Goal: Information Seeking & Learning: Learn about a topic

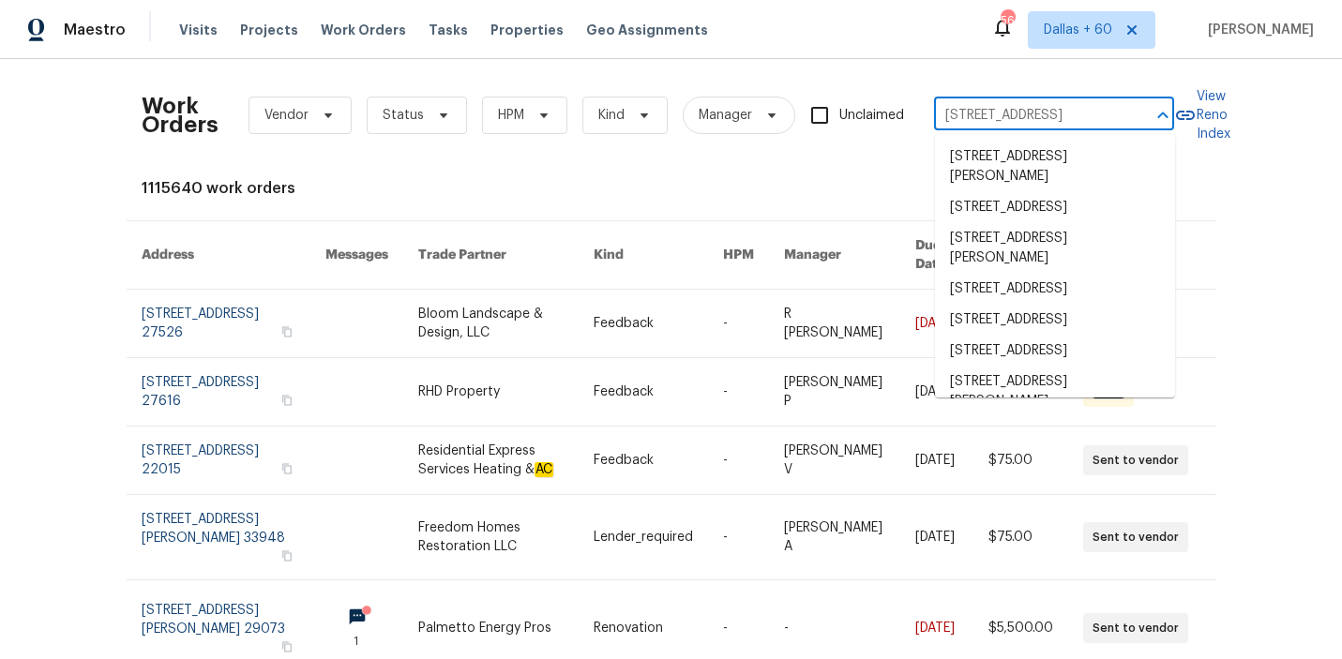
scroll to position [0, 68]
type input "2022 Chestnut Rd, Carrollton, TX 75007"
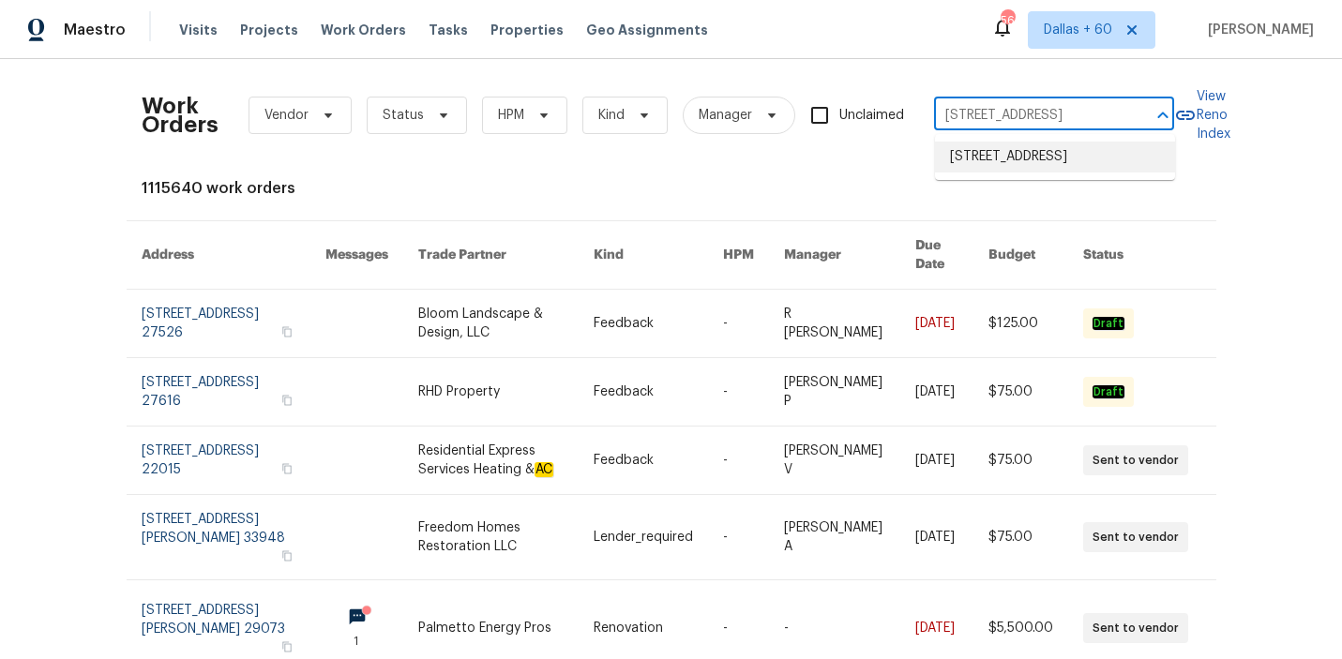
click at [982, 163] on li "2022 Chestnut Rd, Carrollton, TX 75007" at bounding box center [1055, 157] width 240 height 31
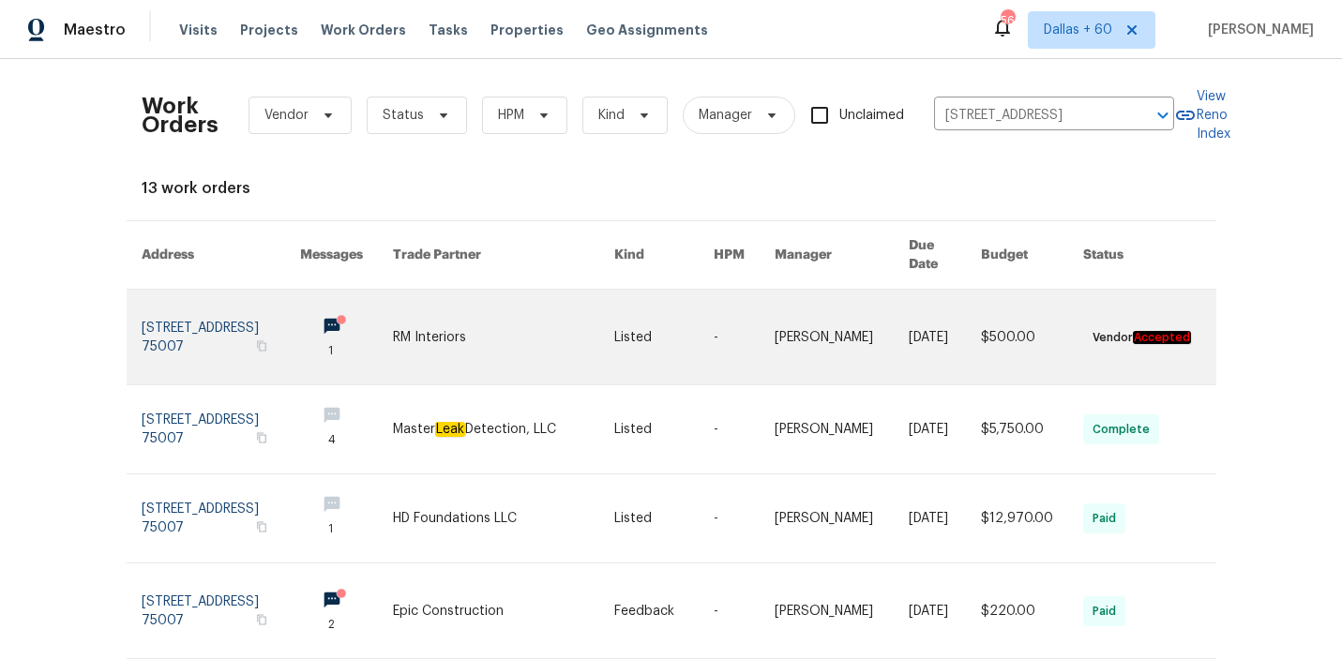
click at [555, 313] on link at bounding box center [503, 337] width 221 height 95
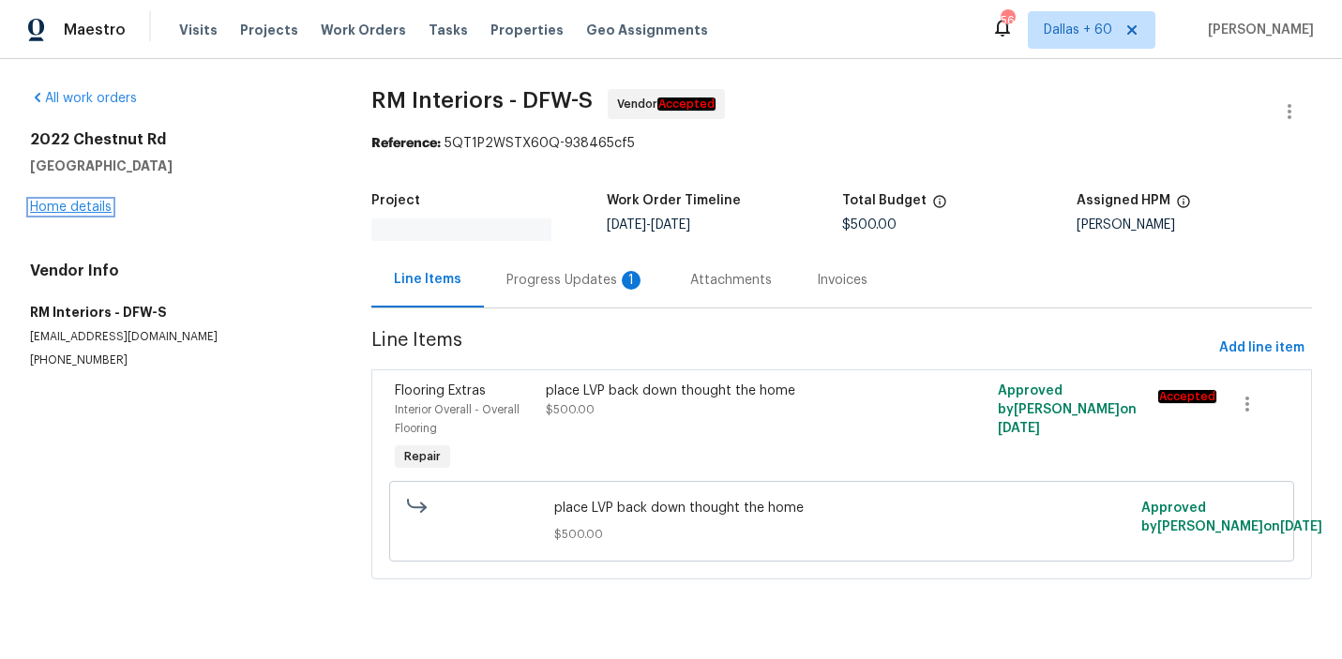
click at [76, 204] on link "Home details" at bounding box center [71, 207] width 82 height 13
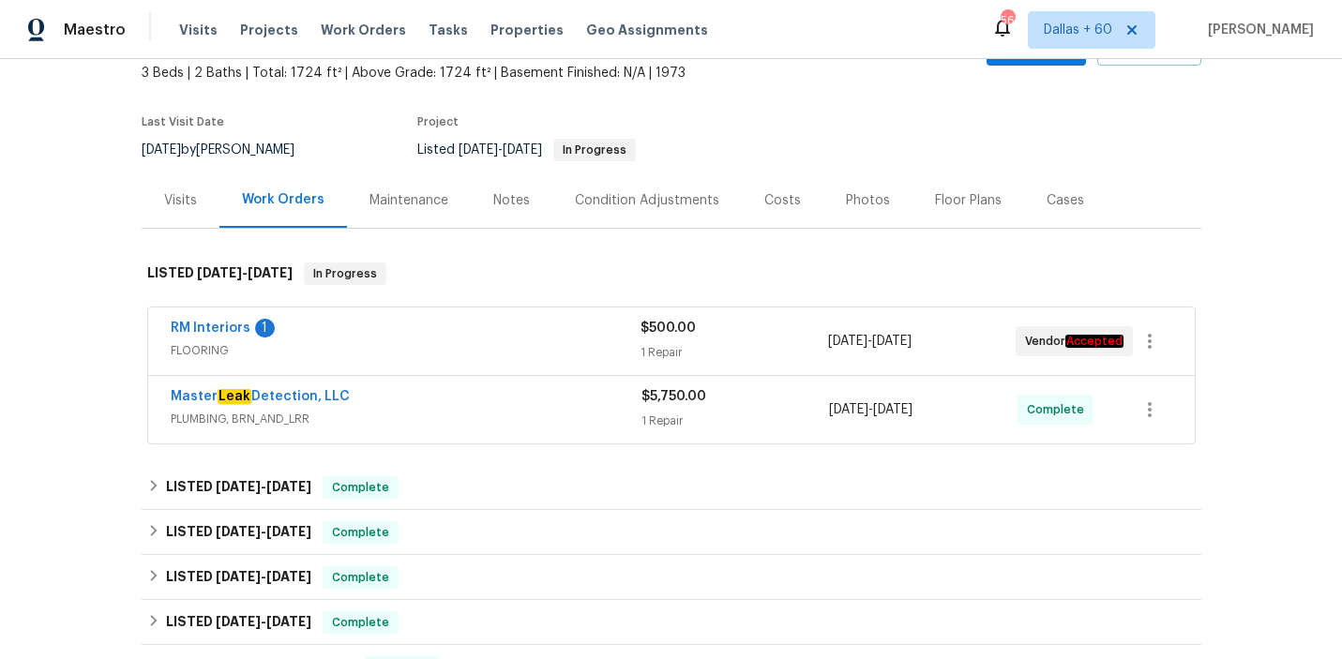
click at [478, 330] on div "RM Interiors 1" at bounding box center [406, 330] width 470 height 23
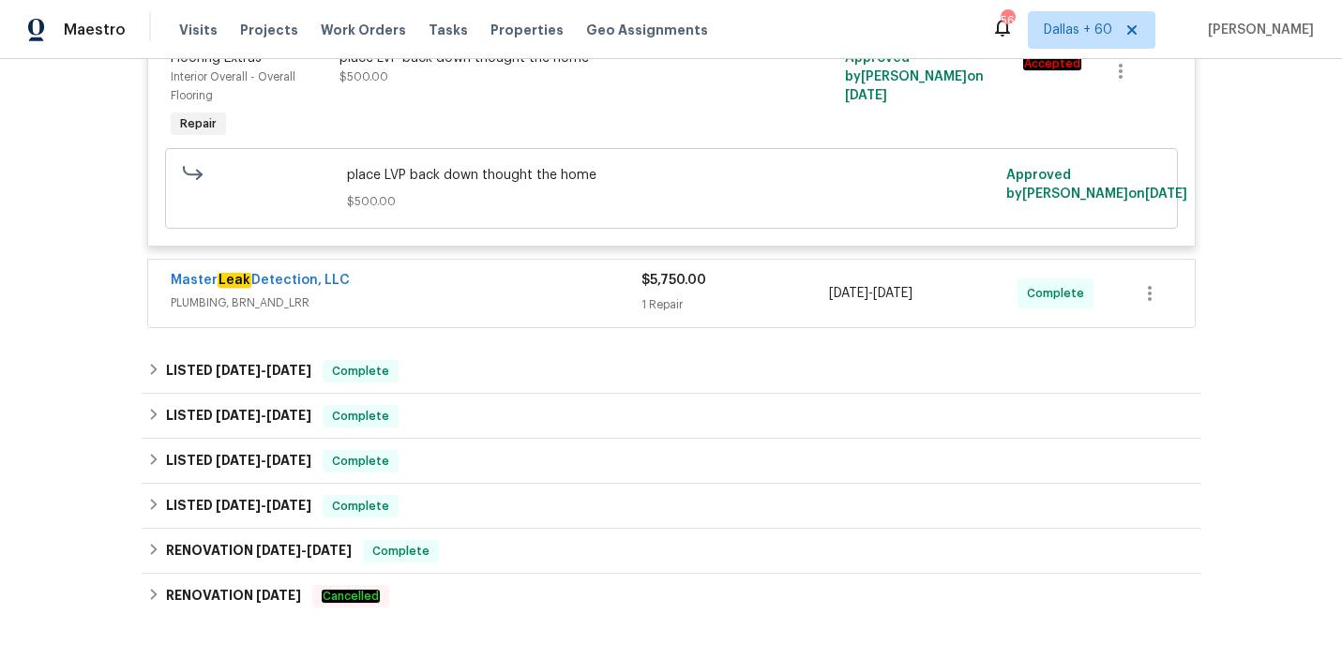
click at [493, 294] on div "Master Leak Detection, LLC" at bounding box center [406, 282] width 471 height 23
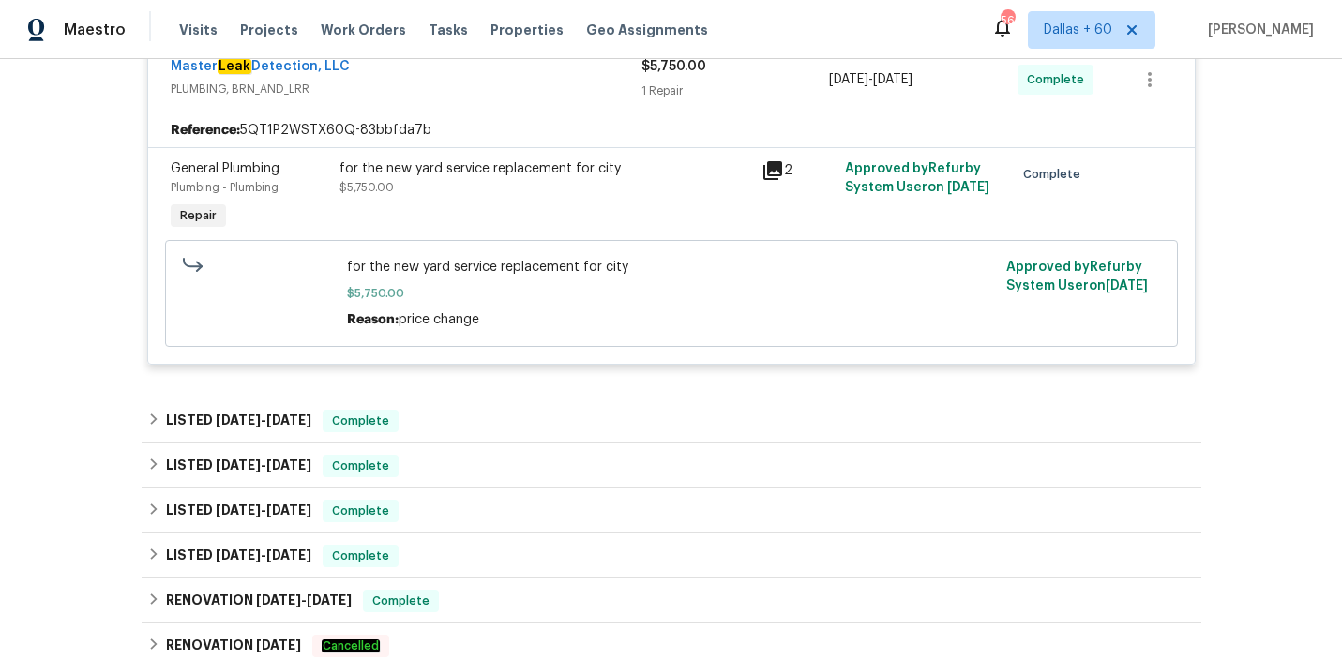
scroll to position [711, 0]
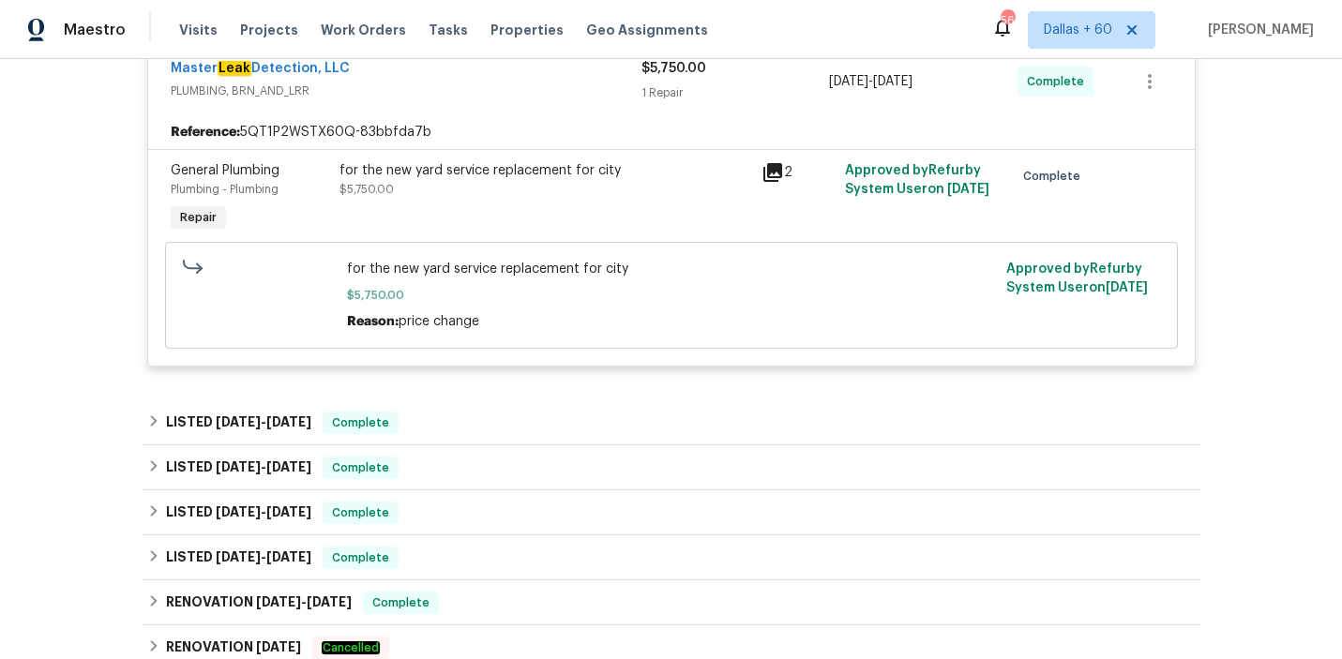
click at [481, 398] on div "Back to all projects 2022 Chestnut Rd, Carrollton, TX 75007 3 Beds | 2 Baths | …" at bounding box center [672, 108] width 1060 height 1475
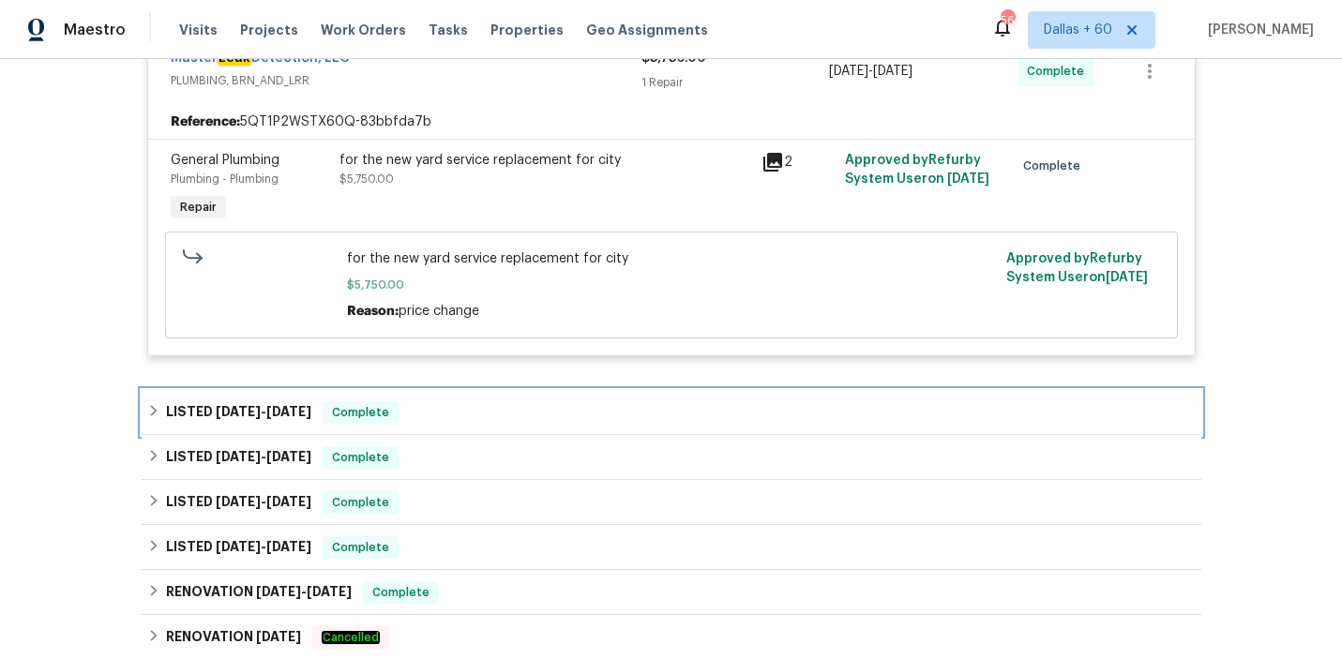
click at [484, 417] on div "LISTED 7/29/25 - 8/2/25 Complete" at bounding box center [671, 412] width 1049 height 23
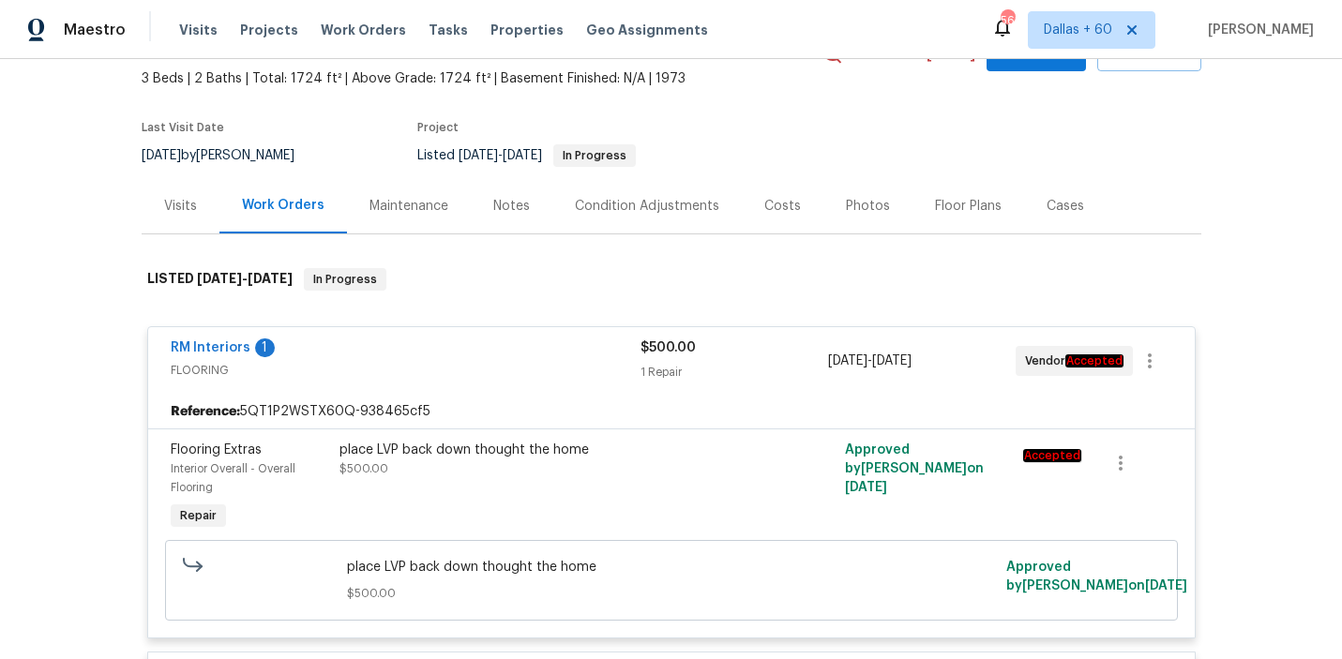
scroll to position [0, 0]
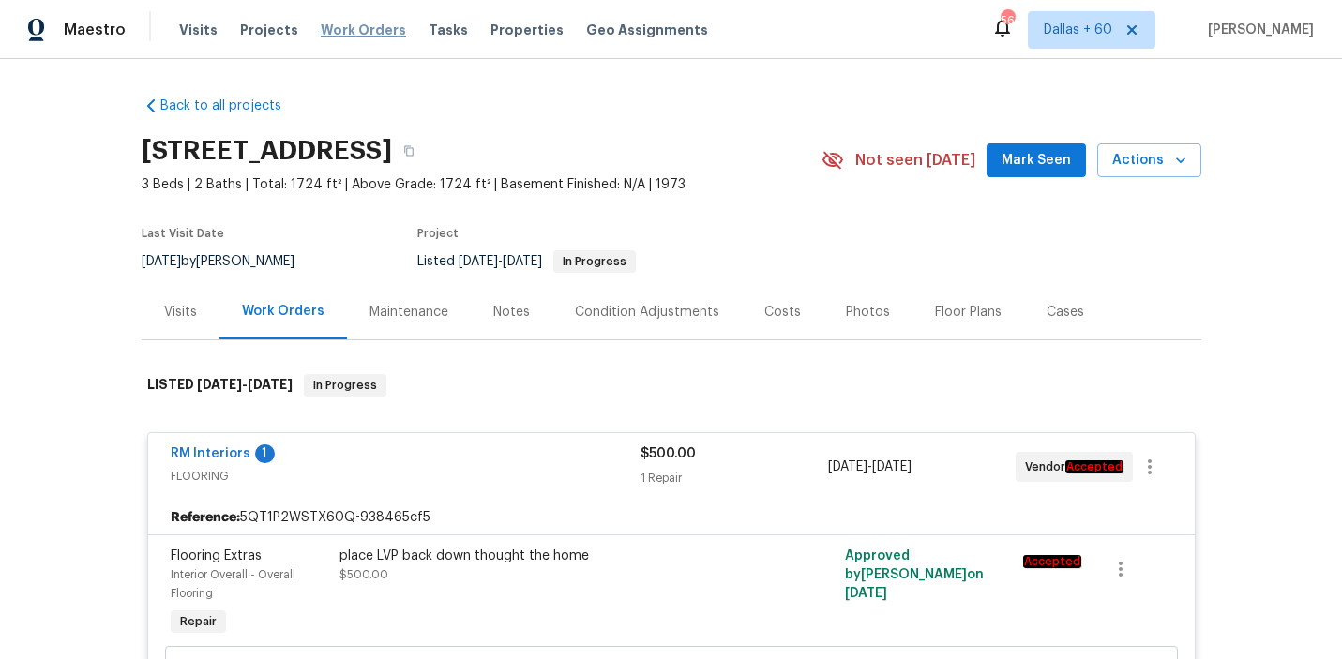
click at [353, 30] on span "Work Orders" at bounding box center [363, 30] width 85 height 19
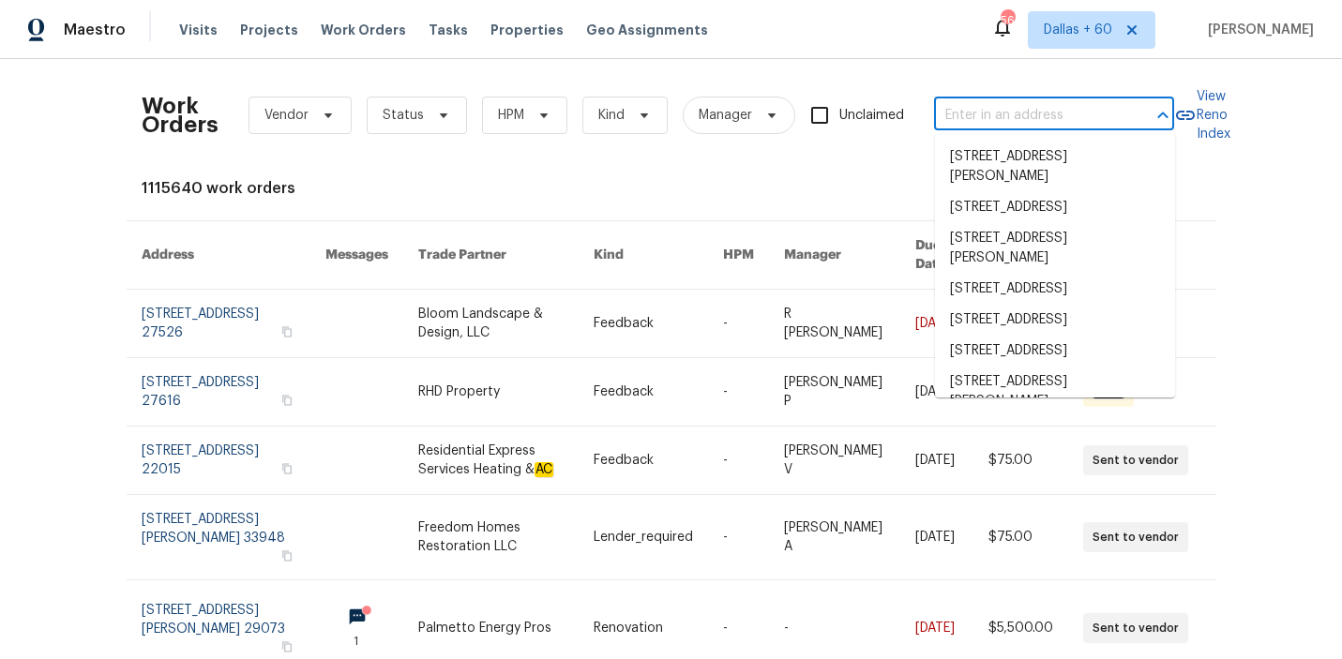
click at [1061, 115] on input "text" at bounding box center [1028, 115] width 188 height 29
paste input "1514 Barcus Dr, Georgetown, TX 78626"
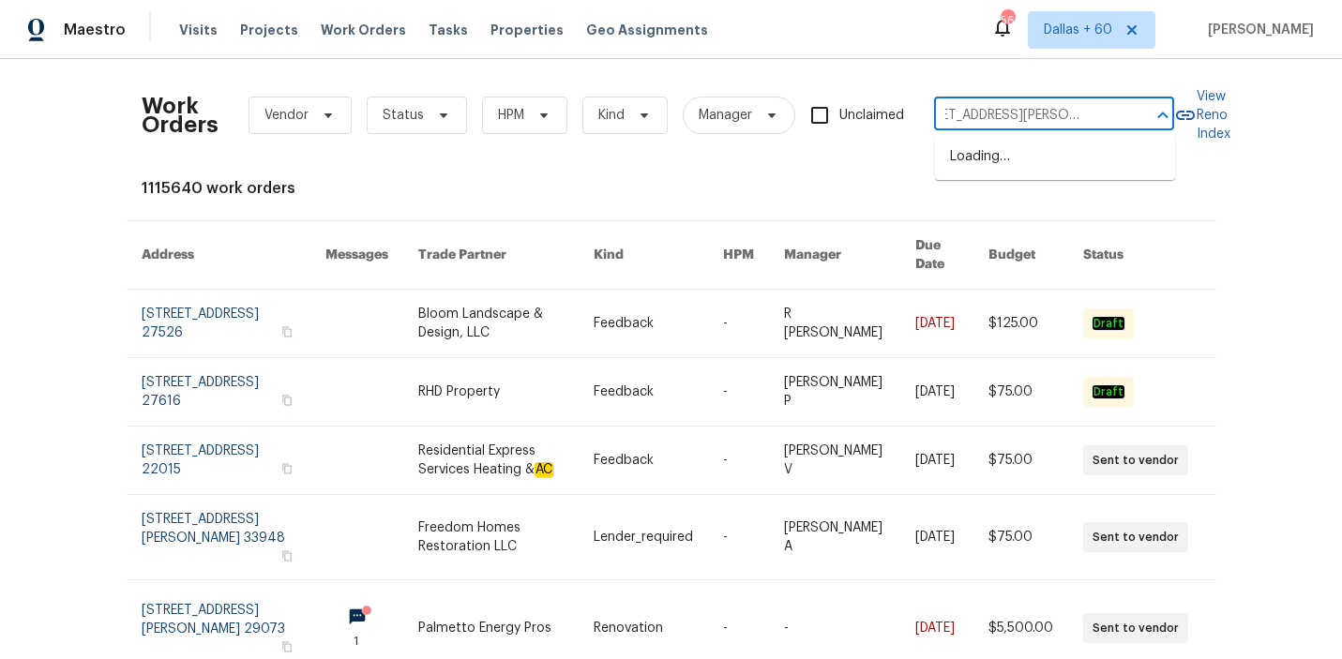
type input "1514 Barcus Dr, Georgetown, TX 78626"
click at [1068, 163] on li "1514 Barcus Dr, Georgetown, TX 78626" at bounding box center [1055, 167] width 240 height 51
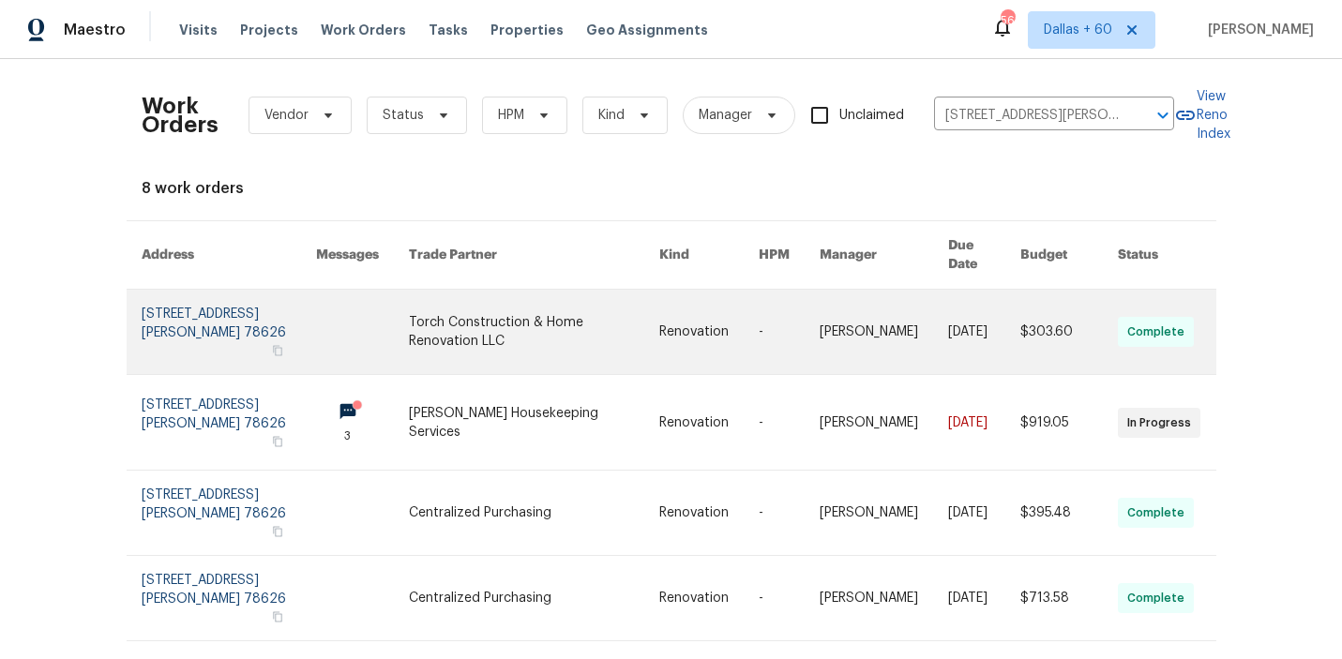
click at [667, 311] on link at bounding box center [708, 332] width 99 height 84
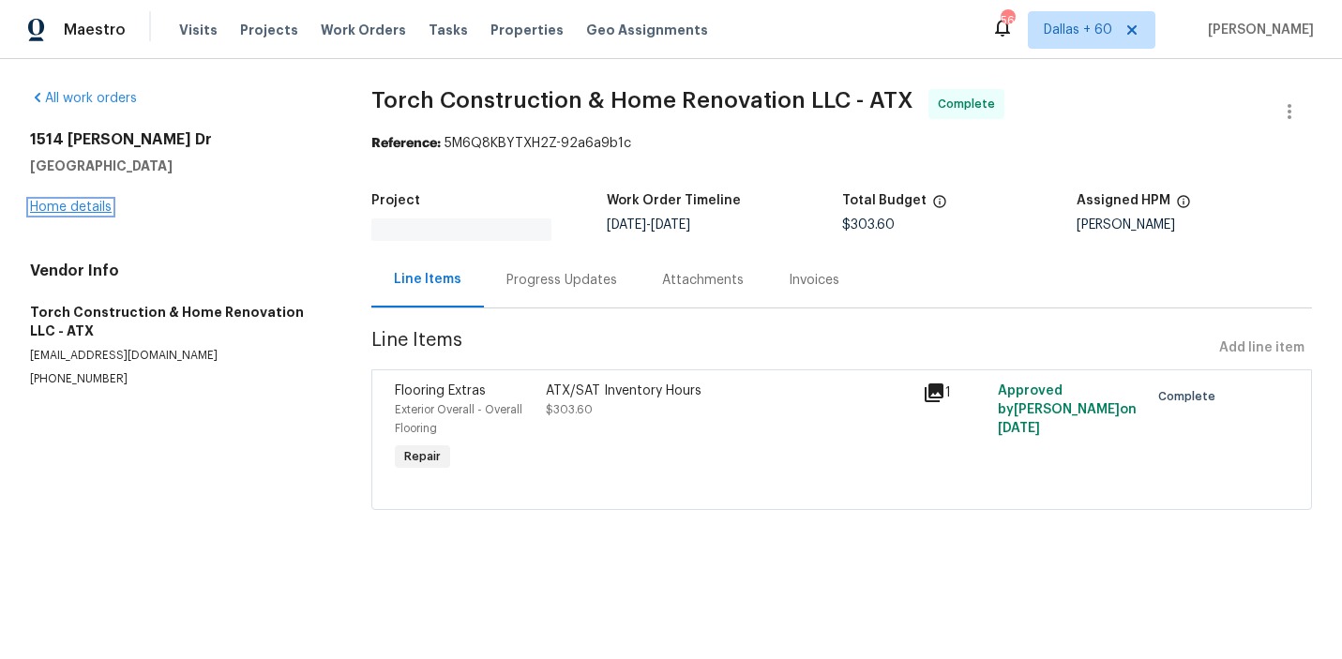
click at [77, 205] on link "Home details" at bounding box center [71, 207] width 82 height 13
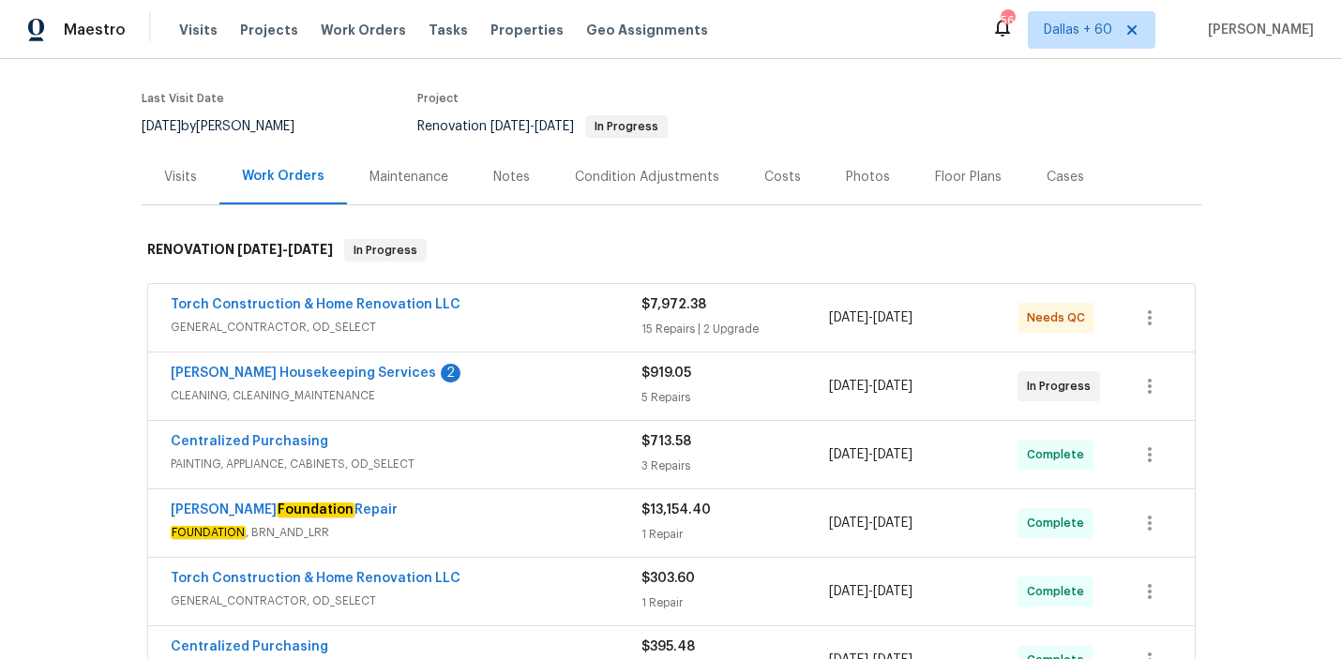
click at [580, 317] on div "Torch Construction & Home Renovation LLC" at bounding box center [406, 306] width 471 height 23
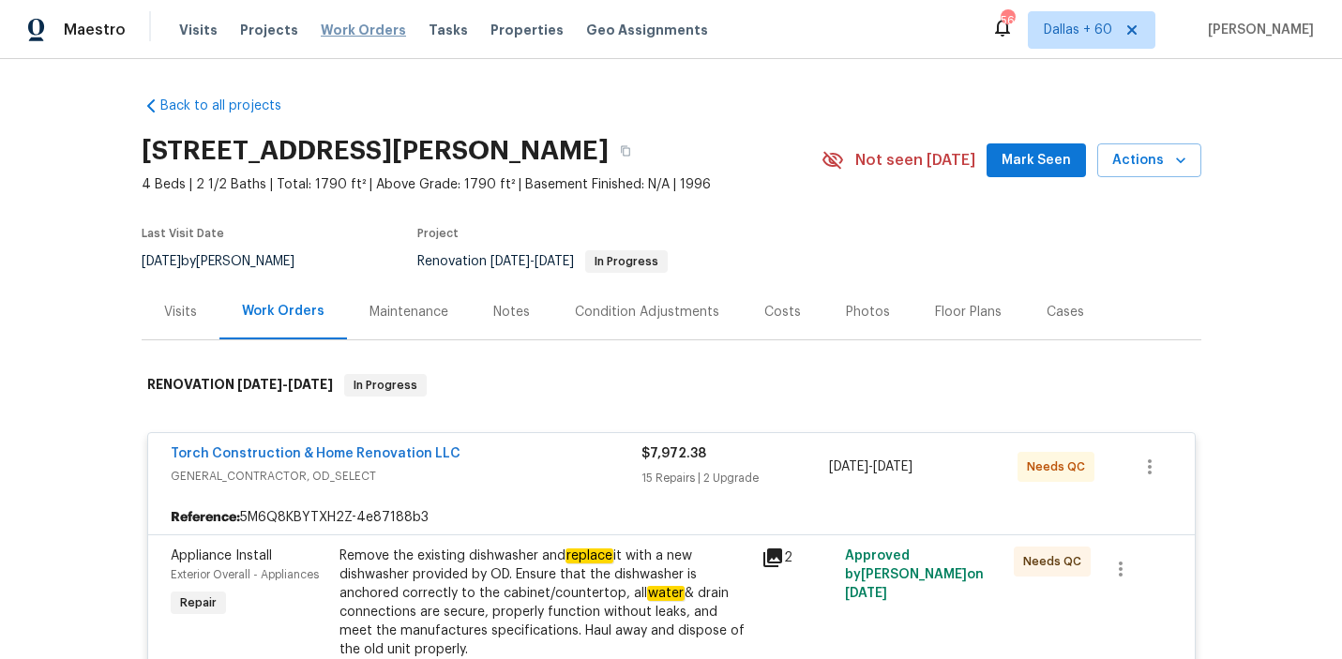
click at [358, 26] on span "Work Orders" at bounding box center [363, 30] width 85 height 19
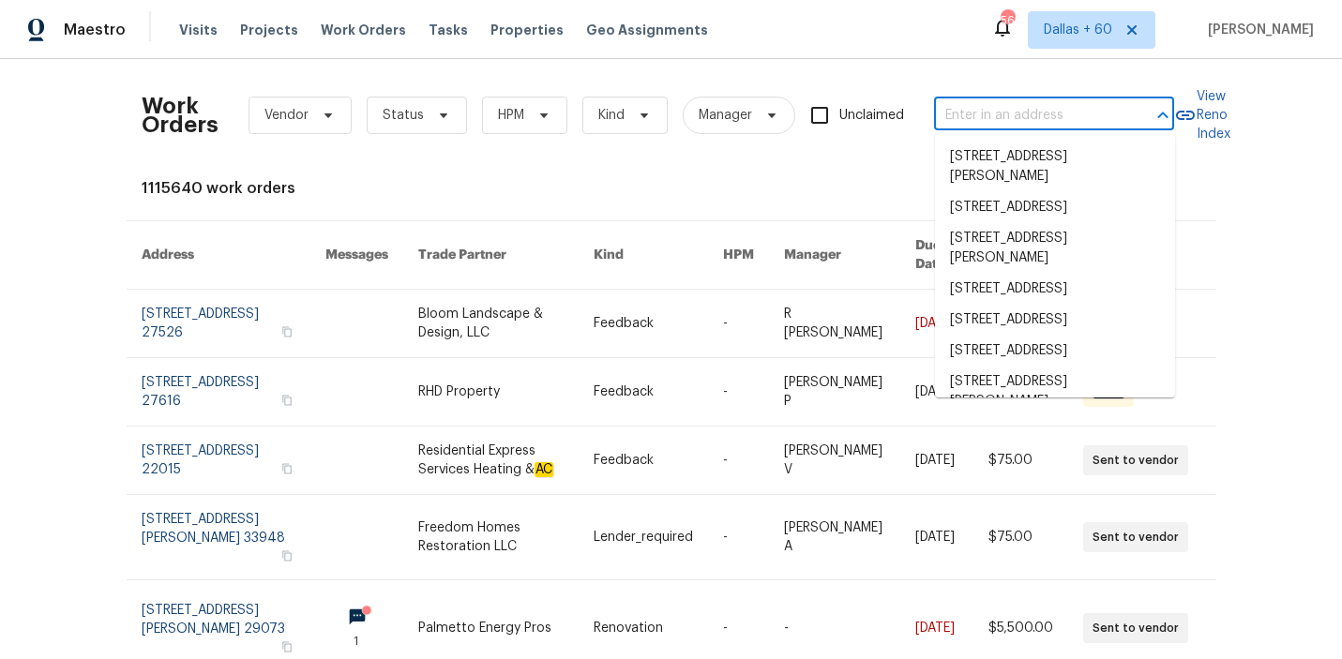
click at [1052, 117] on input "text" at bounding box center [1028, 115] width 188 height 29
paste input "1544 Oberlin Ter, Lake Mary, FL 32746"
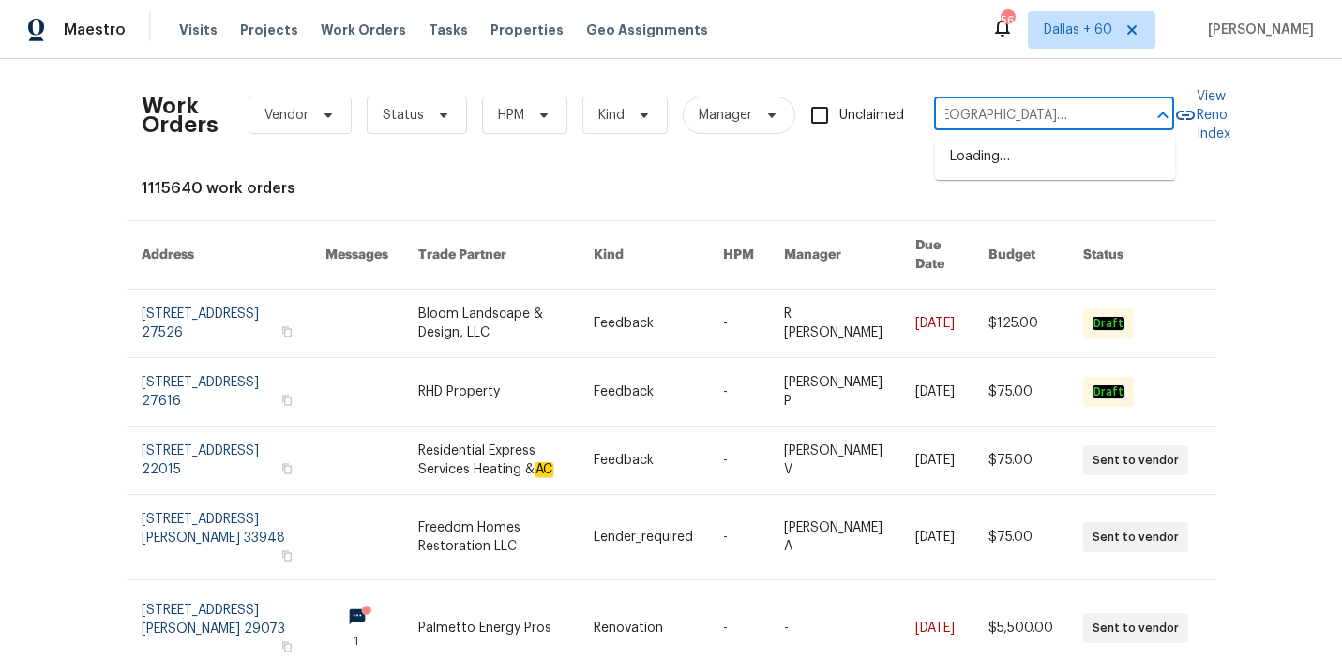
type input "1544 Oberlin Ter, Lake Mary, FL 32746"
click at [1045, 162] on li "1544 Oberlin Ter, Lake Mary, FL 32746" at bounding box center [1055, 167] width 240 height 51
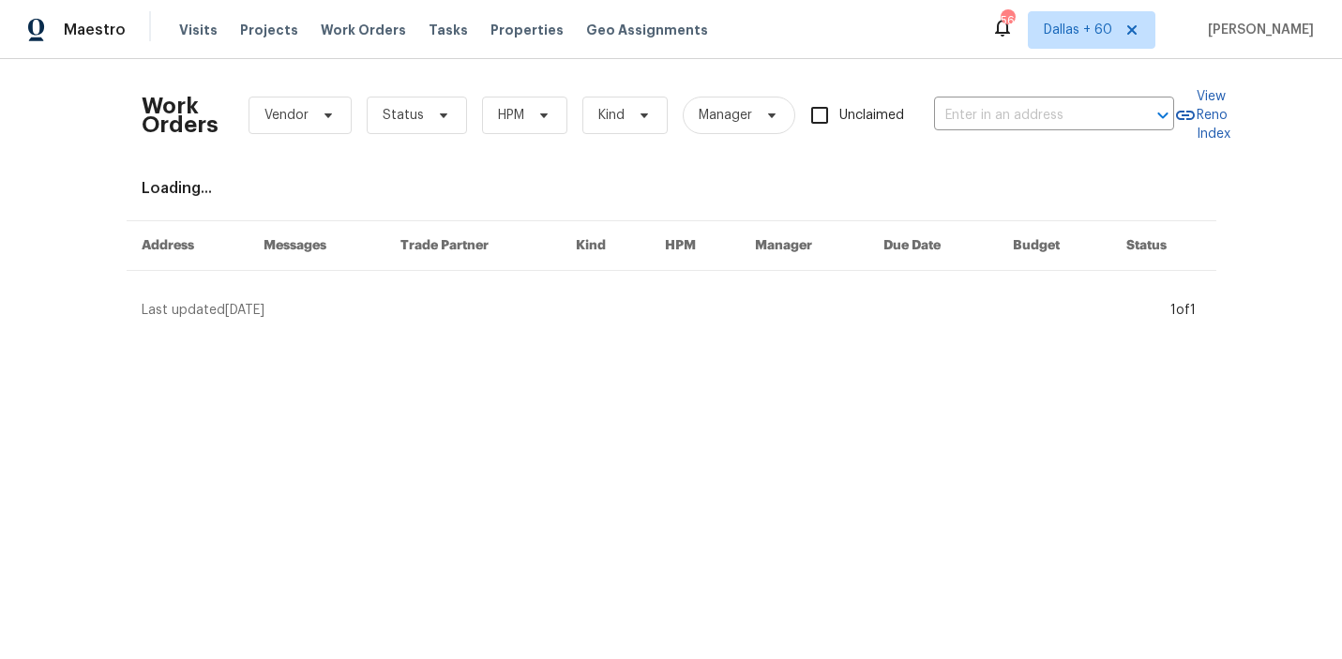
type input "1544 Oberlin Ter, Lake Mary, FL 32746"
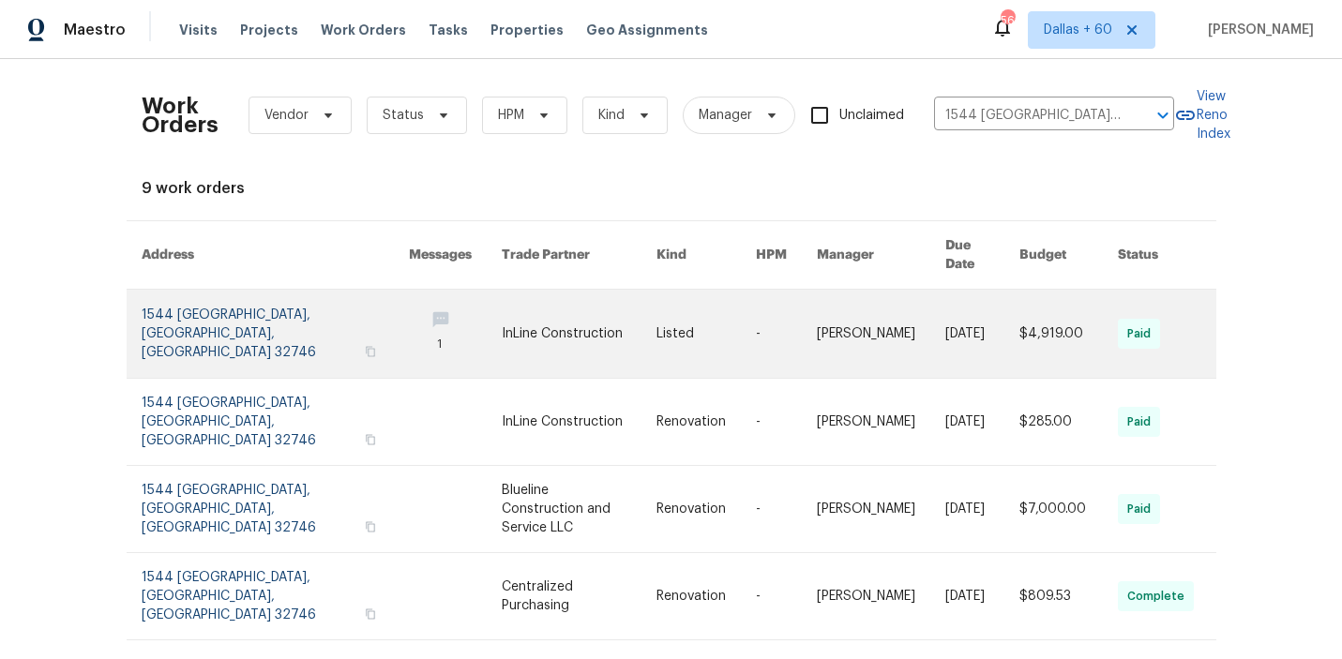
click at [597, 319] on link at bounding box center [579, 334] width 155 height 88
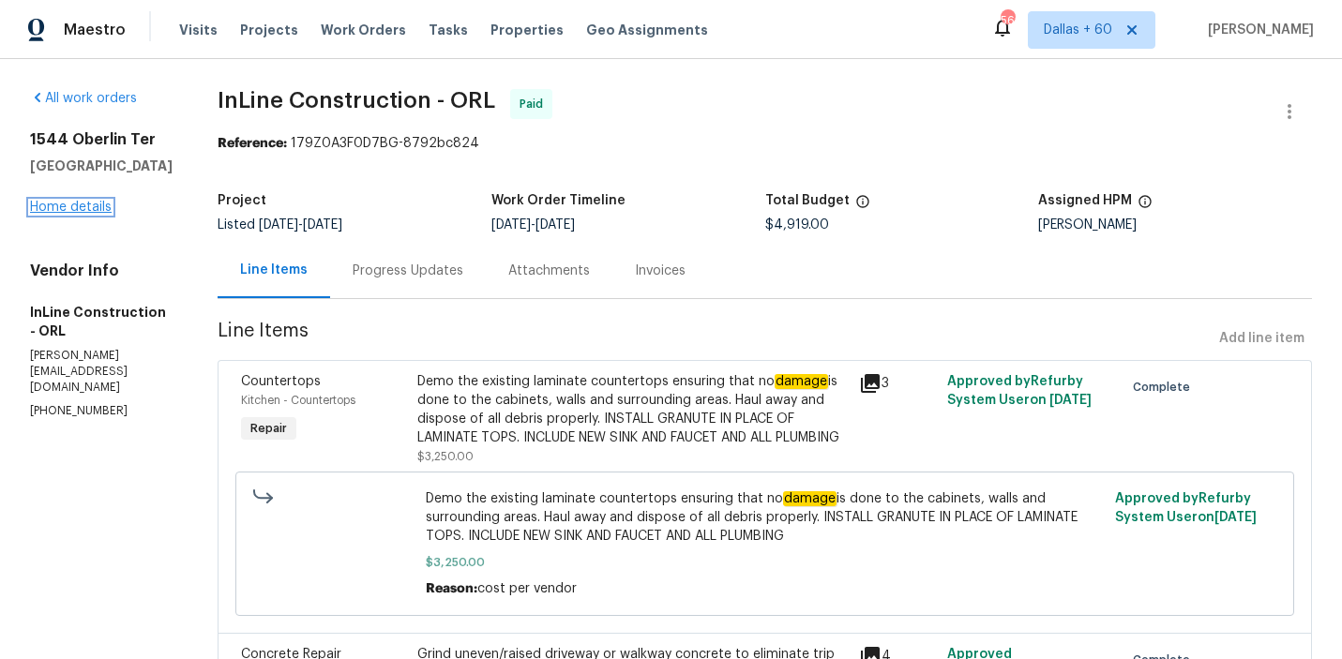
click at [73, 205] on link "Home details" at bounding box center [71, 207] width 82 height 13
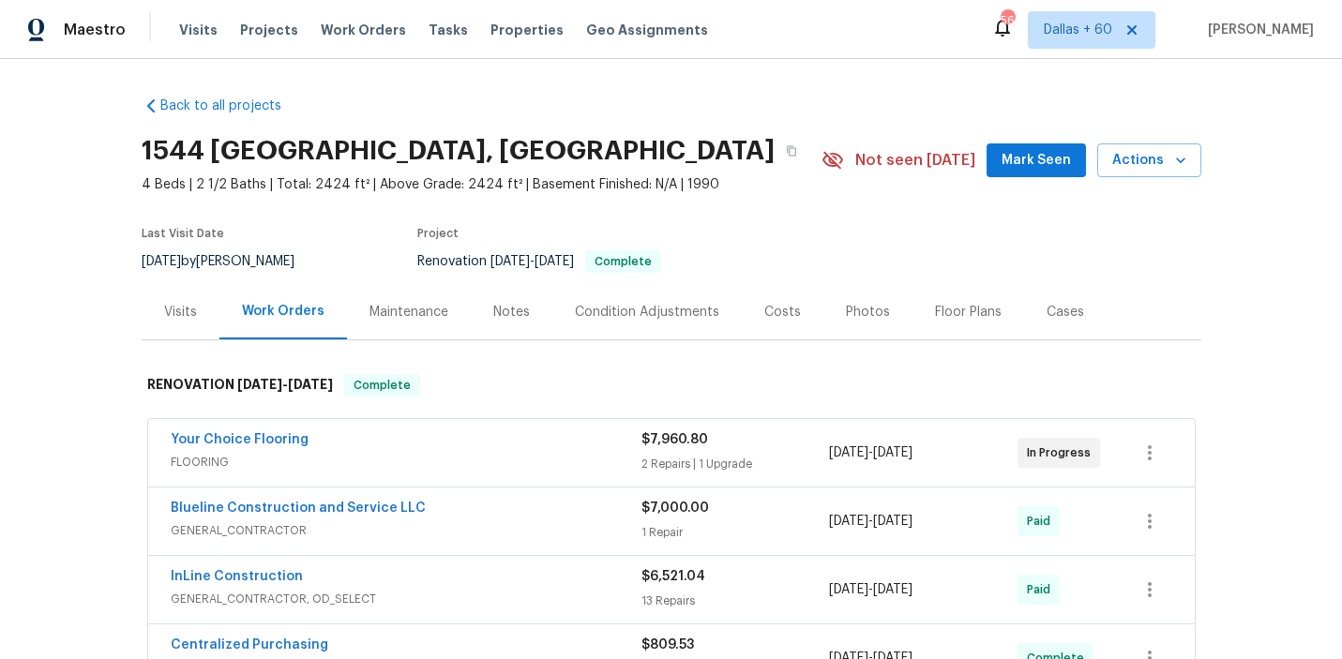
click at [557, 462] on span "FLOORING" at bounding box center [406, 462] width 471 height 19
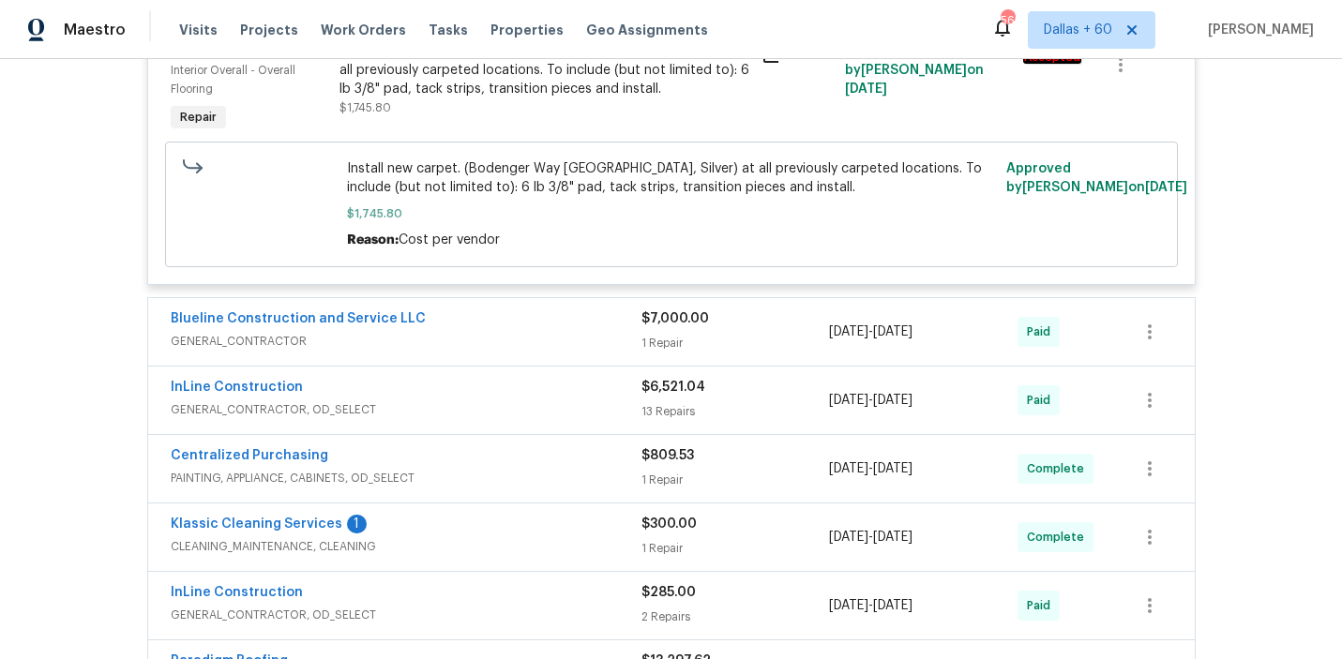
scroll to position [906, 0]
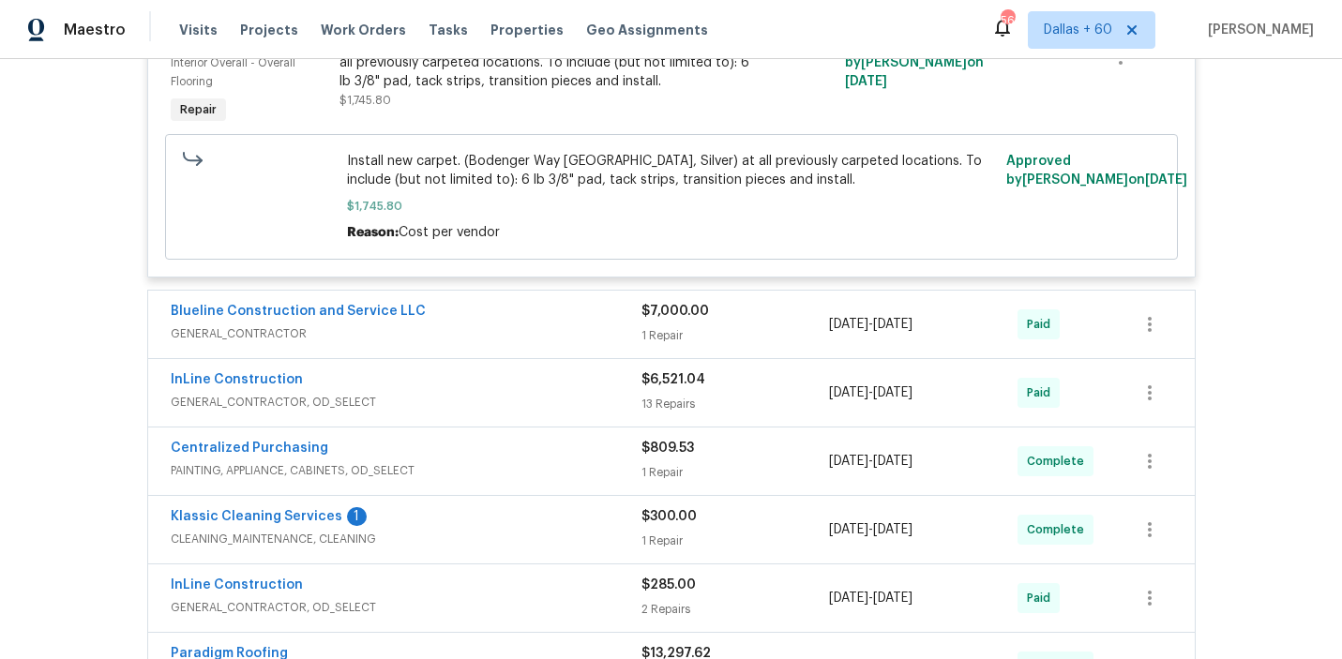
click at [563, 335] on span "GENERAL_CONTRACTOR" at bounding box center [406, 334] width 471 height 19
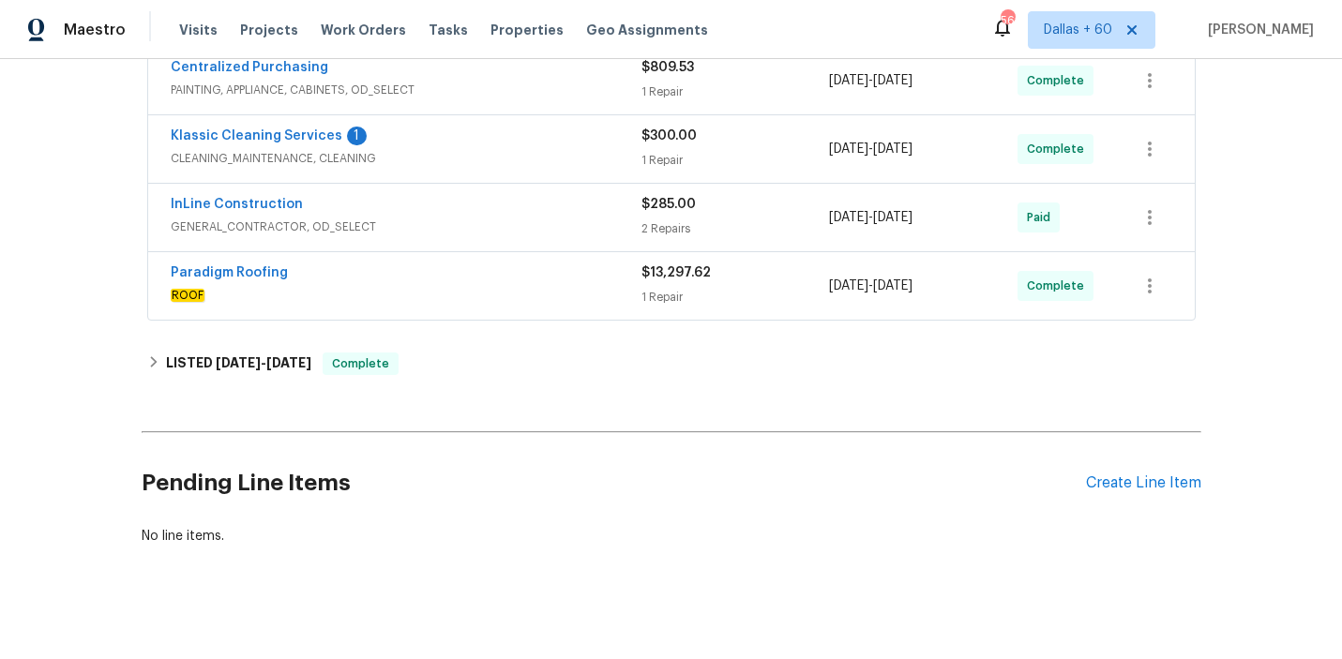
scroll to position [1671, 0]
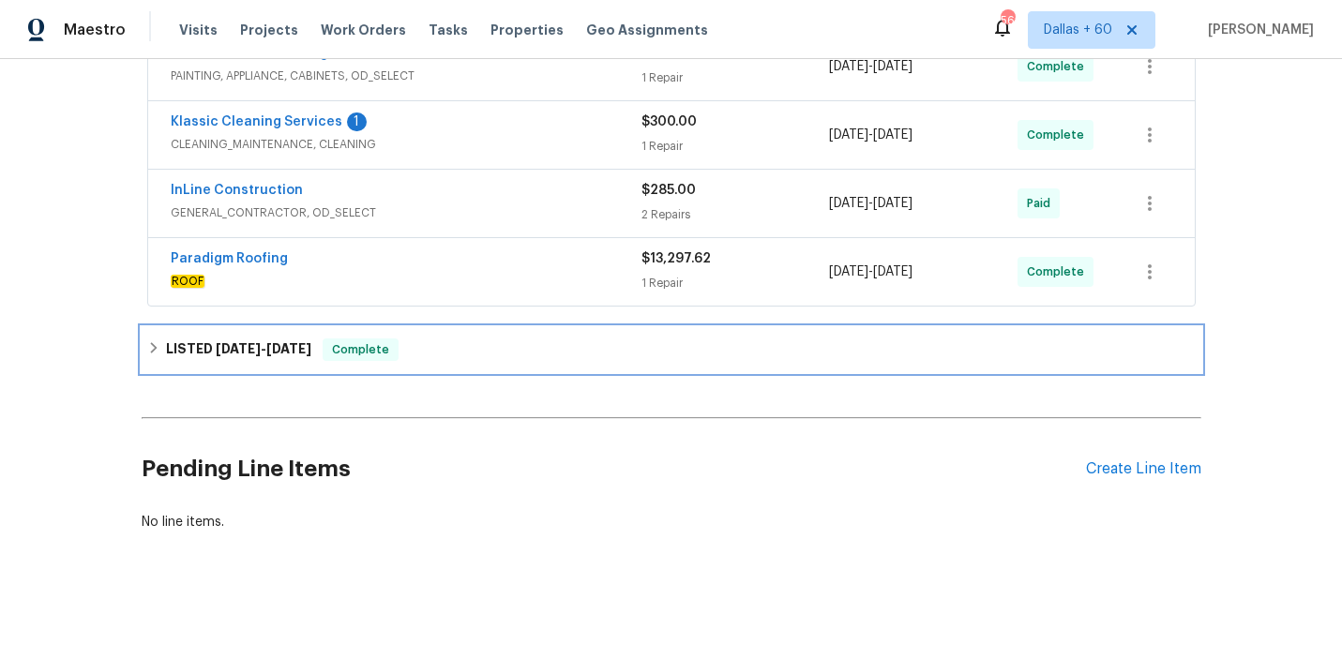
click at [581, 345] on div "LISTED 7/28/25 - 8/6/25 Complete" at bounding box center [671, 350] width 1049 height 23
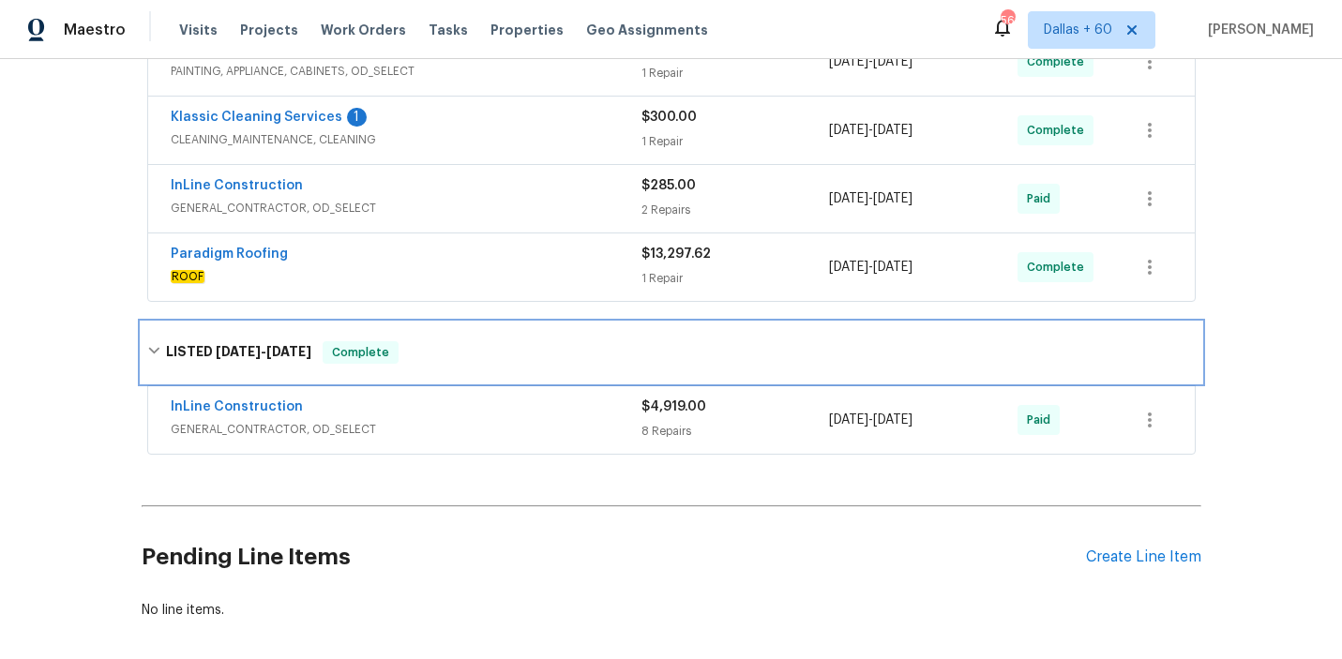
scroll to position [1764, 0]
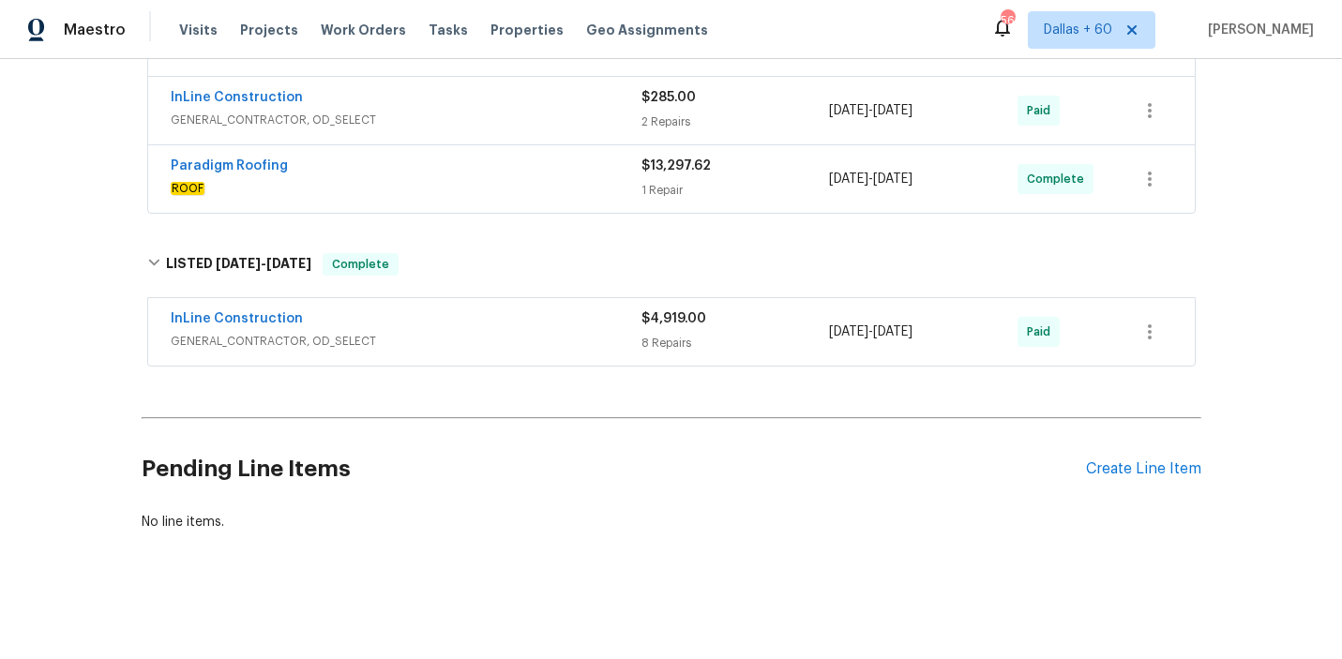
click at [581, 343] on span "GENERAL_CONTRACTOR, OD_SELECT" at bounding box center [406, 341] width 471 height 19
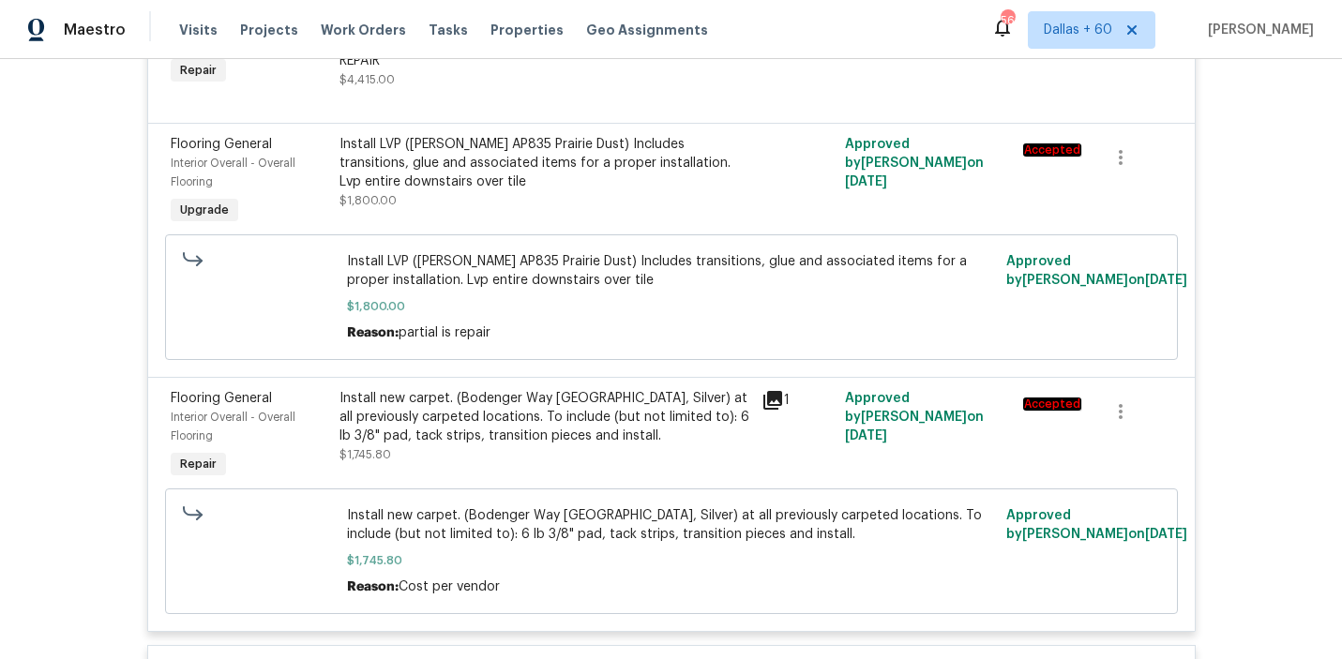
scroll to position [0, 0]
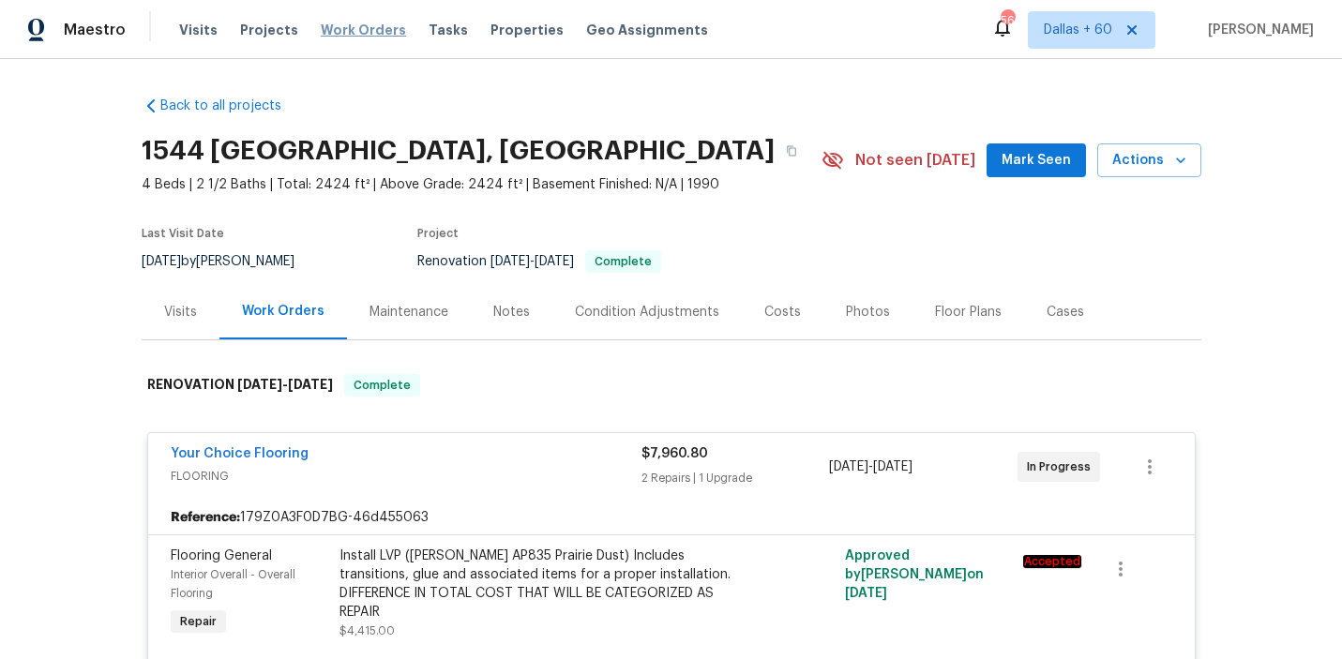
click at [354, 33] on span "Work Orders" at bounding box center [363, 30] width 85 height 19
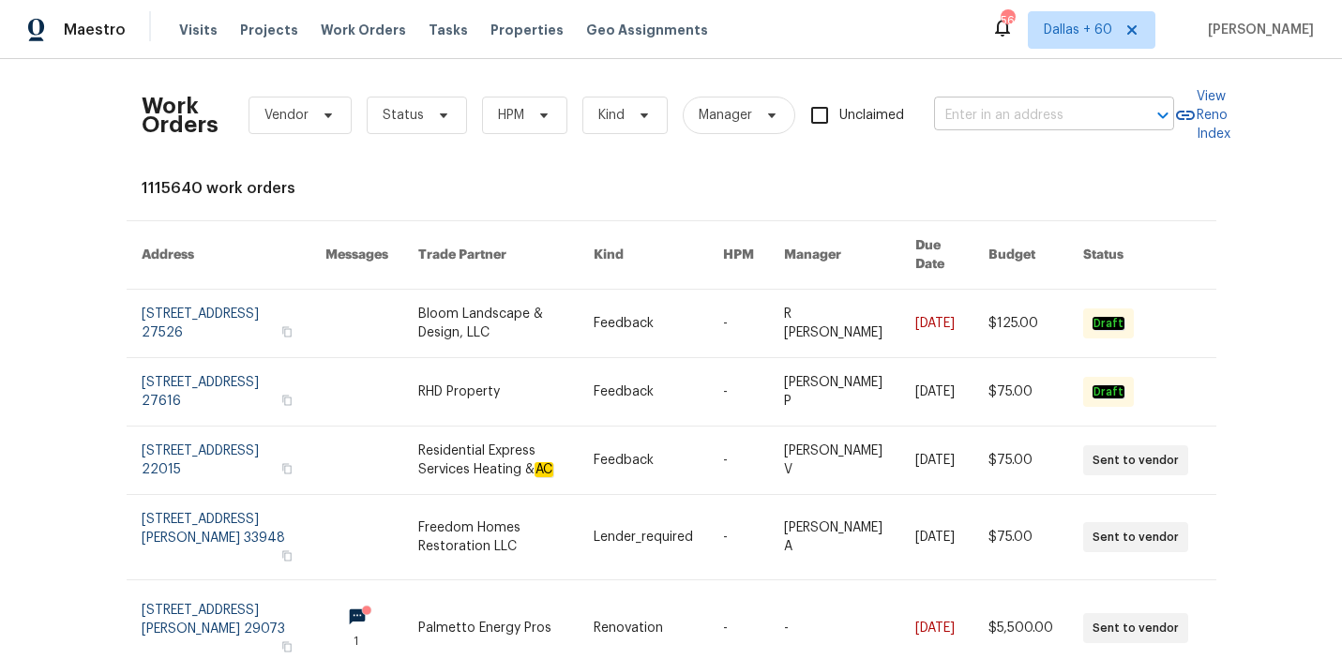
click at [1110, 114] on input "text" at bounding box center [1028, 115] width 188 height 29
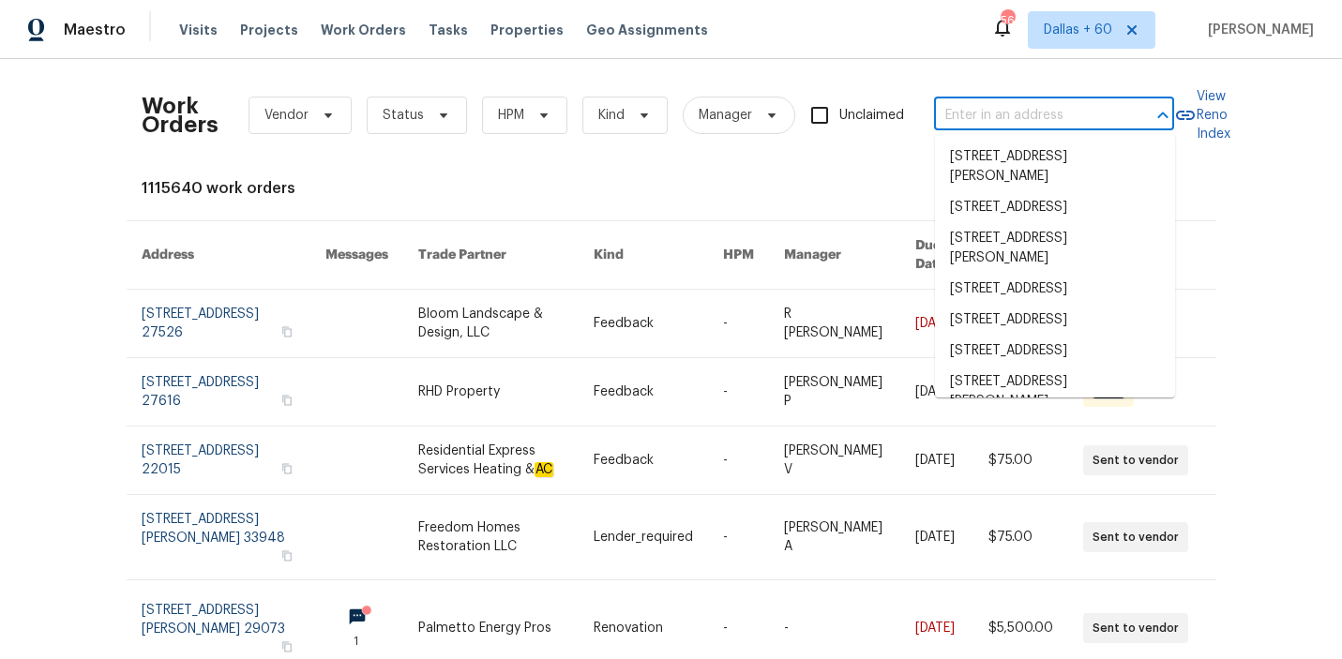
paste input "1121 Swearngan Ridge Ct, Charlotte, NC 28216"
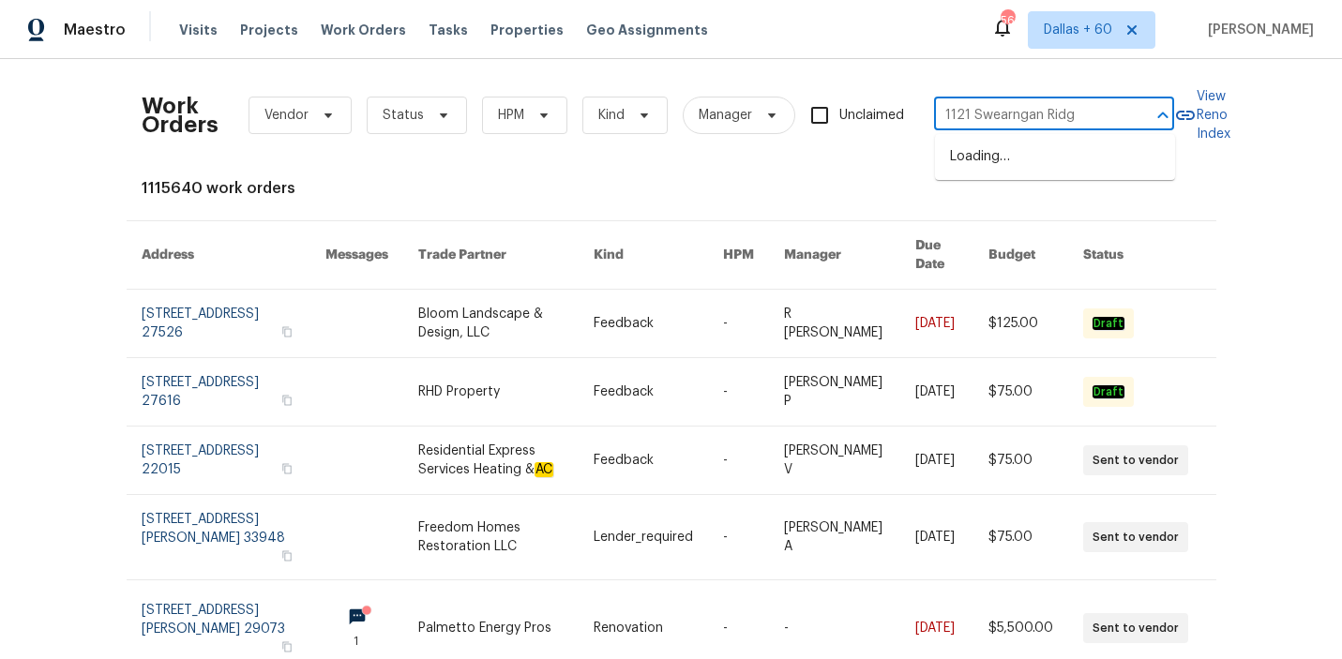
type input "1121 Swearngan Ridg"
click at [1019, 157] on li "1121 Swearngan Ridge Ct, Charlotte, NC 28216" at bounding box center [1055, 157] width 240 height 31
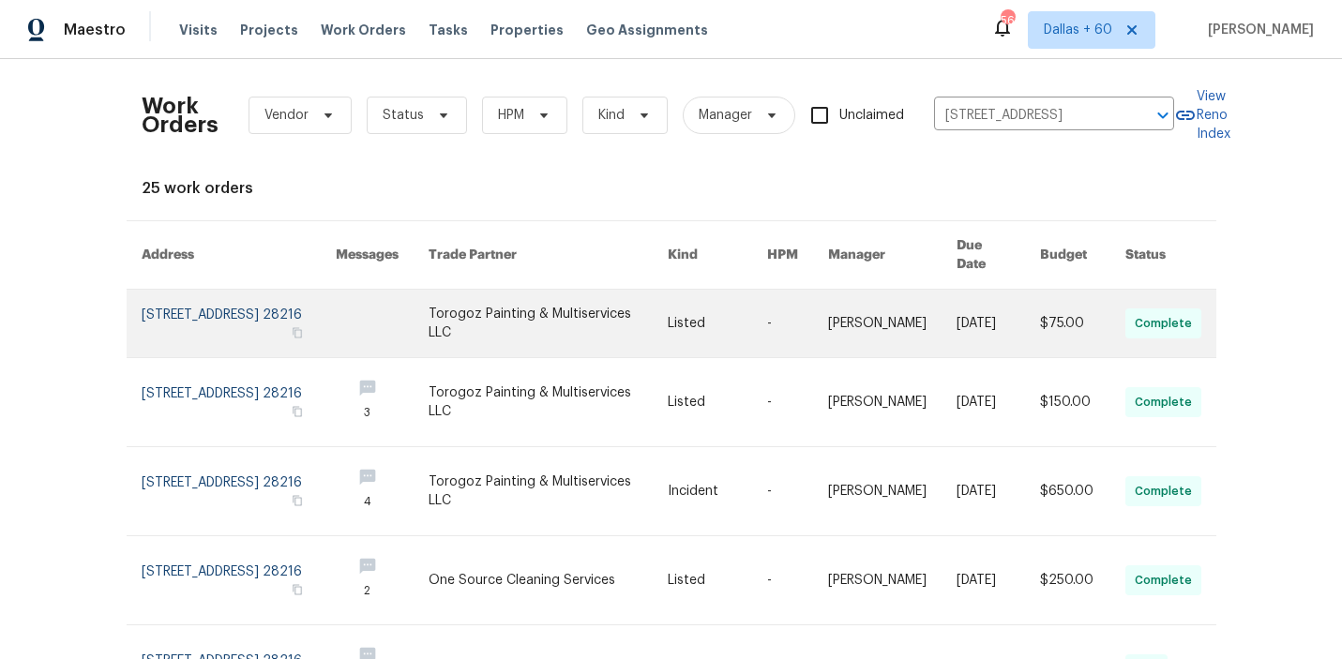
click at [594, 302] on link at bounding box center [548, 324] width 239 height 68
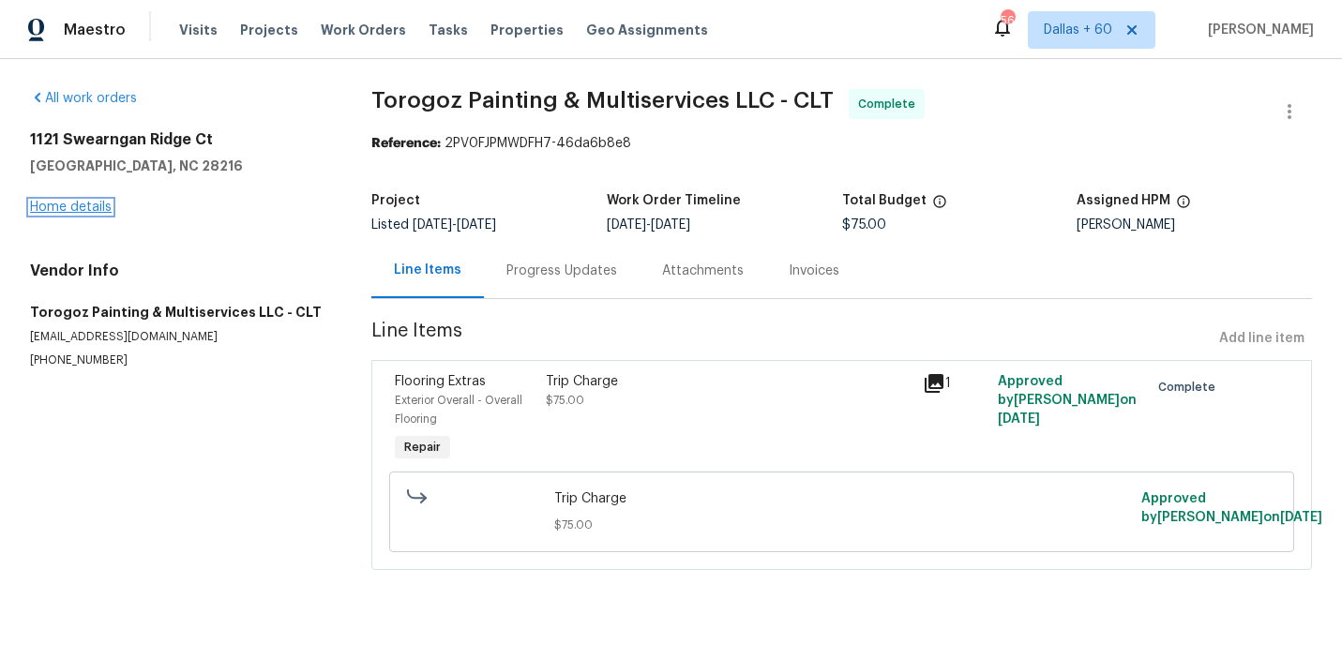
click at [76, 205] on link "Home details" at bounding box center [71, 207] width 82 height 13
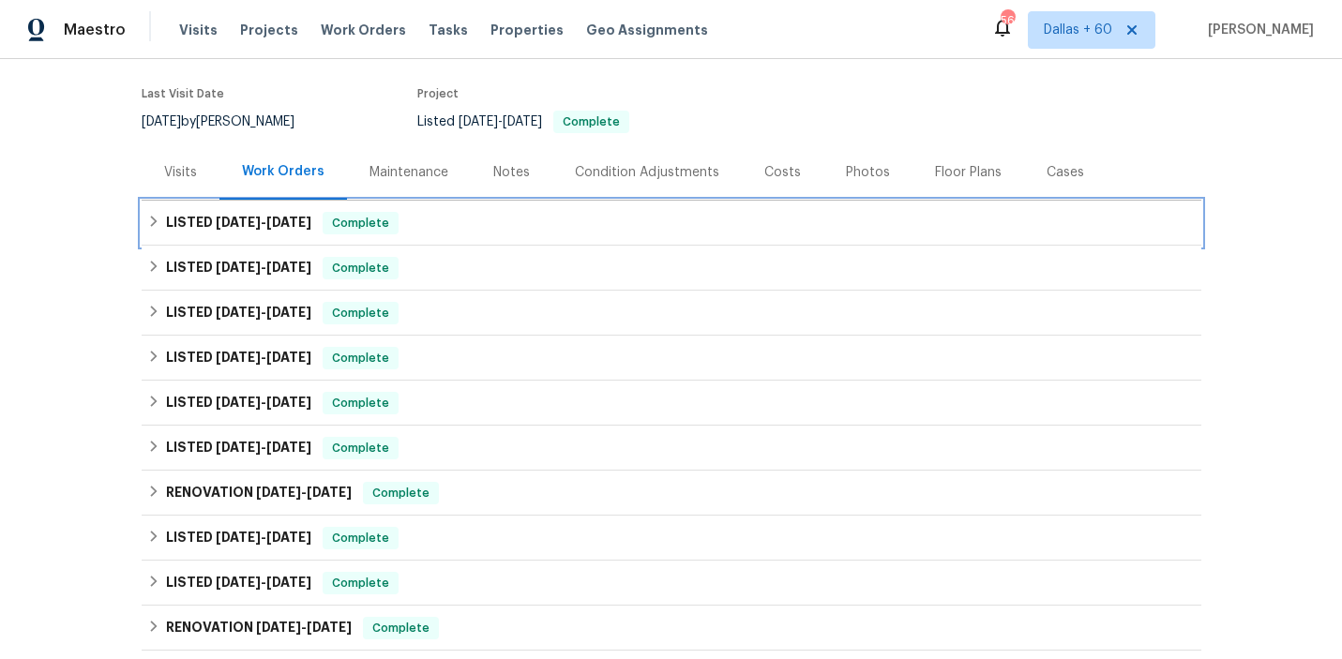
click at [644, 204] on div "LISTED 8/27/25 - 8/28/25 Complete" at bounding box center [672, 223] width 1060 height 45
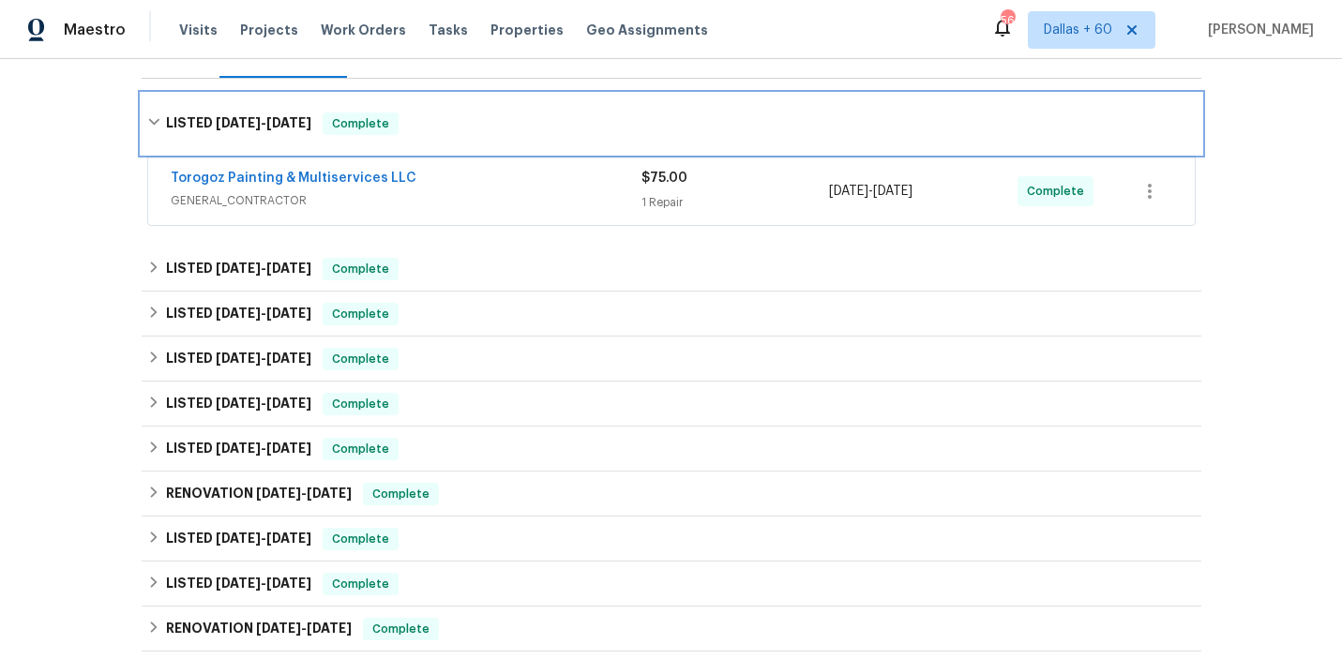
scroll to position [261, 0]
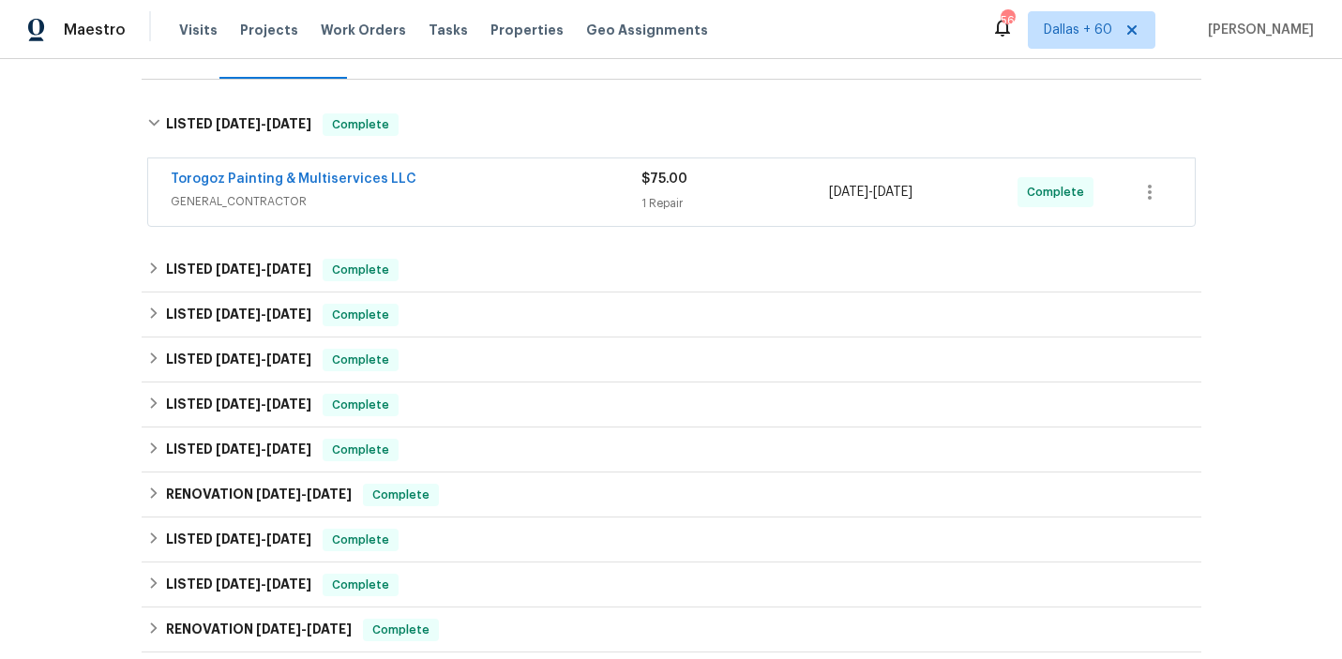
click at [564, 197] on span "GENERAL_CONTRACTOR" at bounding box center [406, 201] width 471 height 19
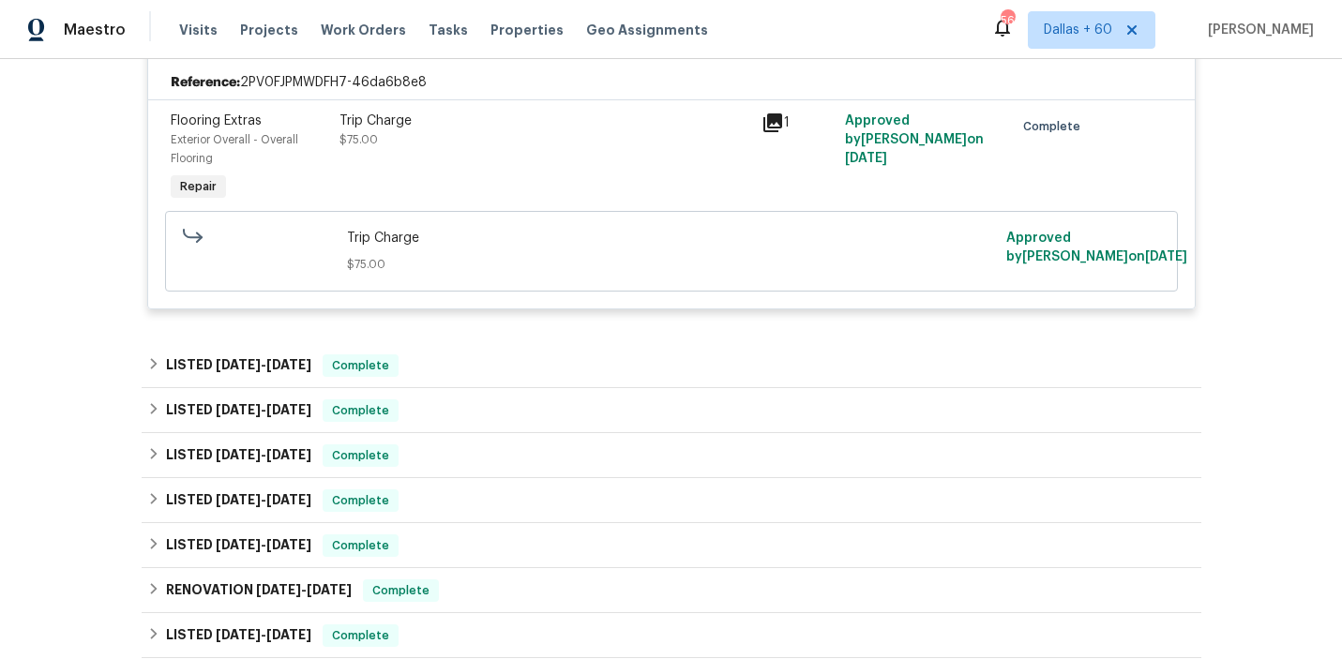
scroll to position [498, 0]
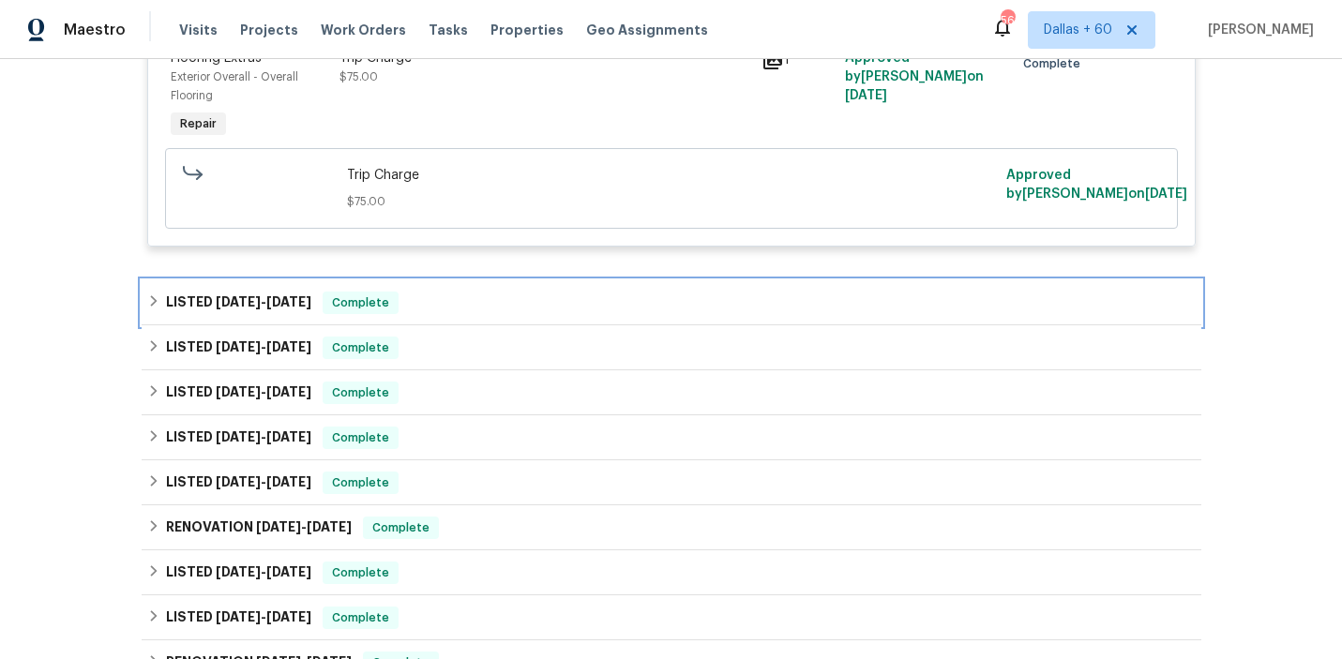
click at [548, 305] on div "LISTED 8/21/25 - 8/25/25 Complete" at bounding box center [671, 303] width 1049 height 23
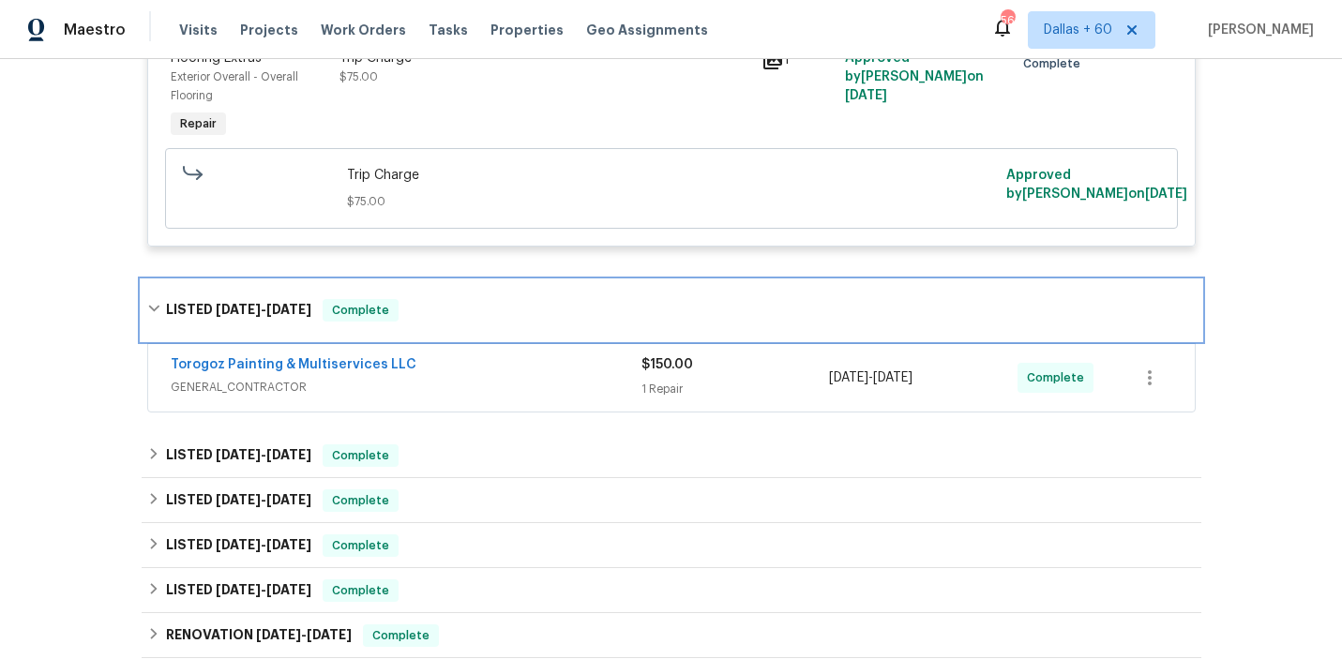
scroll to position [624, 0]
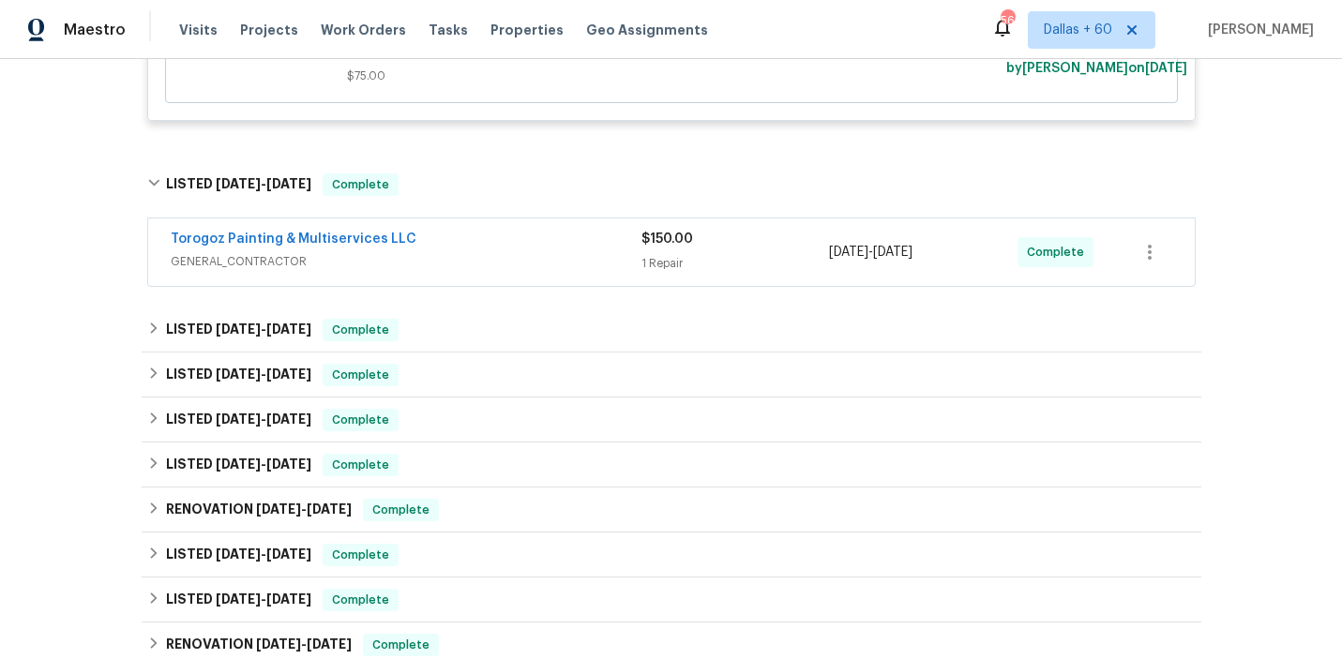
click at [565, 246] on div "Torogoz Painting & Multiservices LLC" at bounding box center [406, 241] width 471 height 23
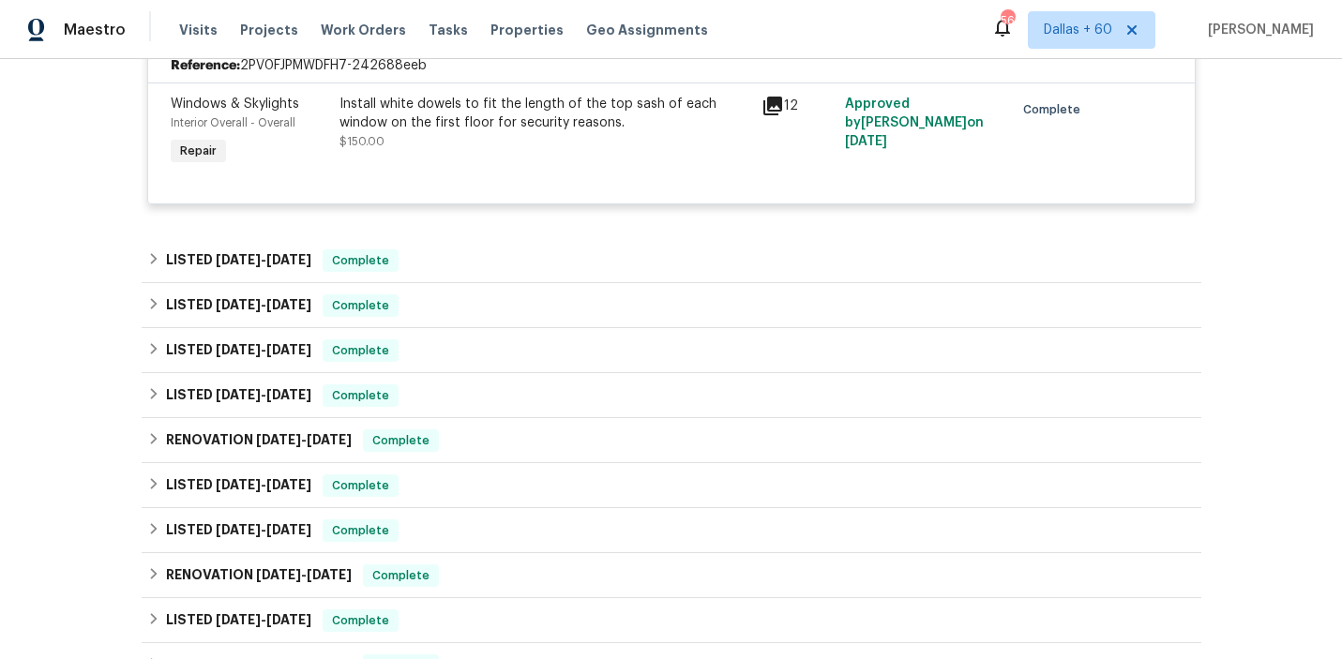
scroll to position [877, 0]
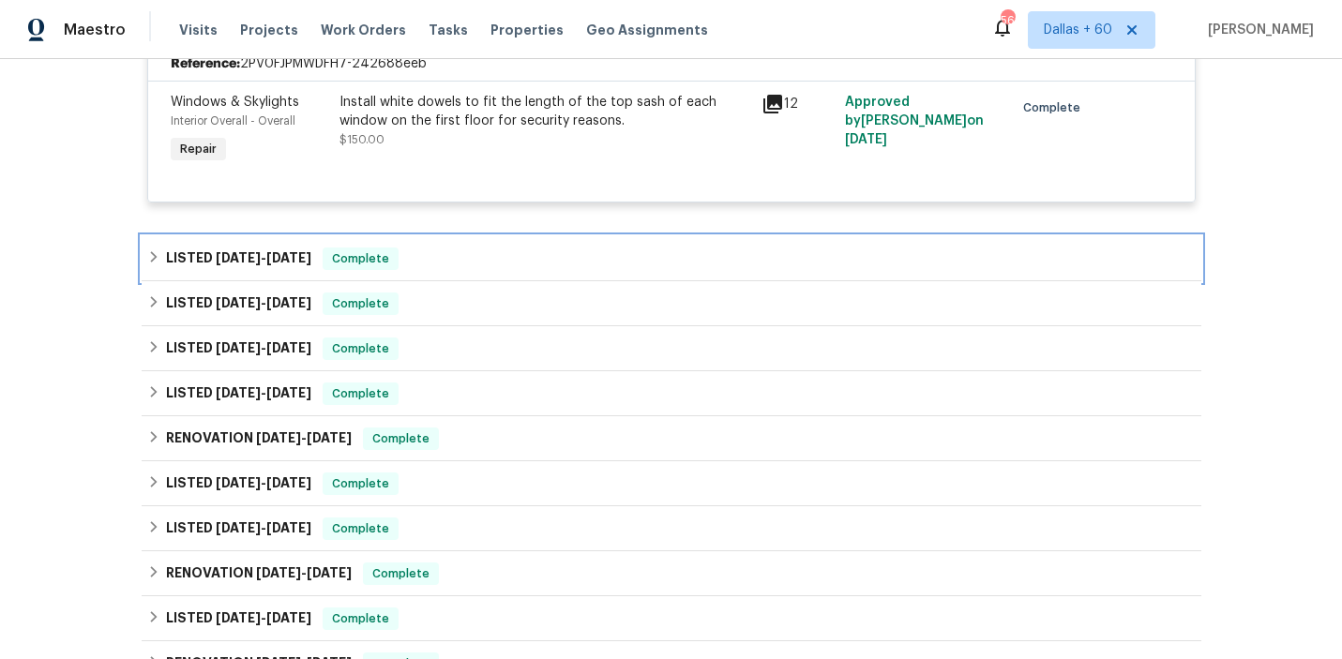
click at [557, 267] on div "LISTED 7/28/25 - 8/1/25 Complete" at bounding box center [671, 259] width 1049 height 23
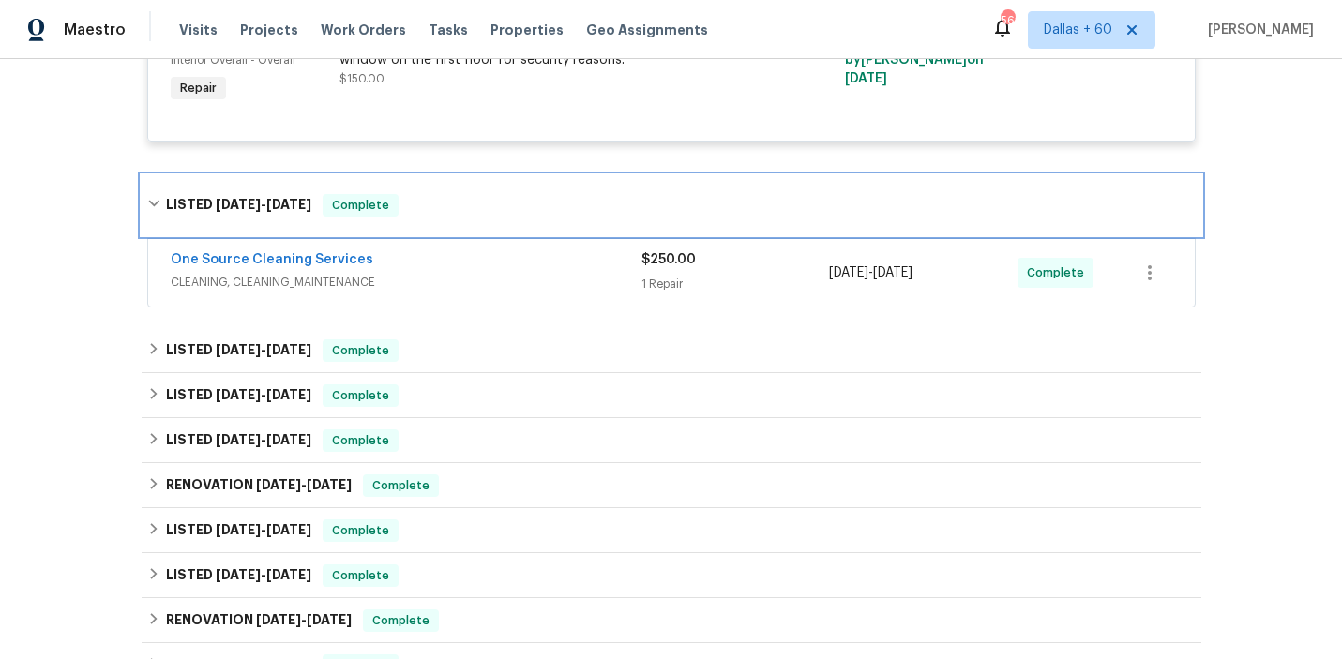
scroll to position [964, 0]
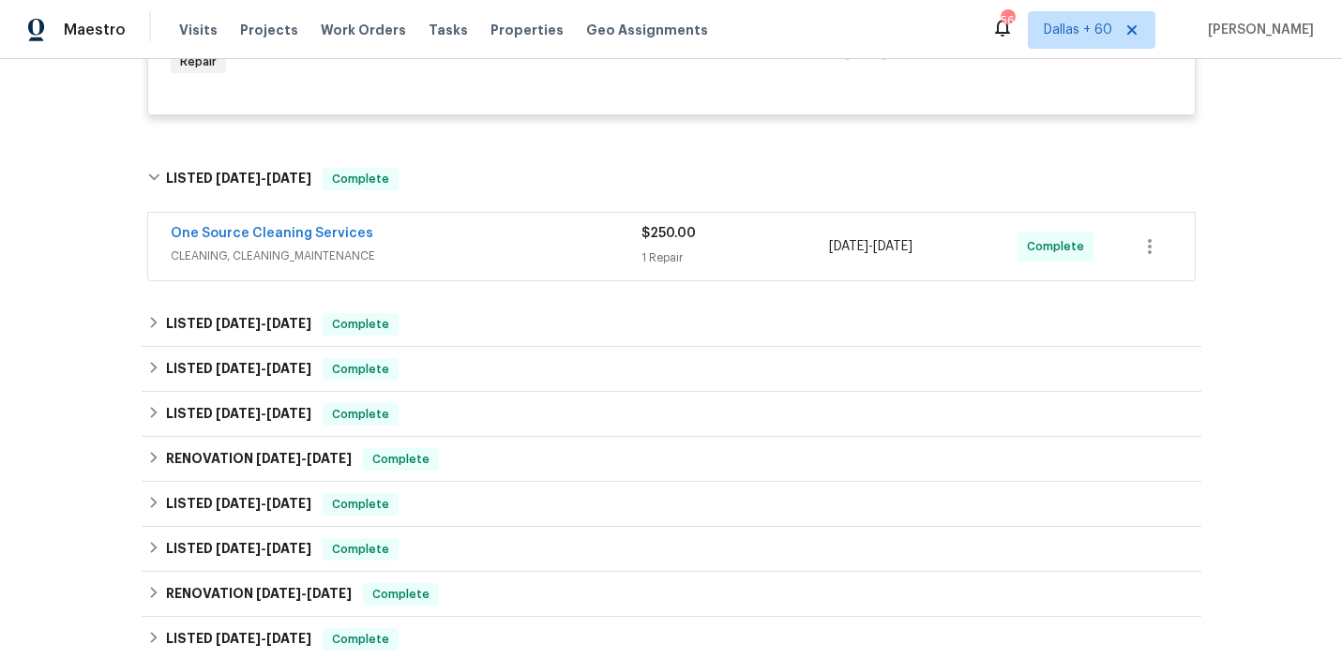
click at [553, 240] on div "One Source Cleaning Services" at bounding box center [406, 235] width 471 height 23
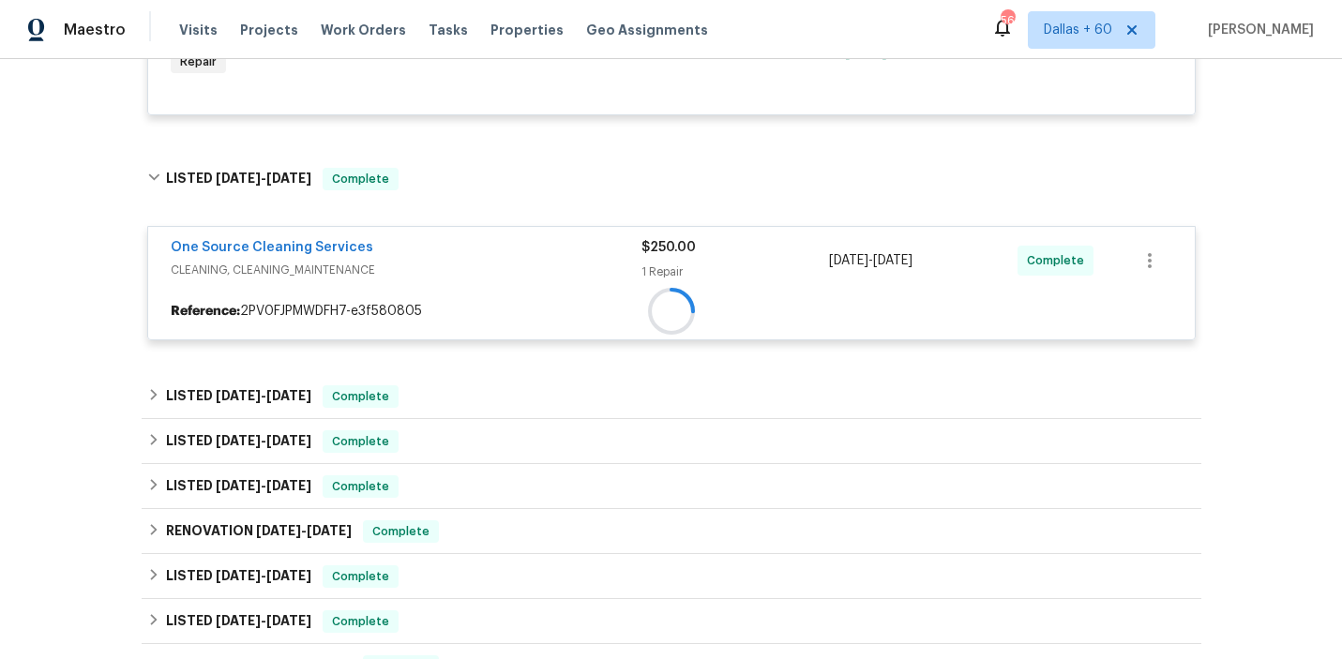
scroll to position [1079, 0]
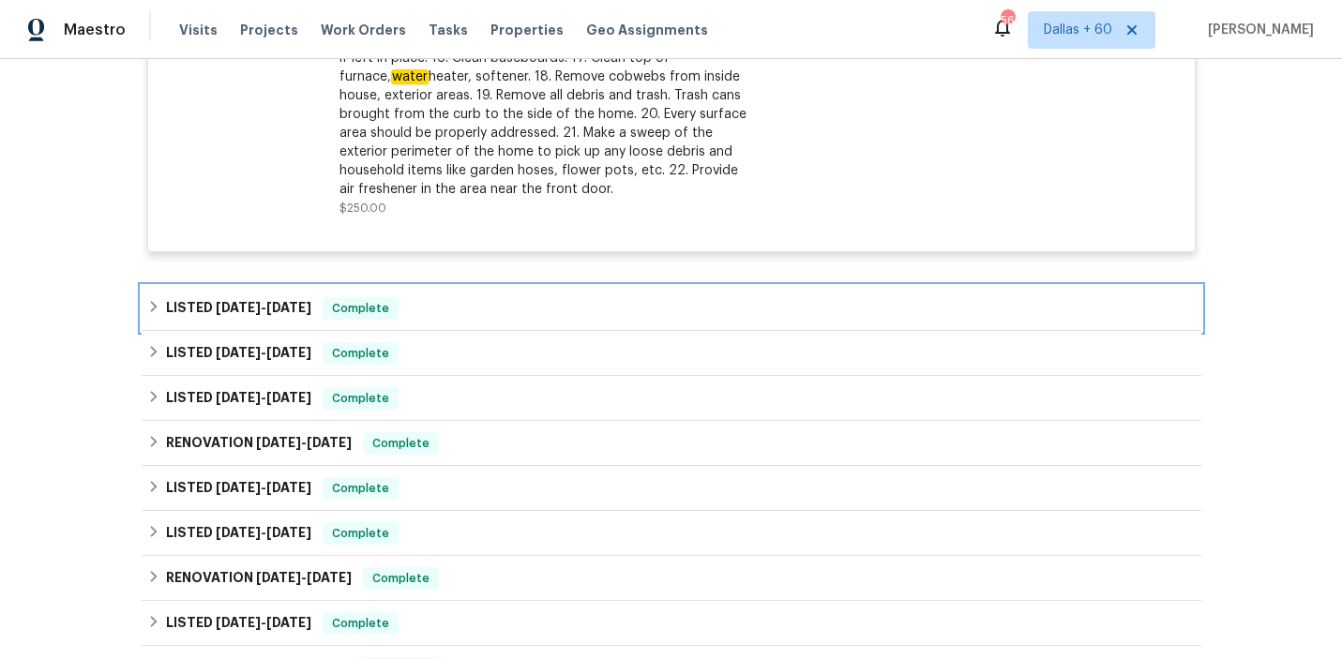
click at [548, 299] on div "LISTED 7/28/25 - 8/8/25 Complete" at bounding box center [671, 308] width 1049 height 23
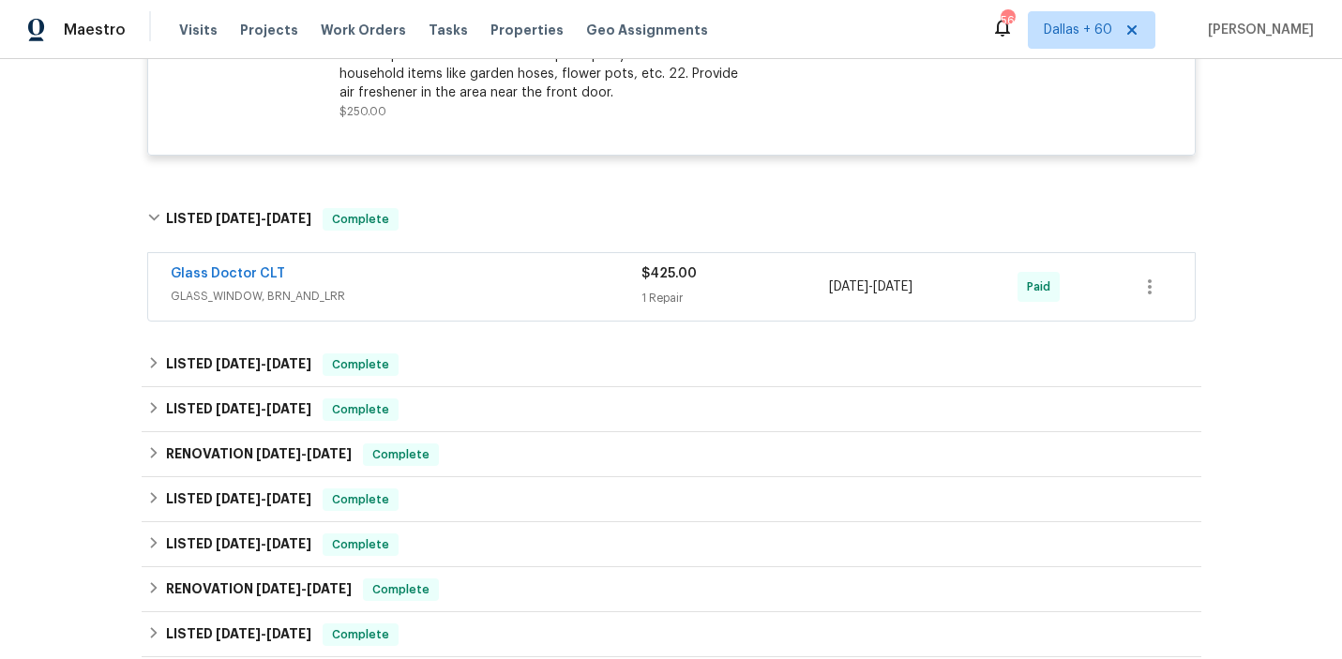
click at [548, 299] on span "GLASS_WINDOW, BRN_AND_LRR" at bounding box center [406, 296] width 471 height 19
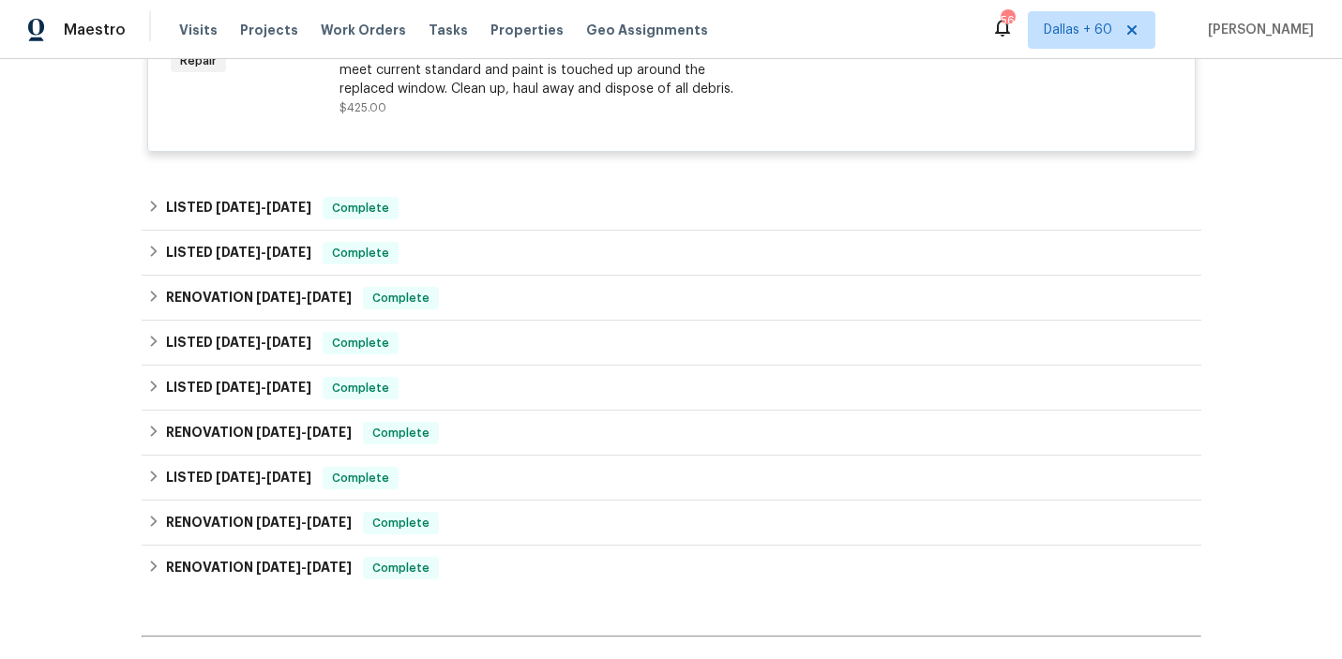
scroll to position [1992, 0]
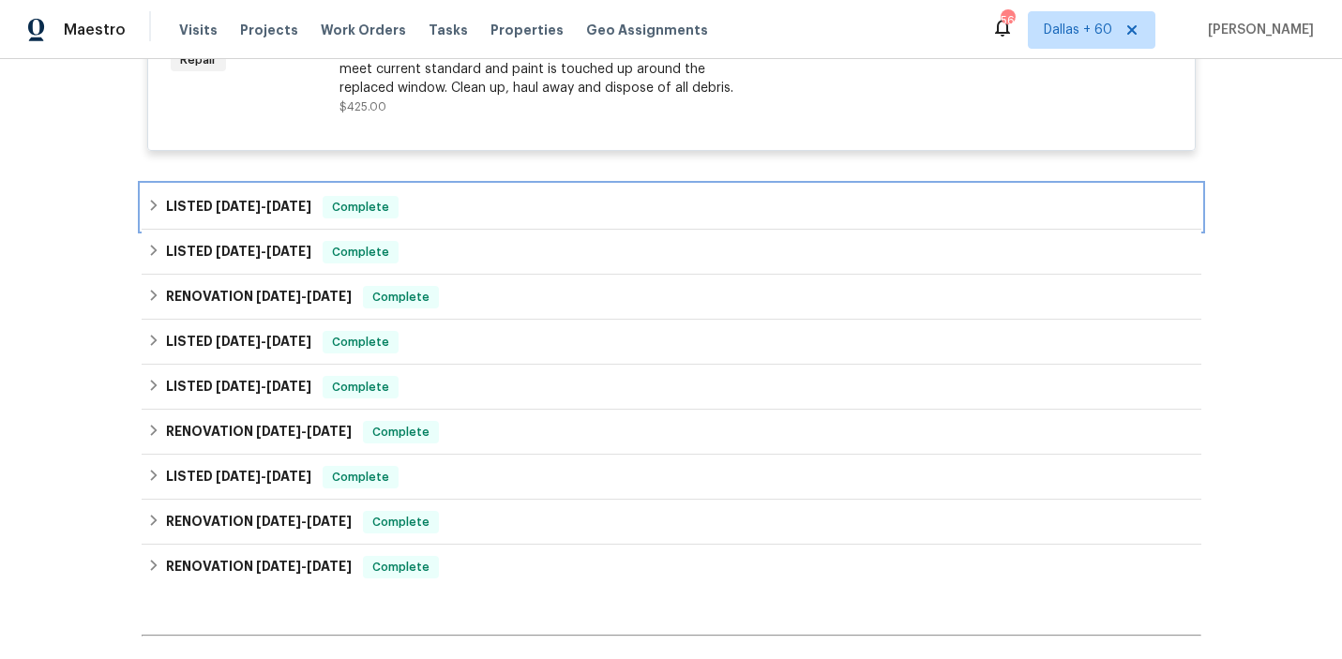
click at [552, 221] on div "LISTED 7/28/25 - 8/11/25 Complete" at bounding box center [672, 207] width 1060 height 45
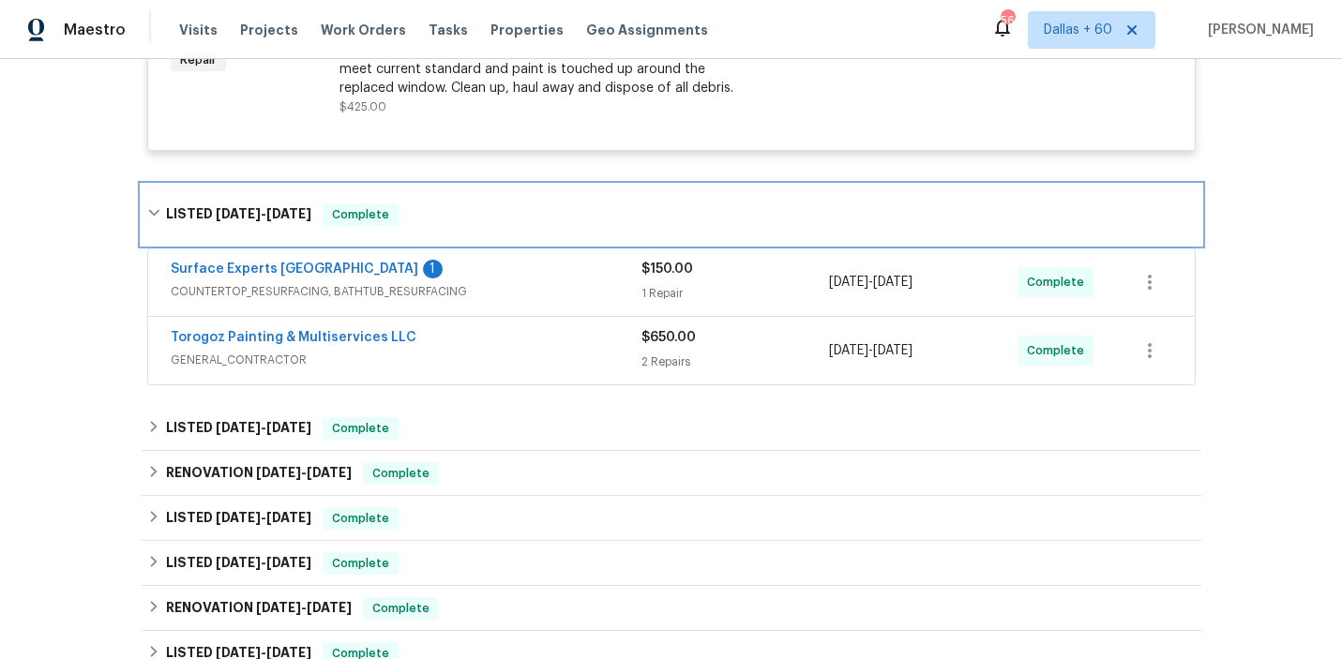
scroll to position [2027, 0]
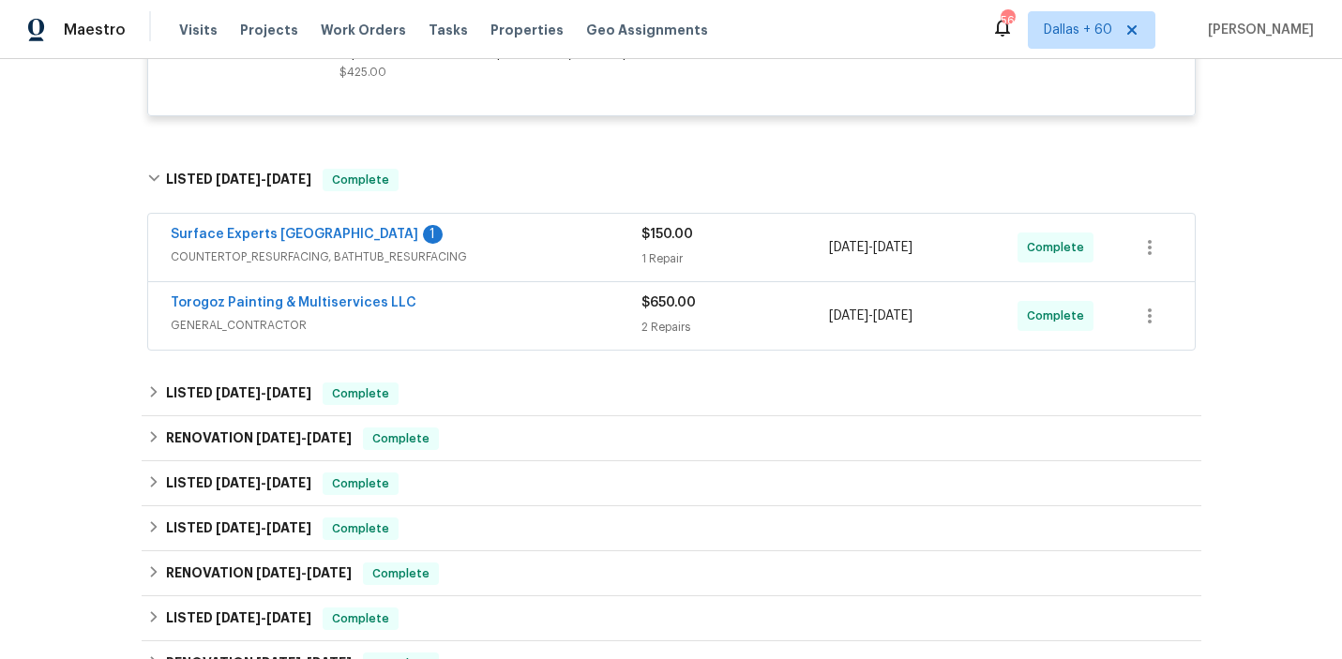
click at [551, 316] on div "Torogoz Painting & Multiservices LLC" at bounding box center [406, 305] width 471 height 23
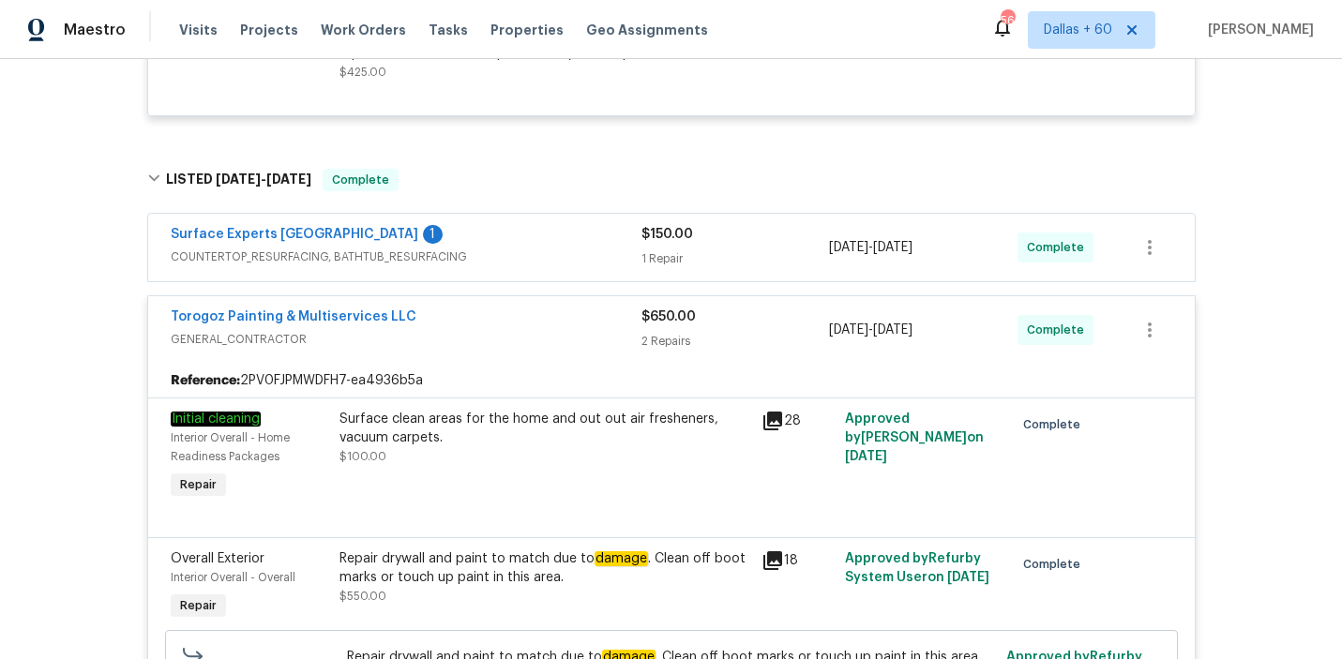
click at [546, 259] on span "COUNTERTOP_RESURFACING, BATHTUB_RESURFACING" at bounding box center [406, 257] width 471 height 19
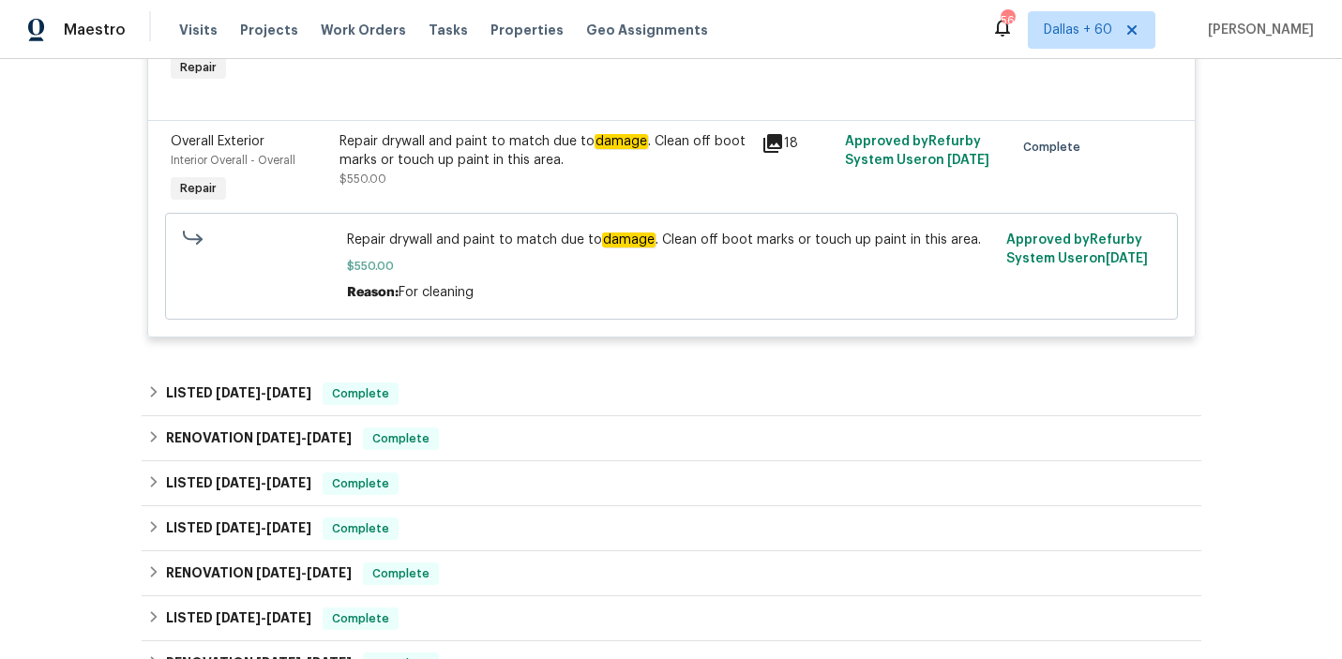
scroll to position [2736, 0]
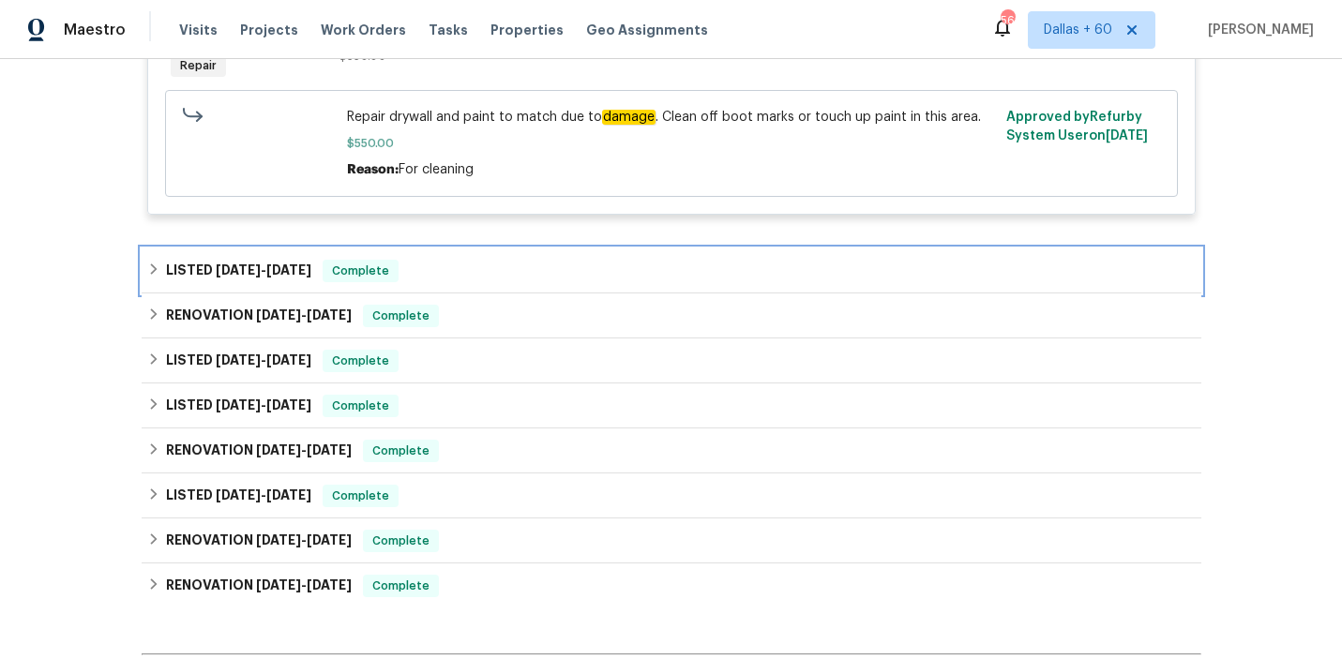
click at [568, 262] on div "LISTED 7/28/25 - 8/1/25 Complete" at bounding box center [672, 271] width 1060 height 45
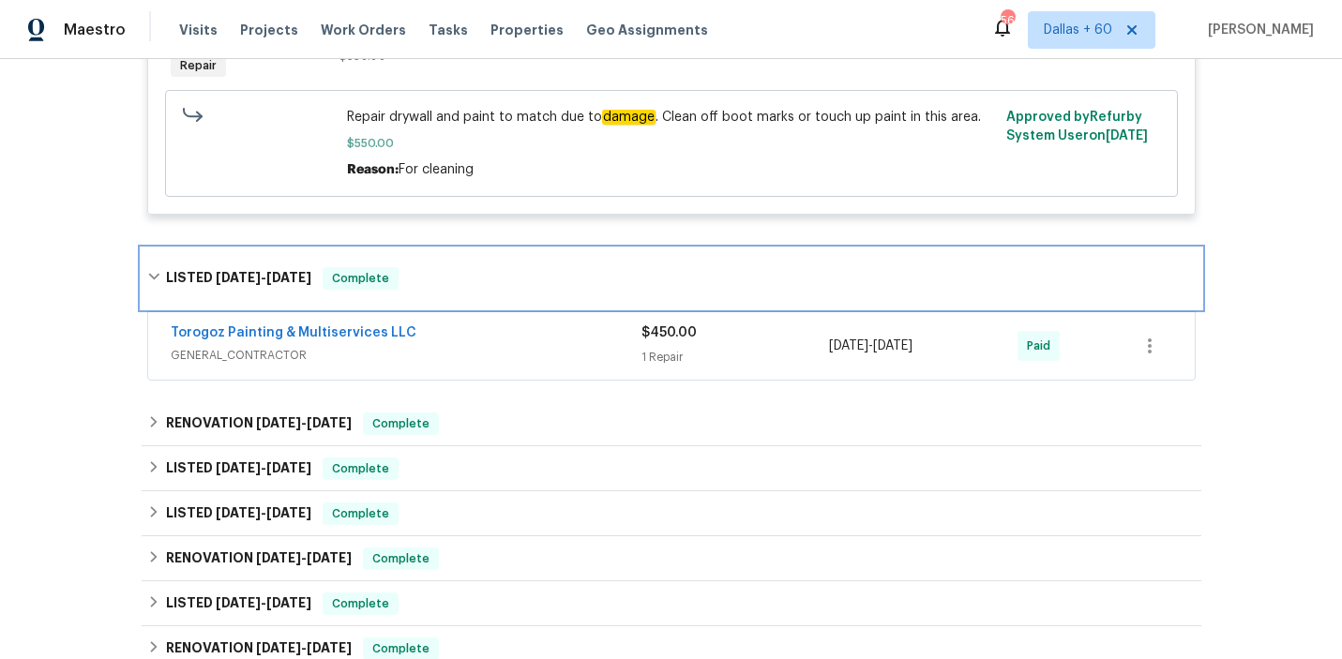
scroll to position [2800, 0]
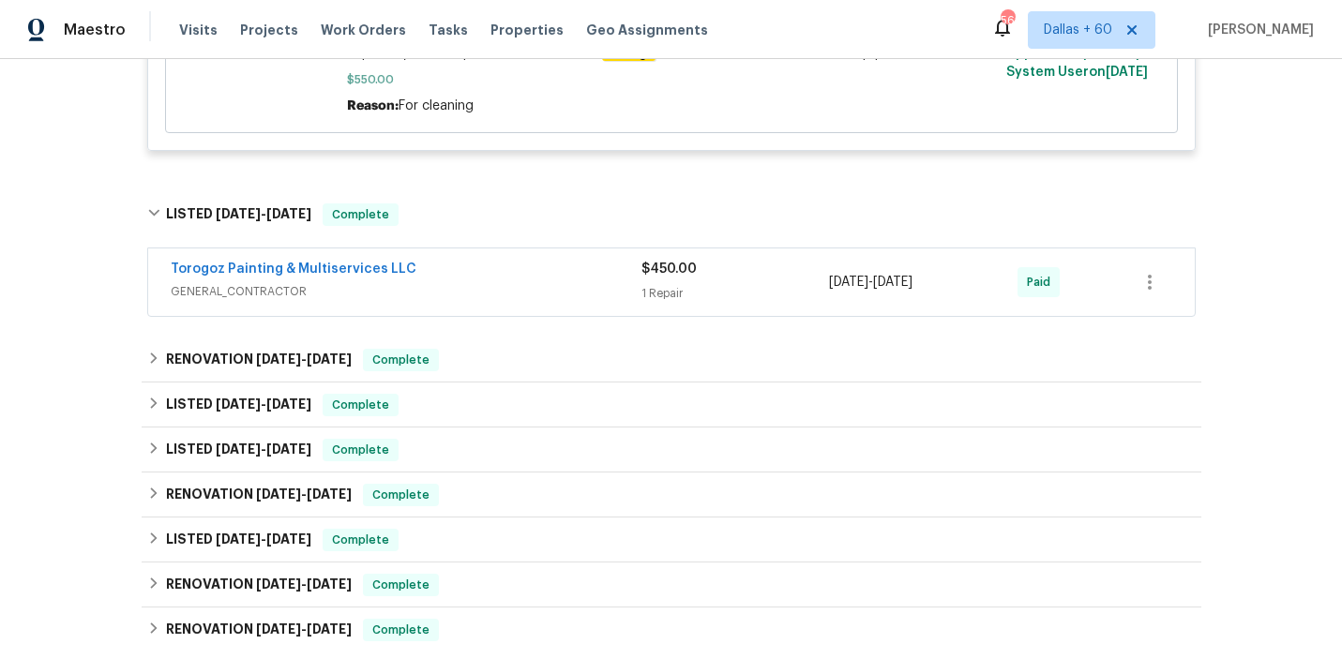
click at [568, 271] on div "Torogoz Painting & Multiservices LLC" at bounding box center [406, 271] width 471 height 23
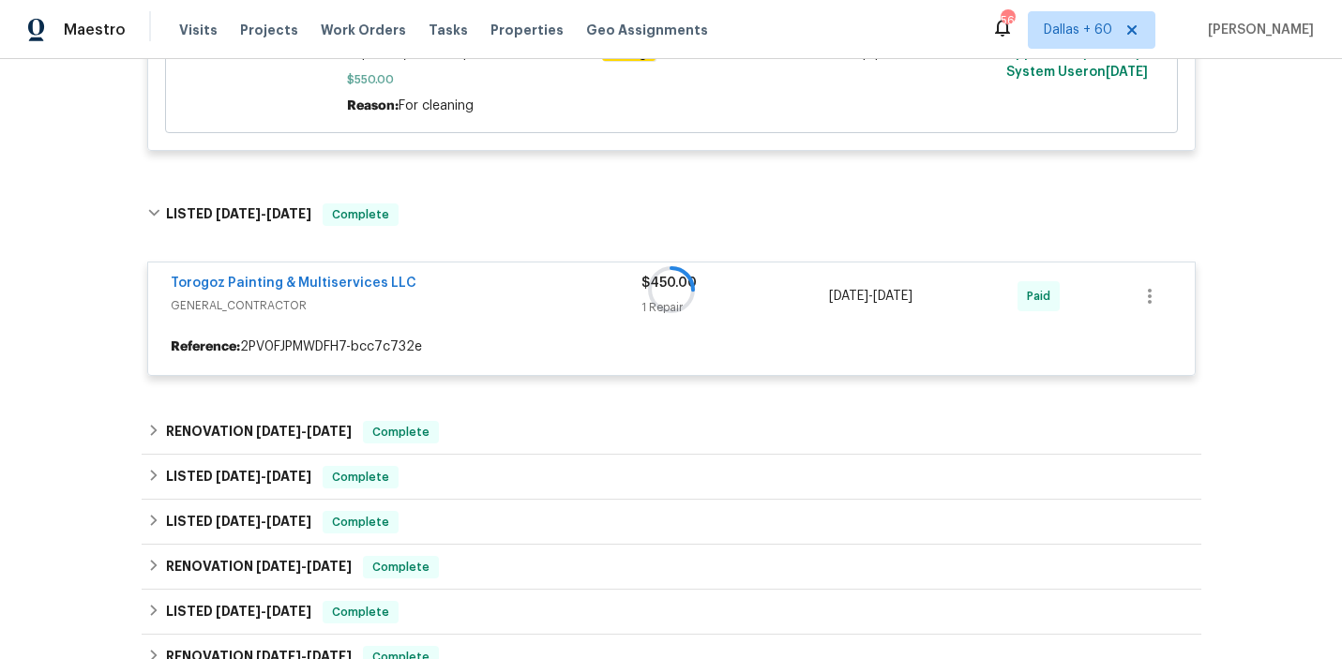
scroll to position [2919, 0]
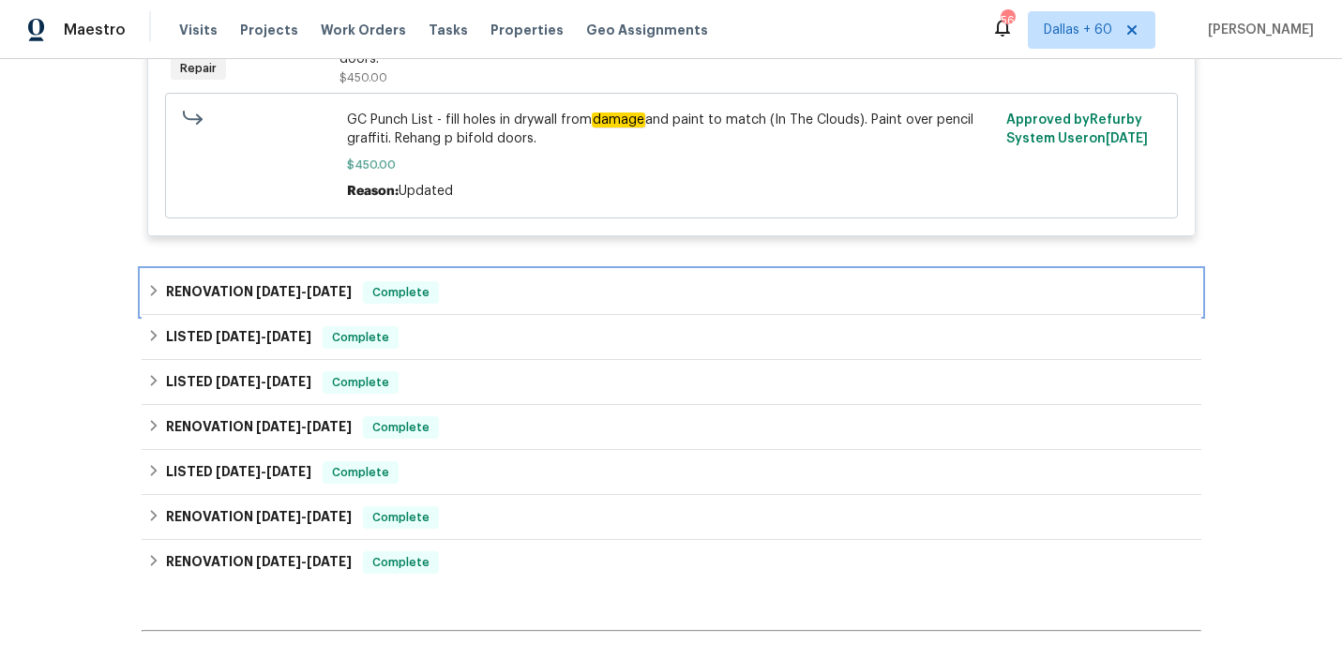
click at [541, 287] on div "RENOVATION 6/23/25 - 6/27/25 Complete" at bounding box center [671, 292] width 1049 height 23
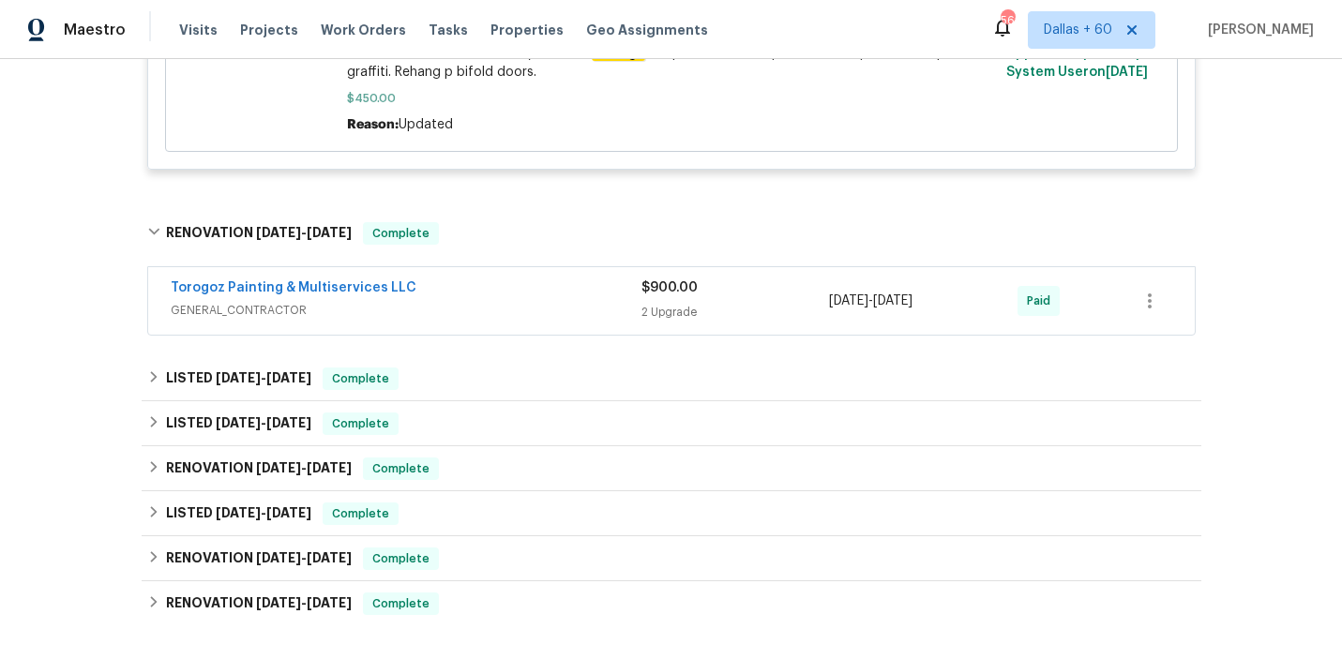
click at [543, 301] on div "Torogoz Painting & Multiservices LLC" at bounding box center [406, 290] width 471 height 23
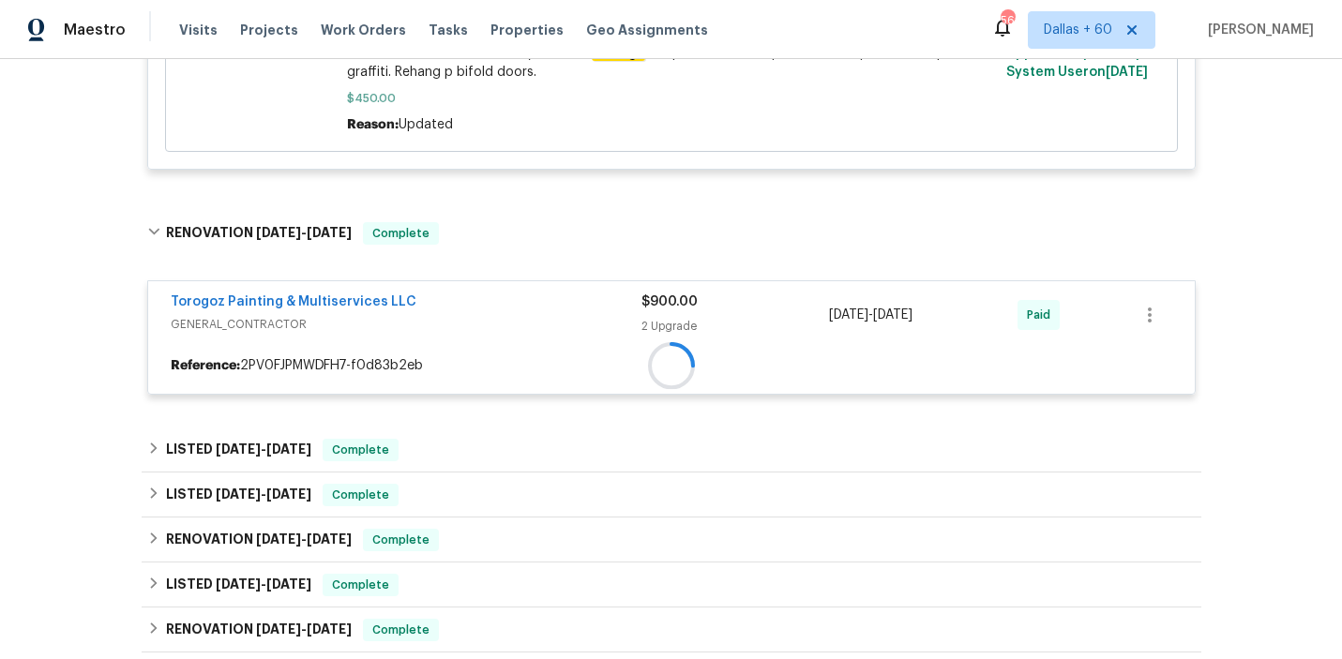
scroll to position [3418, 0]
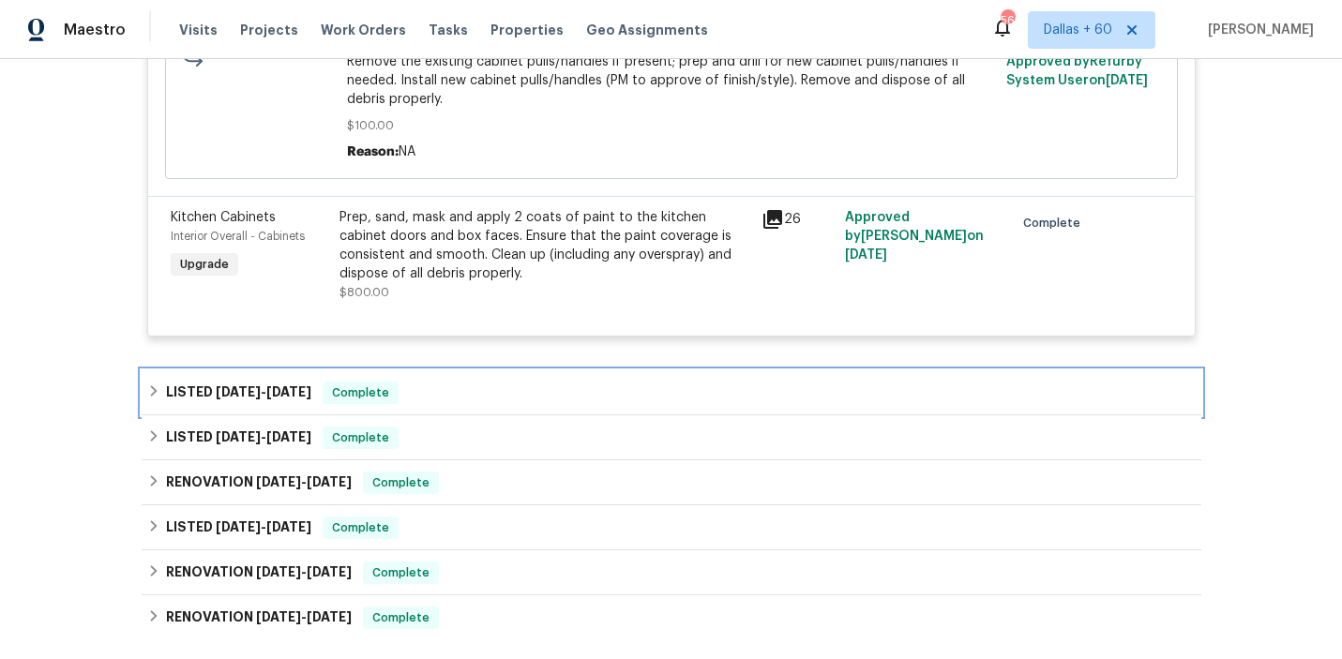
click at [535, 389] on div "LISTED 5/13/25 - 5/13/25 Complete" at bounding box center [671, 393] width 1049 height 23
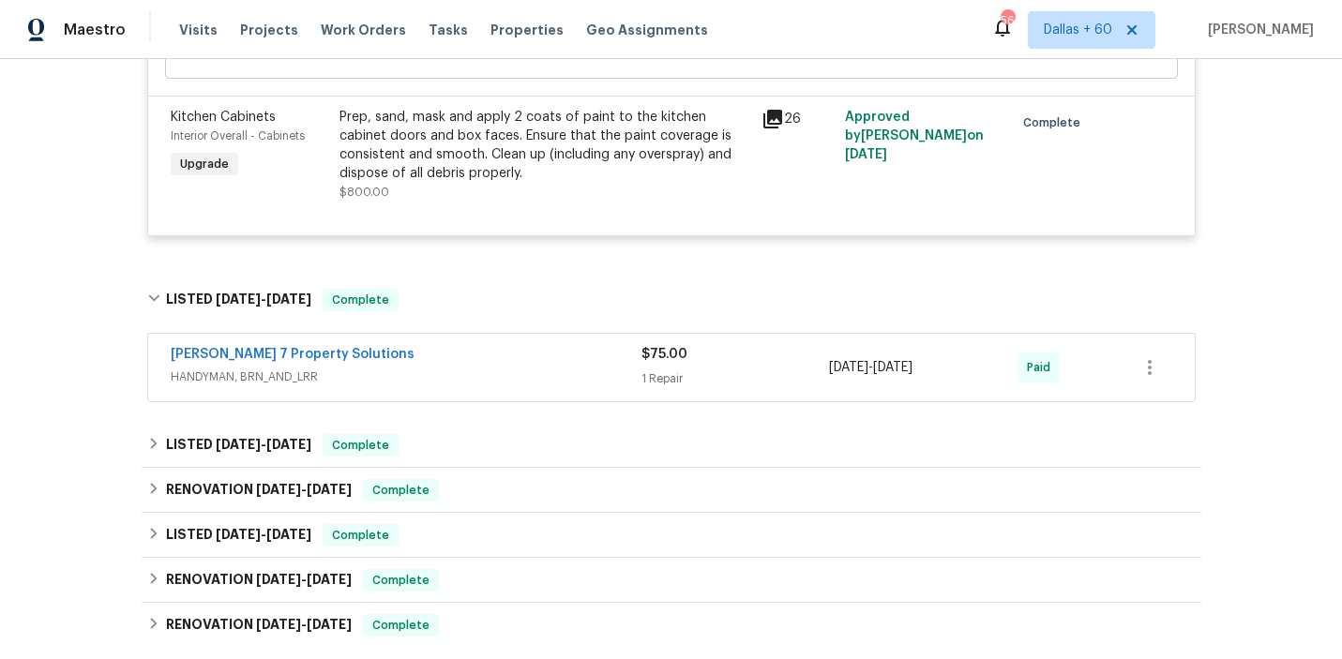
click at [535, 386] on span "HANDYMAN, BRN_AND_LRR" at bounding box center [406, 377] width 471 height 19
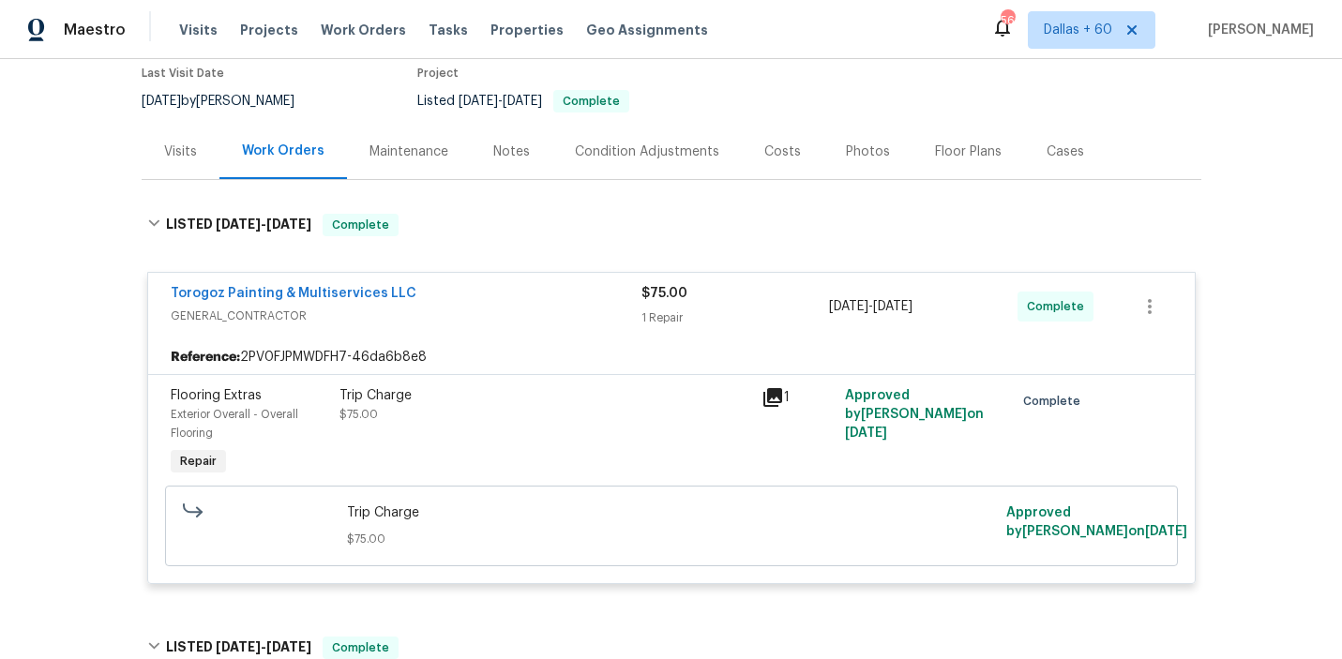
scroll to position [0, 0]
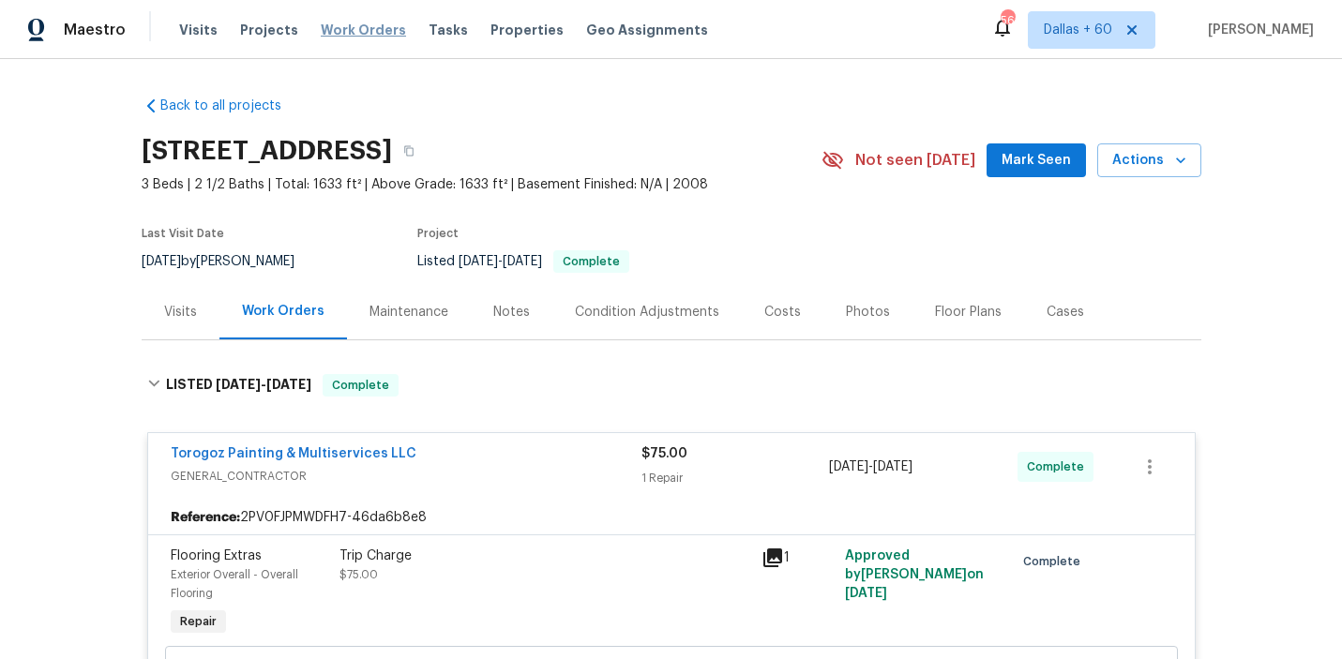
click at [334, 36] on span "Work Orders" at bounding box center [363, 30] width 85 height 19
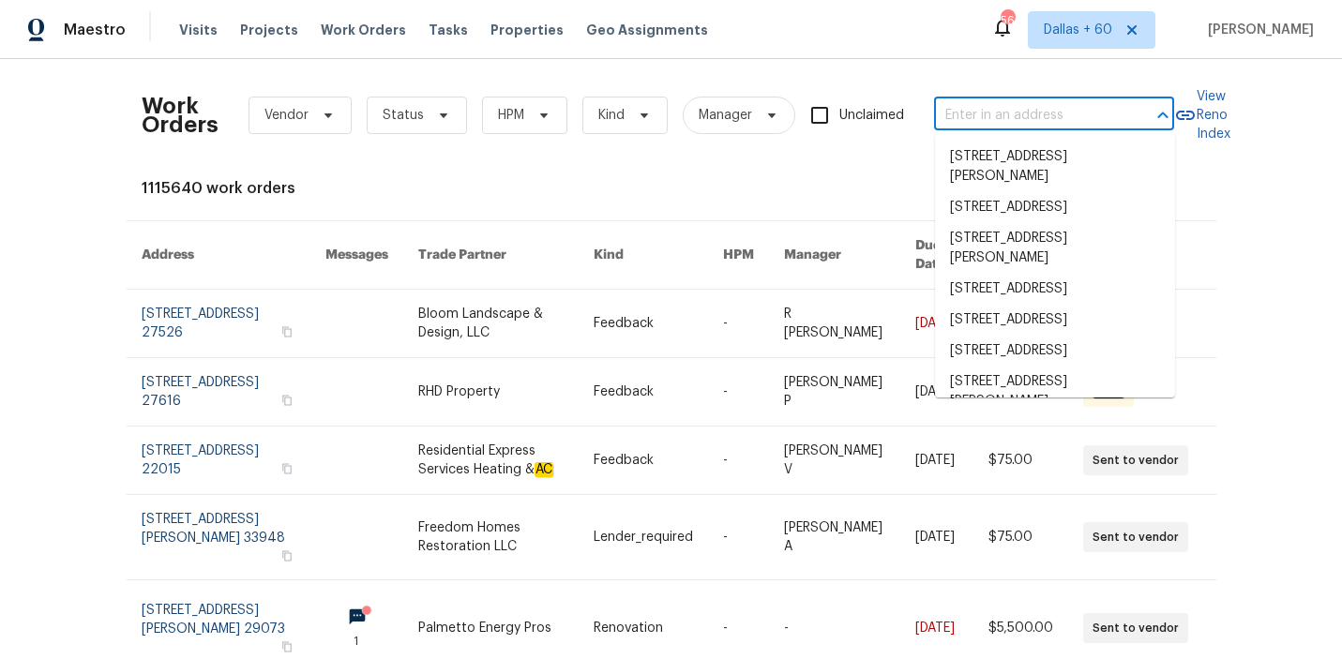
click at [959, 102] on input "text" at bounding box center [1028, 115] width 188 height 29
paste input "https://drive.google.com/file/d/1P5DSxc-FyvVHczuP1lxmXwZkrXZbh4qt/view?usp=driv…"
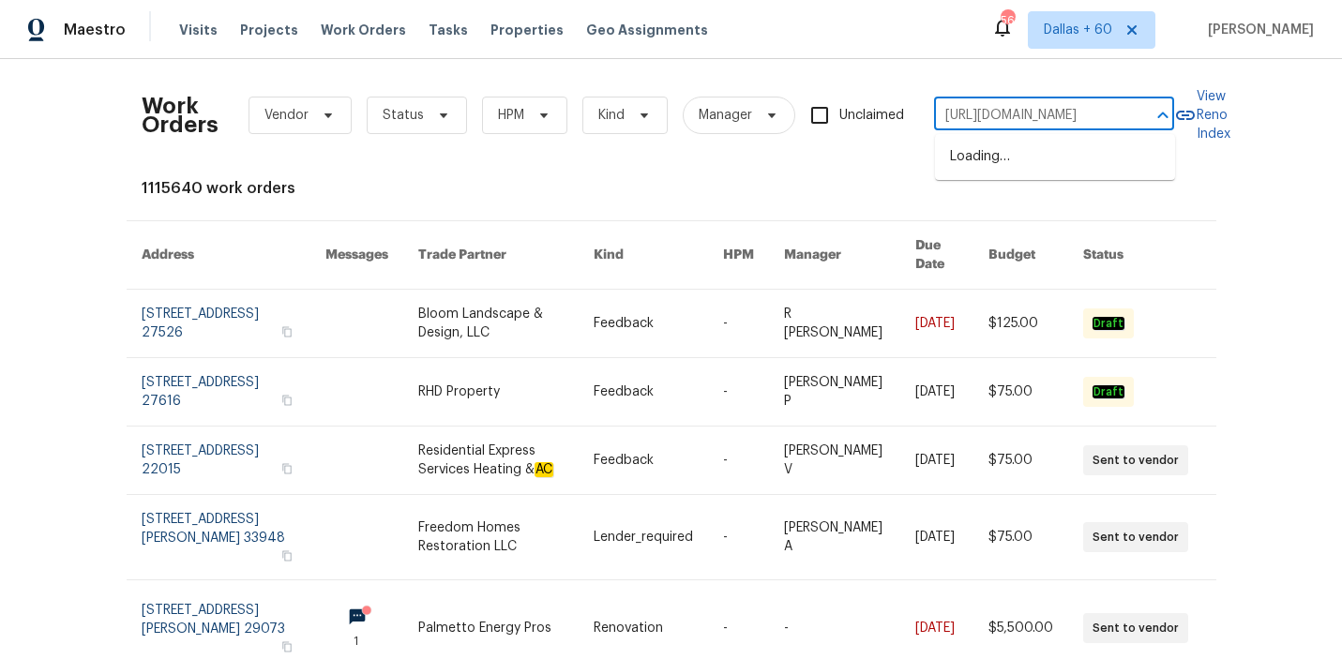
type input "https://drive.google.com/file/d/1P5DSxc-FyvVHczuP1lxmXwZkrXZbh4qt/view?usp=driv…"
click at [965, 116] on input "https://drive.google.com/file/d/1P5DSxc-FyvVHczuP1lxmXwZkrXZbh4qt/view?usp=driv…" at bounding box center [1028, 115] width 188 height 29
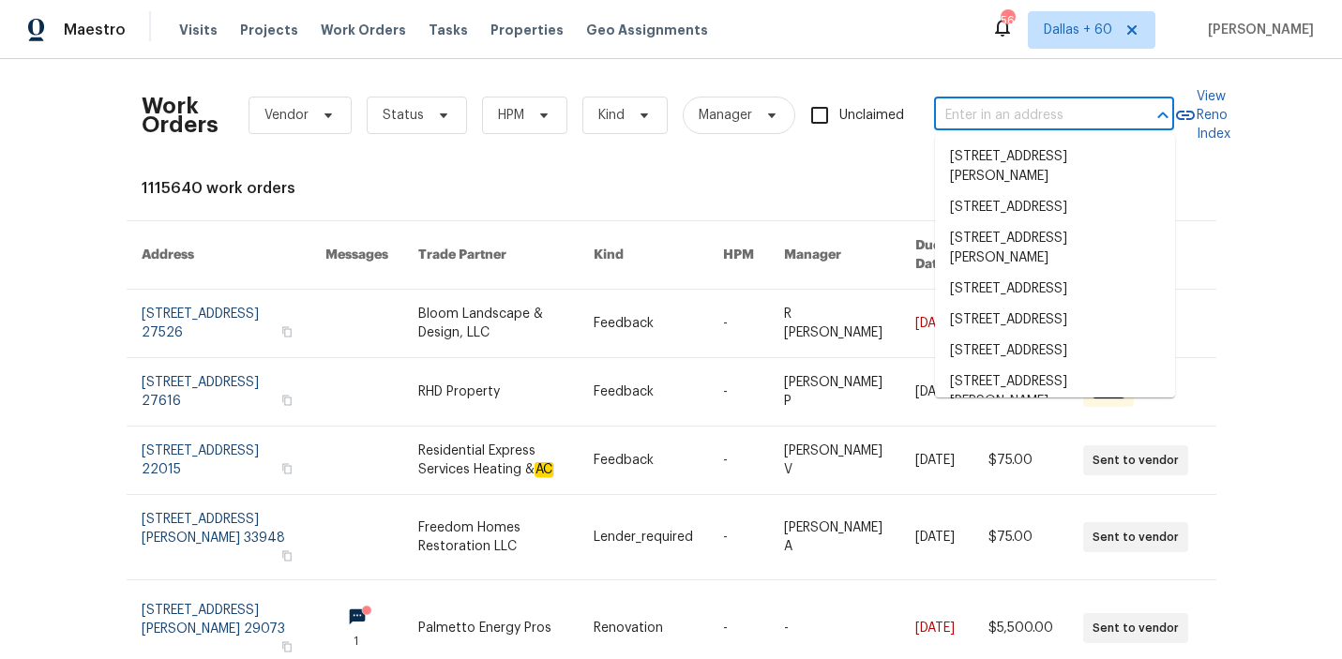
scroll to position [0, 0]
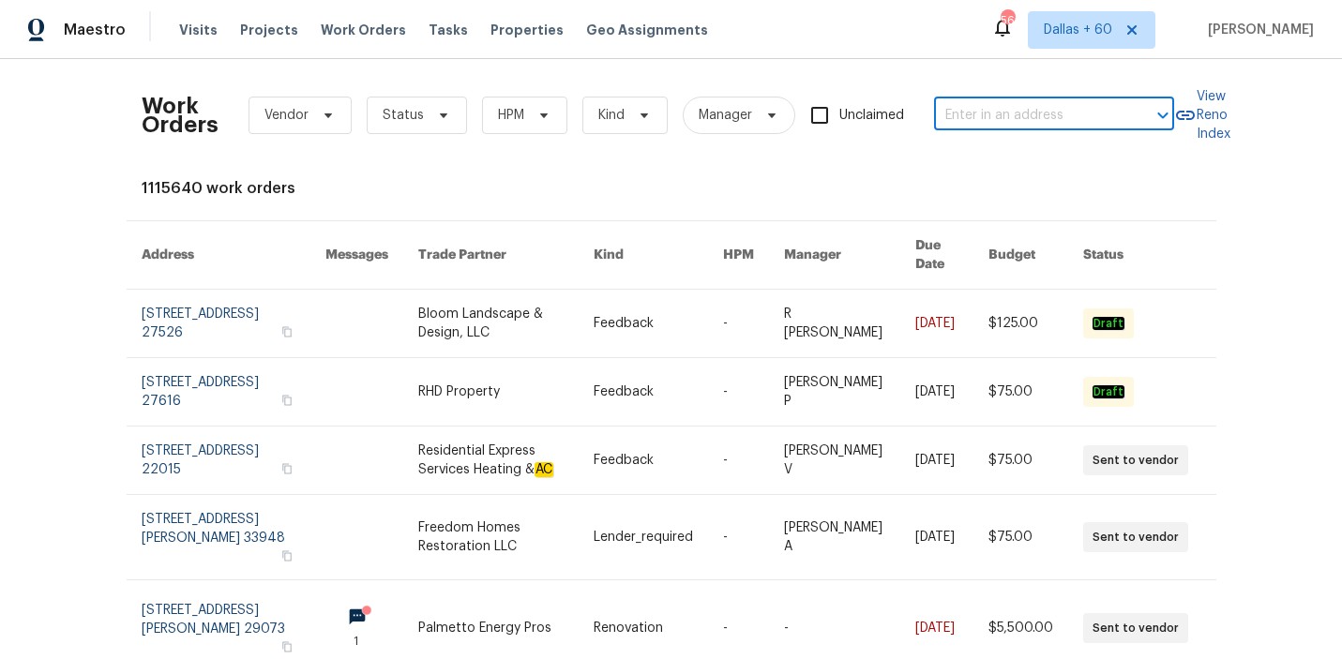
click at [1015, 122] on input "text" at bounding box center [1028, 115] width 188 height 29
paste input "3627 Bartlett Way Dr, Pearland, TX 77581"
type input "3627 Bartlett Way Dr, Pearland, TX 77581"
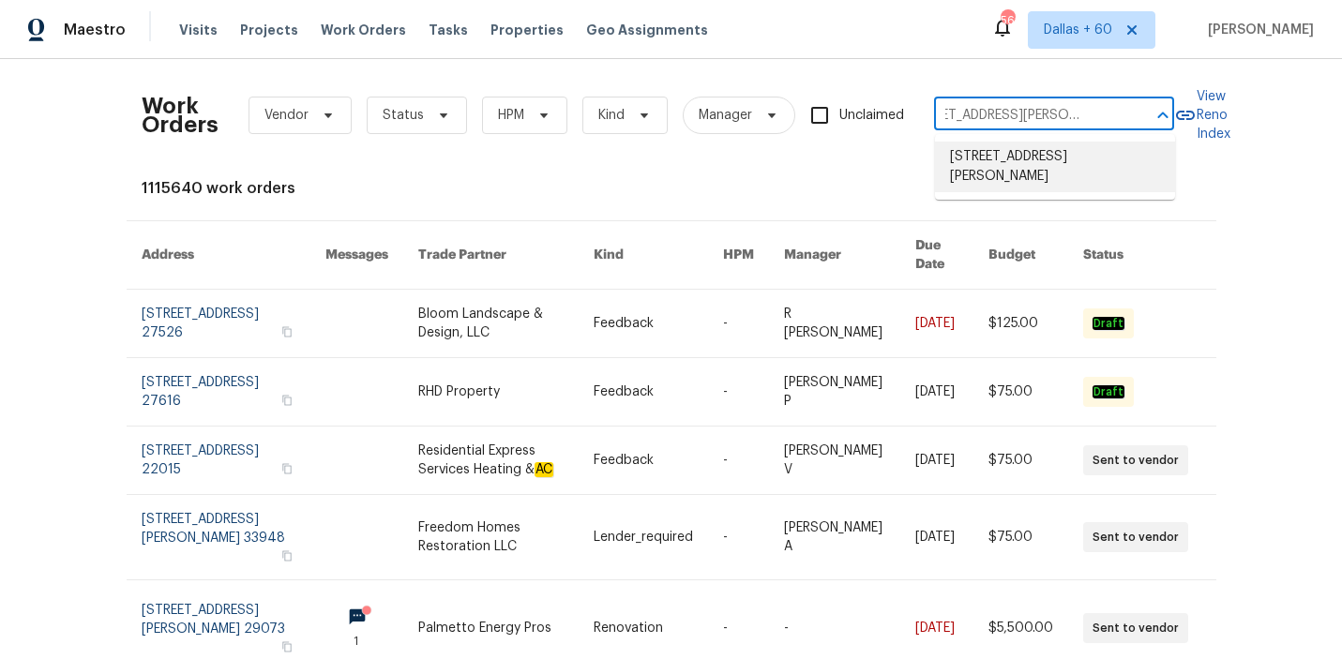
click at [1012, 158] on li "3627 Bartlett Way Dr, Pearland, TX 77581" at bounding box center [1055, 167] width 240 height 51
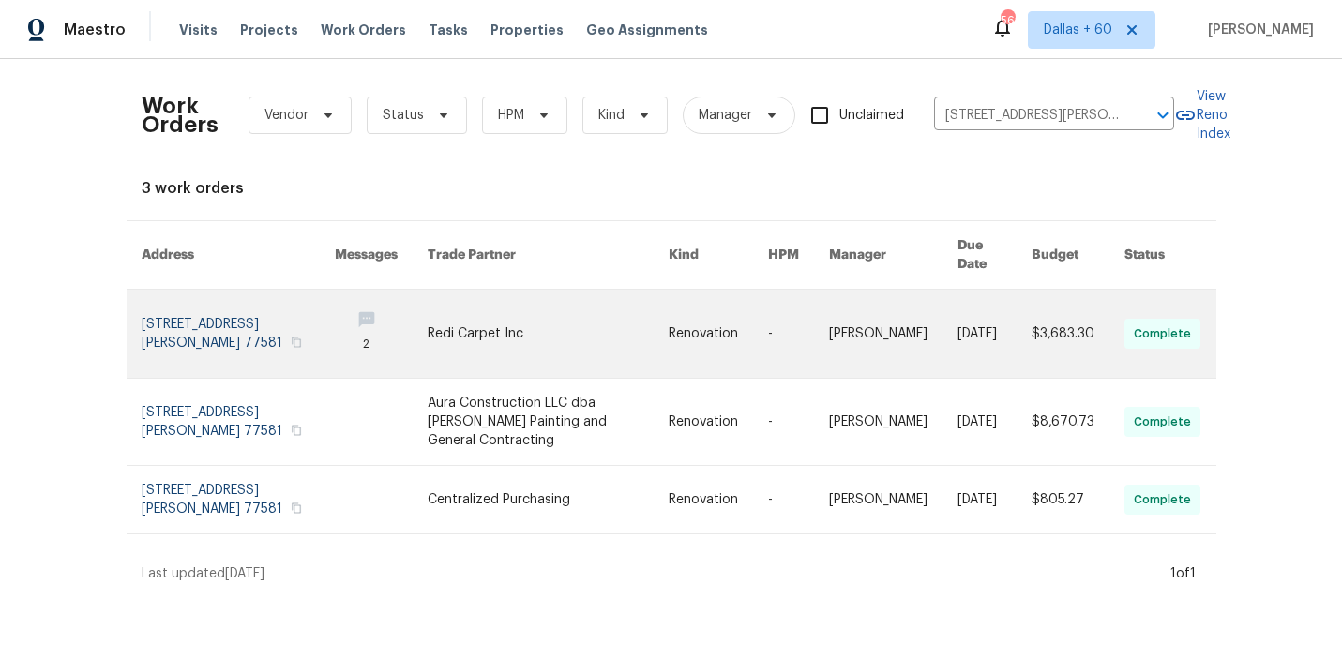
click at [522, 315] on link at bounding box center [548, 334] width 241 height 88
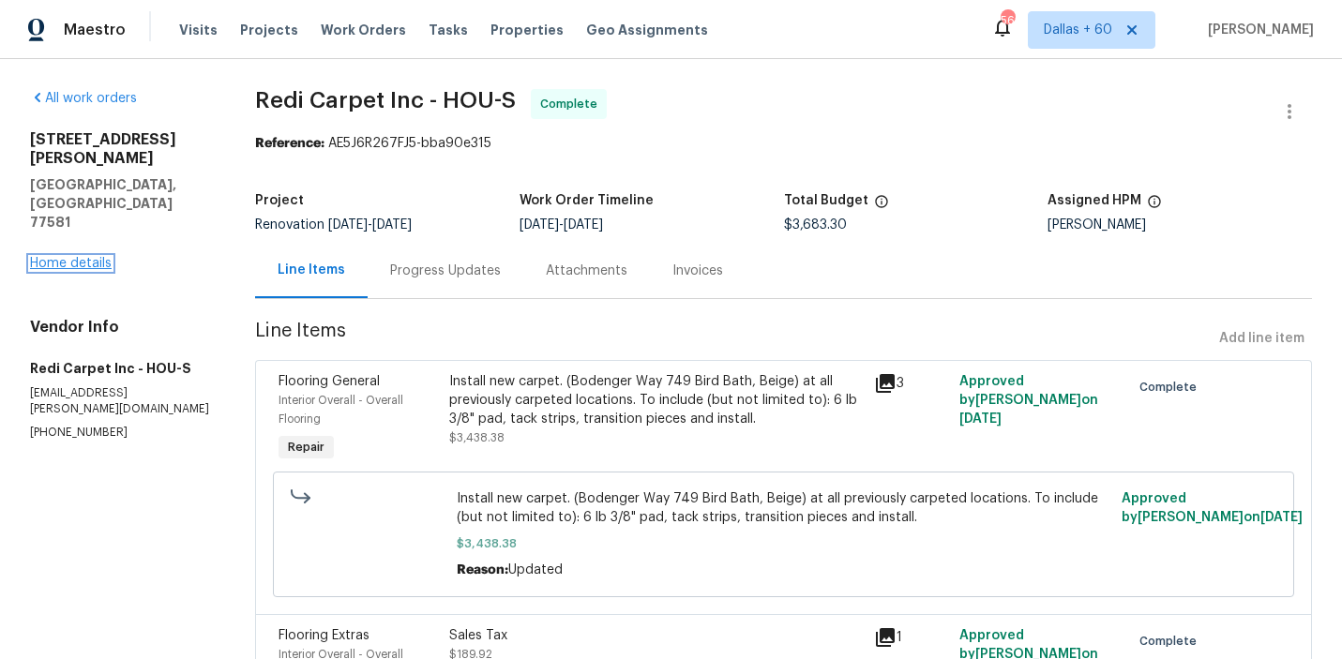
click at [62, 257] on link "Home details" at bounding box center [71, 263] width 82 height 13
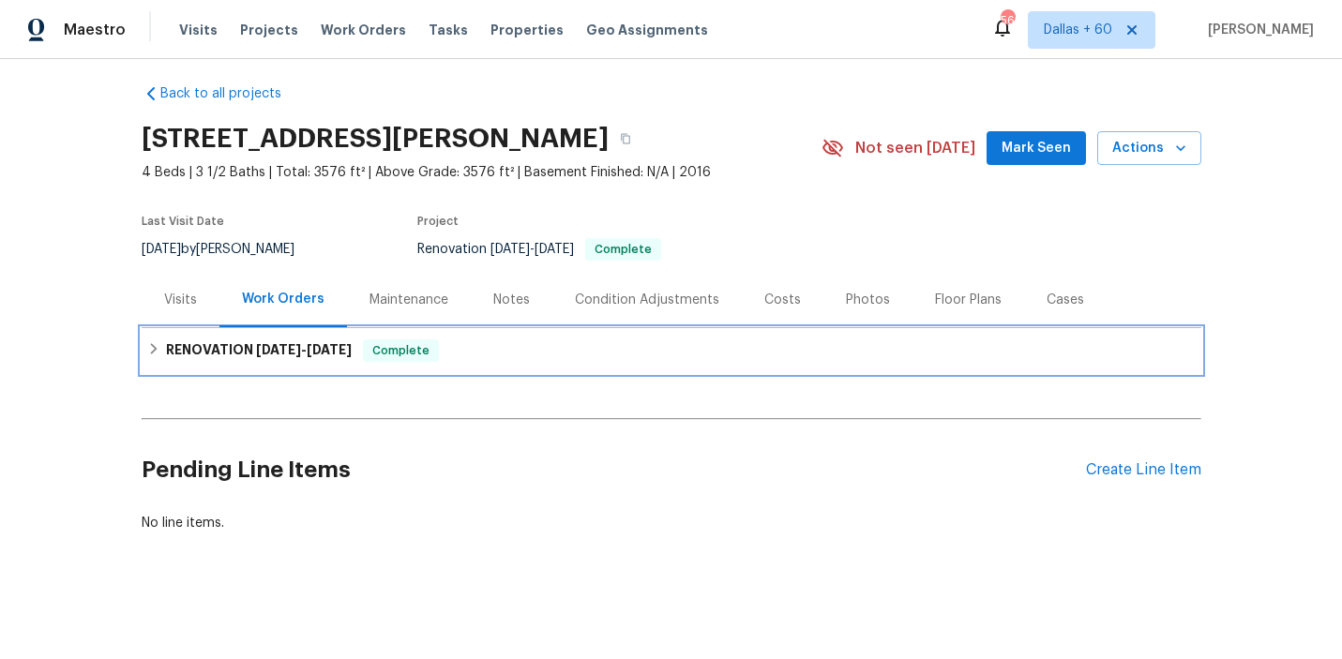
click at [557, 355] on div "RENOVATION 8/15/25 - 8/25/25 Complete" at bounding box center [671, 351] width 1049 height 23
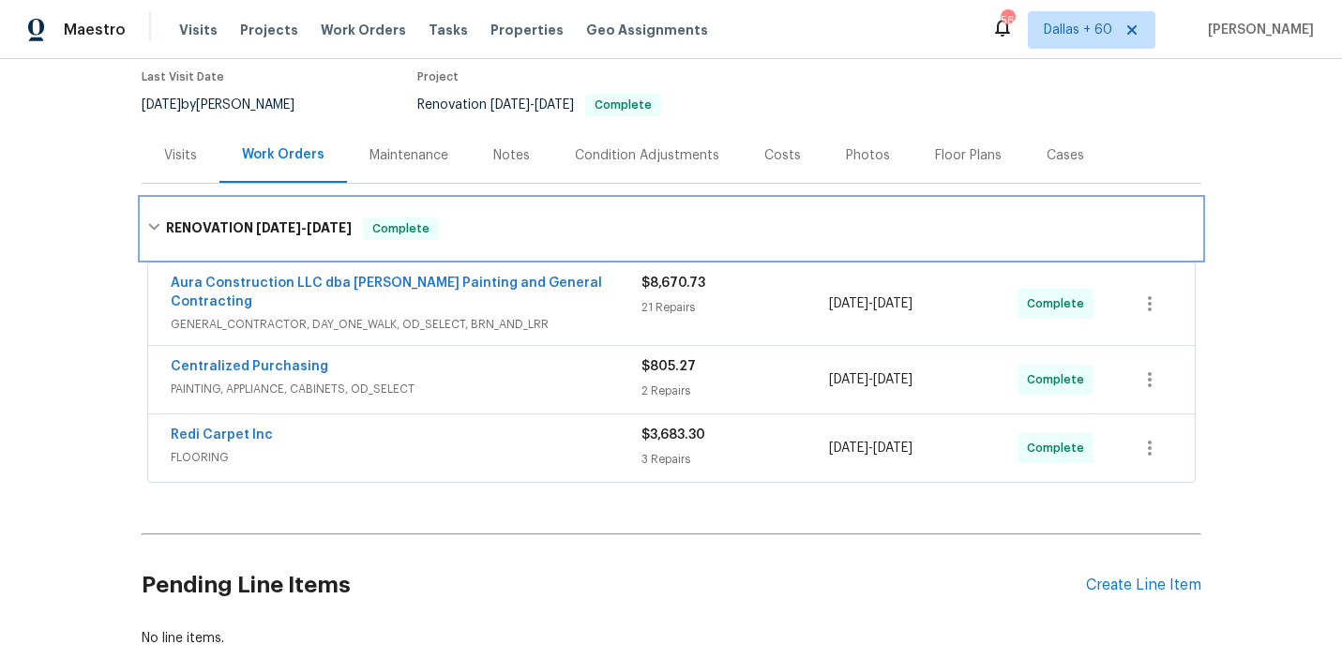
scroll to position [189, 0]
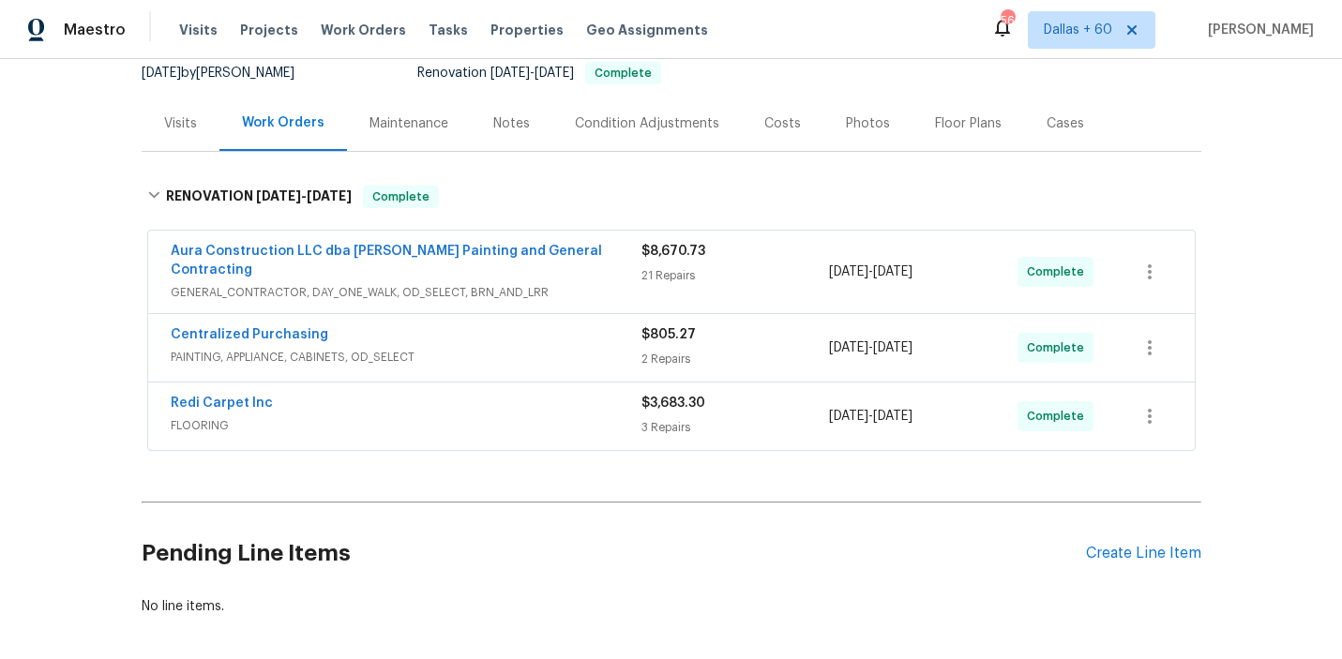
click at [528, 417] on span "FLOORING" at bounding box center [406, 426] width 471 height 19
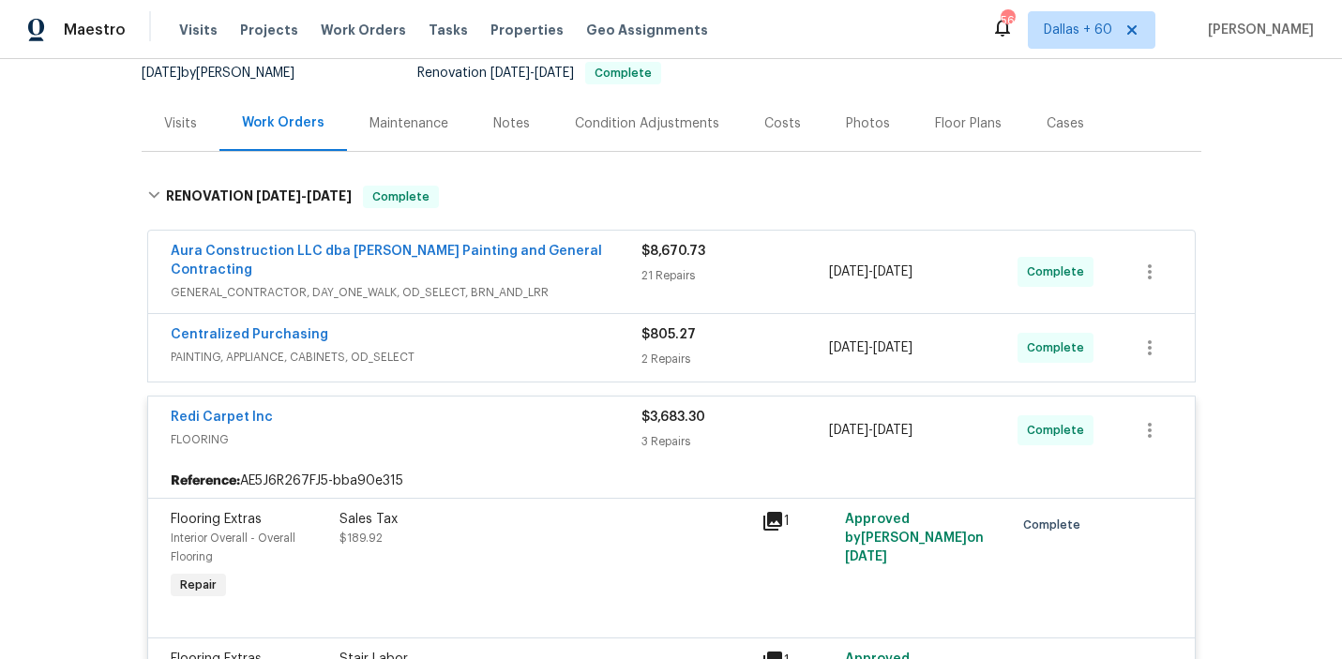
click at [535, 348] on span "PAINTING, APPLIANCE, CABINETS, OD_SELECT" at bounding box center [406, 357] width 471 height 19
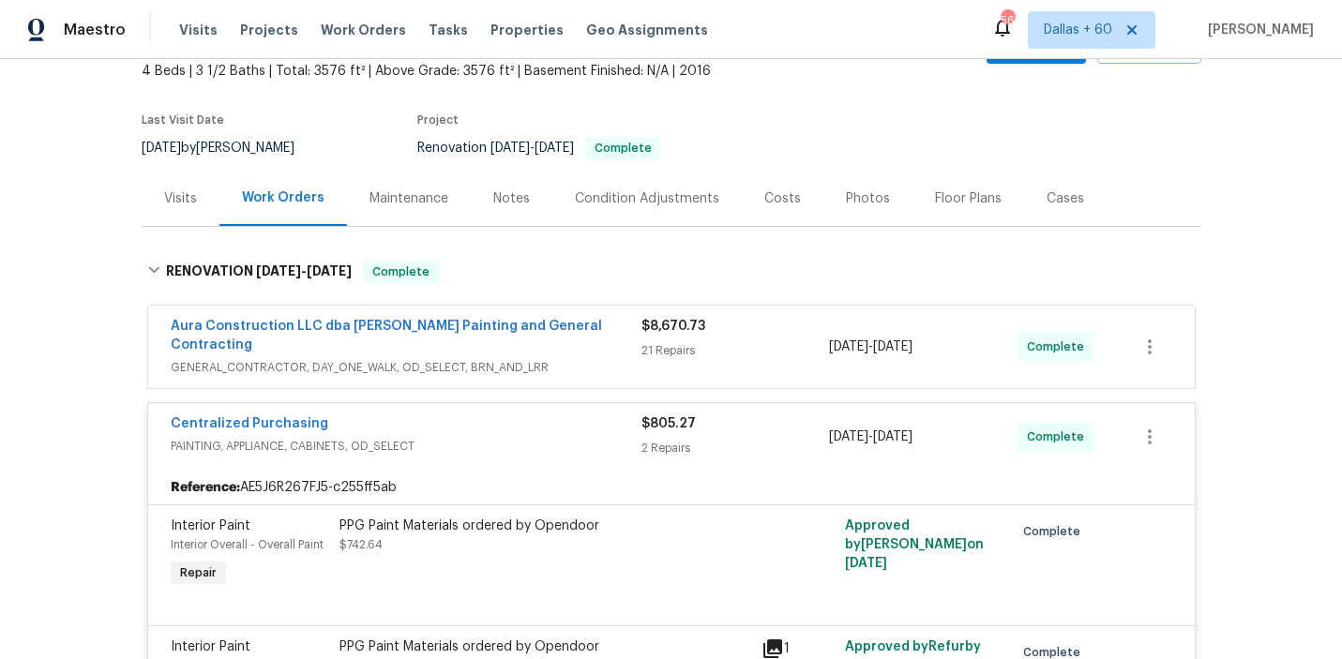
scroll to position [72, 0]
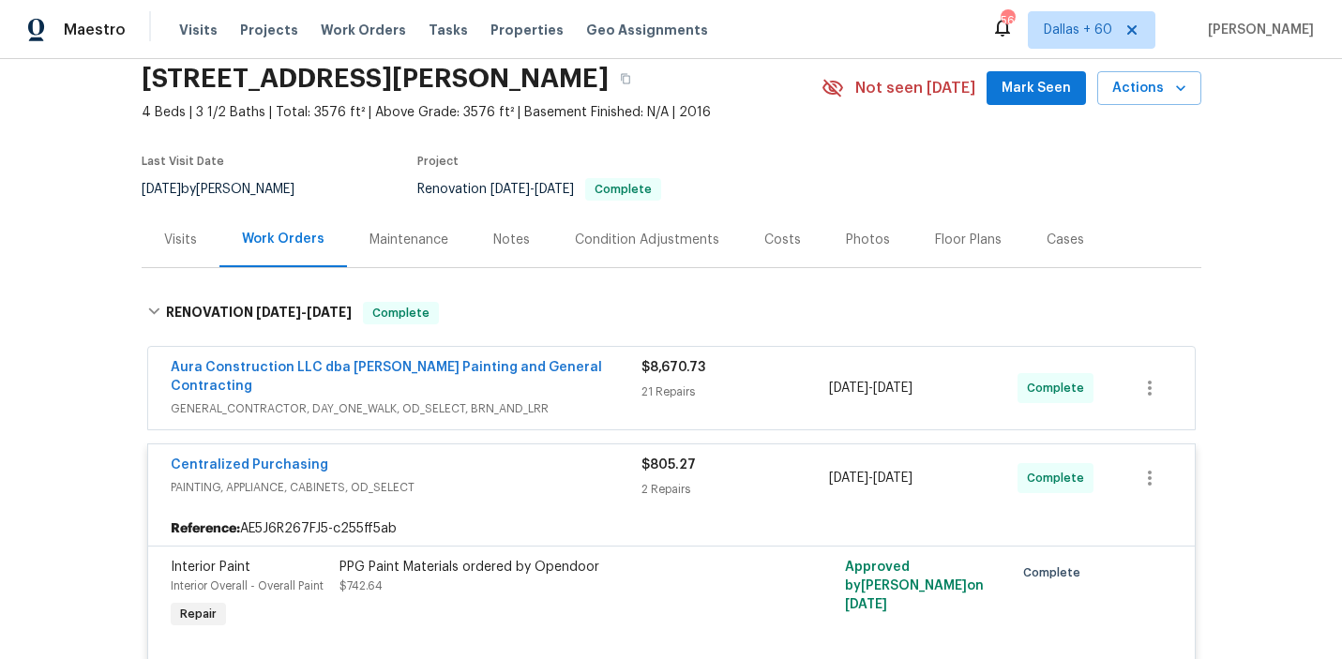
click at [612, 375] on div "Aura Construction LLC dba Logan's Painting and General Contracting" at bounding box center [406, 378] width 471 height 41
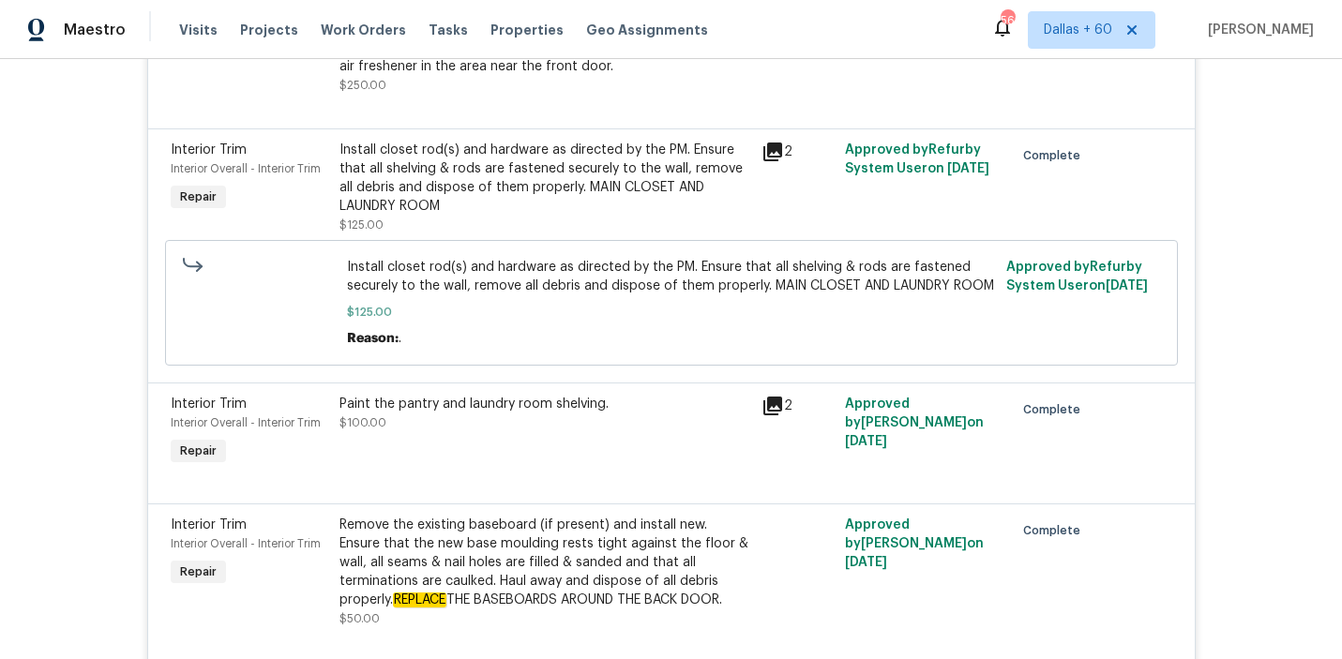
scroll to position [1555, 0]
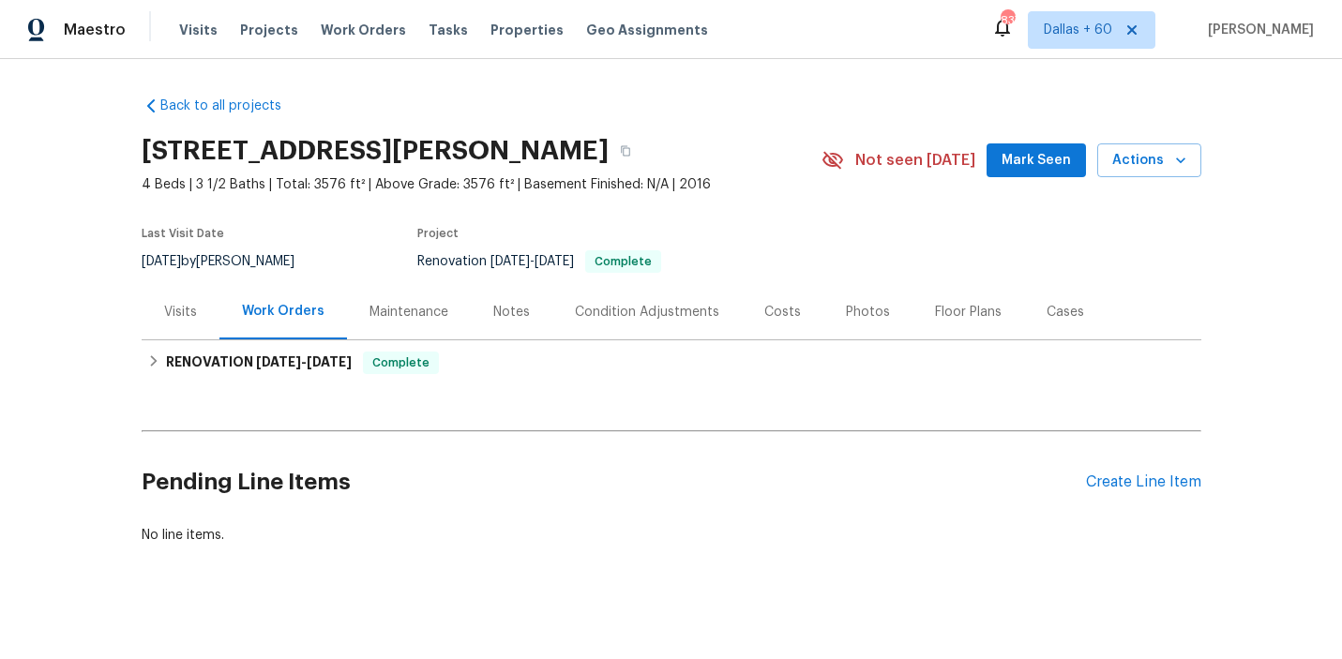
click at [176, 319] on div "Visits" at bounding box center [180, 312] width 33 height 19
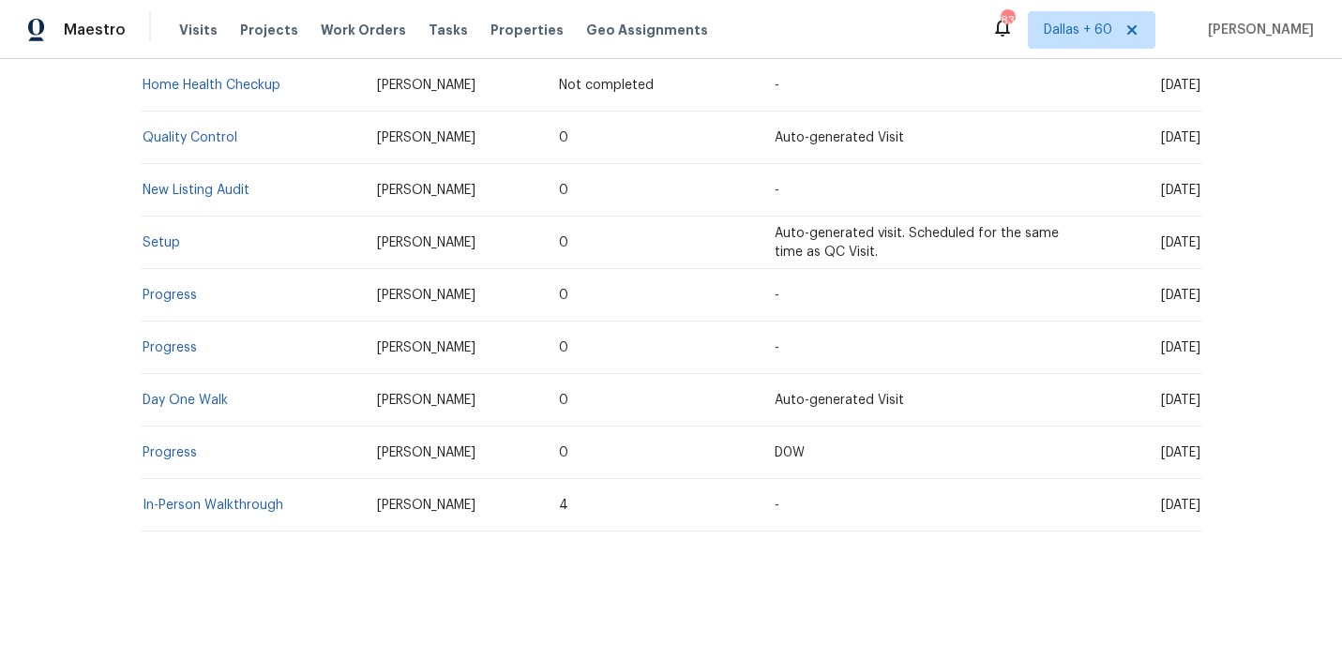
scroll to position [419, 0]
click at [189, 402] on link "Day One Walk" at bounding box center [185, 402] width 85 height 13
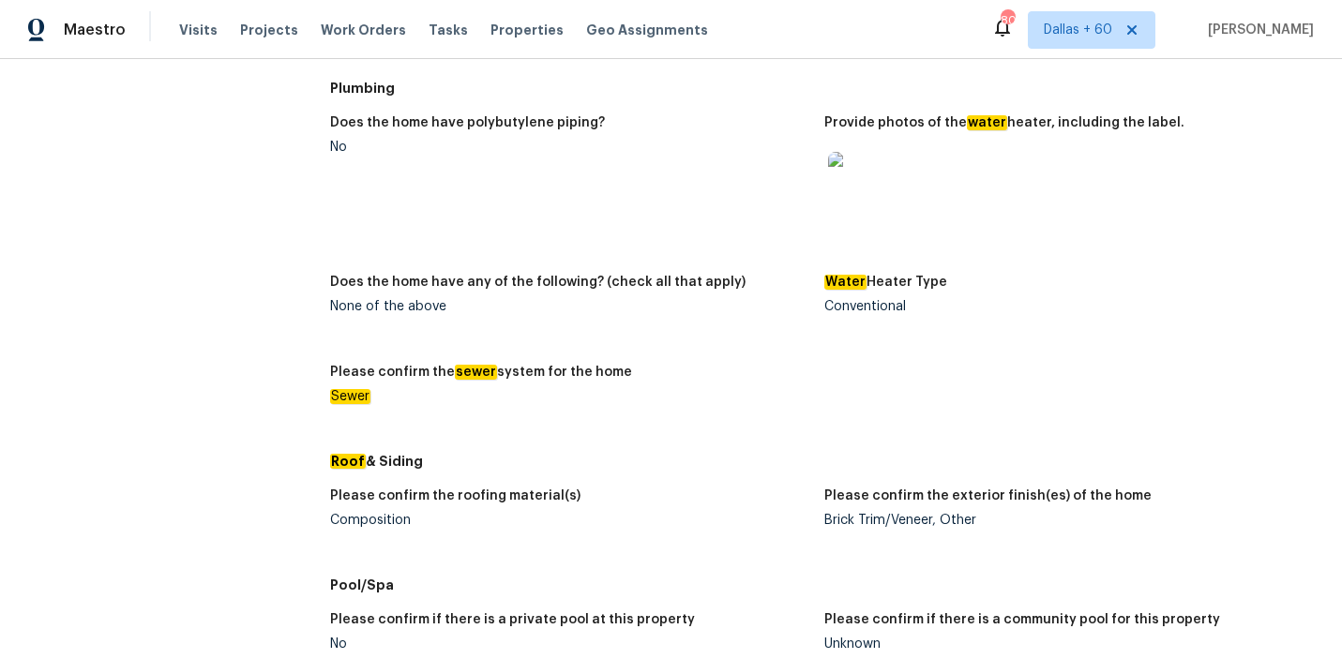
scroll to position [401, 0]
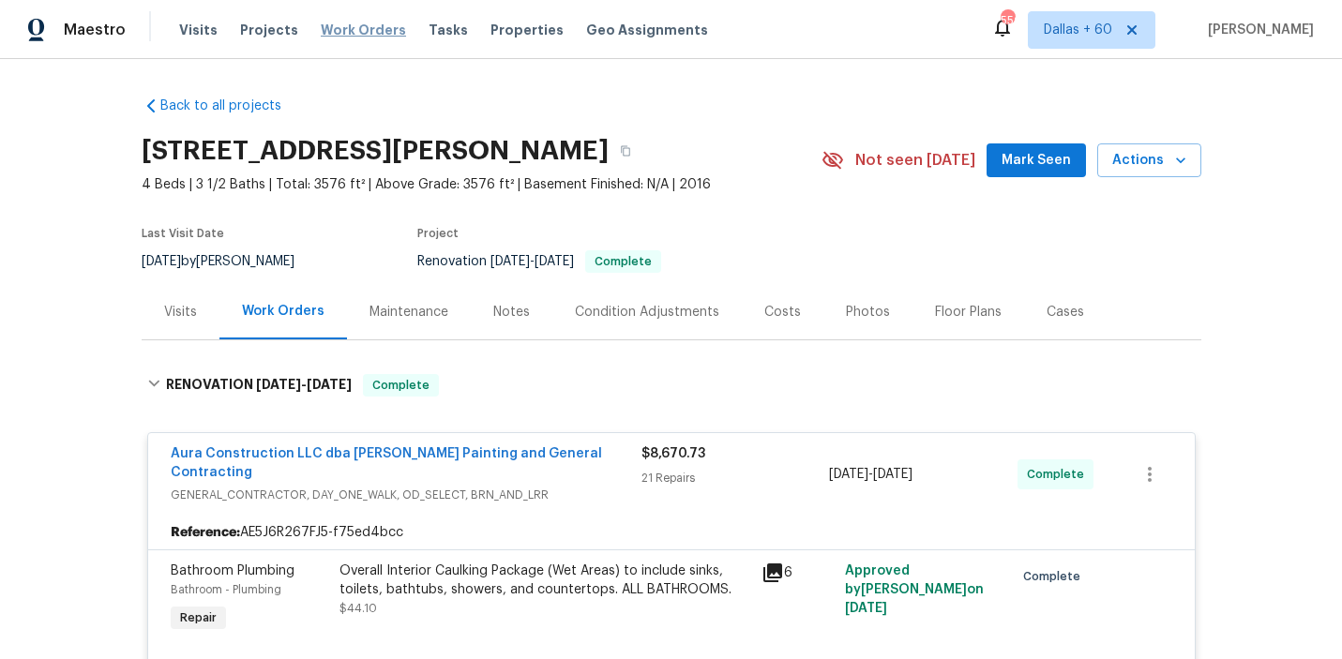
click at [332, 23] on span "Work Orders" at bounding box center [363, 30] width 85 height 19
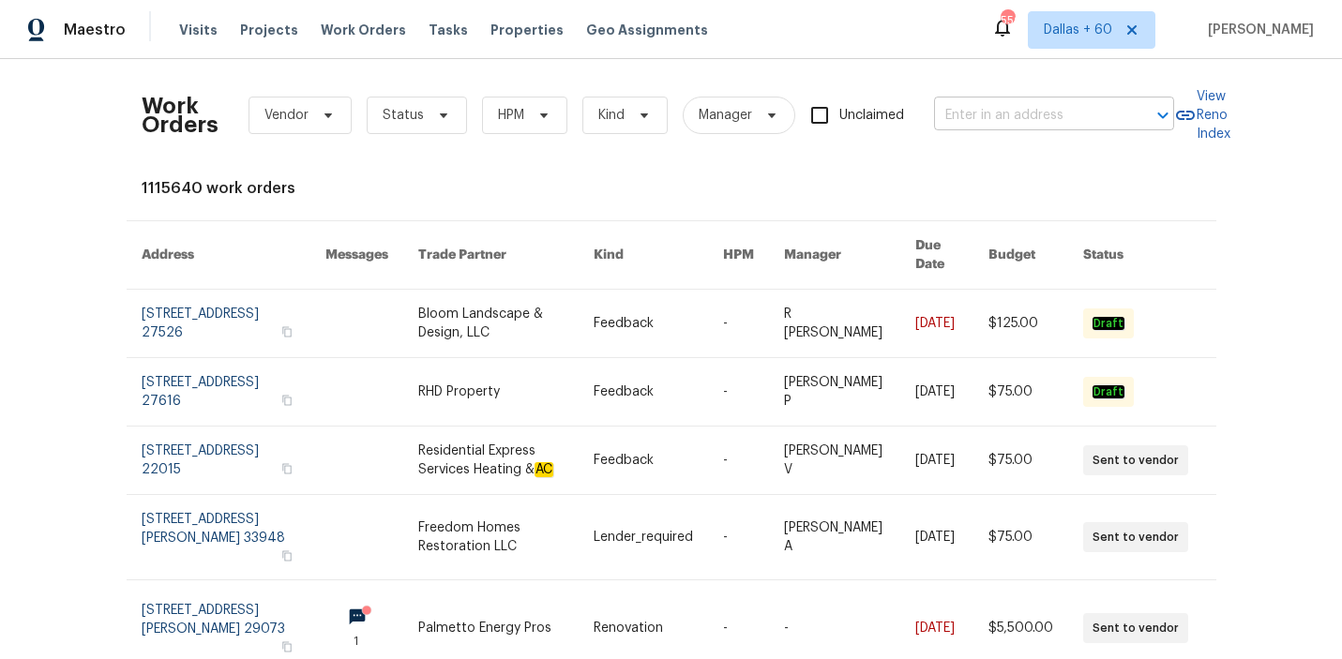
click at [1039, 121] on input "text" at bounding box center [1028, 115] width 188 height 29
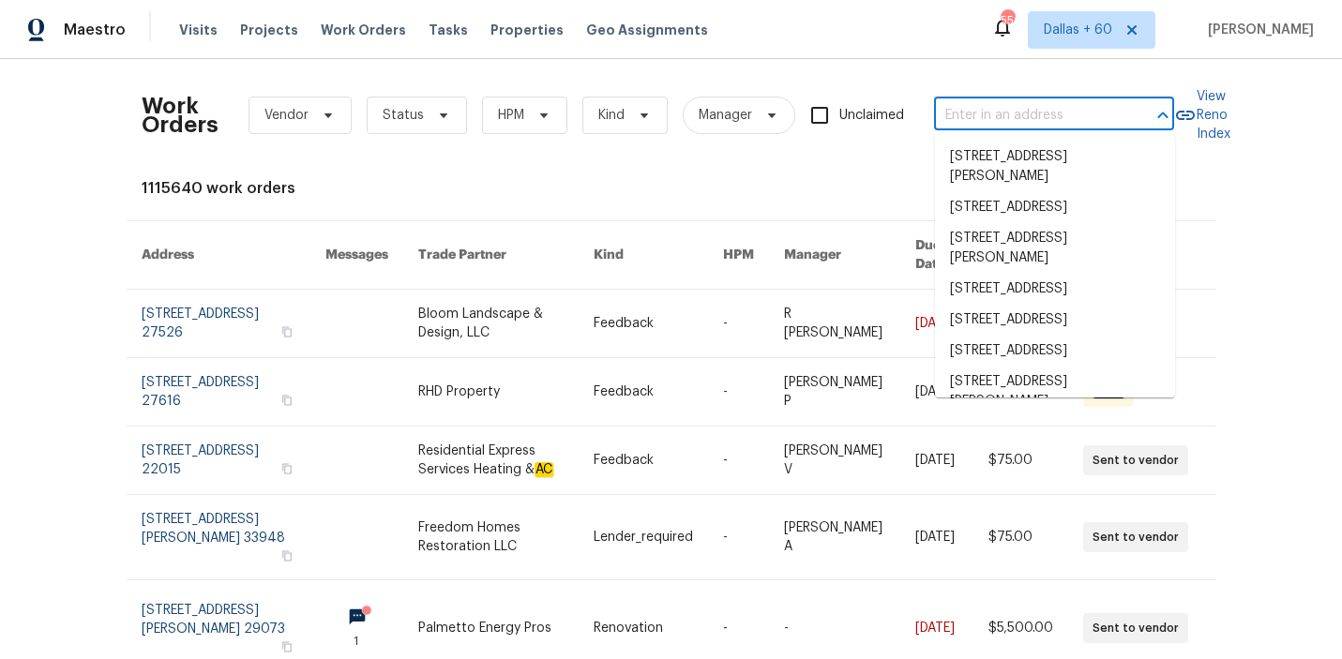
paste input "4848 Colonnade Ave Holiday, FL 34690"
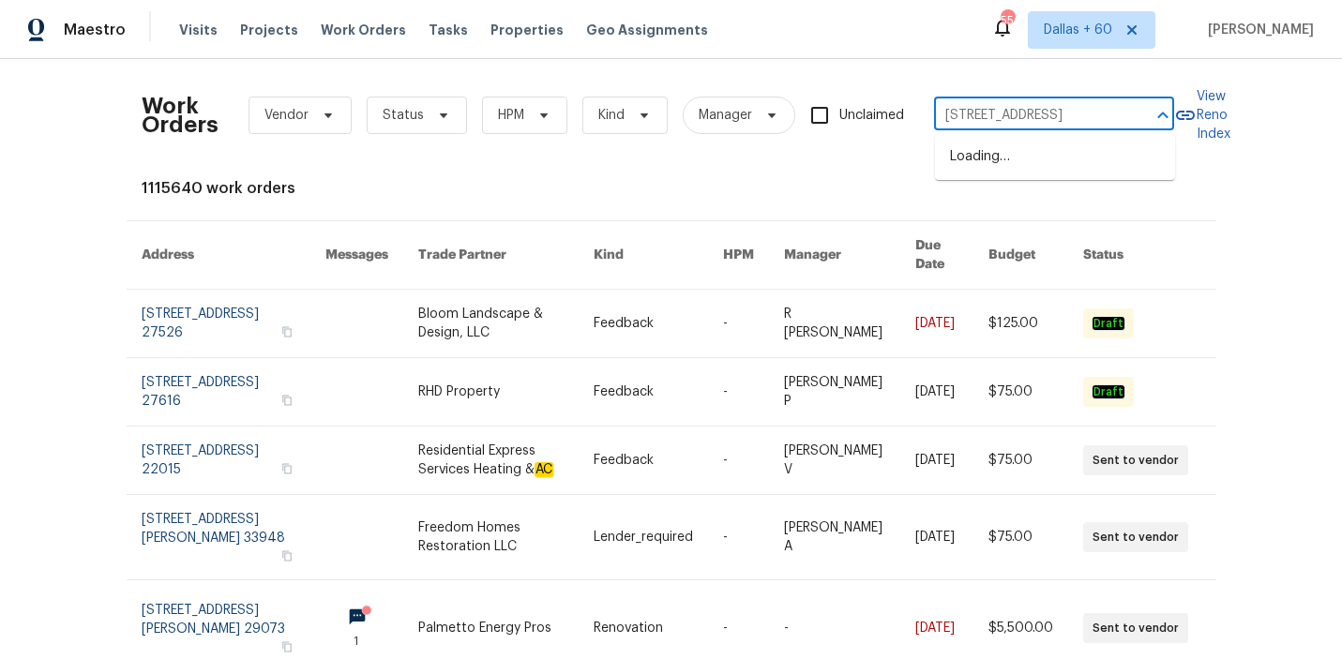
scroll to position [0, 67]
type input "4848 Colonnade Ave Holiday, FL 34690"
click at [1037, 160] on li "[STREET_ADDRESS]" at bounding box center [1055, 157] width 240 height 31
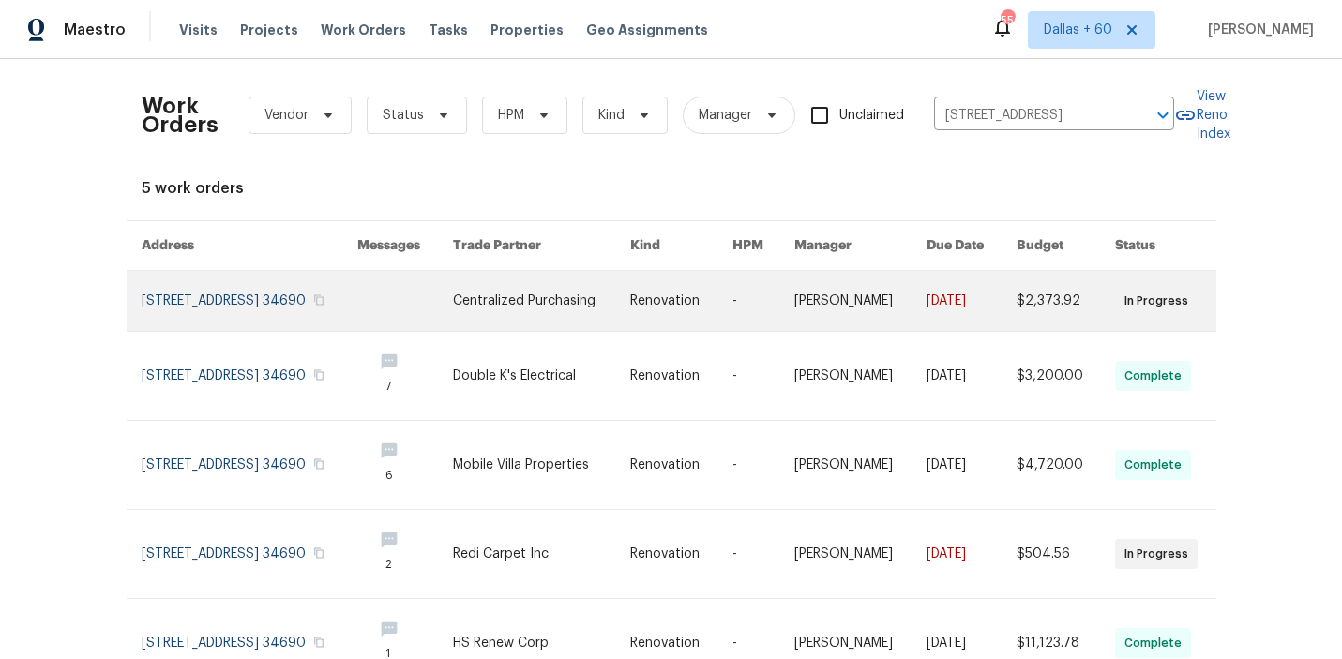
click at [453, 297] on link at bounding box center [405, 301] width 96 height 60
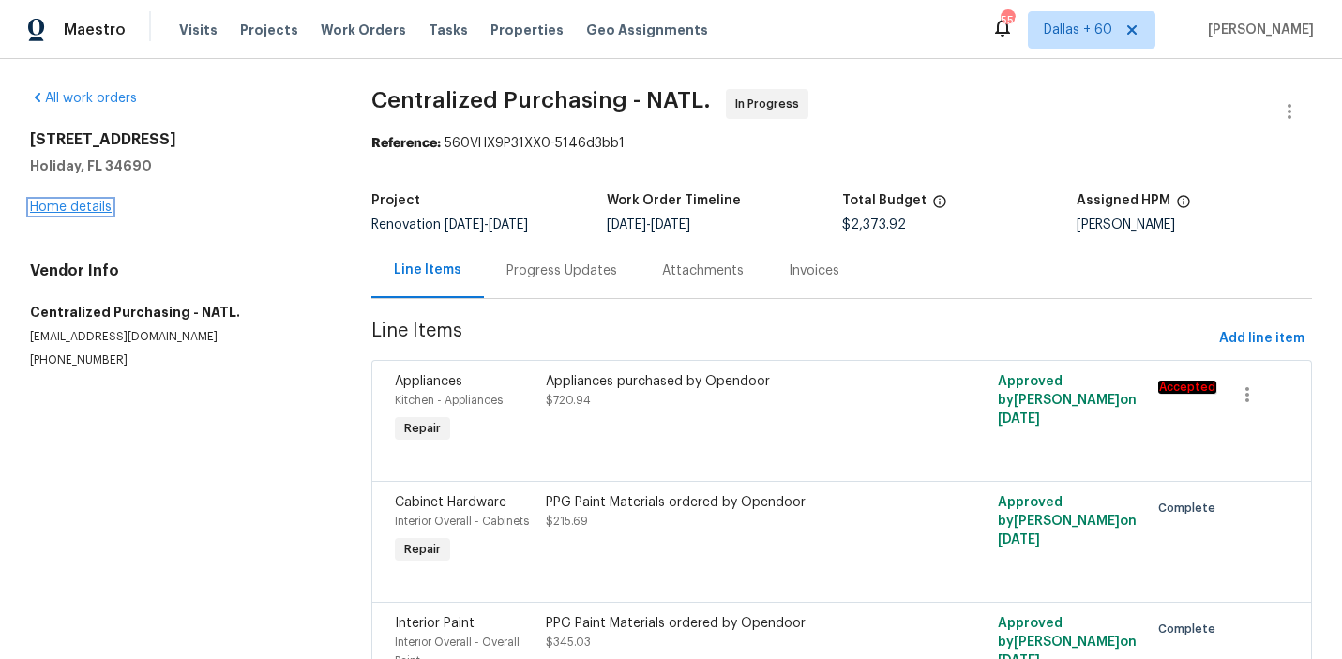
click at [63, 204] on link "Home details" at bounding box center [71, 207] width 82 height 13
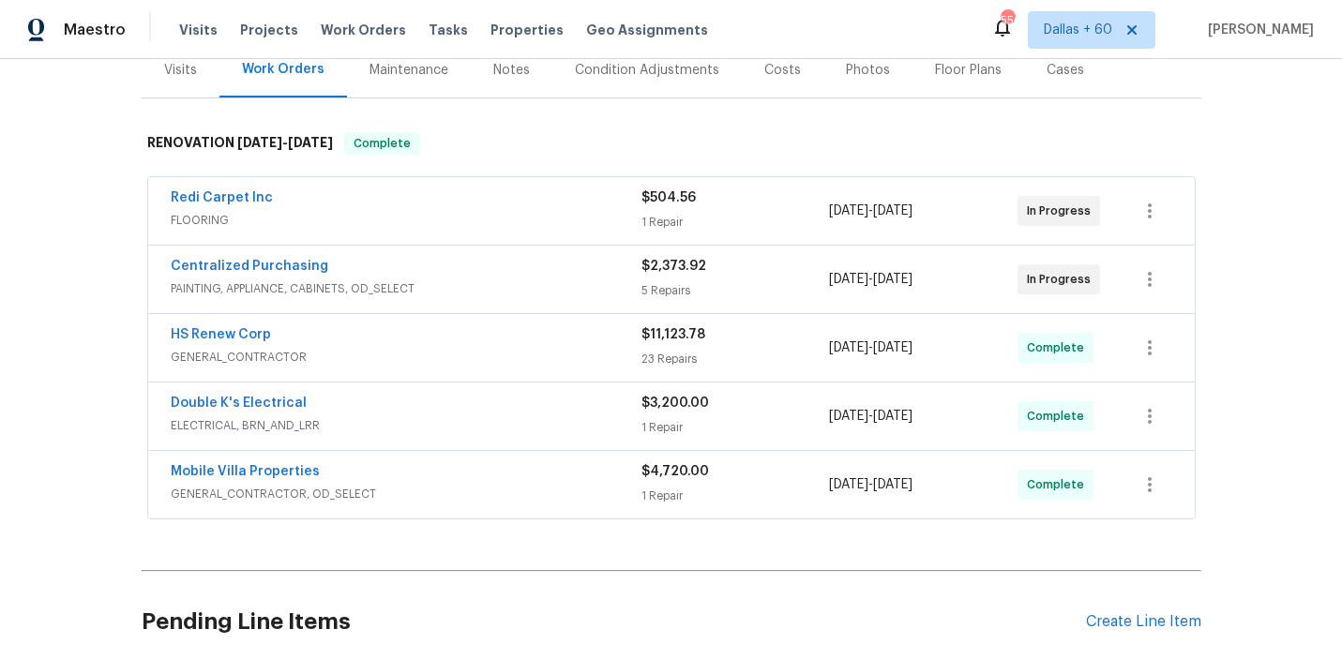
scroll to position [241, 0]
click at [488, 488] on span "GENERAL_CONTRACTOR, OD_SELECT" at bounding box center [406, 495] width 471 height 19
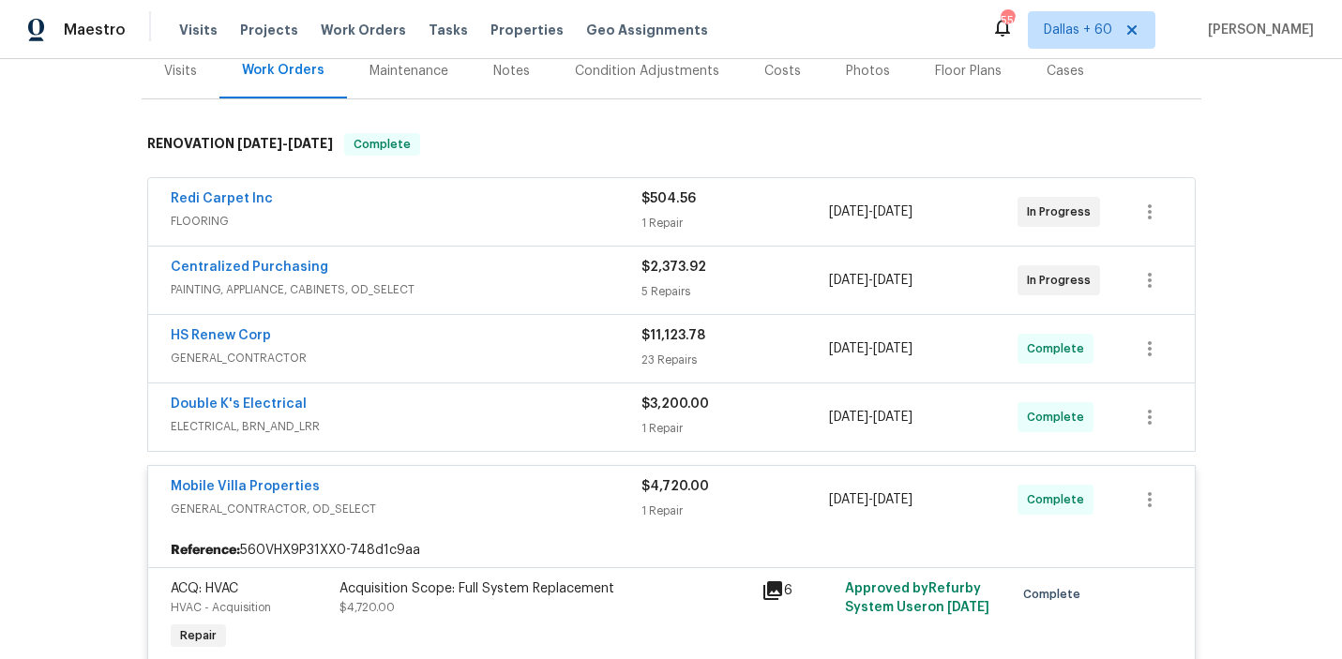
click at [477, 408] on div "Double K's Electrical" at bounding box center [406, 406] width 471 height 23
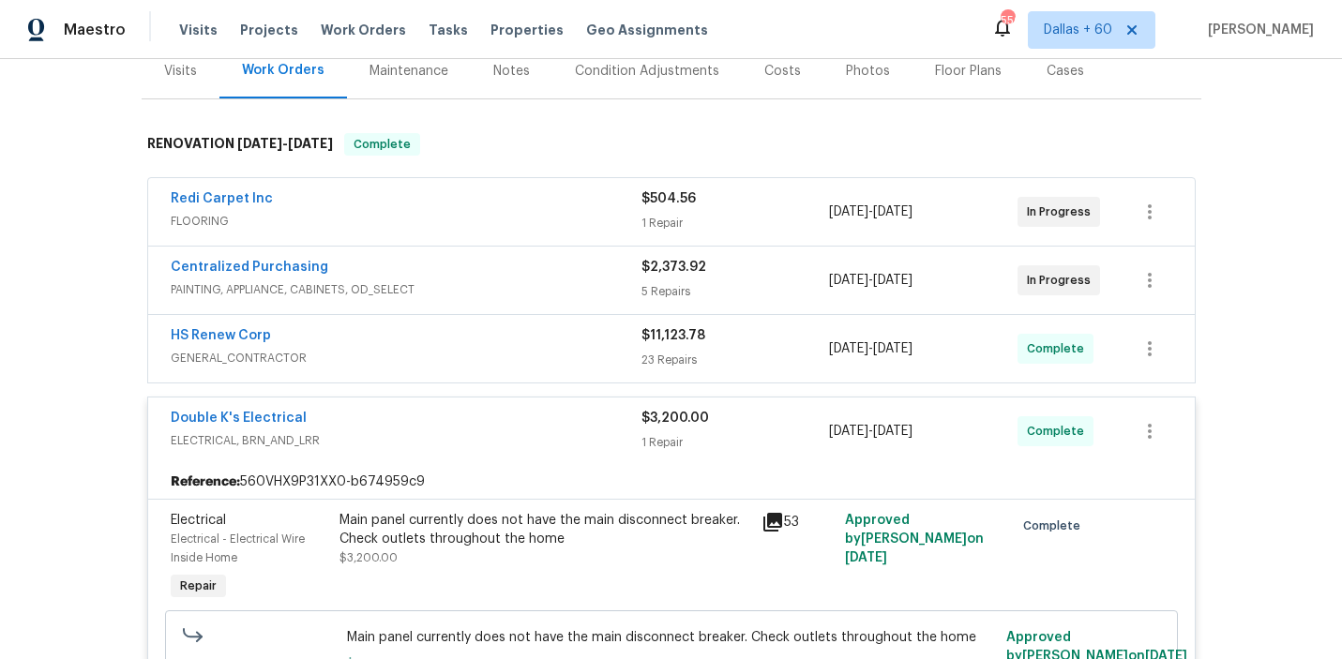
click at [470, 350] on span "GENERAL_CONTRACTOR" at bounding box center [406, 358] width 471 height 19
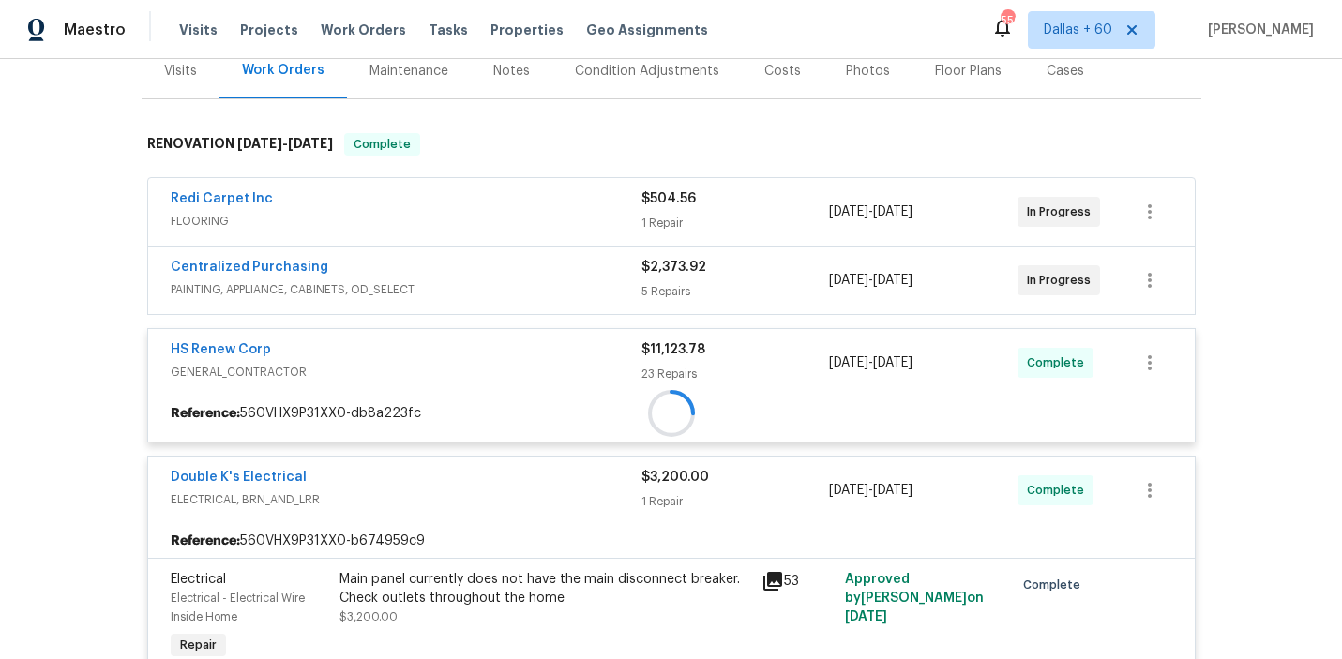
scroll to position [174, 0]
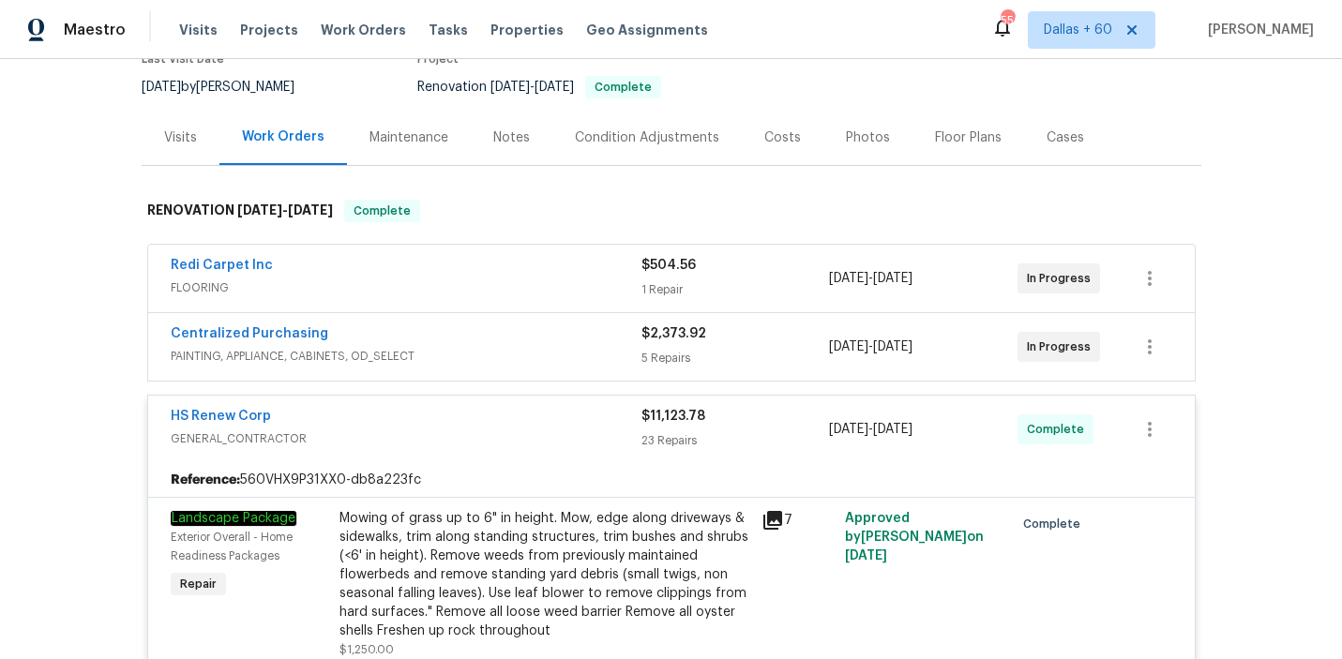
click at [487, 341] on div "Centralized Purchasing" at bounding box center [406, 336] width 471 height 23
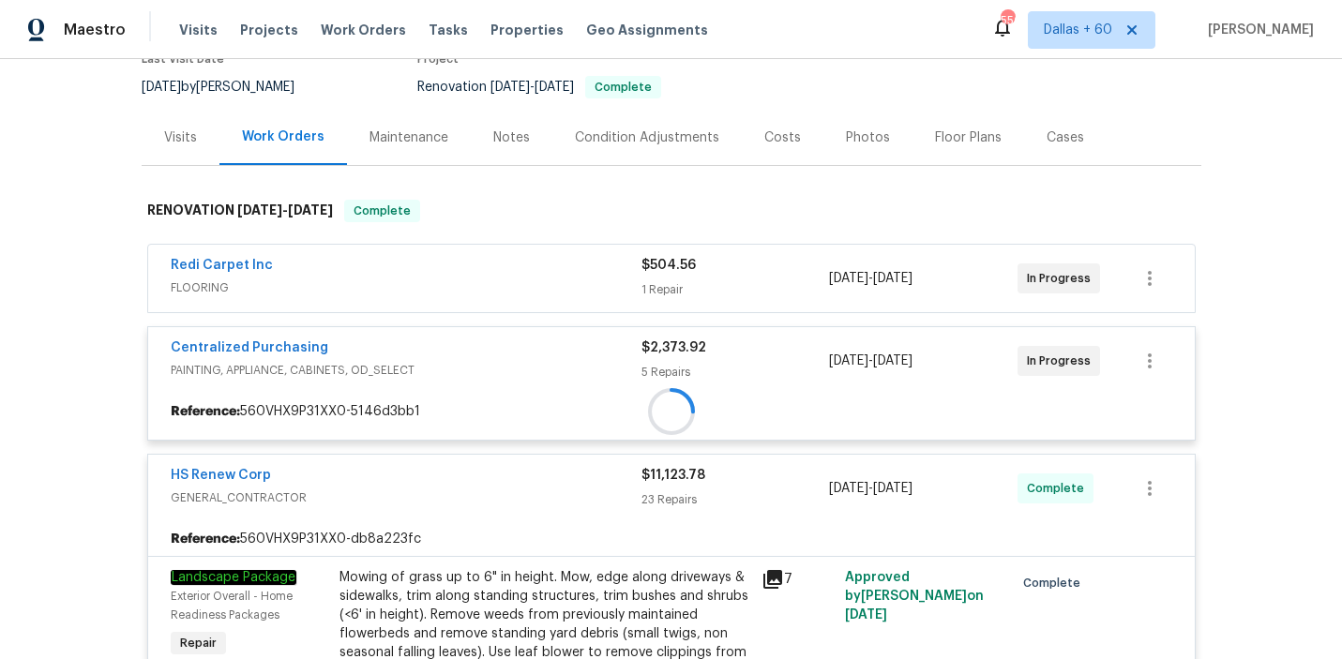
scroll to position [108, 0]
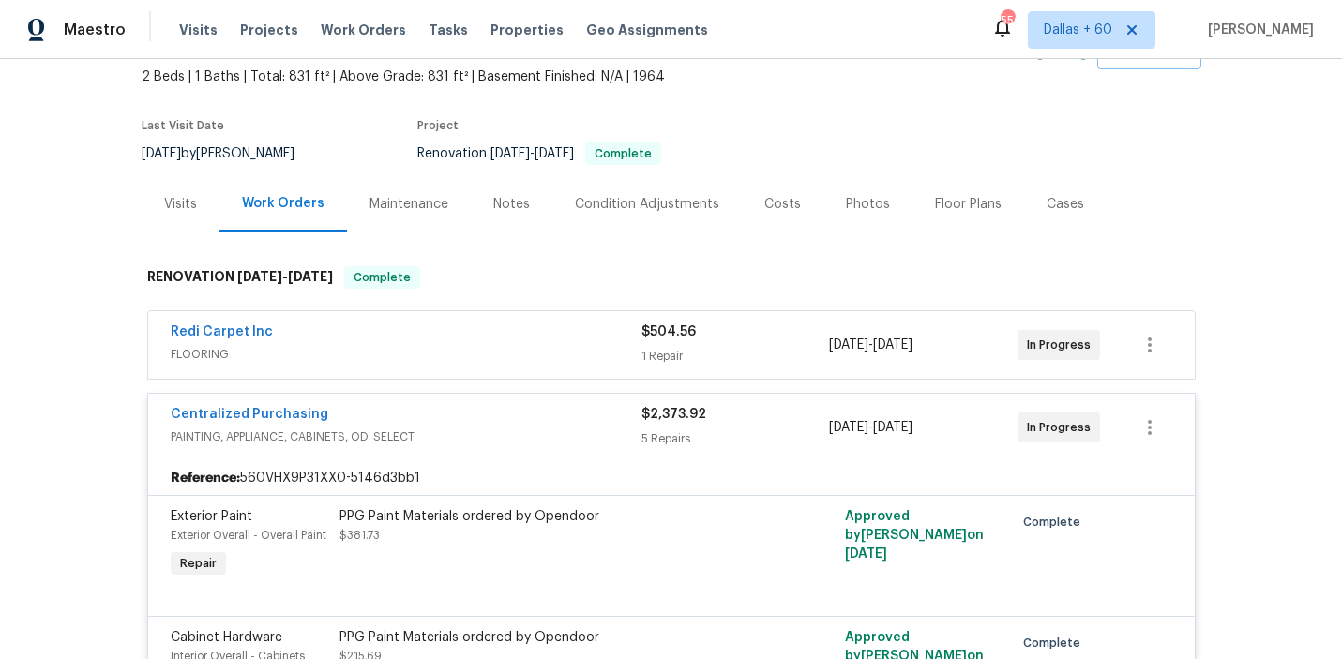
click at [488, 351] on span "FLOORING" at bounding box center [406, 354] width 471 height 19
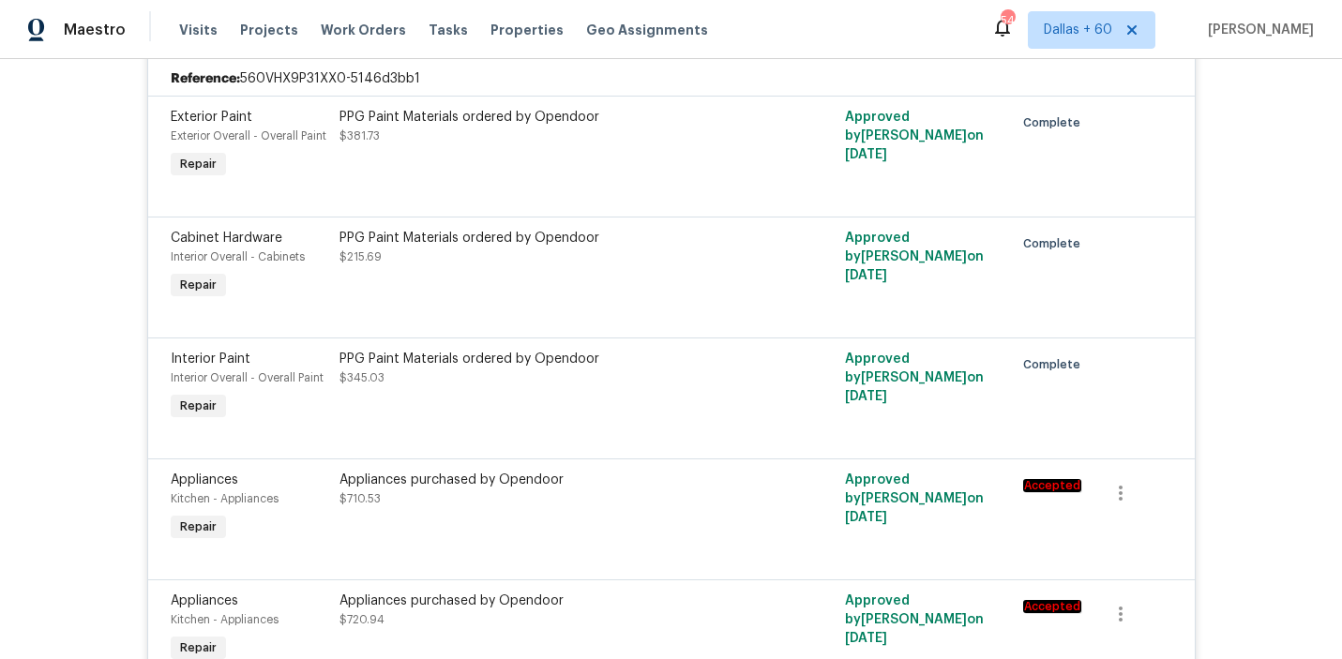
scroll to position [0, 0]
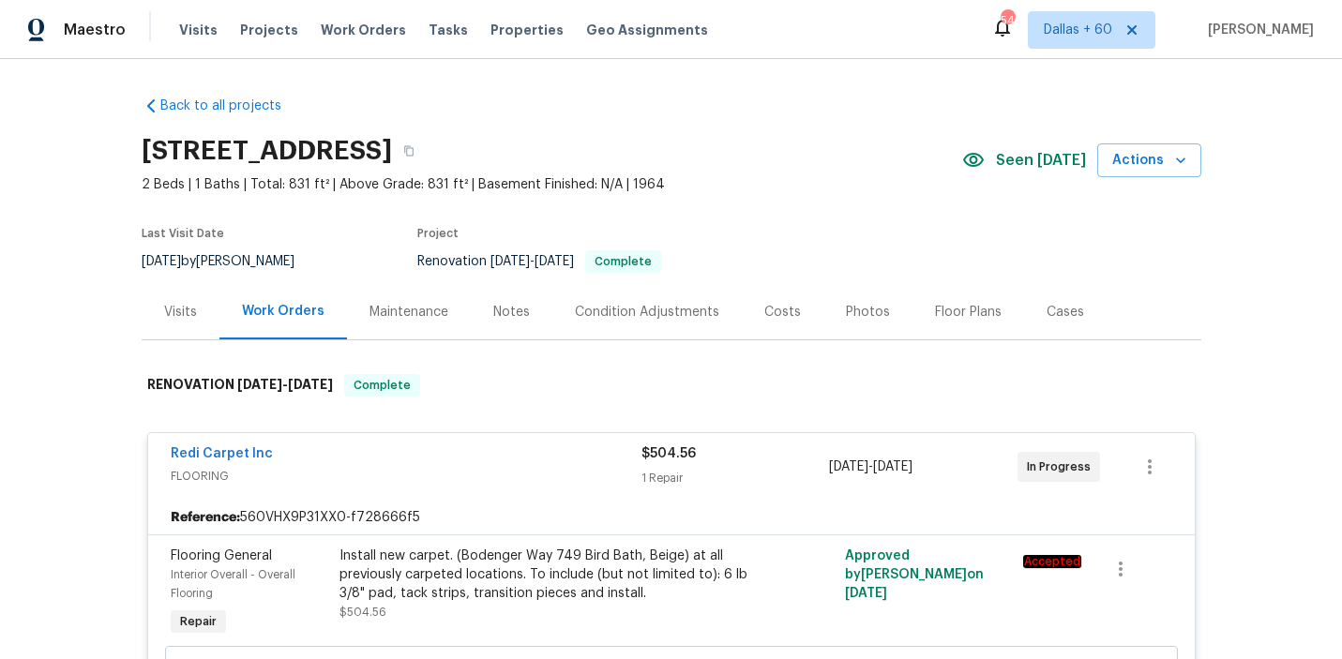
drag, startPoint x: 359, startPoint y: 31, endPoint x: 689, endPoint y: 44, distance: 330.5
click at [359, 31] on span "Work Orders" at bounding box center [363, 30] width 85 height 19
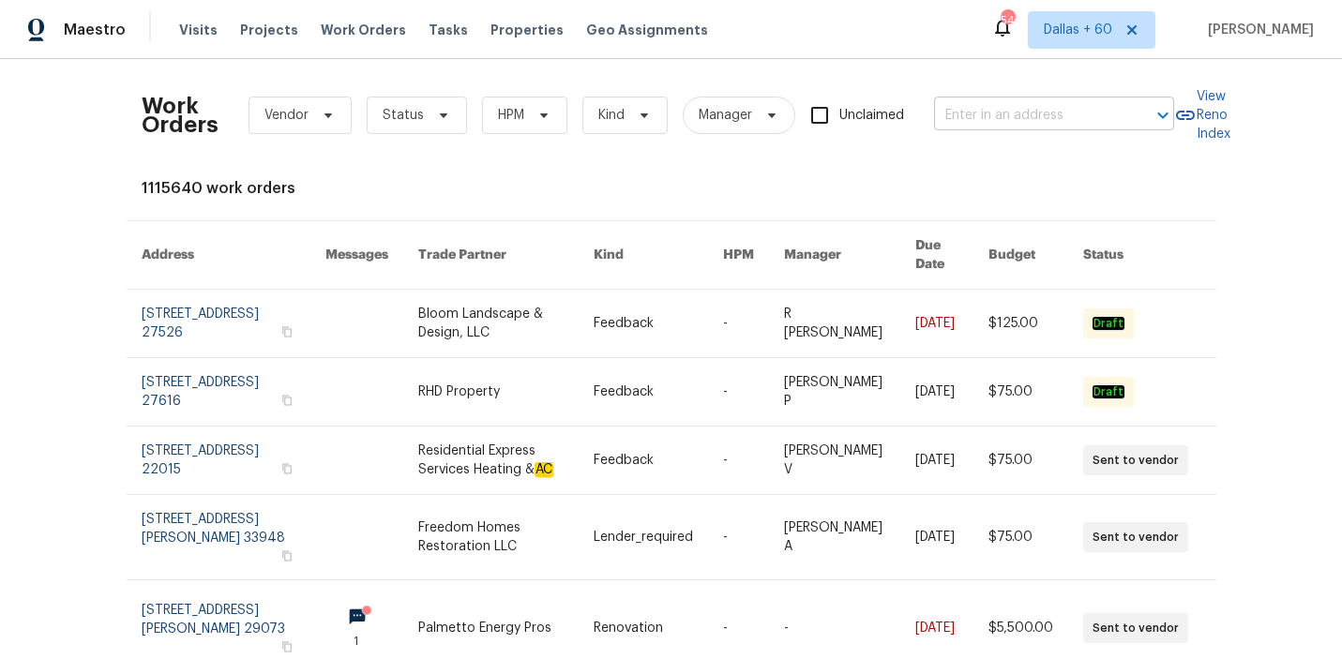
click at [1001, 119] on input "text" at bounding box center [1028, 115] width 188 height 29
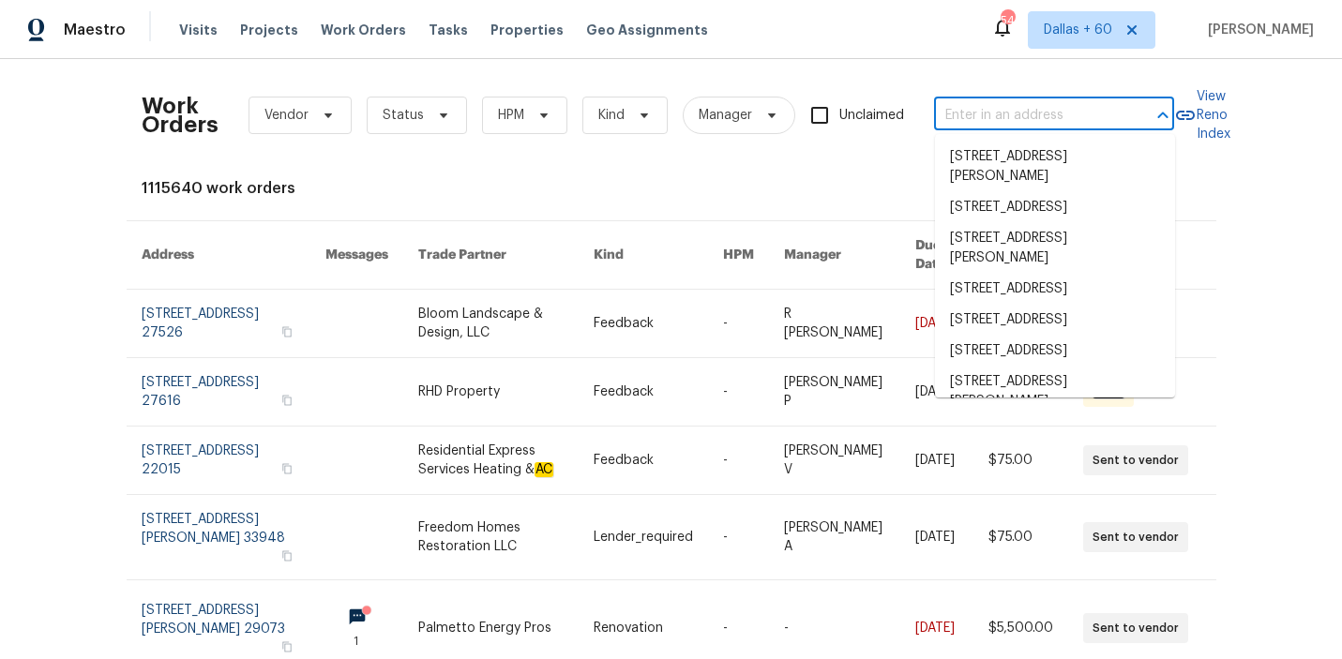
paste input "2022 Chestnut Rd Carrollton, TX 75007"
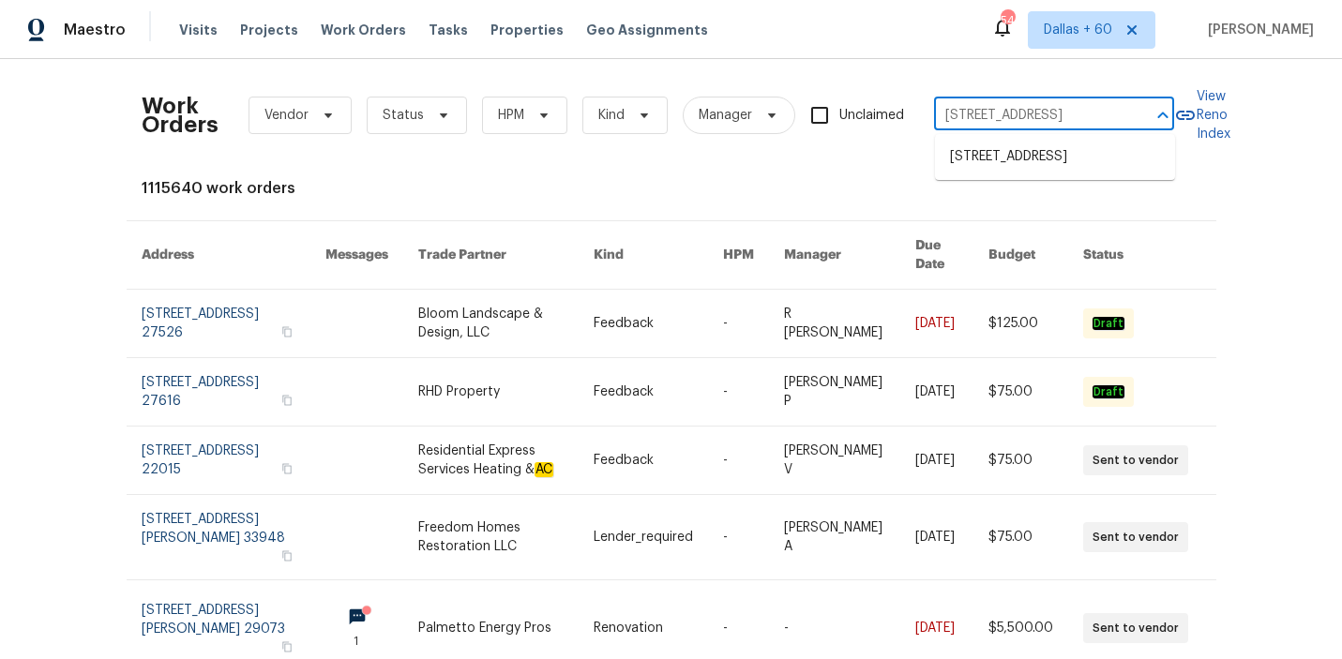
scroll to position [0, 64]
type input "2022 Chestnut Rd Carrollton, TX 75007"
click at [1006, 173] on li "[STREET_ADDRESS]" at bounding box center [1055, 157] width 240 height 31
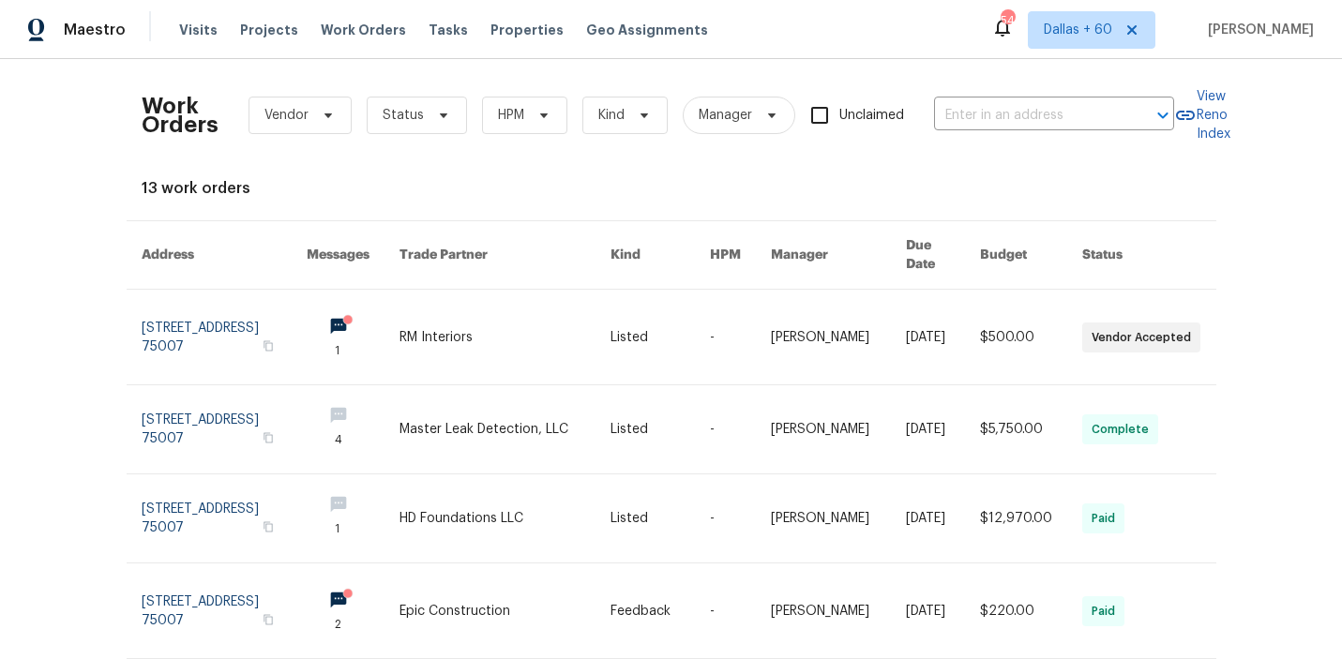
type input "[STREET_ADDRESS]"
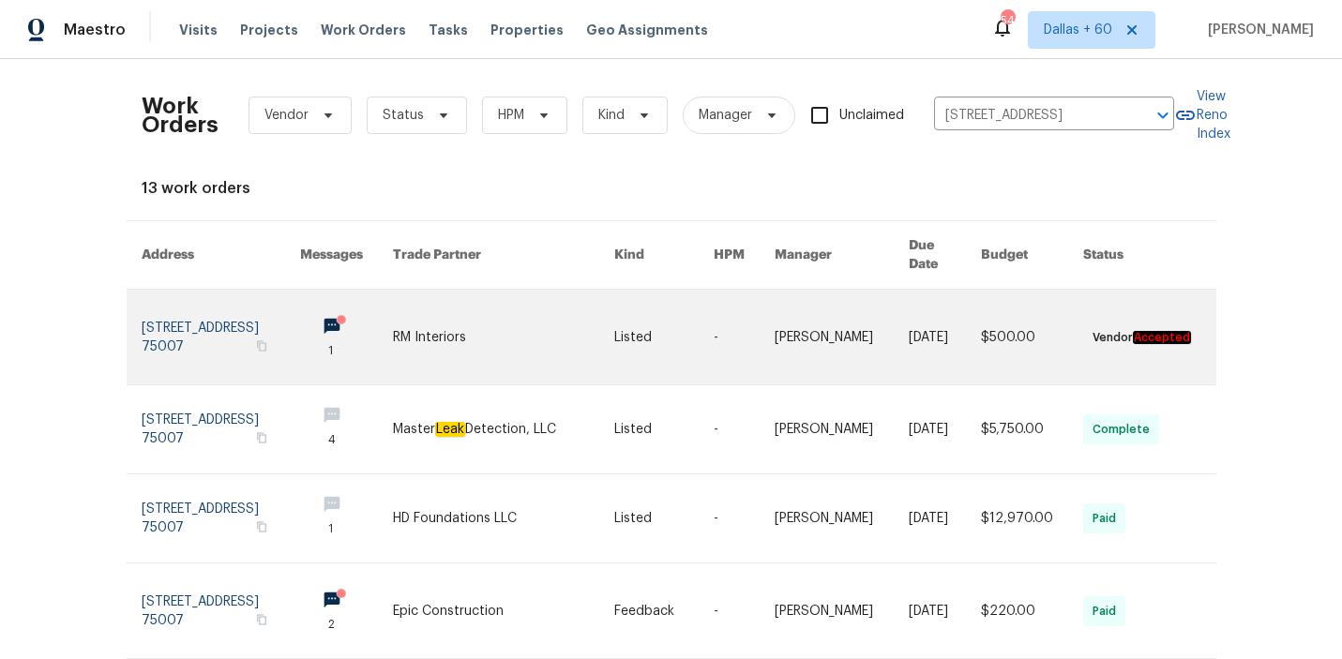
click at [424, 302] on link at bounding box center [503, 337] width 221 height 95
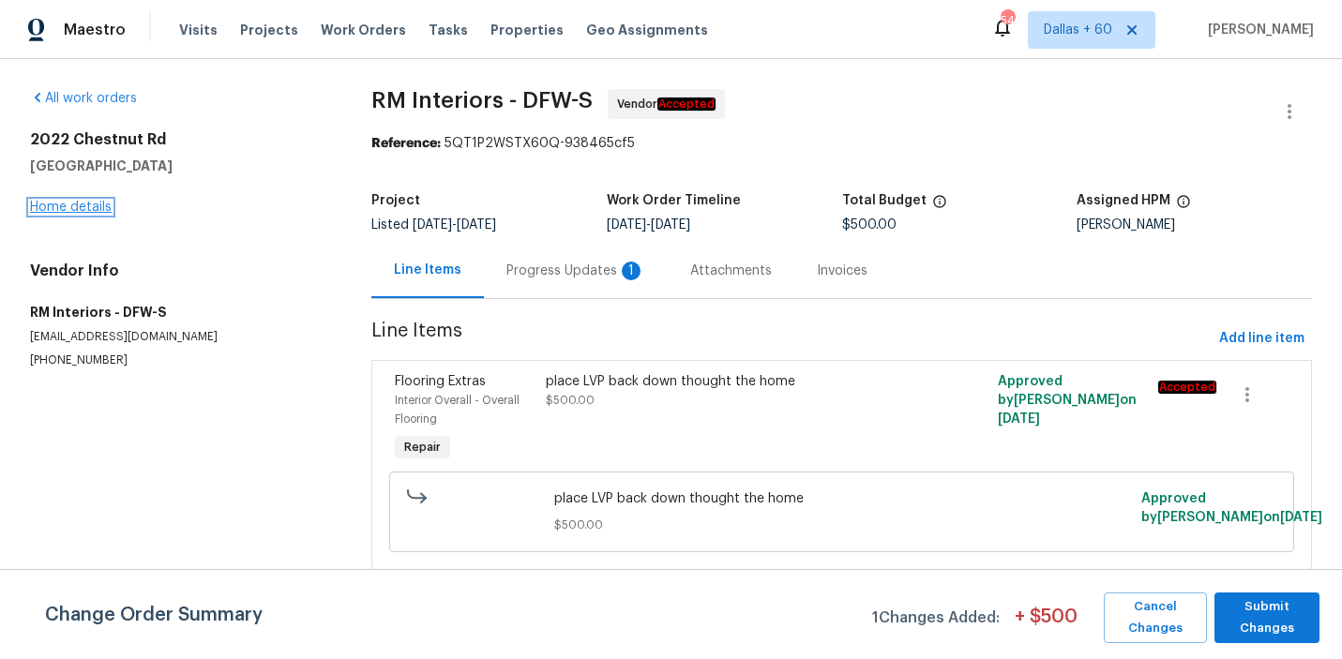
click at [70, 205] on link "Home details" at bounding box center [71, 207] width 82 height 13
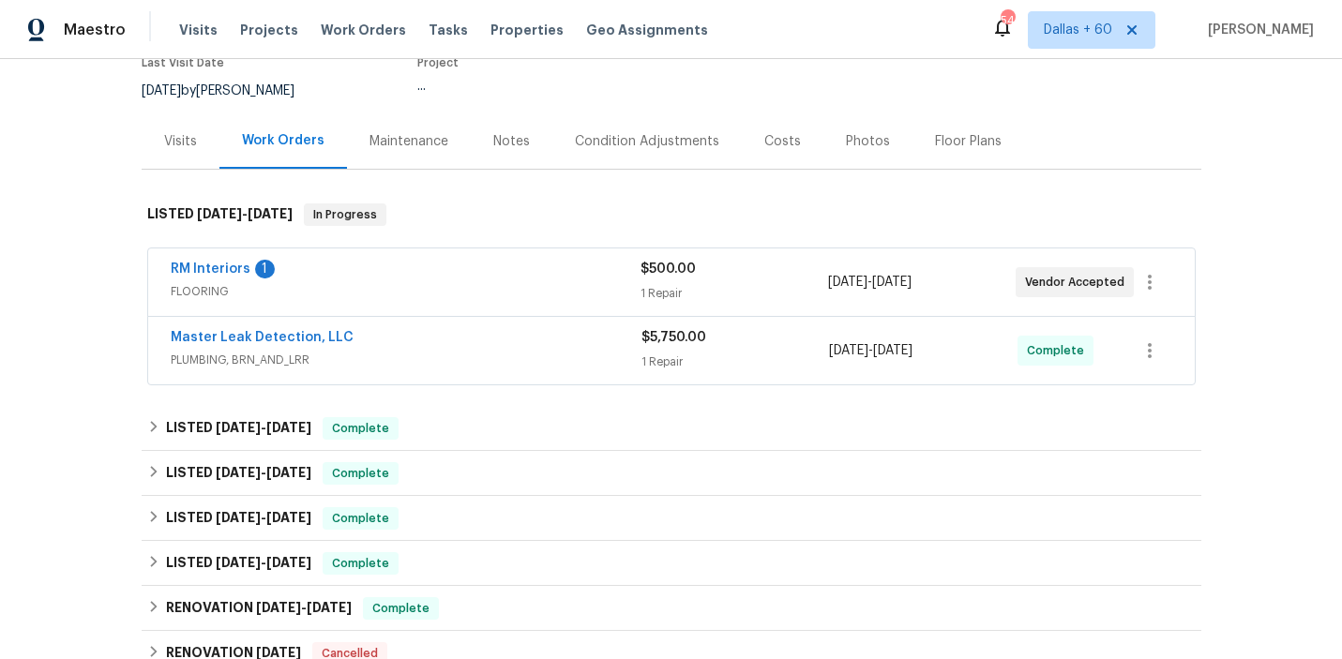
scroll to position [194, 0]
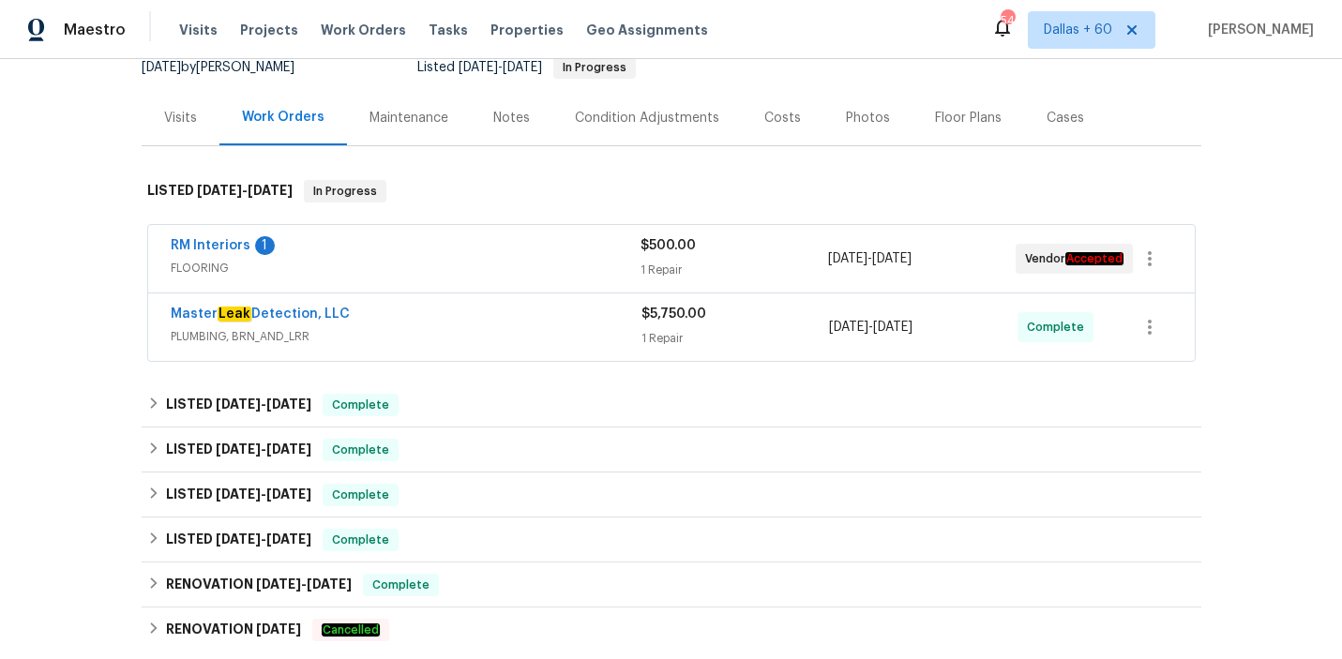
click at [533, 262] on span "FLOORING" at bounding box center [406, 268] width 470 height 19
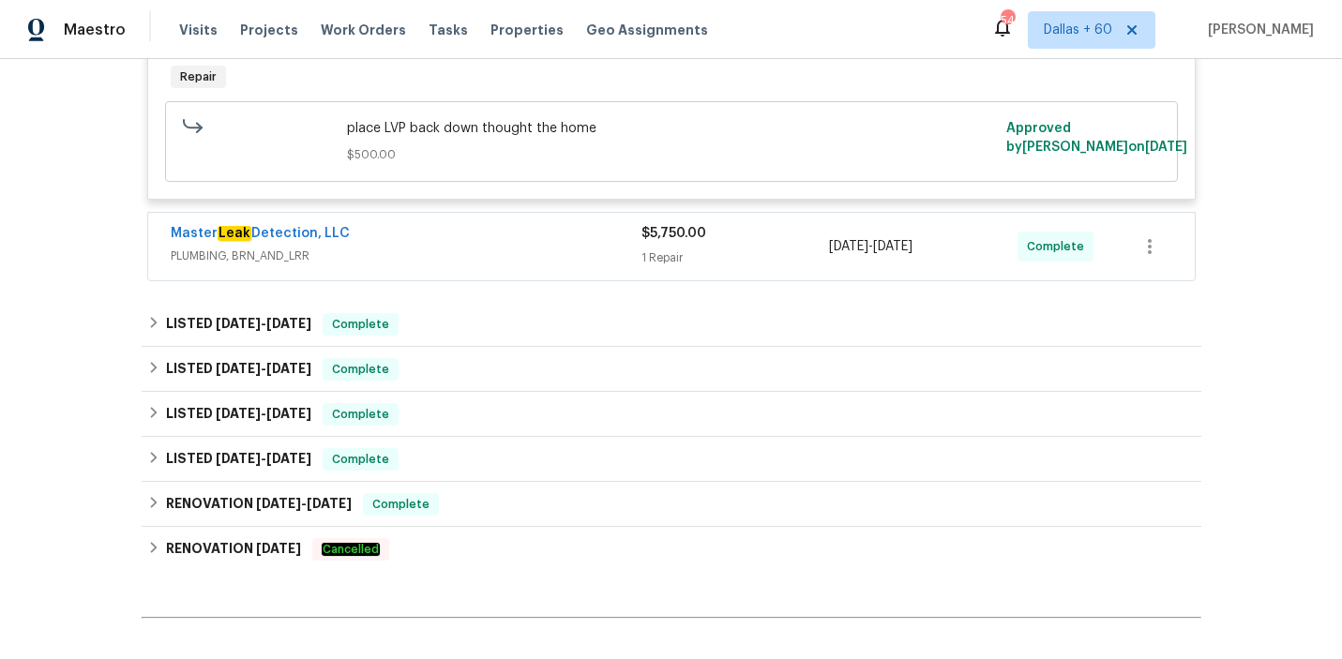
click at [533, 263] on span "PLUMBING, BRN_AND_LRR" at bounding box center [406, 256] width 471 height 19
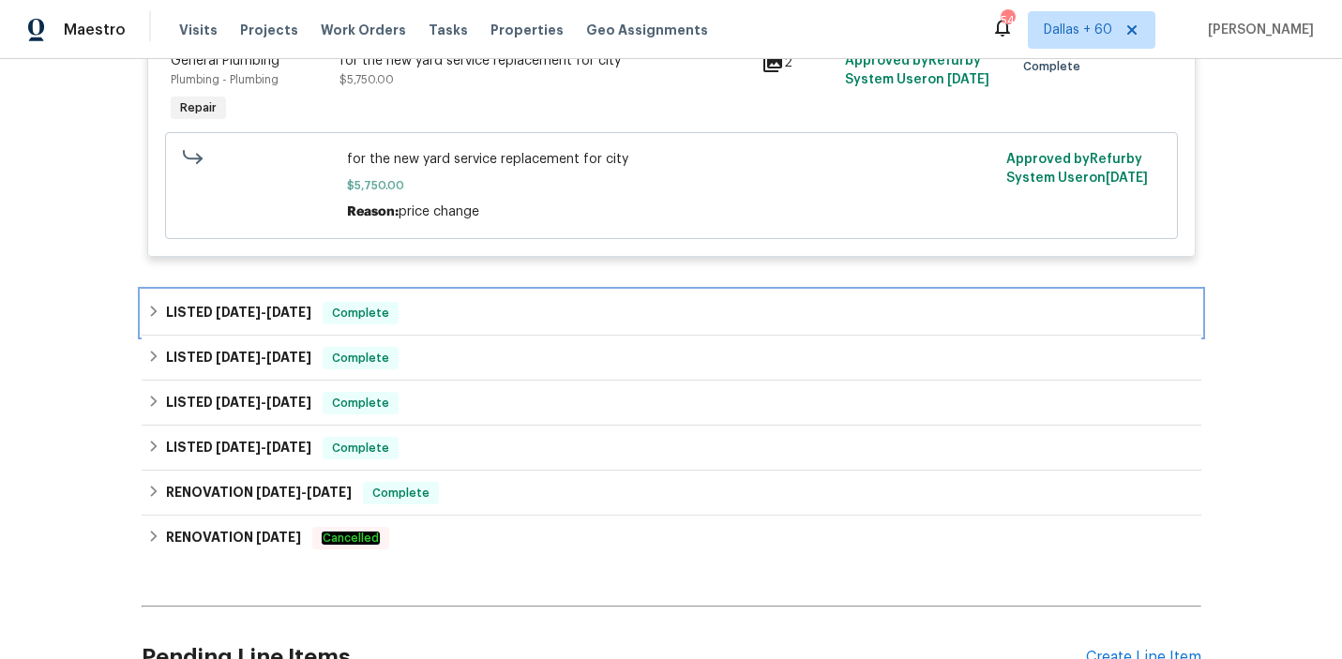
click at [526, 321] on div "LISTED [DATE] - [DATE] Complete" at bounding box center [671, 313] width 1049 height 23
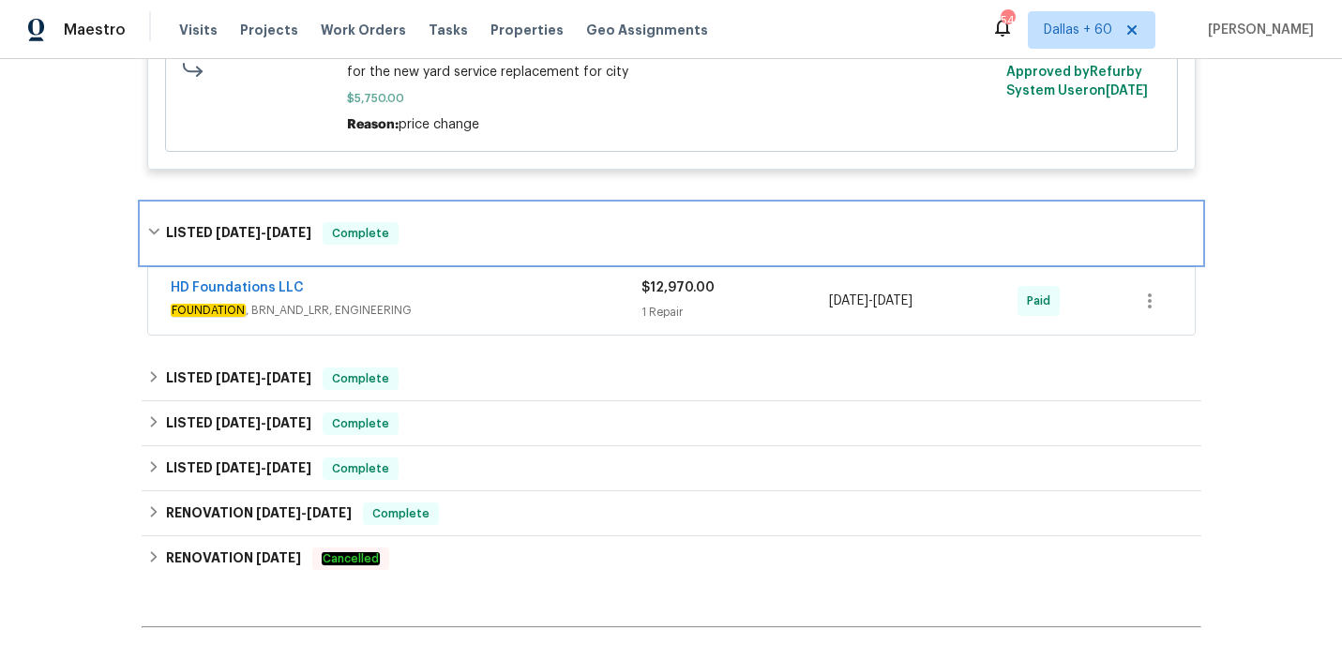
scroll to position [912, 0]
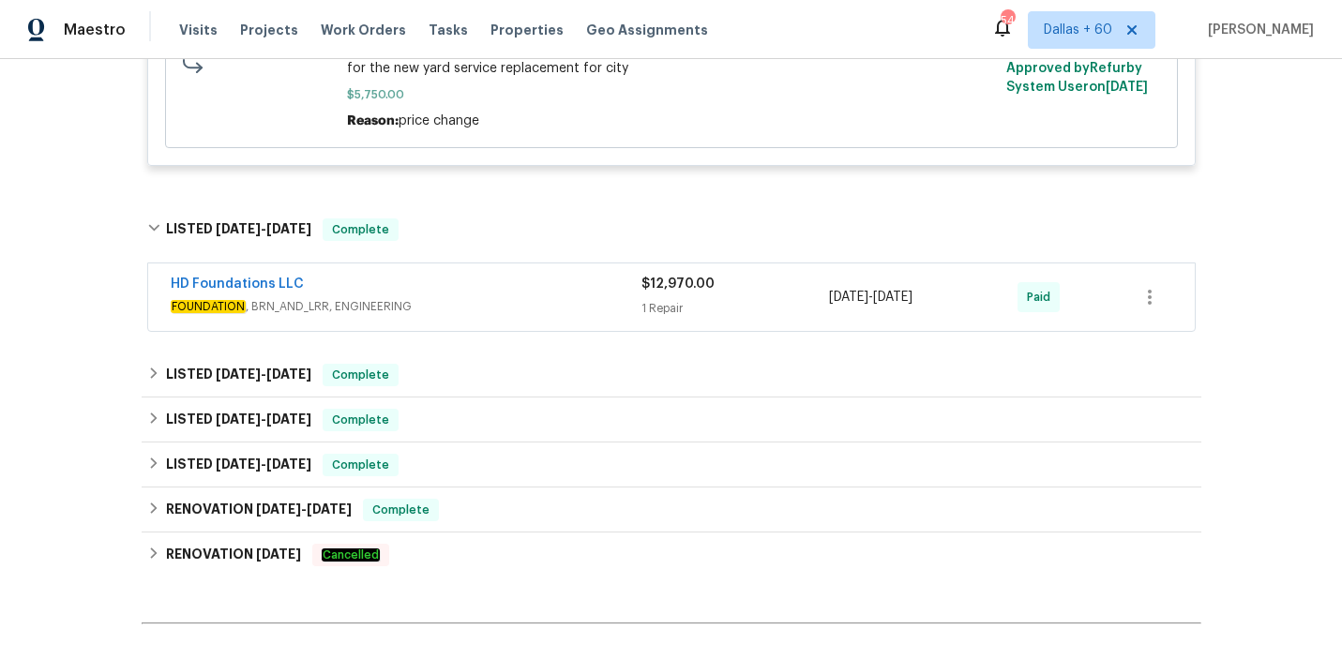
click at [532, 303] on span "FOUNDATION , BRN_AND_LRR, ENGINEERING" at bounding box center [406, 306] width 471 height 19
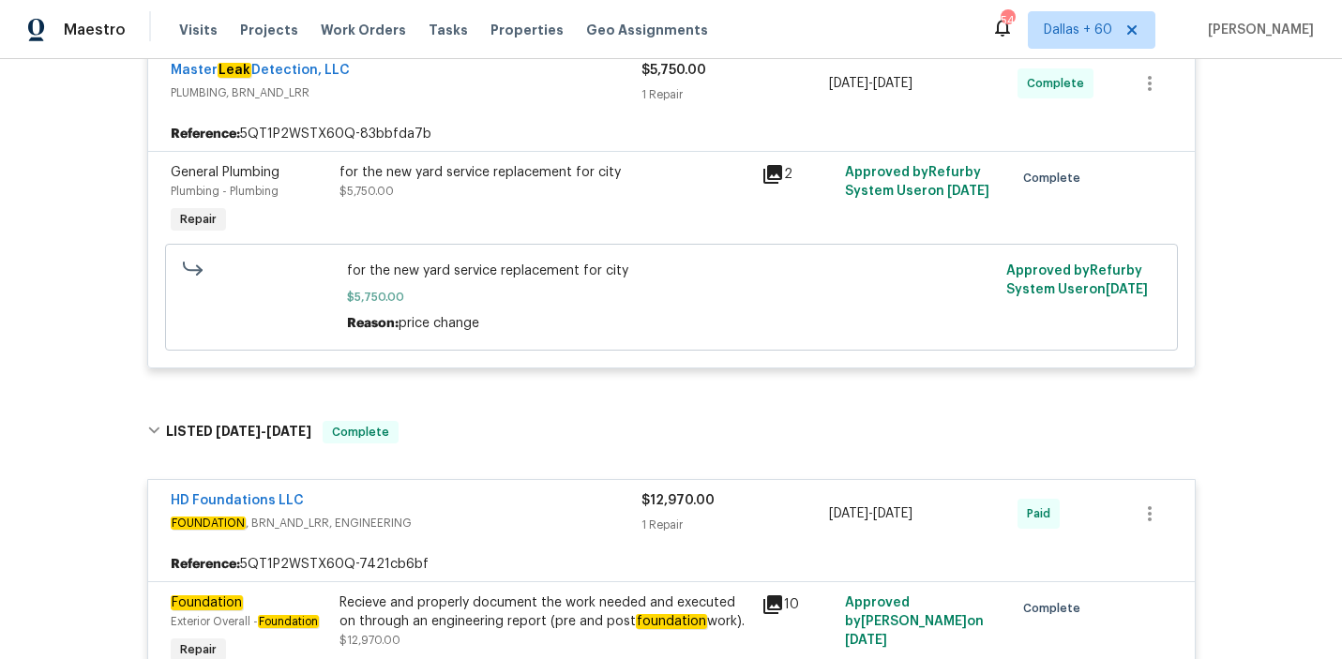
scroll to position [526, 0]
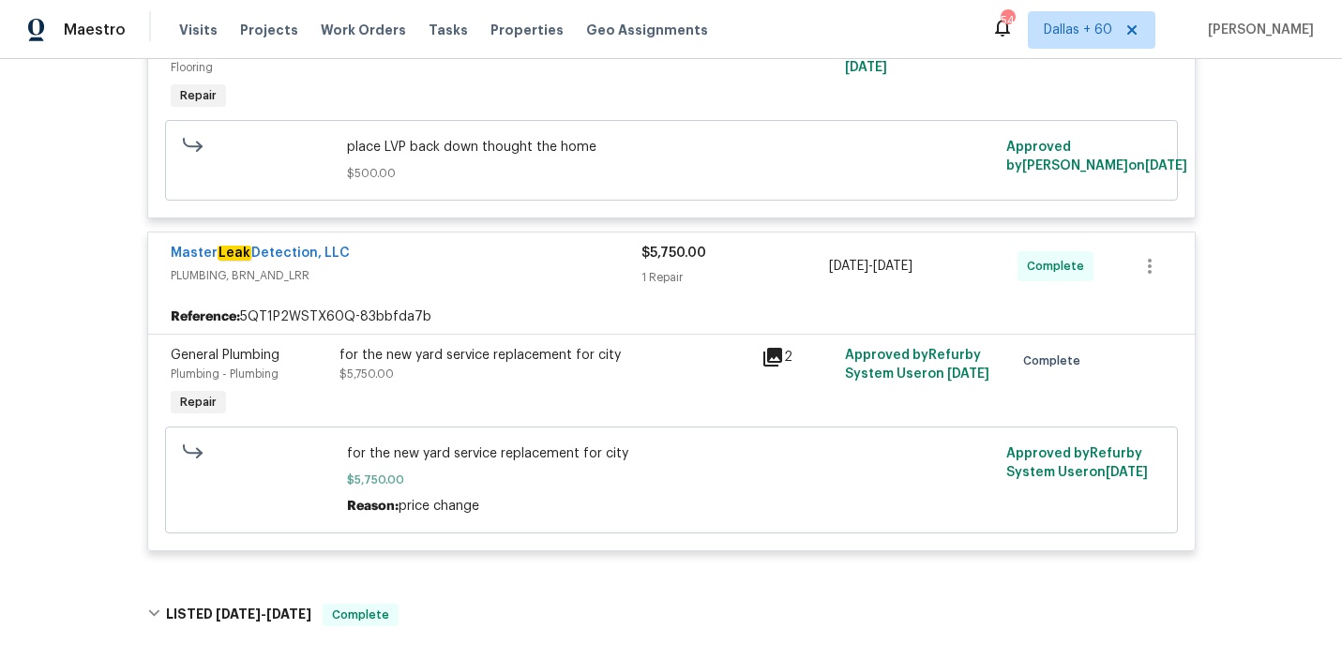
click at [495, 365] on div "for the new yard service replacement for city" at bounding box center [545, 355] width 411 height 19
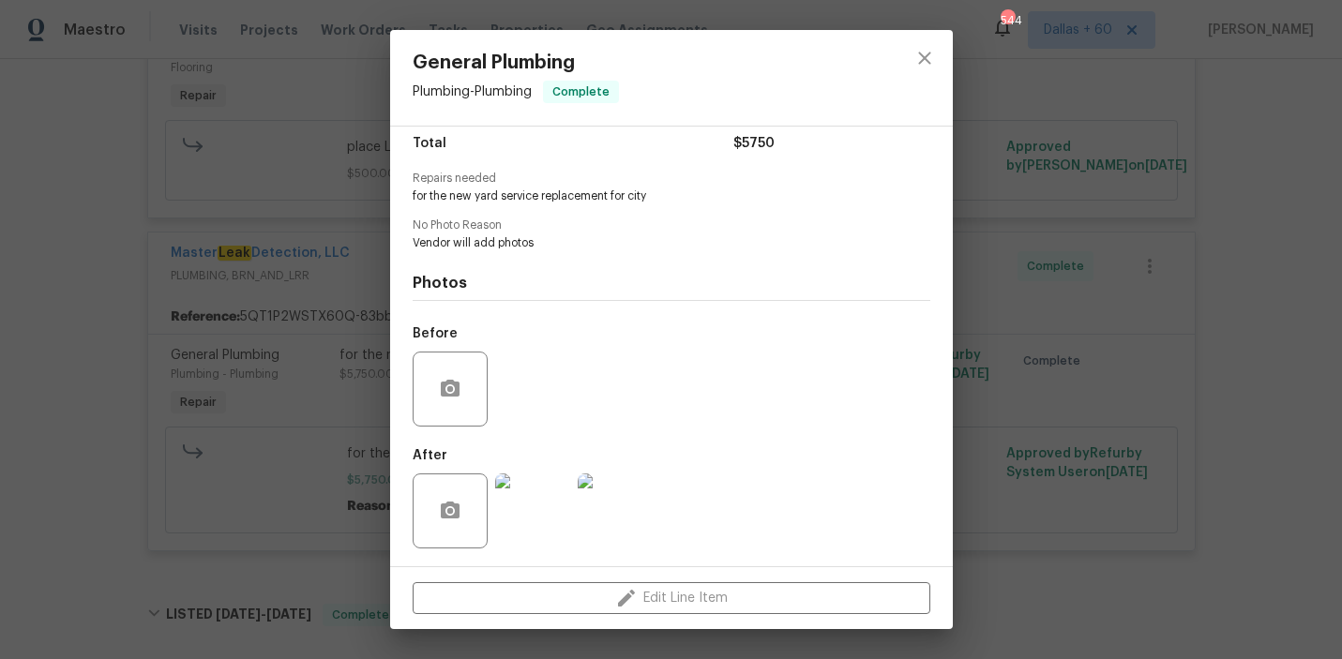
scroll to position [157, 0]
click at [535, 515] on img at bounding box center [532, 511] width 75 height 75
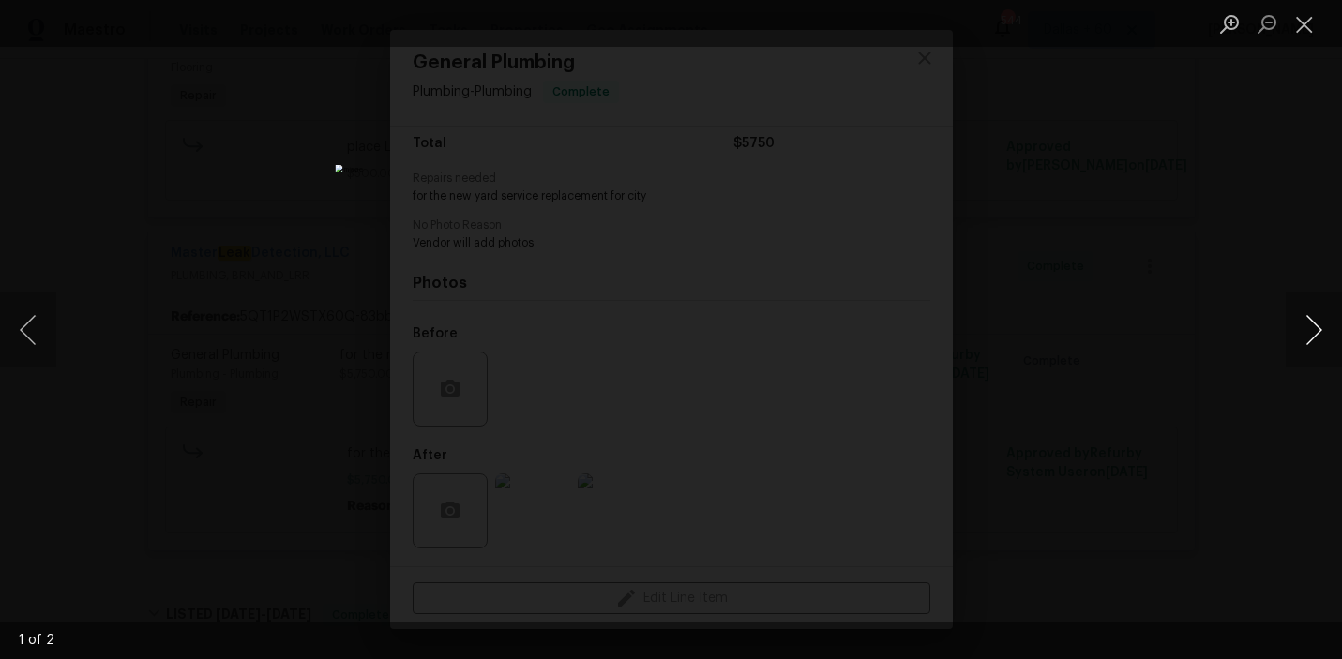
click at [1296, 324] on button "Next image" at bounding box center [1314, 330] width 56 height 75
click at [311, 350] on div "Lightbox" at bounding box center [671, 329] width 1342 height 659
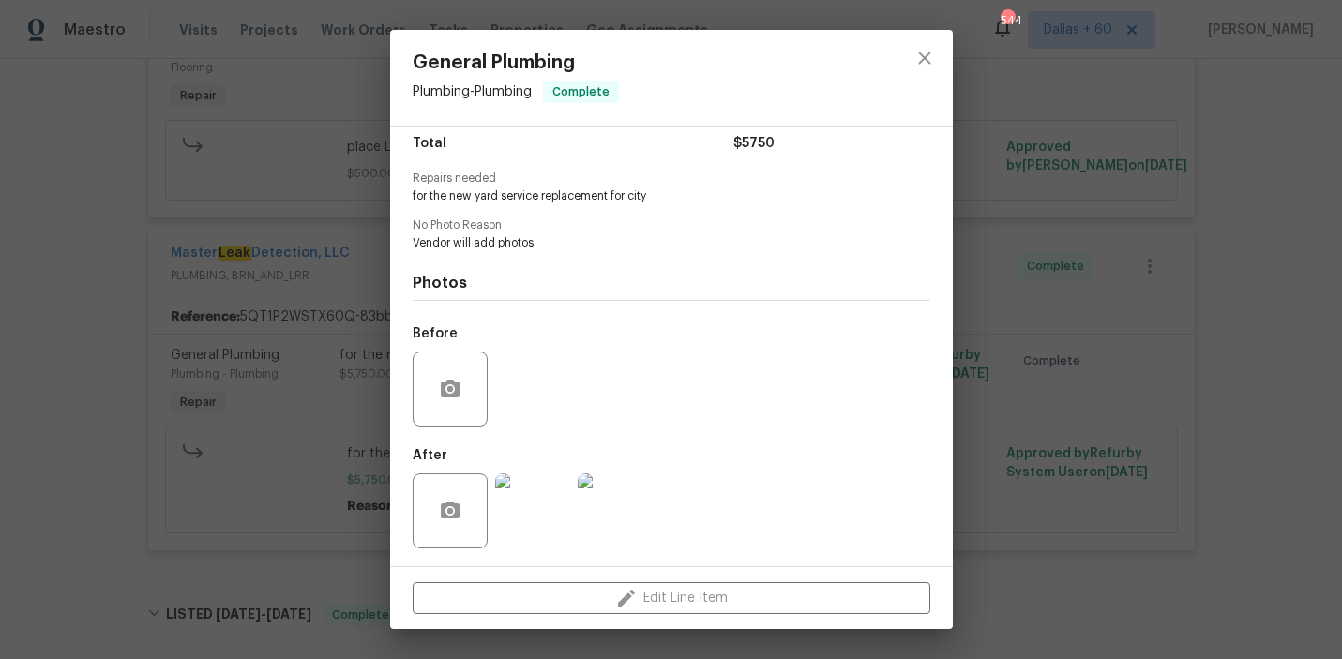
click at [55, 270] on div "General Plumbing Plumbing - Plumbing Complete Vendor Master Leak Detection, LLC…" at bounding box center [671, 329] width 1342 height 659
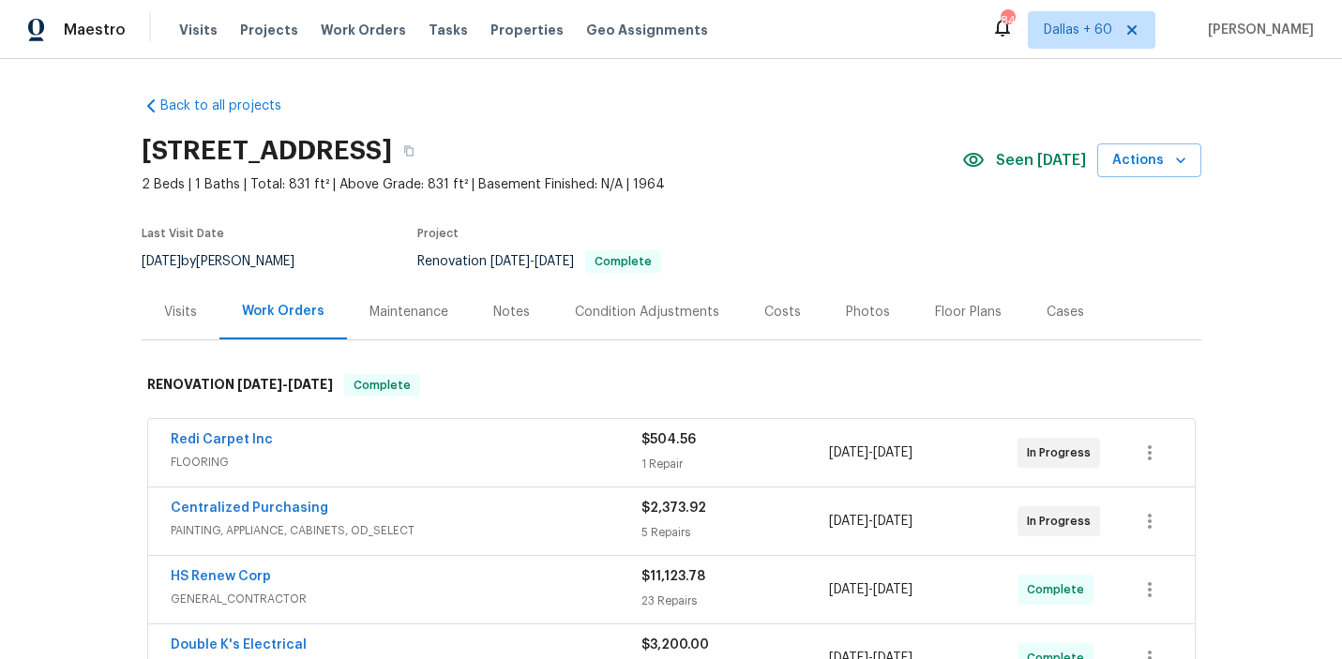
click at [162, 299] on div "Visits" at bounding box center [181, 311] width 78 height 55
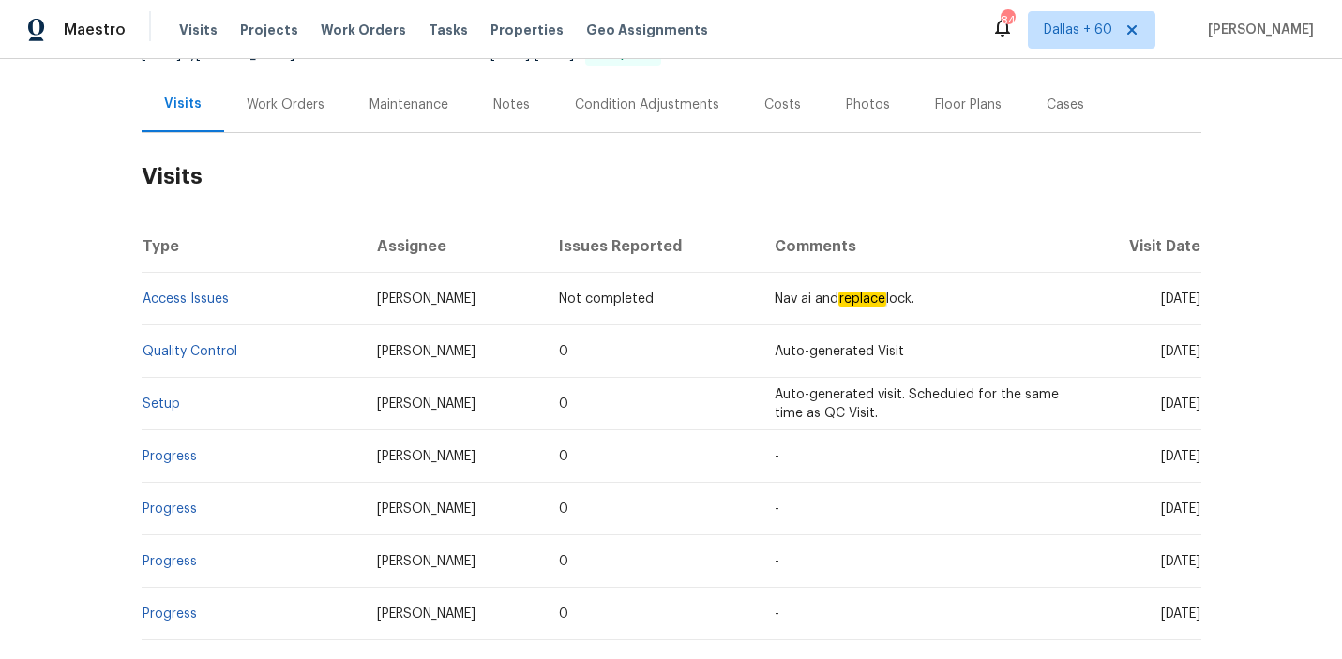
scroll to position [421, 0]
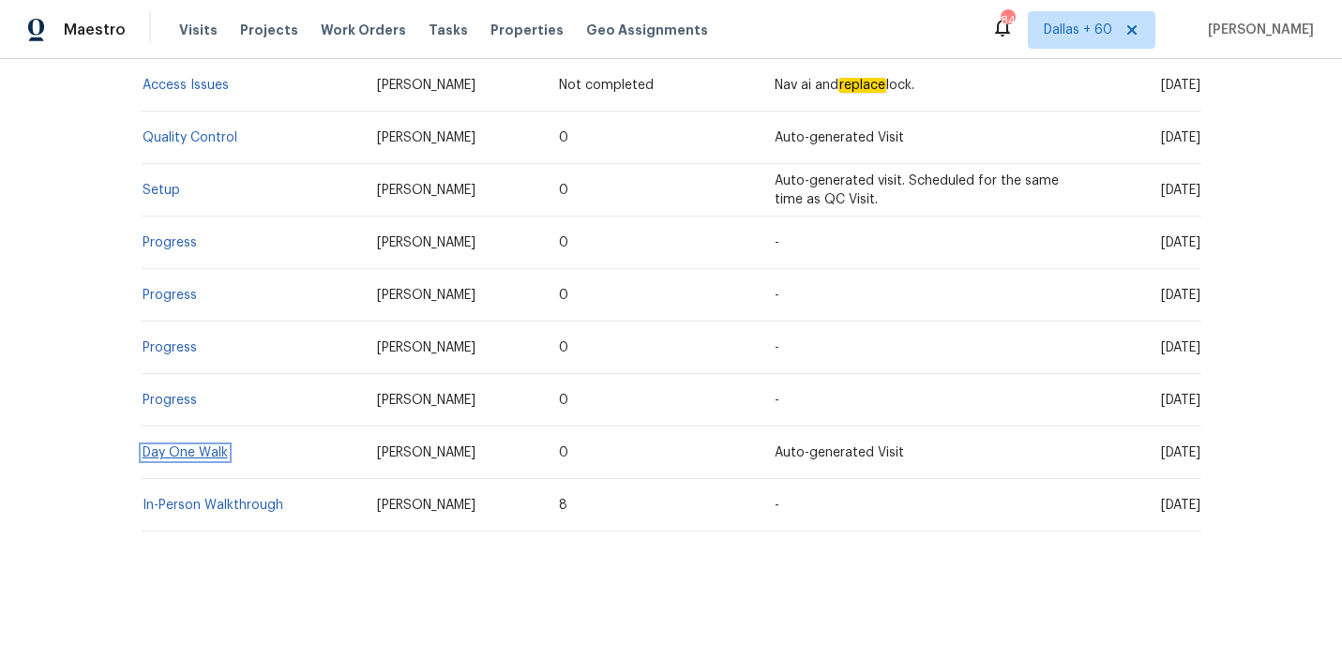
click at [189, 450] on link "Day One Walk" at bounding box center [185, 453] width 85 height 13
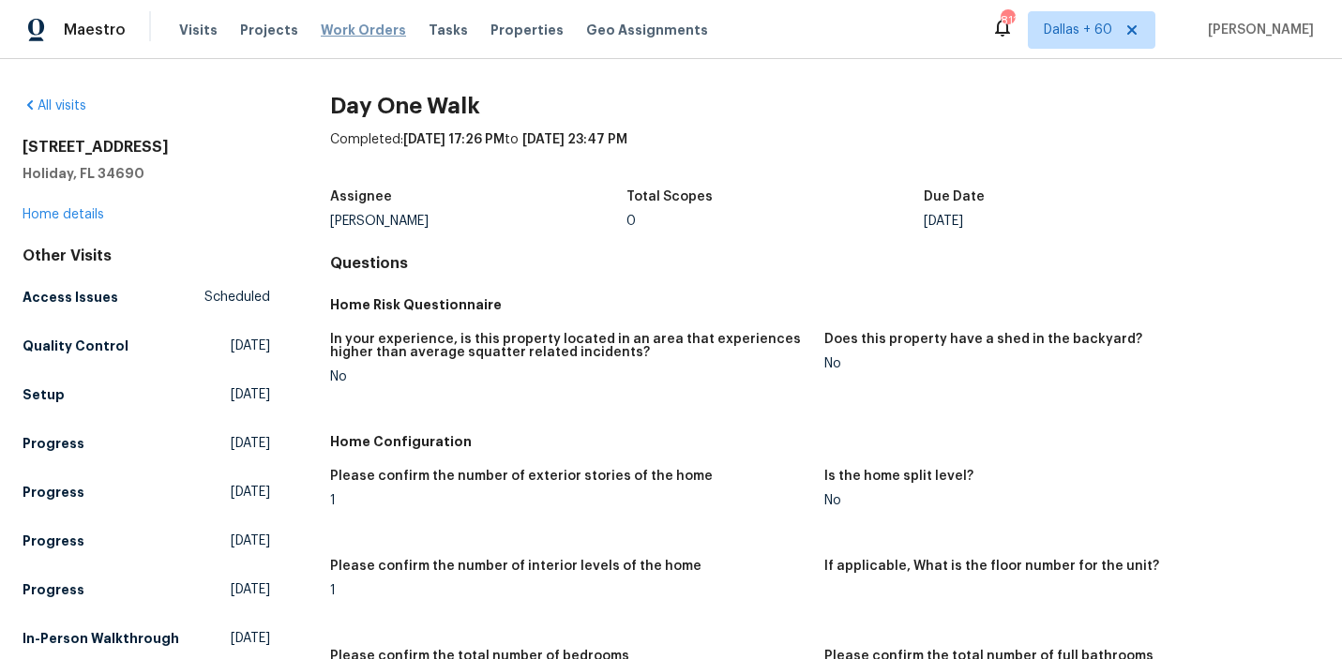
click at [363, 24] on span "Work Orders" at bounding box center [363, 30] width 85 height 19
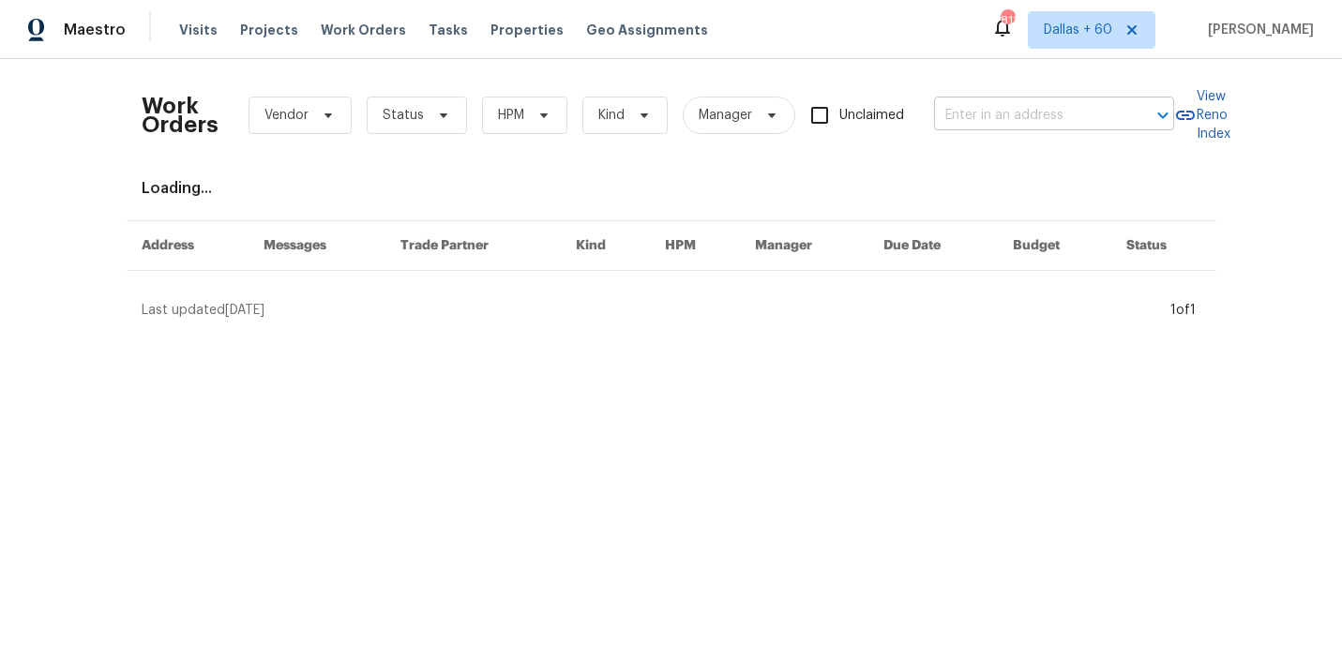
click at [1039, 120] on input "text" at bounding box center [1028, 115] width 188 height 29
paste input "[STREET_ADDRESS][PERSON_NAME][PERSON_NAME]"
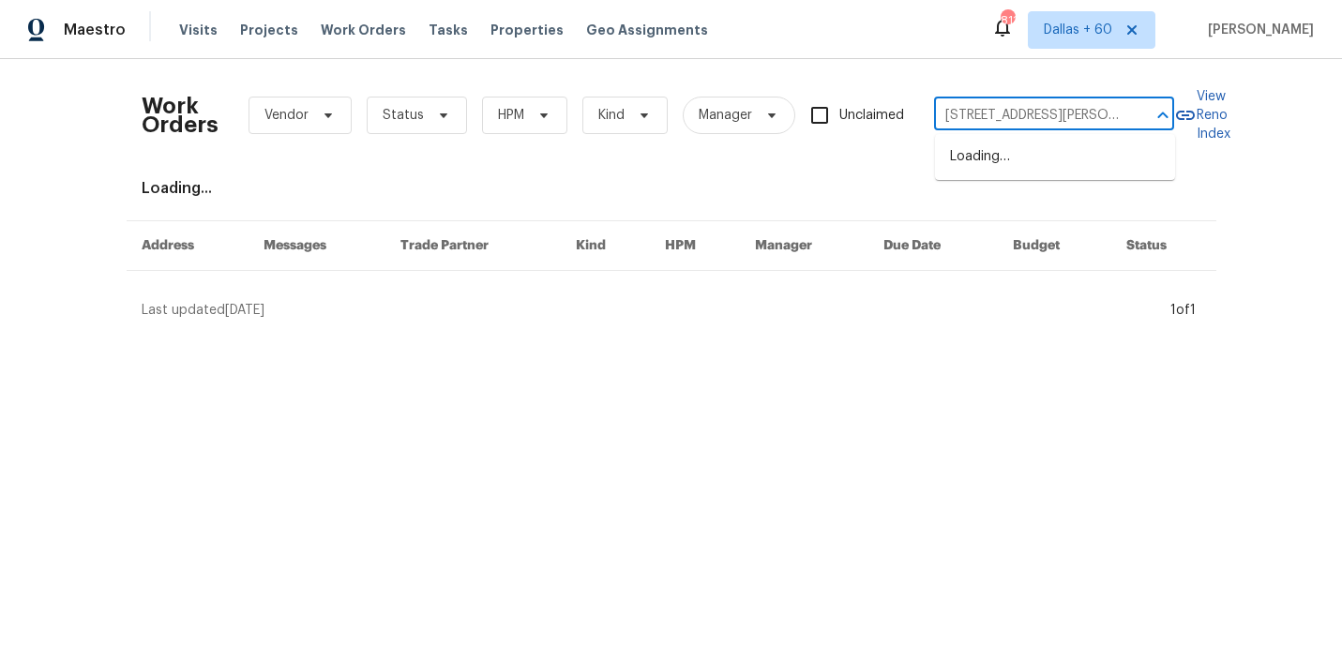
scroll to position [0, 53]
type input "[STREET_ADDRESS][PERSON_NAME][PERSON_NAME]"
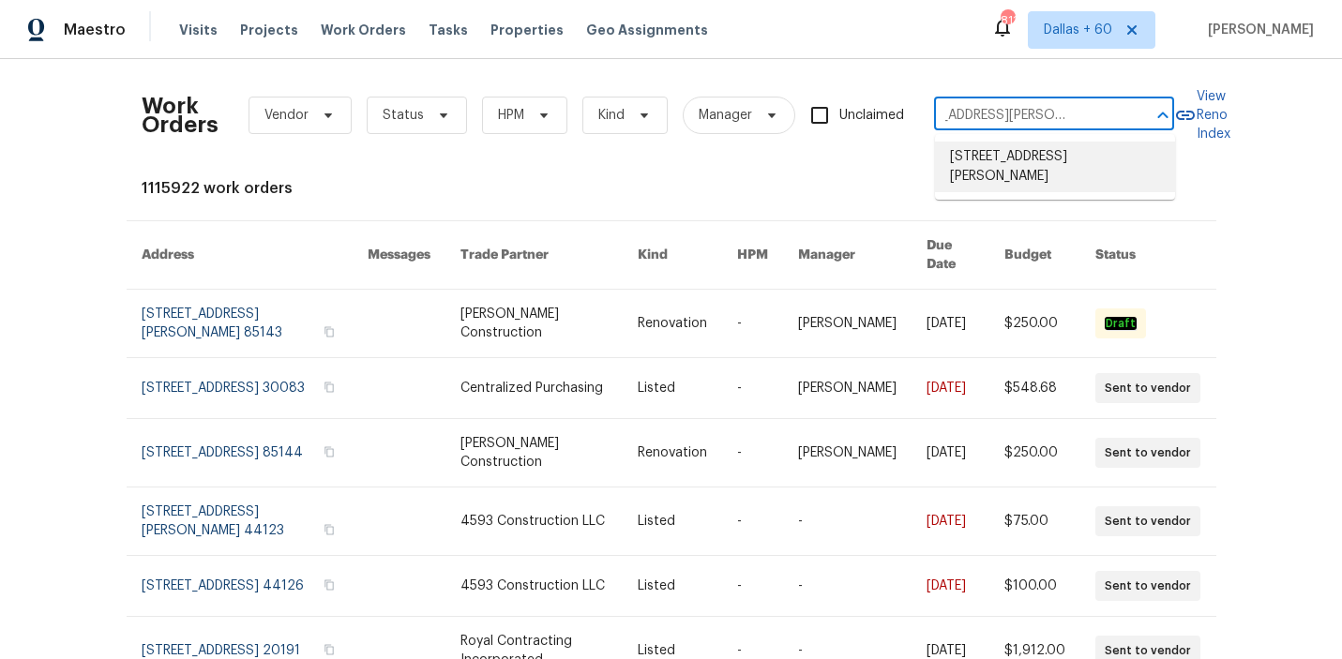
click at [1041, 158] on li "[STREET_ADDRESS][PERSON_NAME]" at bounding box center [1055, 167] width 240 height 51
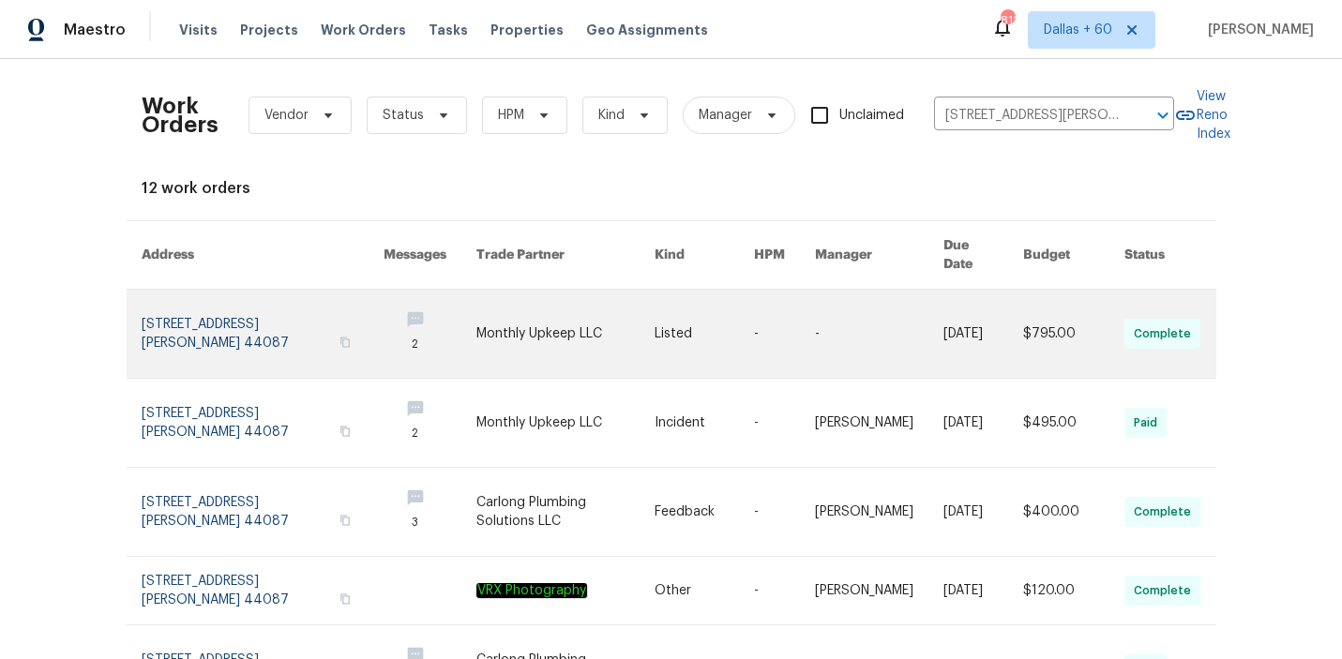
click at [554, 318] on link at bounding box center [566, 334] width 179 height 88
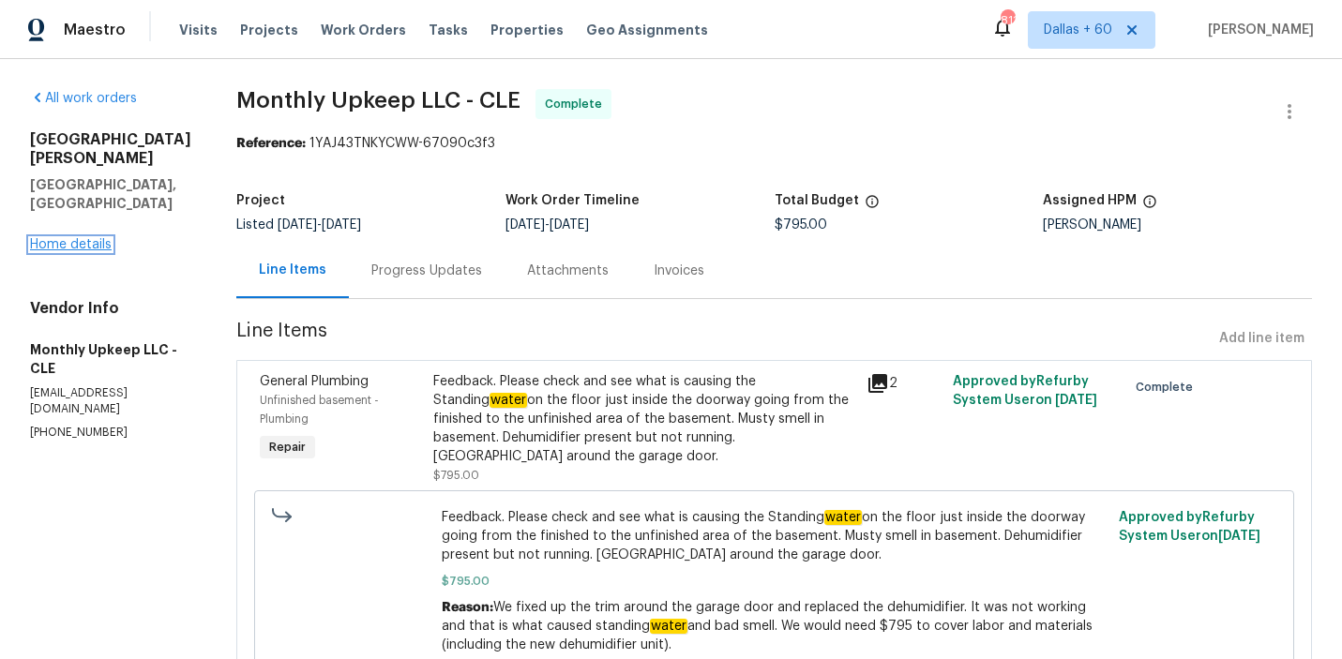
click at [83, 238] on link "Home details" at bounding box center [71, 244] width 82 height 13
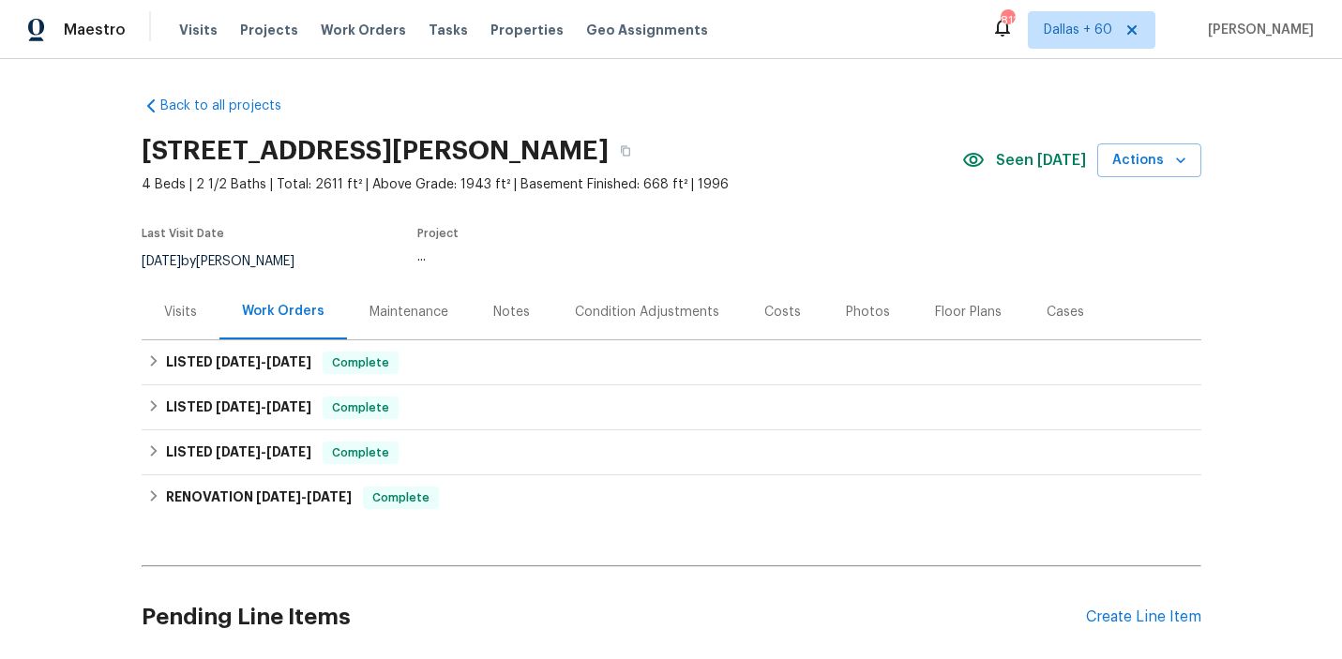
scroll to position [148, 0]
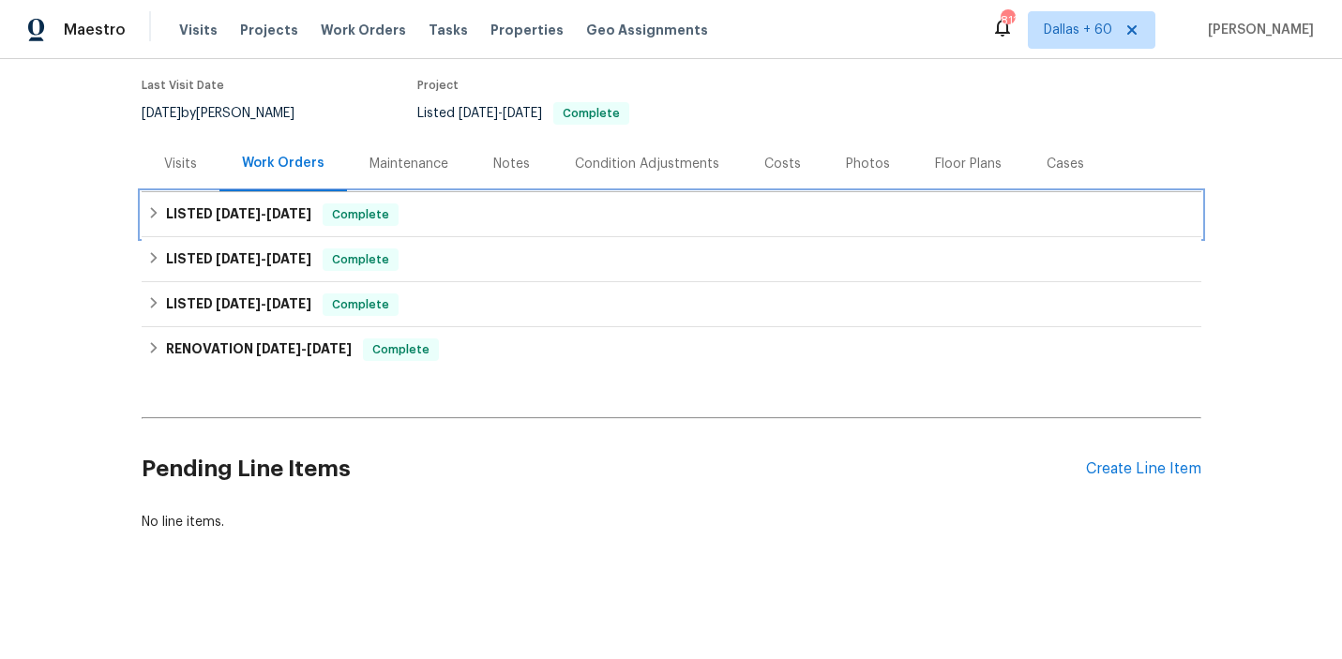
click at [570, 207] on div "LISTED 8/22/25 - 8/27/25 Complete" at bounding box center [671, 215] width 1049 height 23
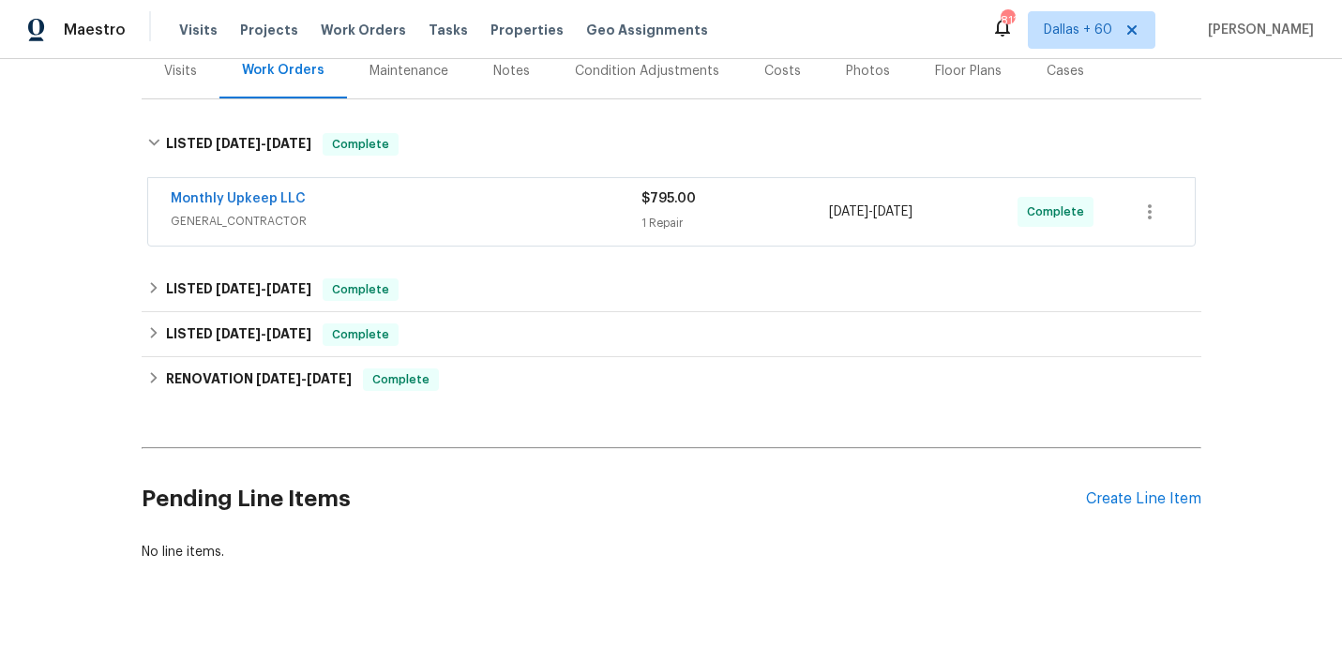
click at [570, 210] on div "Monthly Upkeep LLC" at bounding box center [406, 200] width 471 height 23
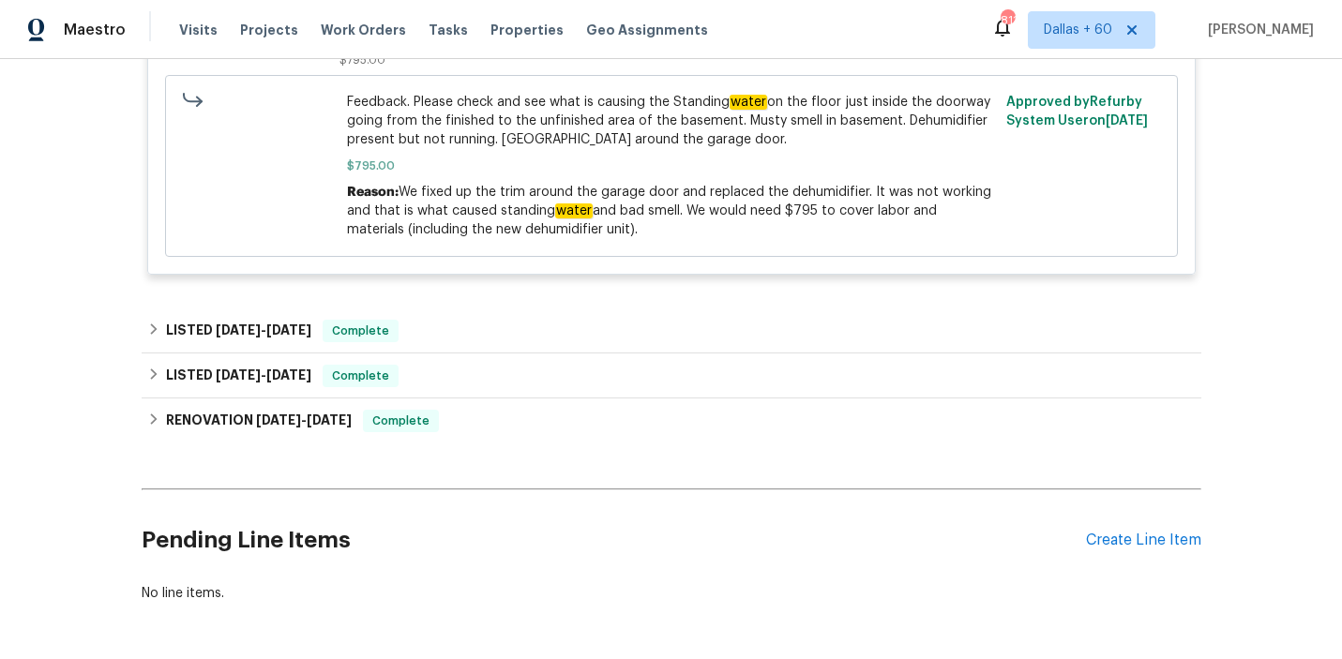
scroll to position [662, 0]
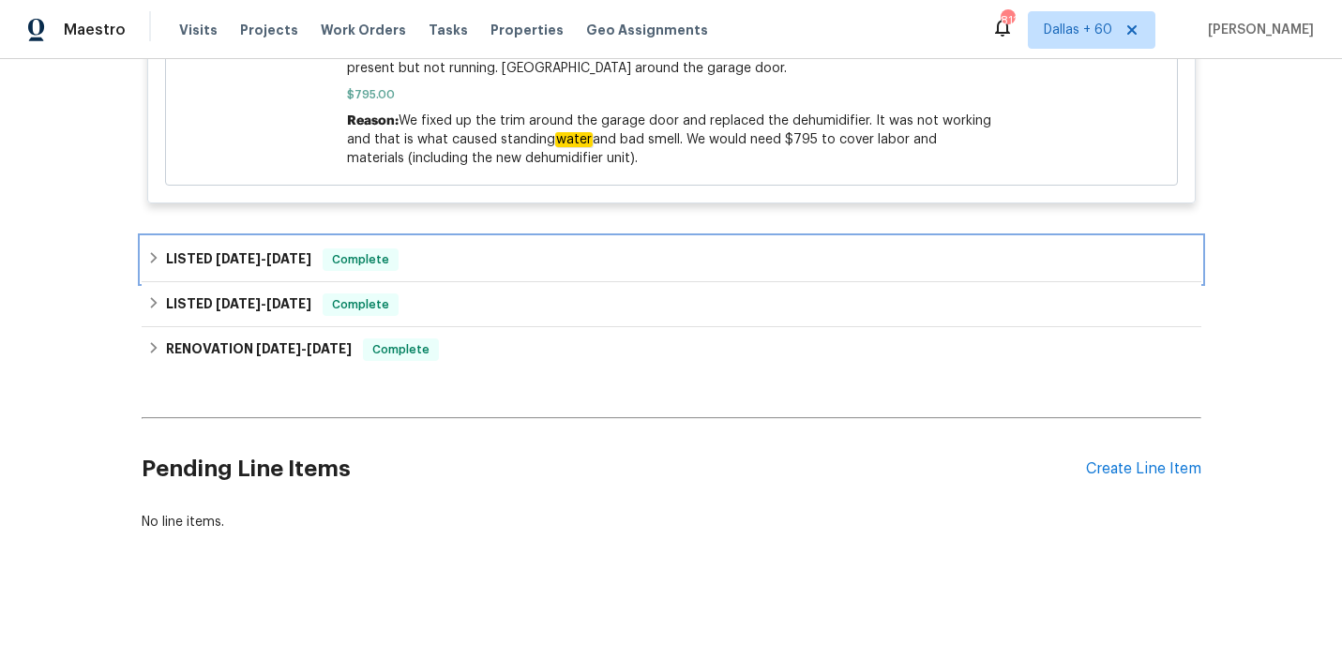
click at [501, 247] on div "LISTED 7/28/25 - 7/30/25 Complete" at bounding box center [672, 259] width 1060 height 45
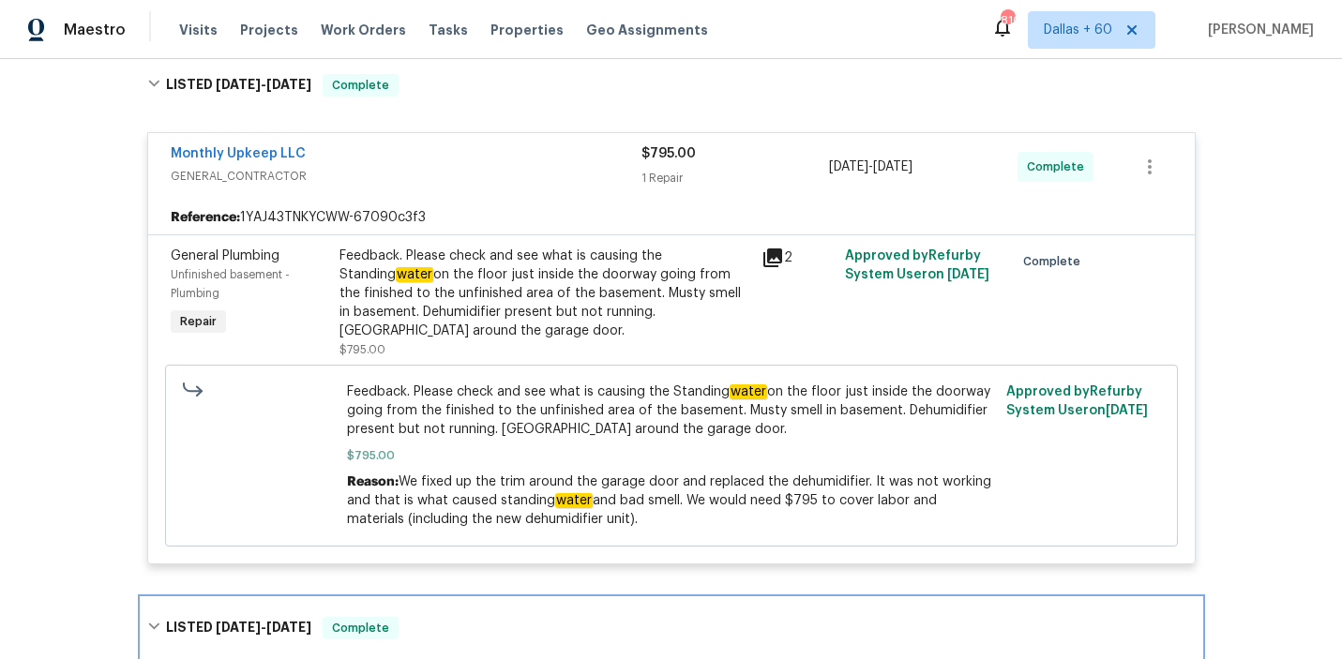
scroll to position [302, 0]
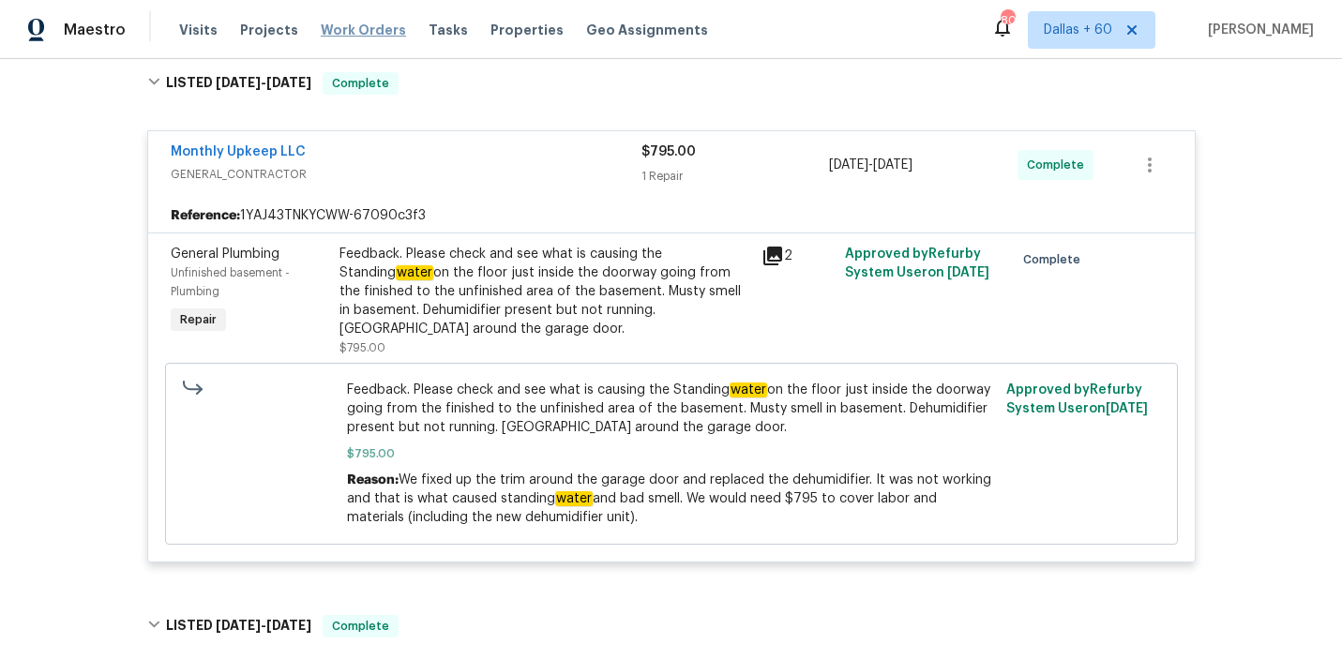
click at [356, 27] on span "Work Orders" at bounding box center [363, 30] width 85 height 19
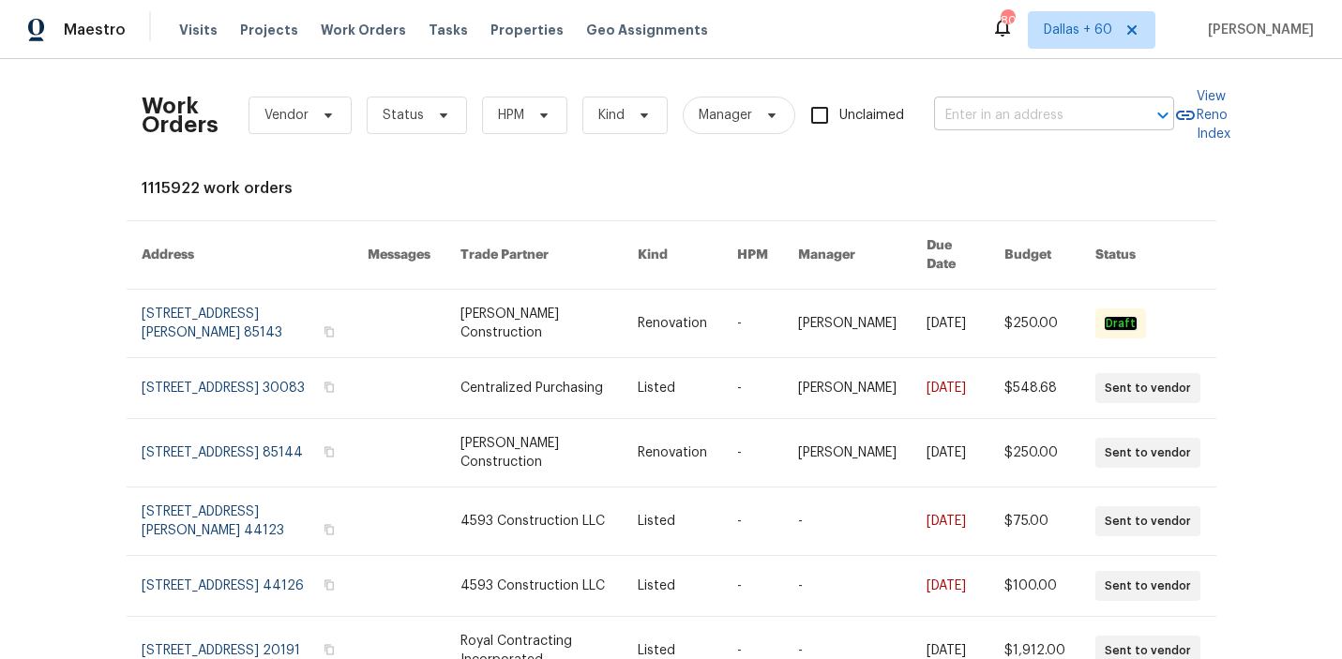
click at [995, 114] on input "text" at bounding box center [1028, 115] width 188 height 29
paste input "13 Whitaker Cv, Avon Lake, OH 44012"
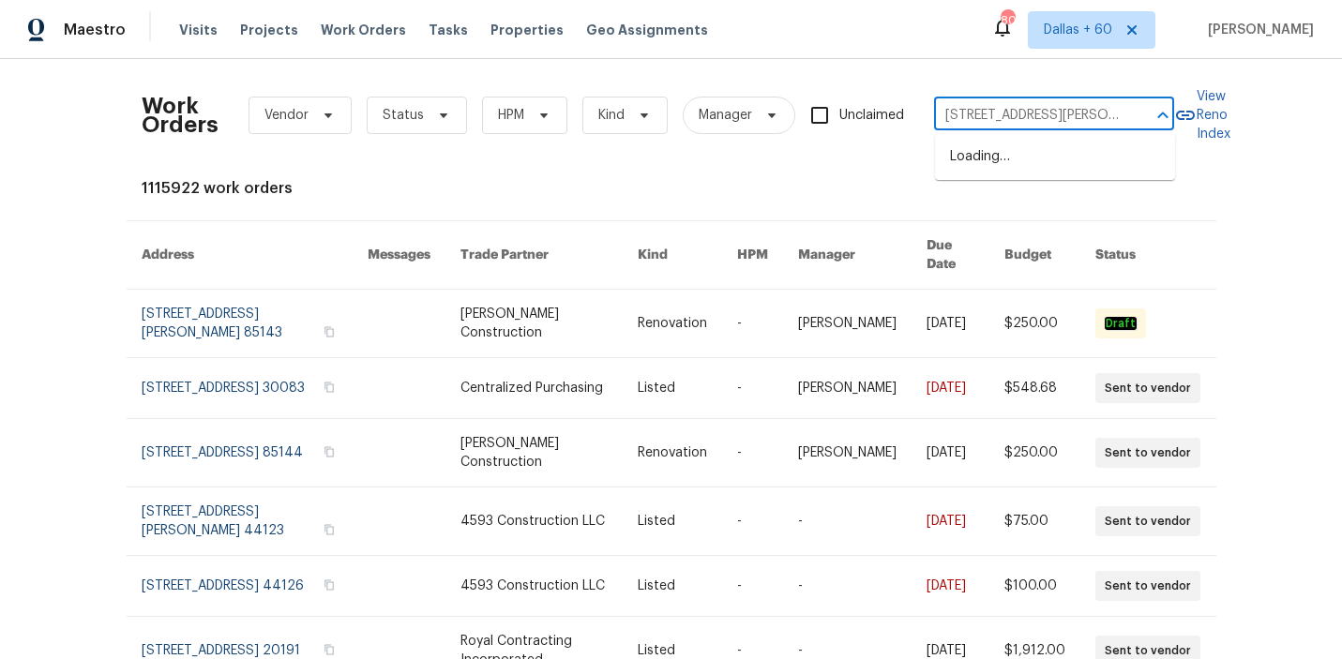
scroll to position [0, 52]
type input "13 Whitaker Cv, Avon Lake, OH 44012"
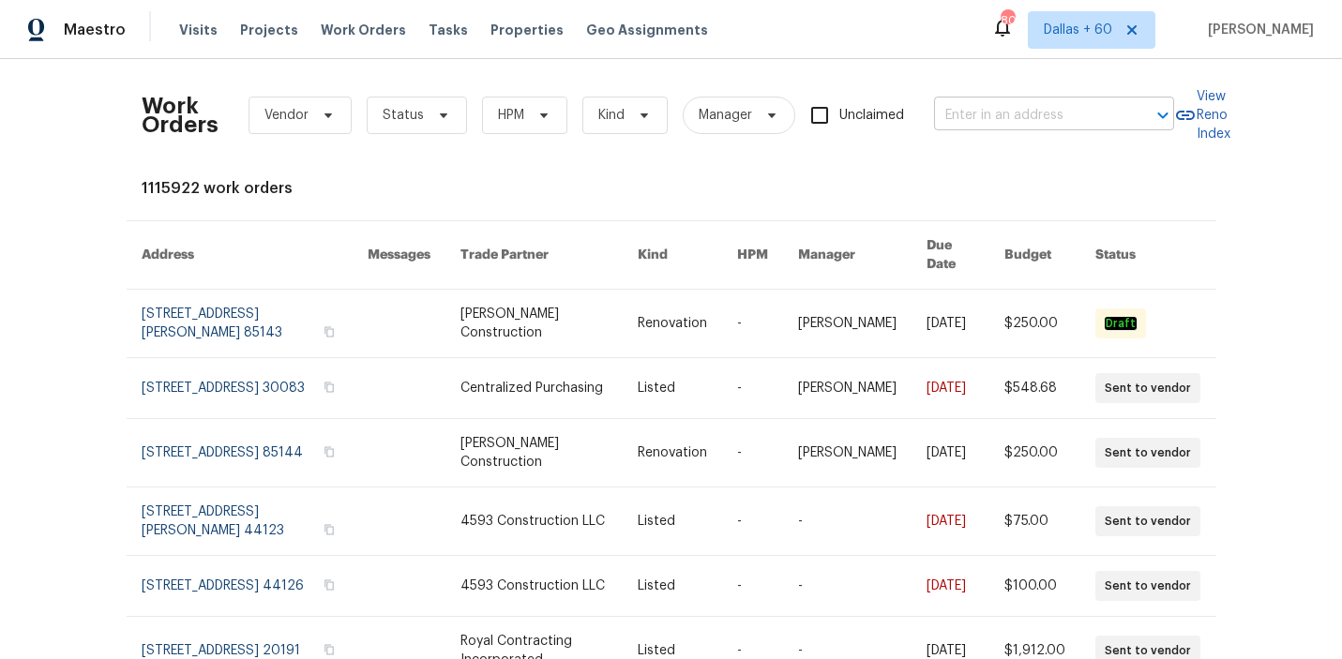
click at [985, 108] on input "text" at bounding box center [1028, 115] width 188 height 29
paste input "13 Whitaker Cv, Avon Lake, OH 44012"
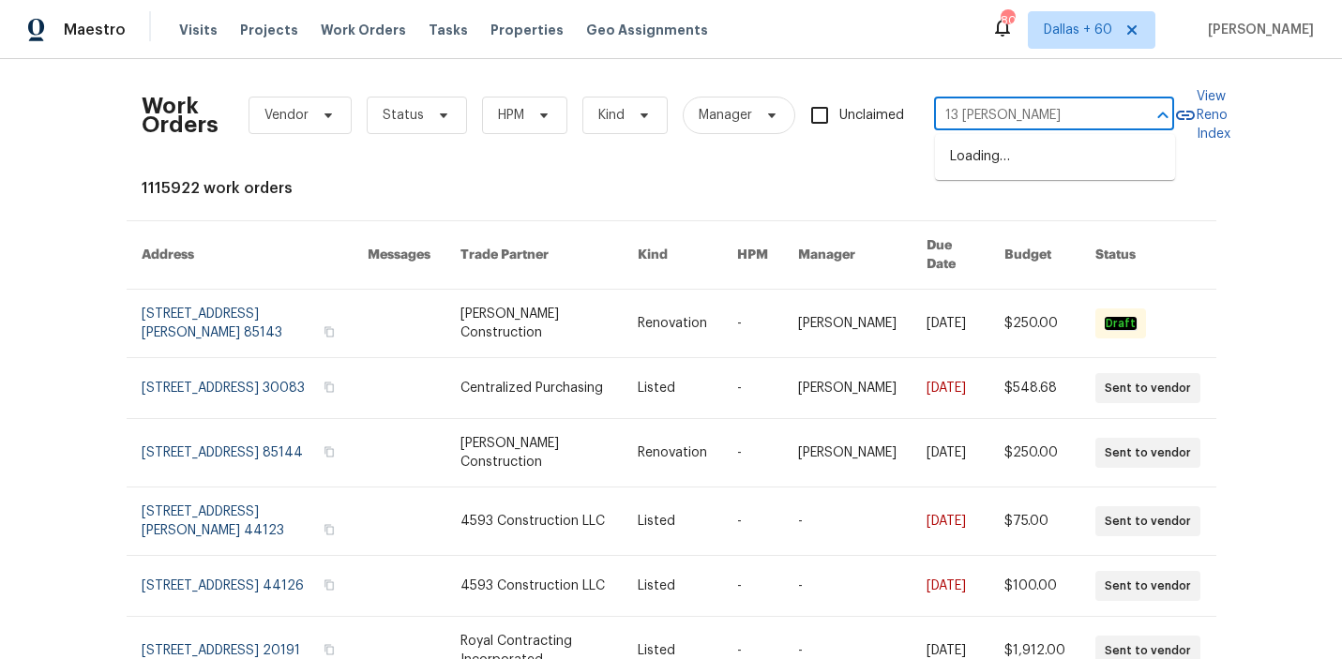
type input "13 Whitaker"
click at [1049, 118] on input "text" at bounding box center [1028, 115] width 188 height 29
paste input "13 Whitaker Cv, Avon Lake, OH 44012"
type input "13 Whitaker Cv, Avon Lake, OH 44012"
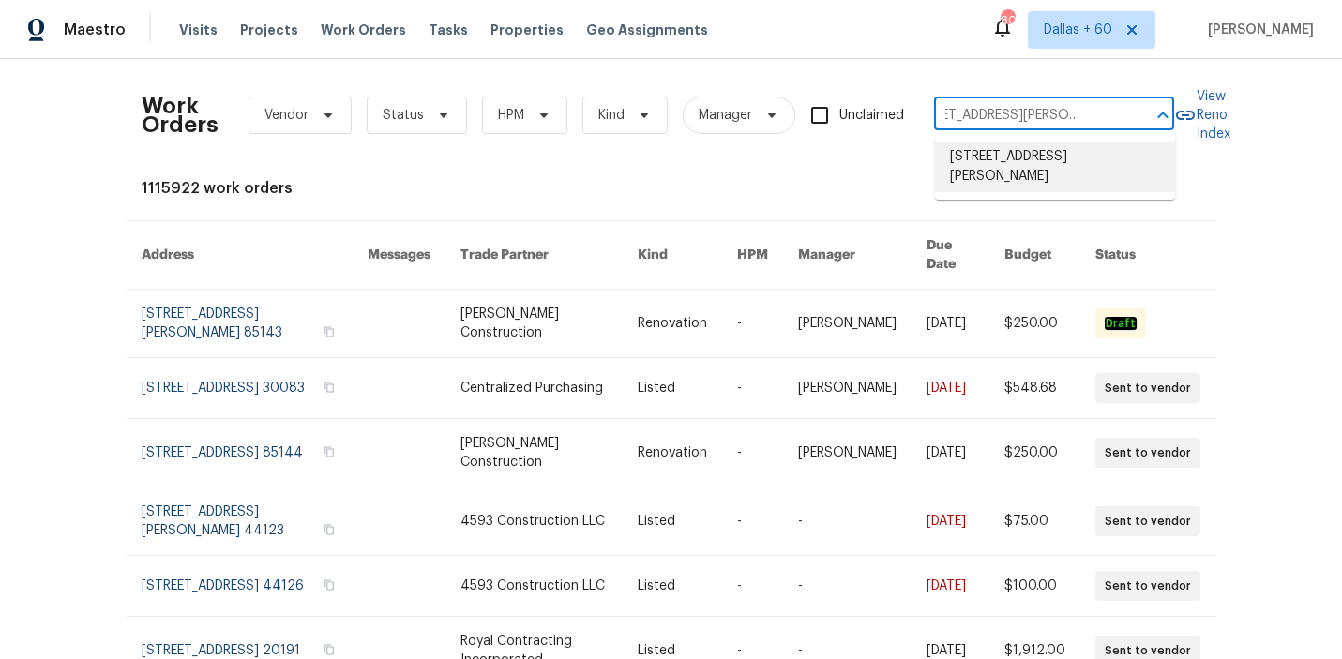
click at [1073, 155] on li "13 Whitaker Cv, Avon Lake, OH 44012" at bounding box center [1055, 167] width 240 height 51
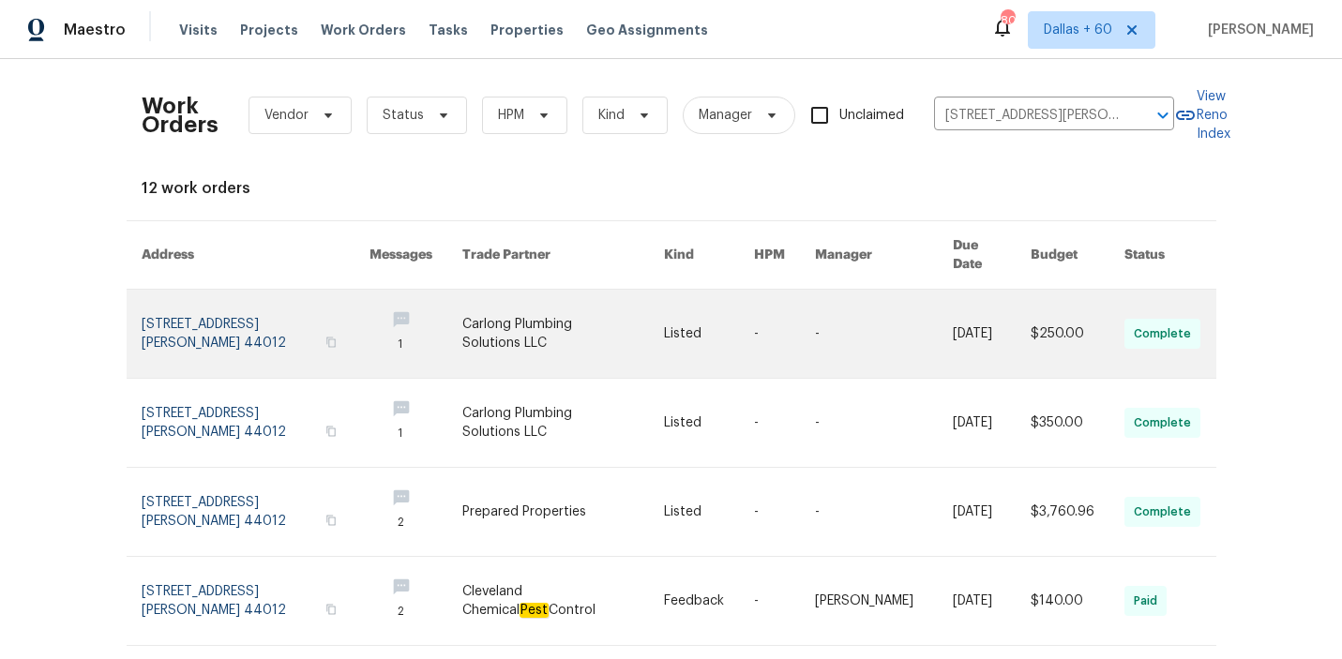
click at [568, 313] on link at bounding box center [563, 334] width 202 height 88
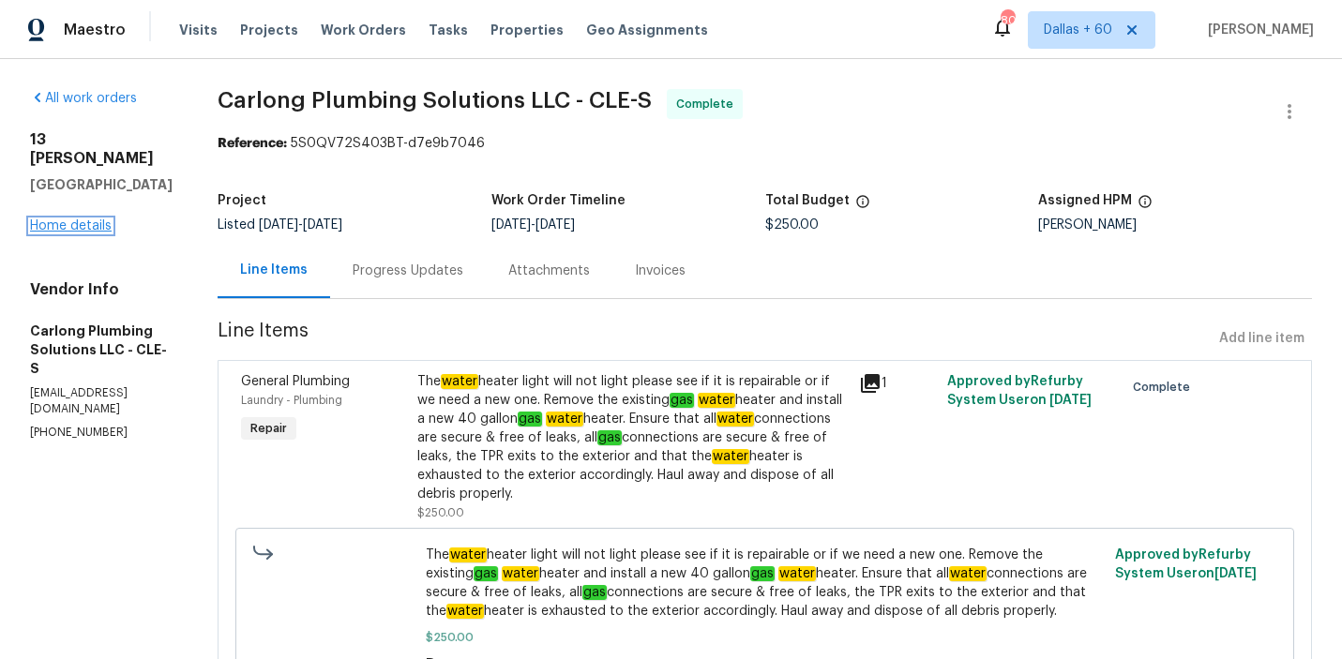
click at [61, 220] on link "Home details" at bounding box center [71, 226] width 82 height 13
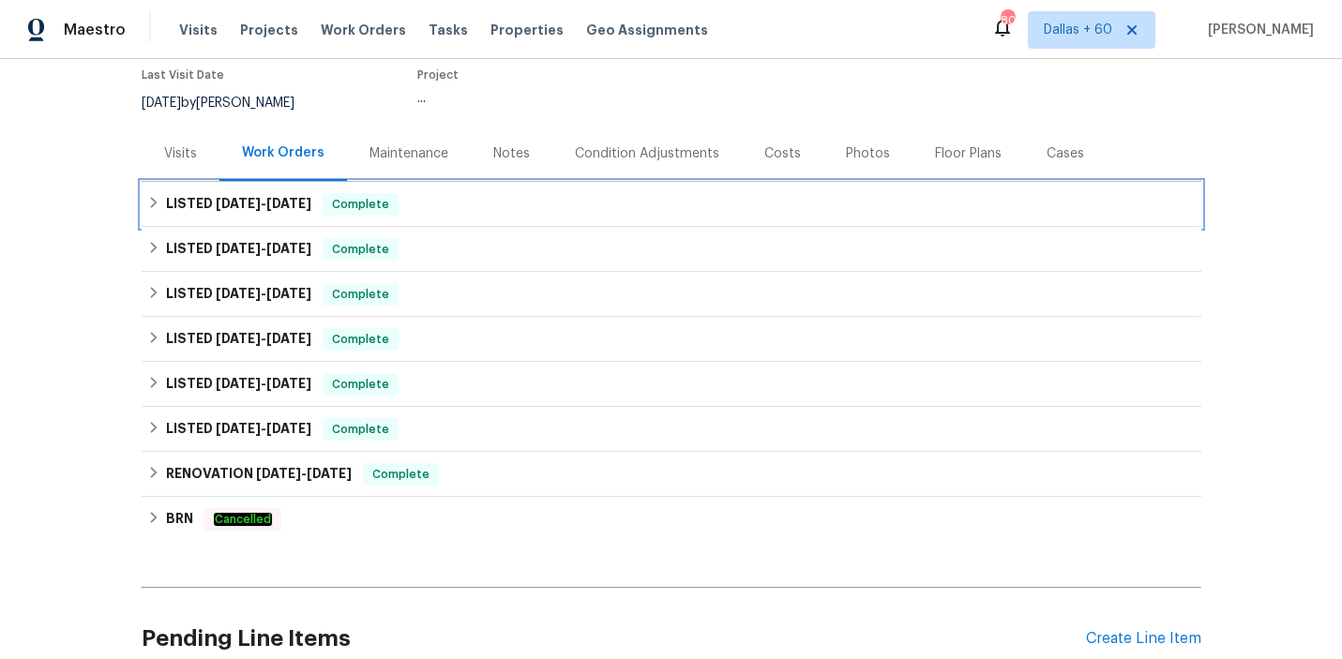
click at [622, 204] on div "LISTED 8/4/25 - 8/19/25 Complete" at bounding box center [671, 204] width 1049 height 23
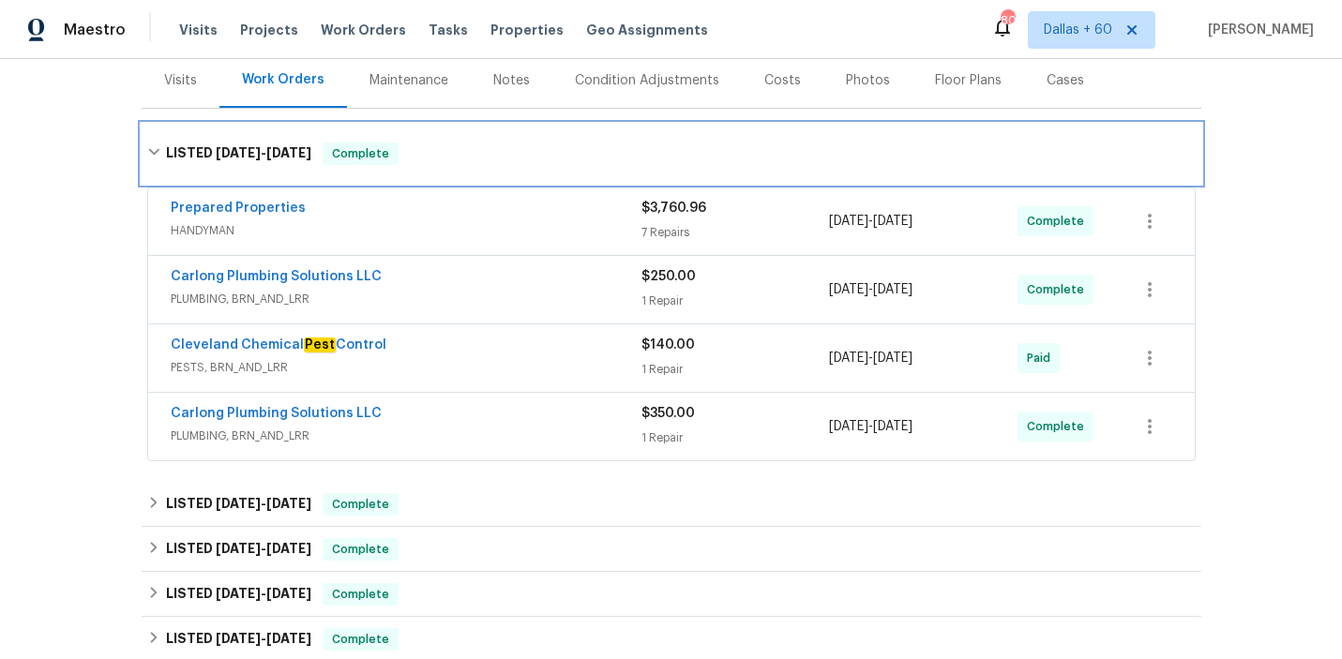
scroll to position [235, 0]
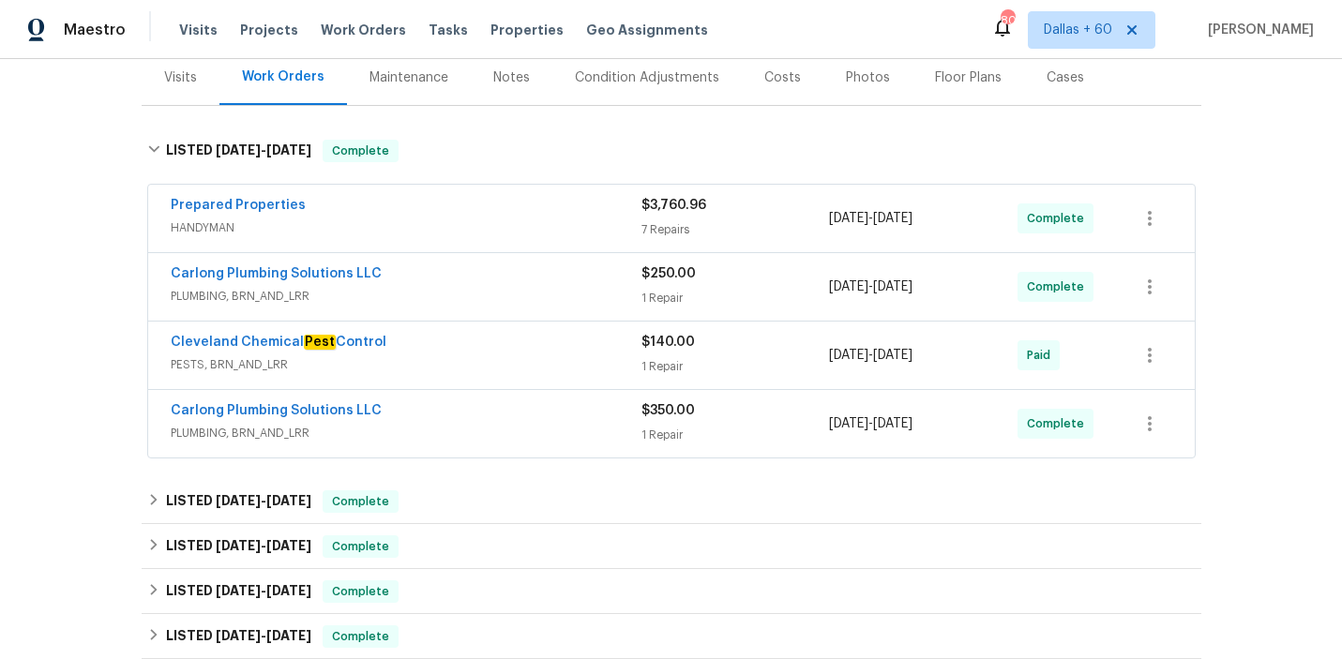
click at [532, 220] on span "HANDYMAN" at bounding box center [406, 228] width 471 height 19
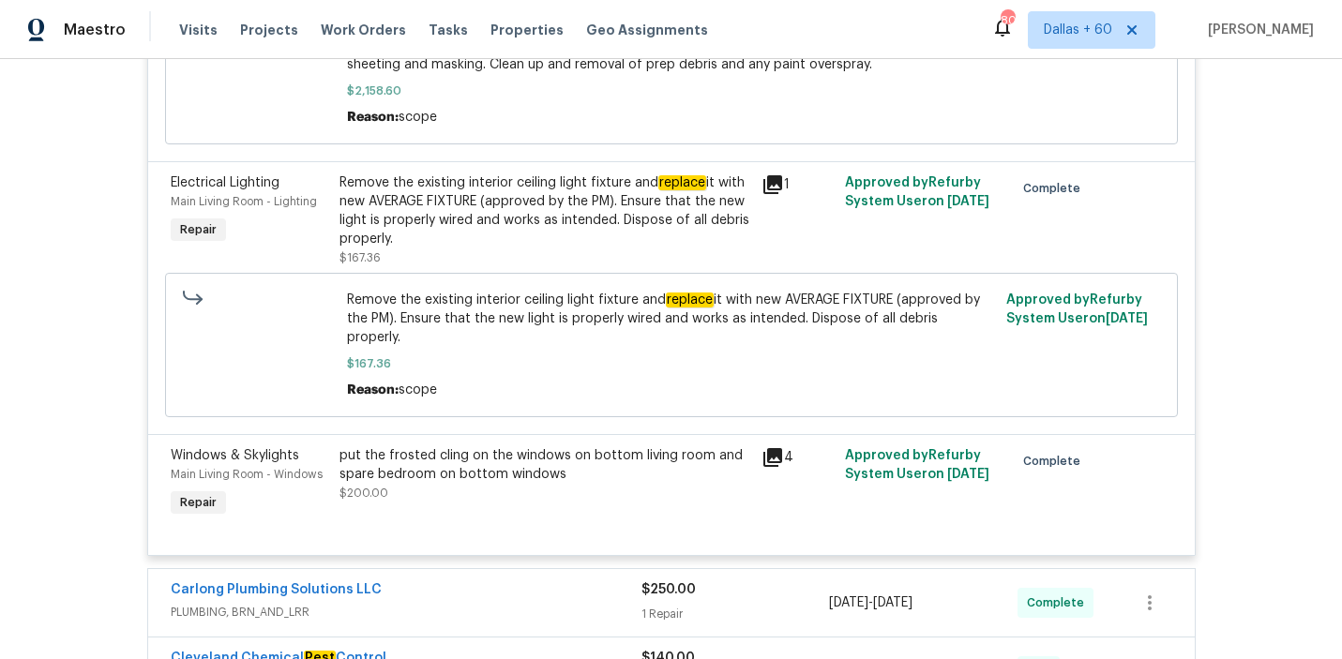
scroll to position [2021, 0]
click at [338, 29] on span "Work Orders" at bounding box center [363, 30] width 85 height 19
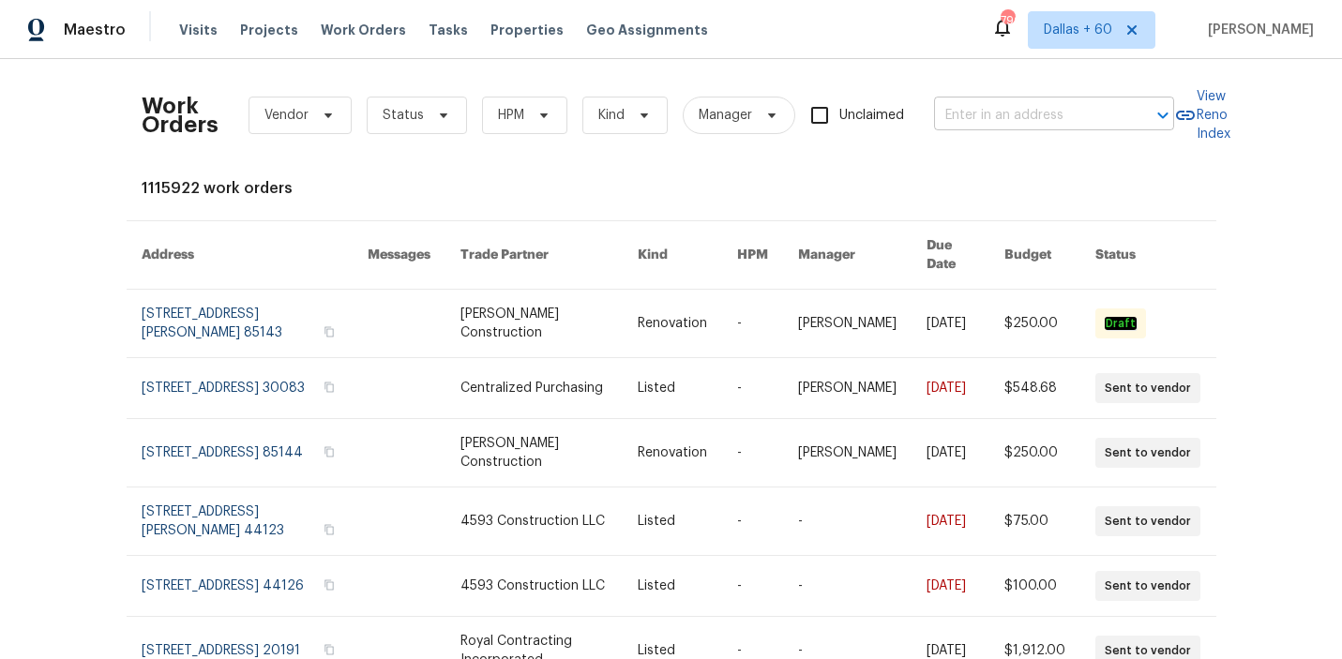
click at [998, 129] on input "text" at bounding box center [1028, 115] width 188 height 29
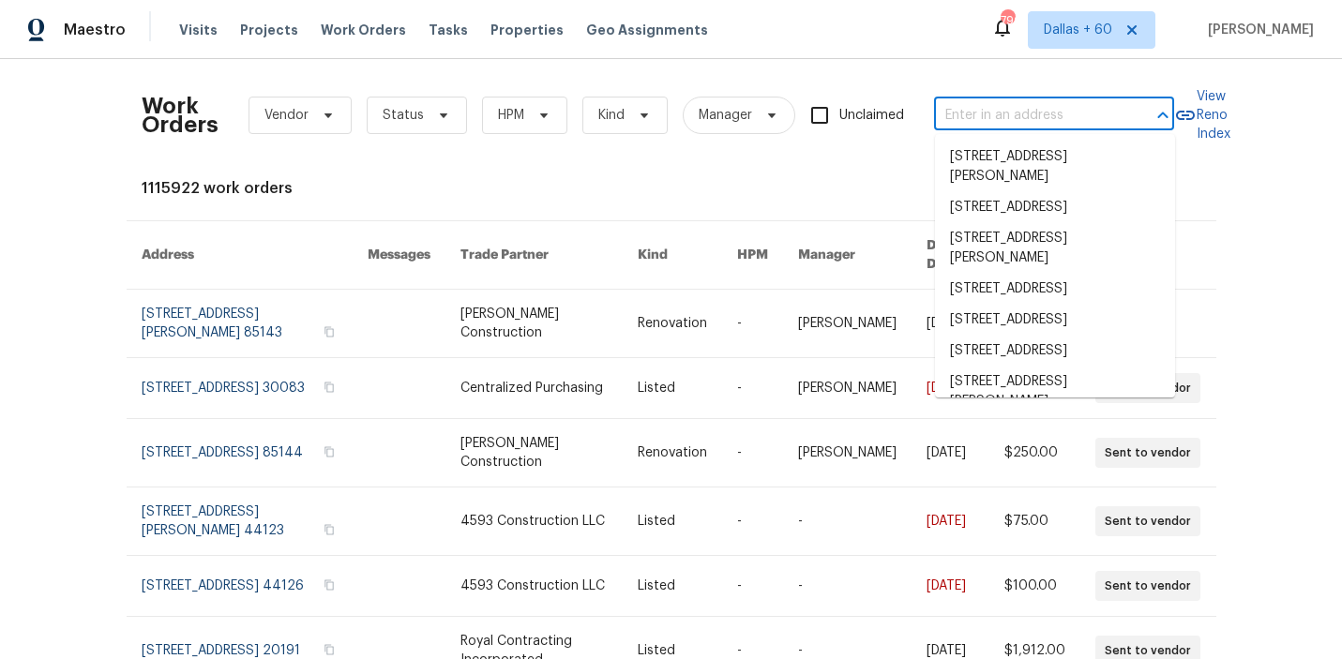
paste input "[STREET_ADDRESS]"
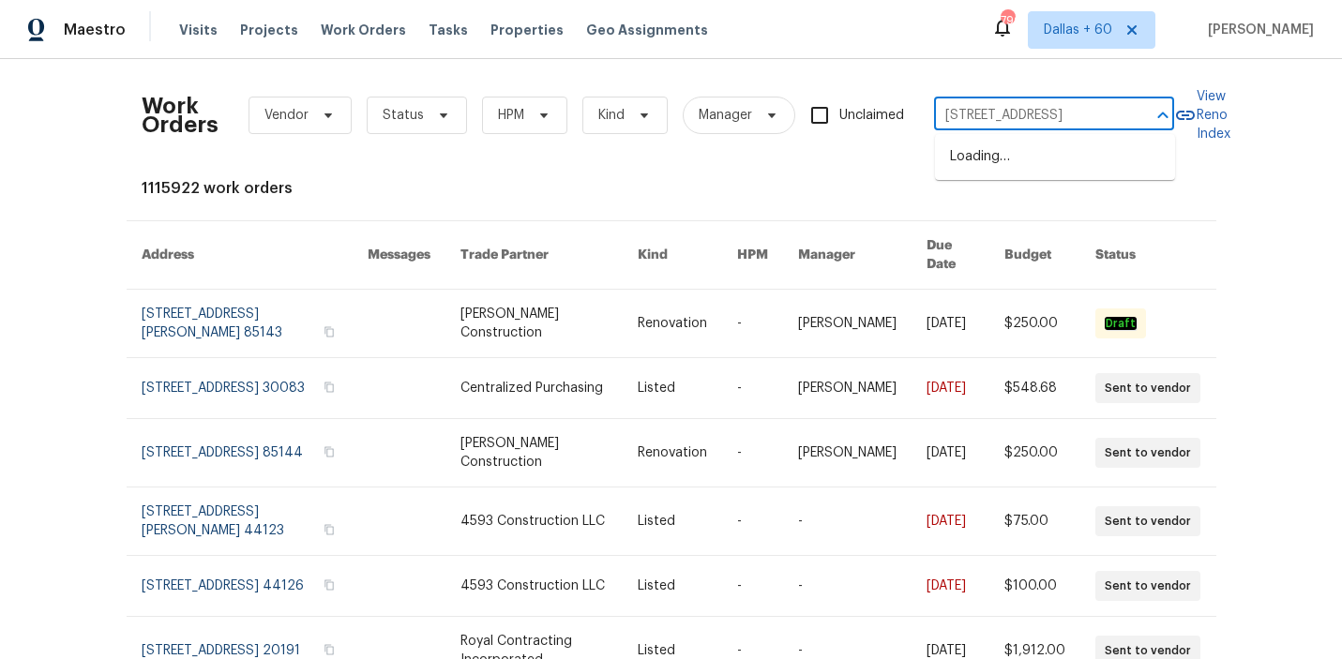
scroll to position [0, 71]
type input "[STREET_ADDRESS]"
click at [1022, 161] on li "[STREET_ADDRESS]" at bounding box center [1055, 157] width 240 height 31
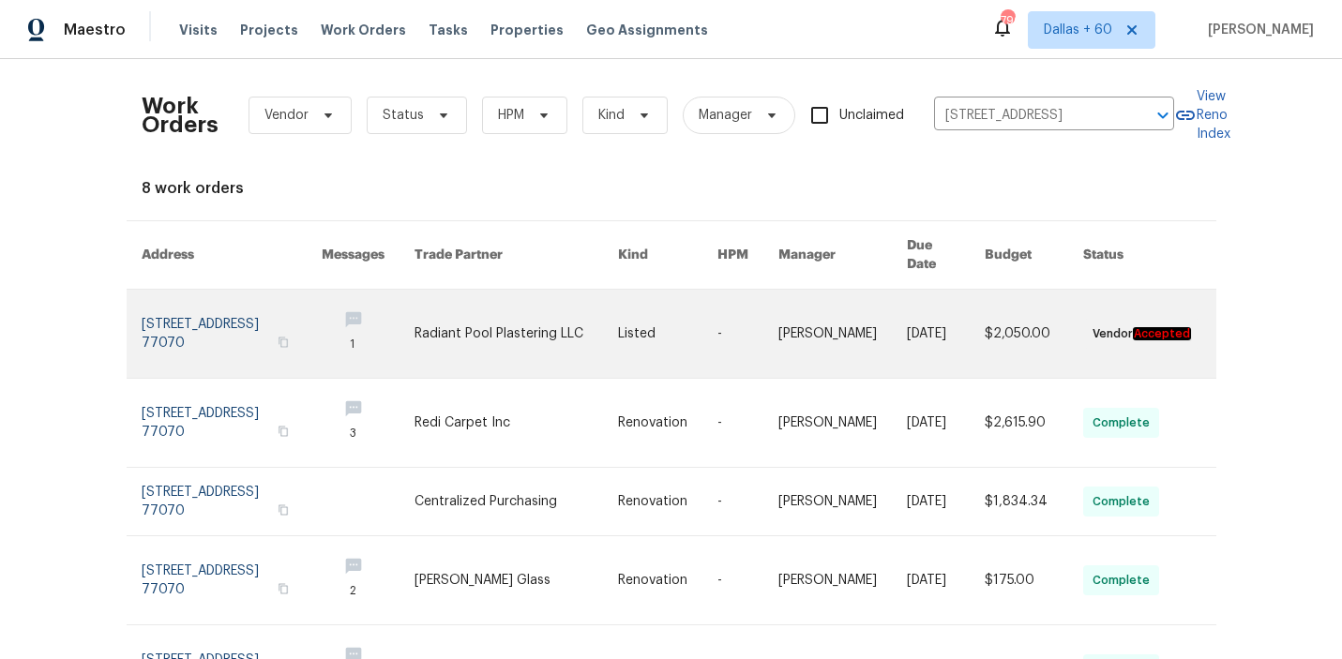
click at [453, 318] on link at bounding box center [517, 334] width 204 height 88
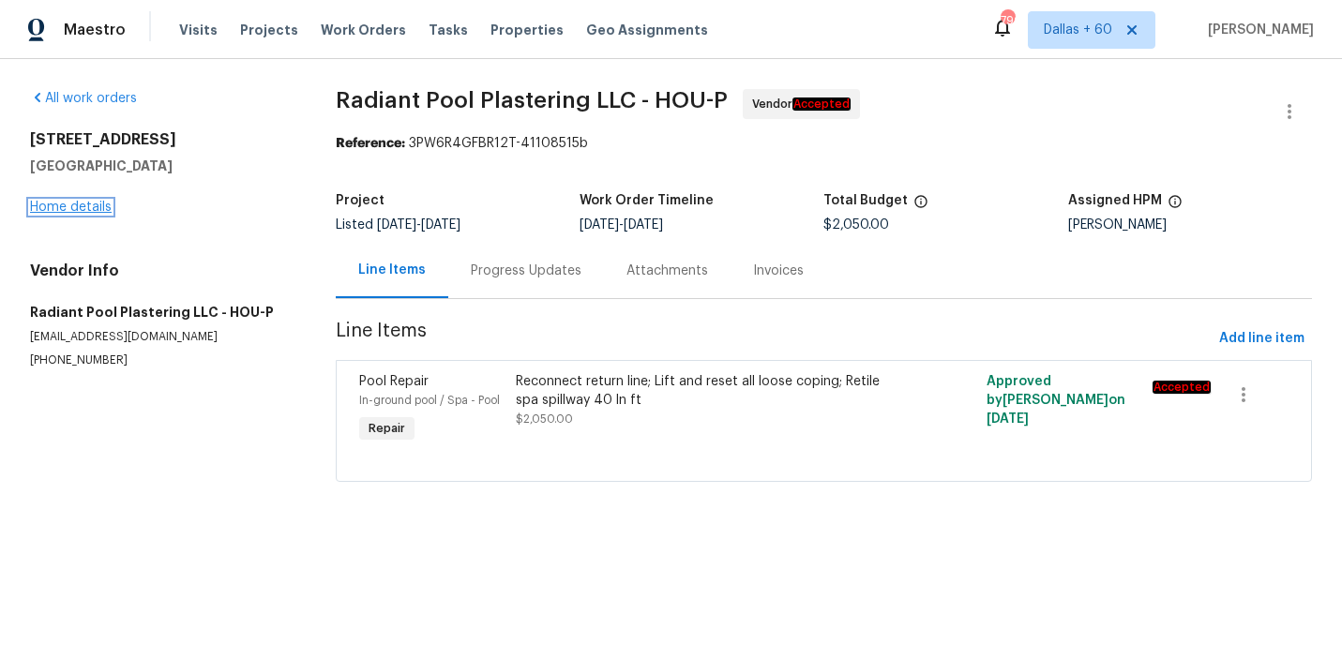
click at [90, 212] on link "Home details" at bounding box center [71, 207] width 82 height 13
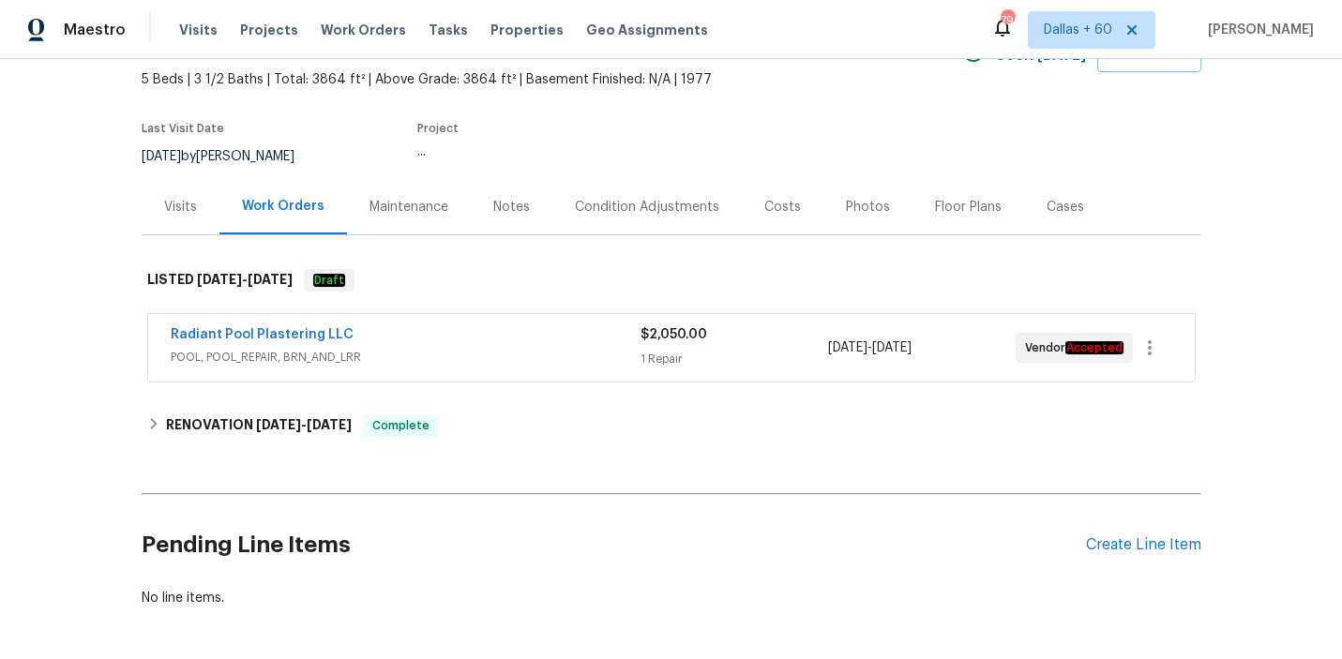
scroll to position [134, 0]
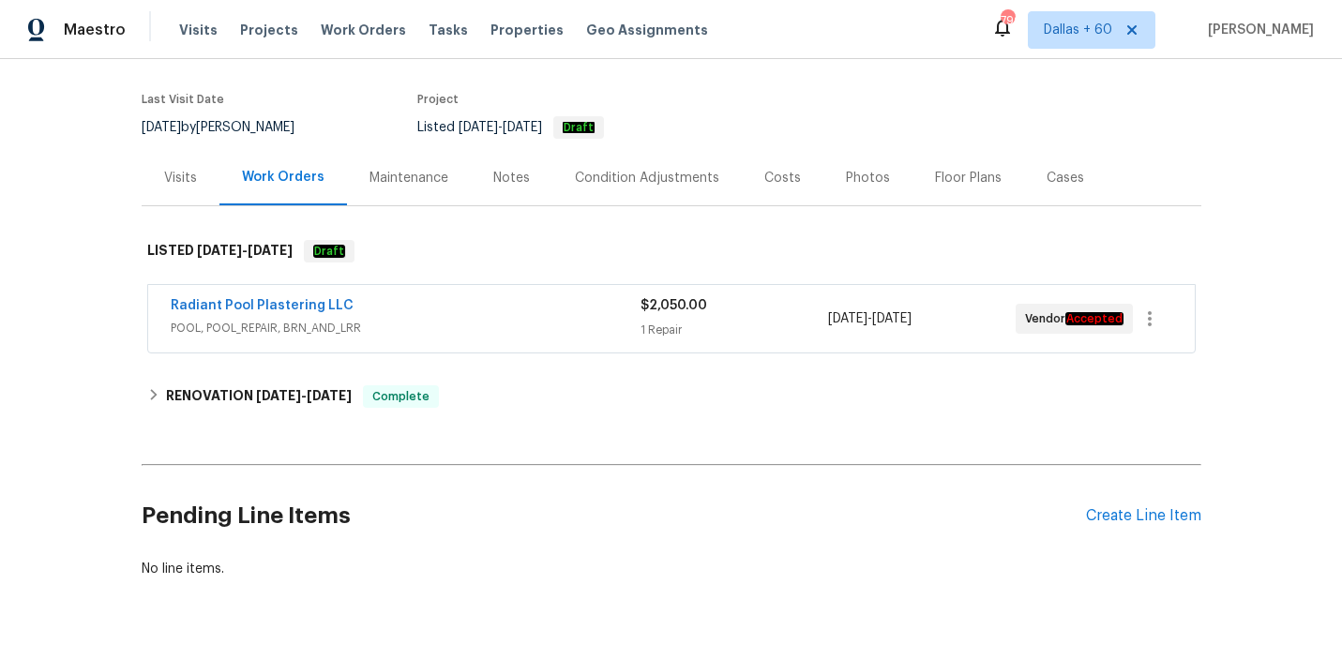
click at [513, 324] on span "POOL, POOL_REPAIR, BRN_AND_LRR" at bounding box center [406, 328] width 470 height 19
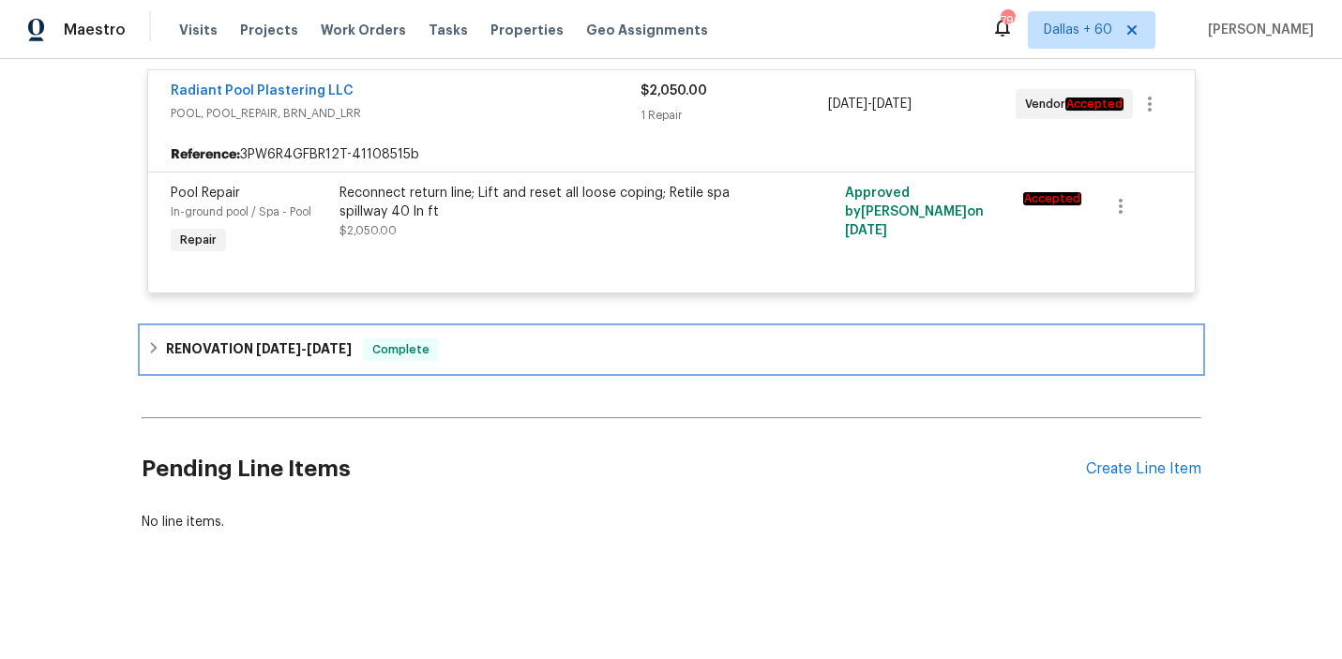
click at [531, 346] on div "RENOVATION 8/8/25 - 8/20/25 Complete" at bounding box center [671, 350] width 1049 height 23
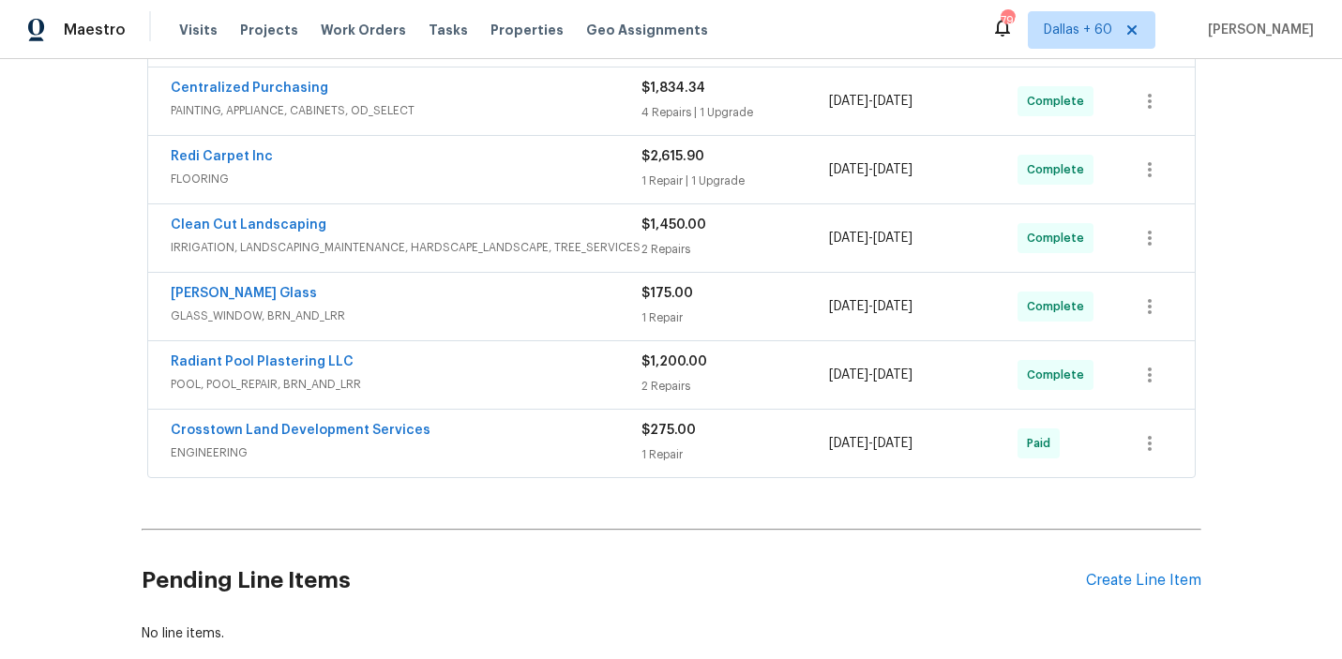
scroll to position [764, 0]
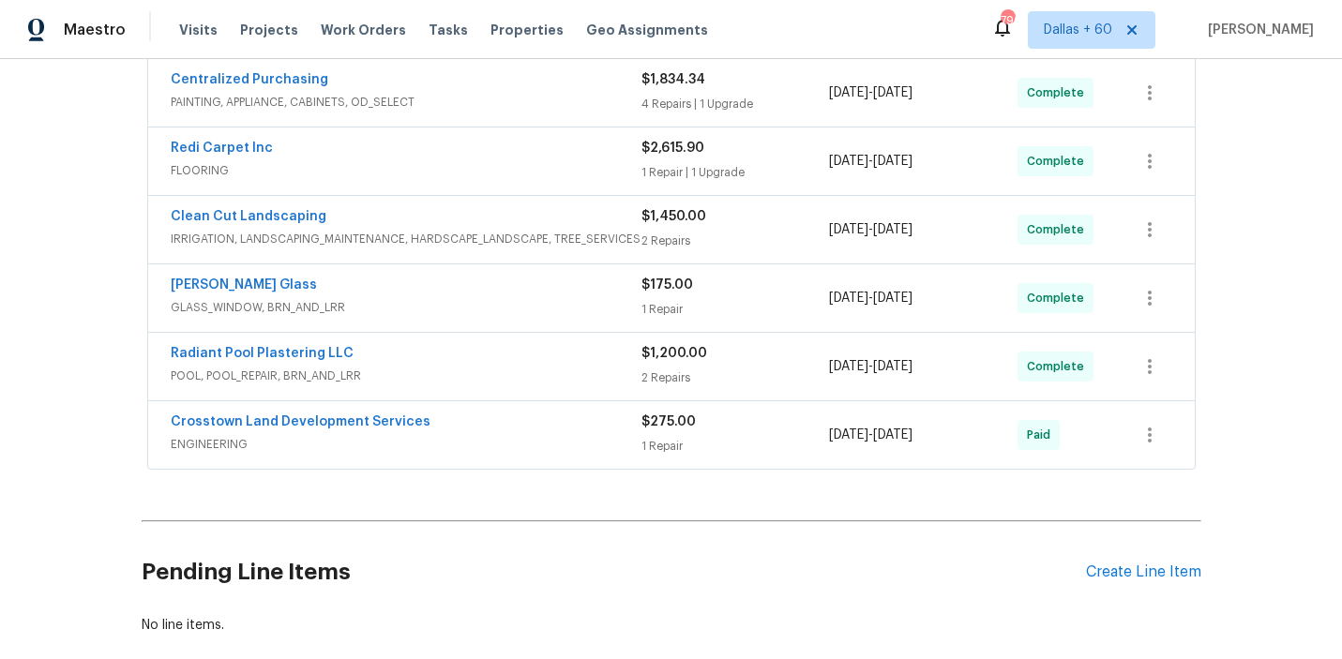
click at [500, 433] on div "Crosstown Land Development Services" at bounding box center [406, 424] width 471 height 23
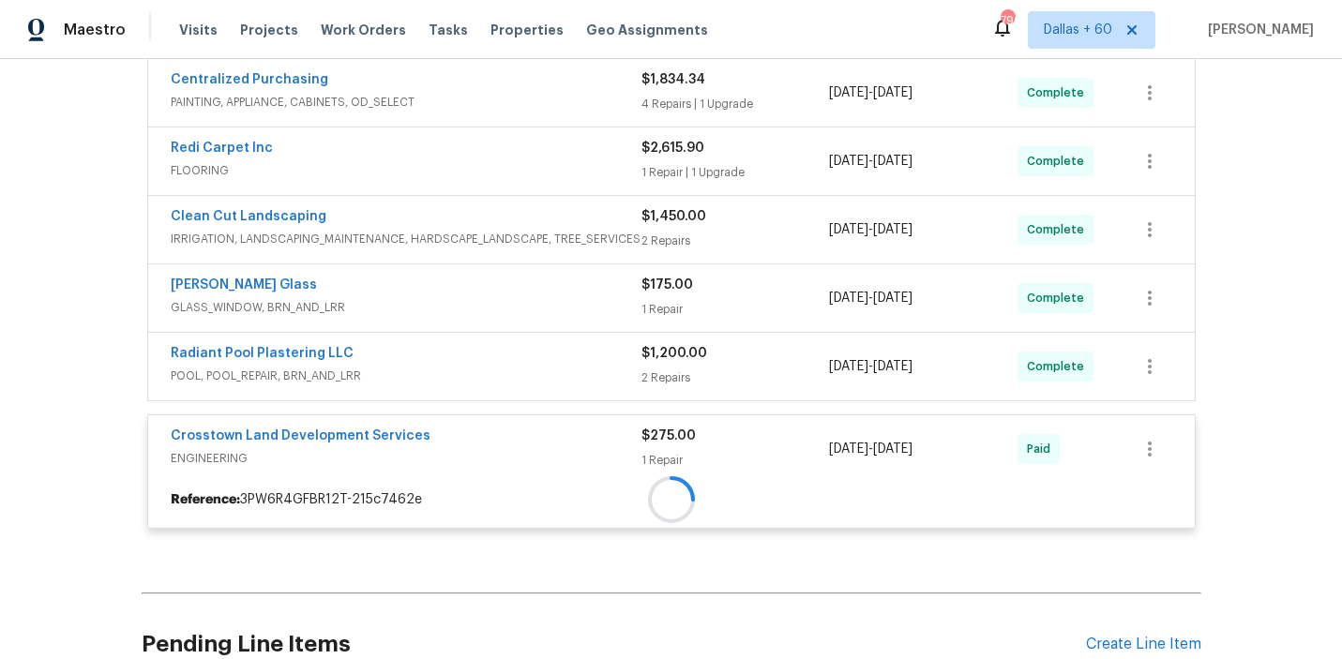
scroll to position [721, 0]
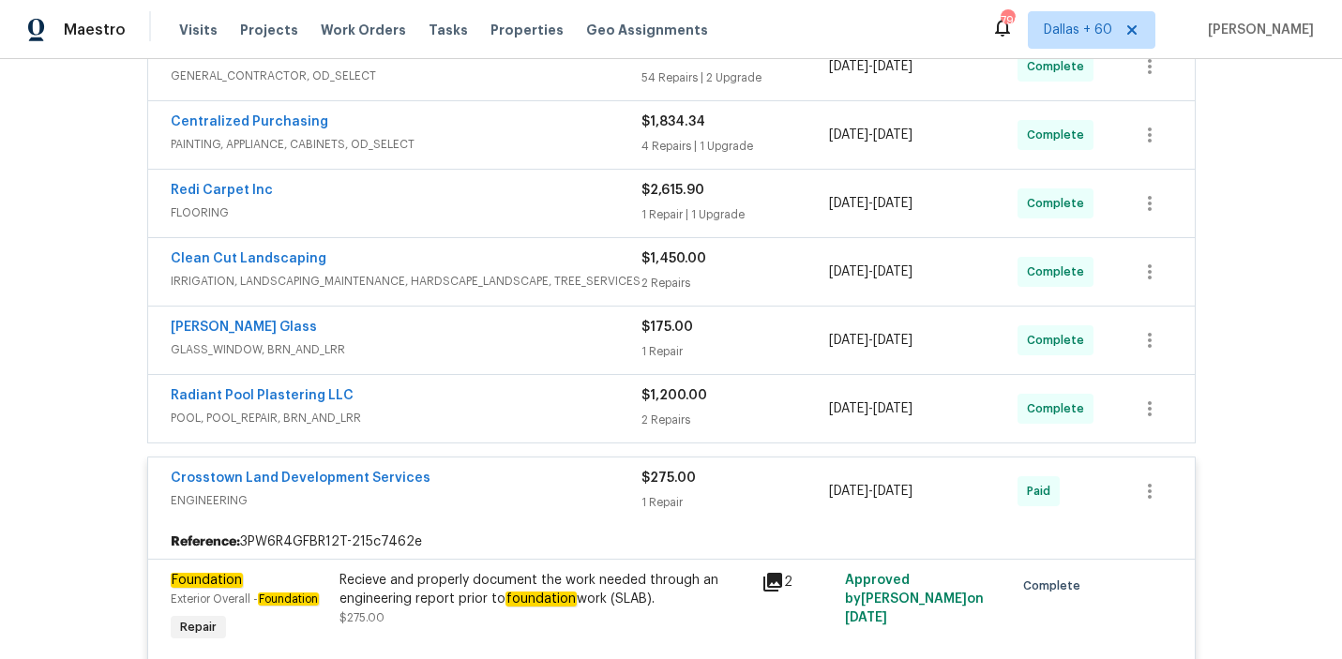
click at [498, 404] on div "Radiant Pool Plastering LLC" at bounding box center [406, 397] width 471 height 23
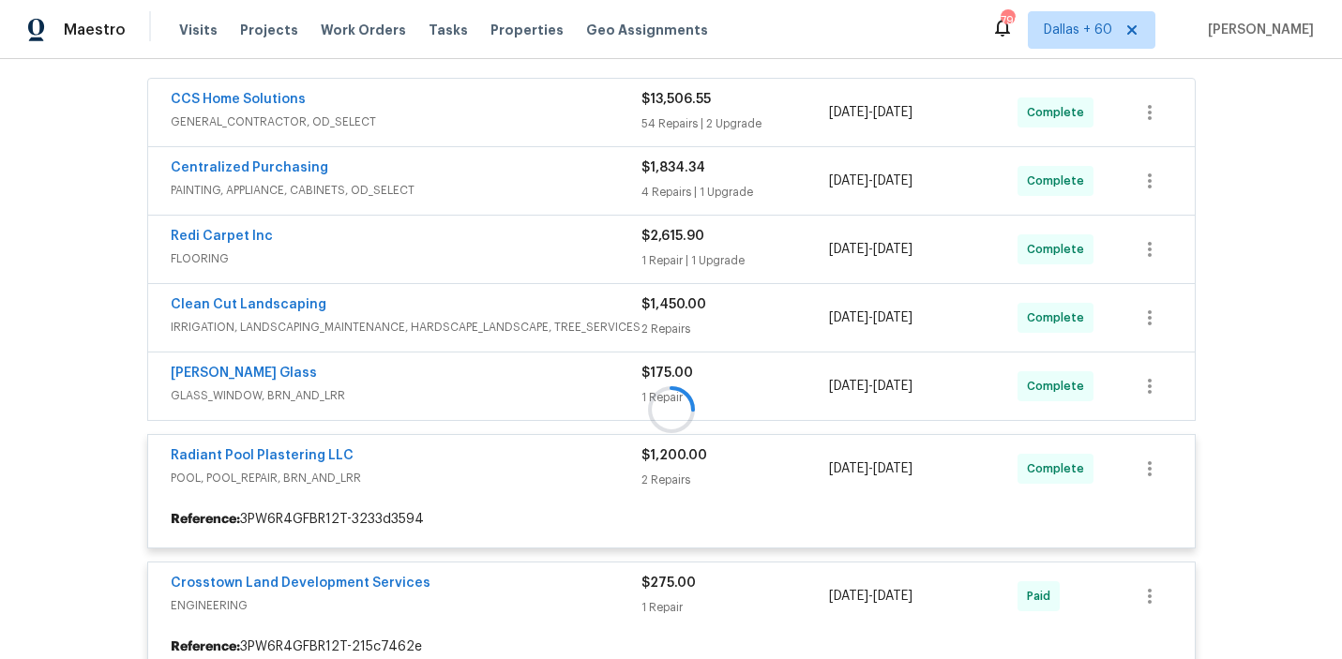
scroll to position [670, 0]
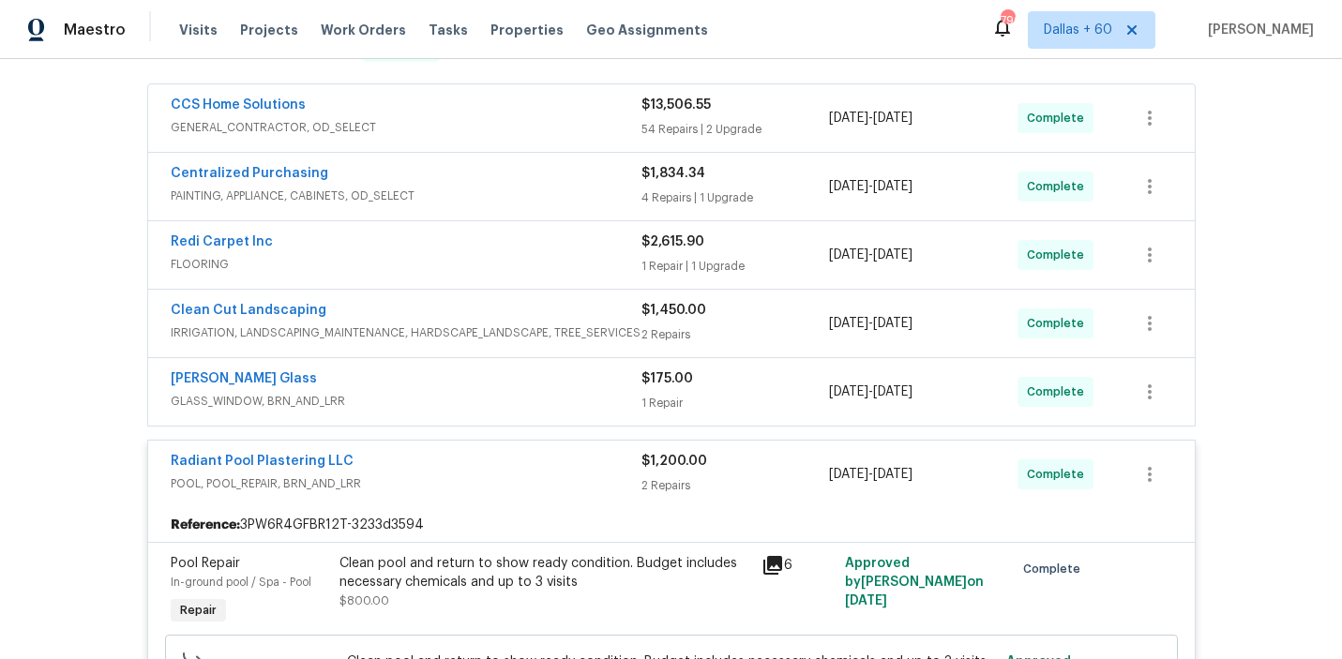
click at [497, 375] on div "[PERSON_NAME] Glass" at bounding box center [406, 381] width 471 height 23
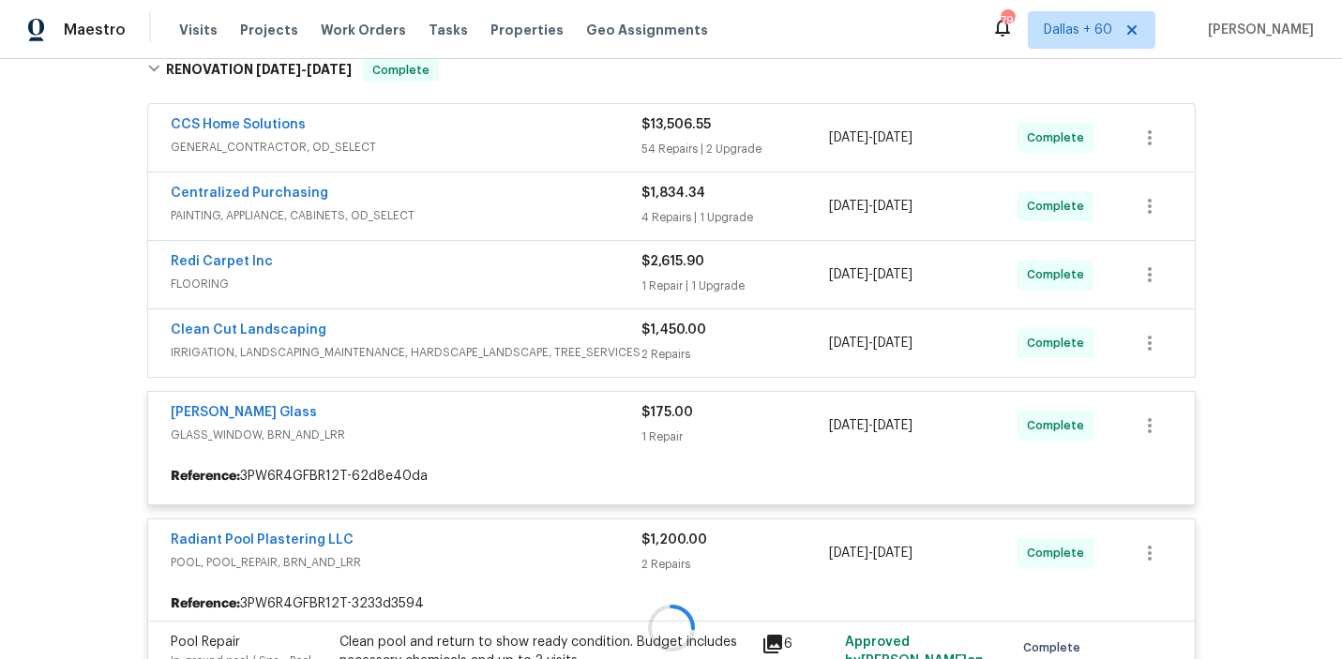
scroll to position [642, 0]
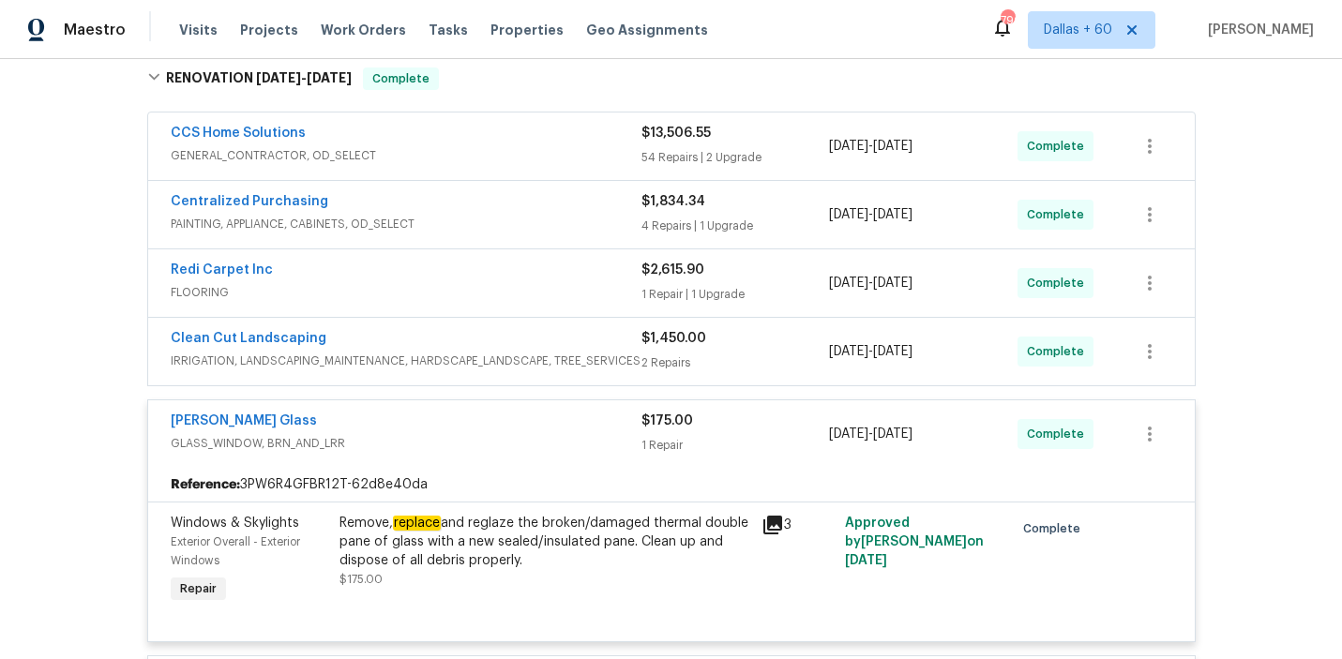
click at [498, 343] on div "Clean Cut Landscaping" at bounding box center [406, 340] width 471 height 23
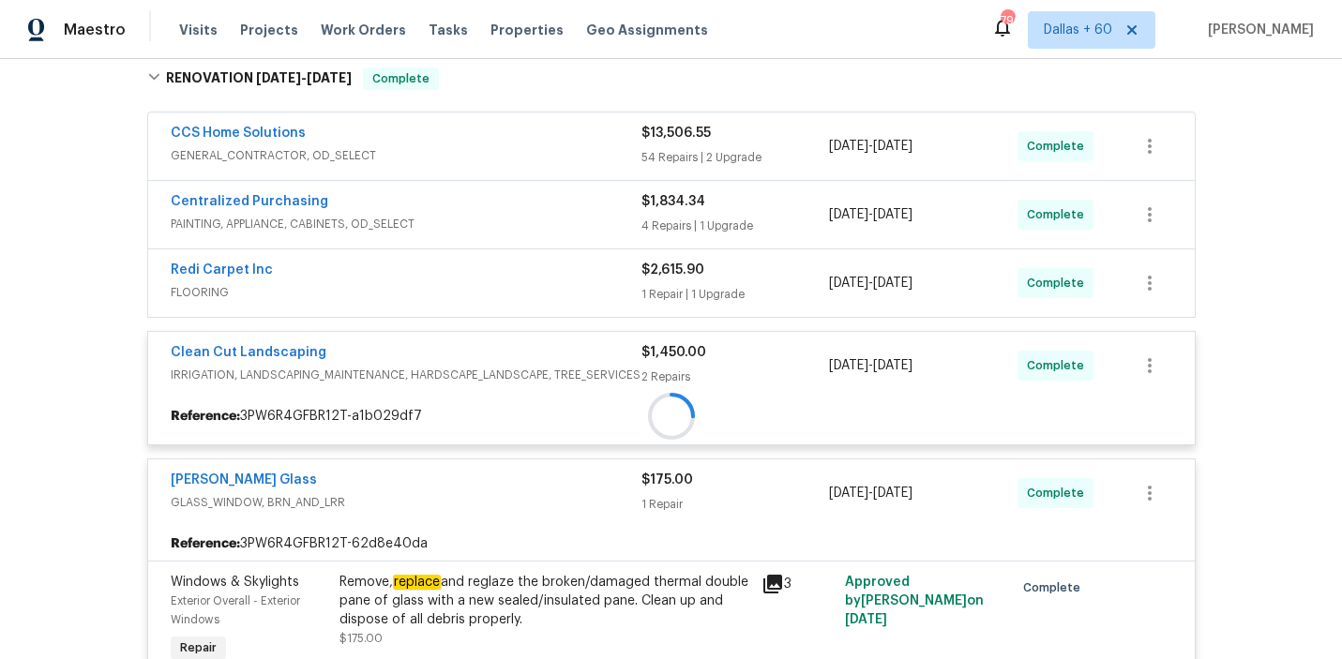
scroll to position [584, 0]
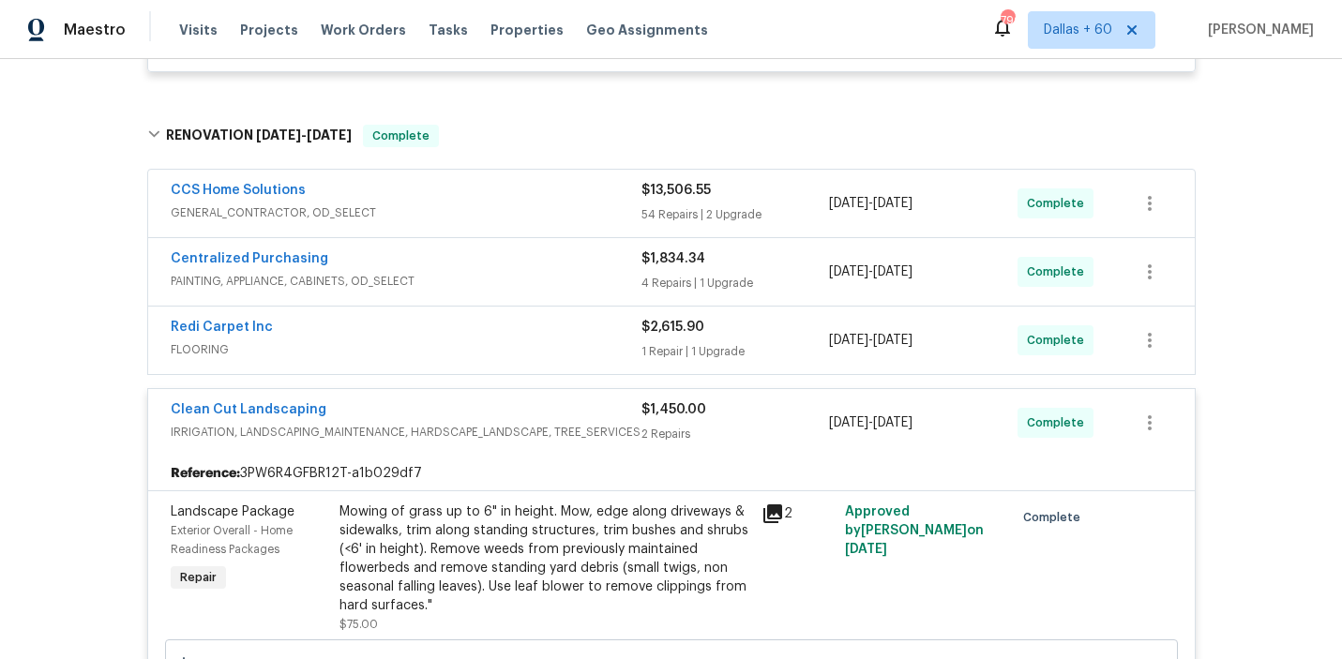
click at [498, 343] on span "FLOORING" at bounding box center [406, 350] width 471 height 19
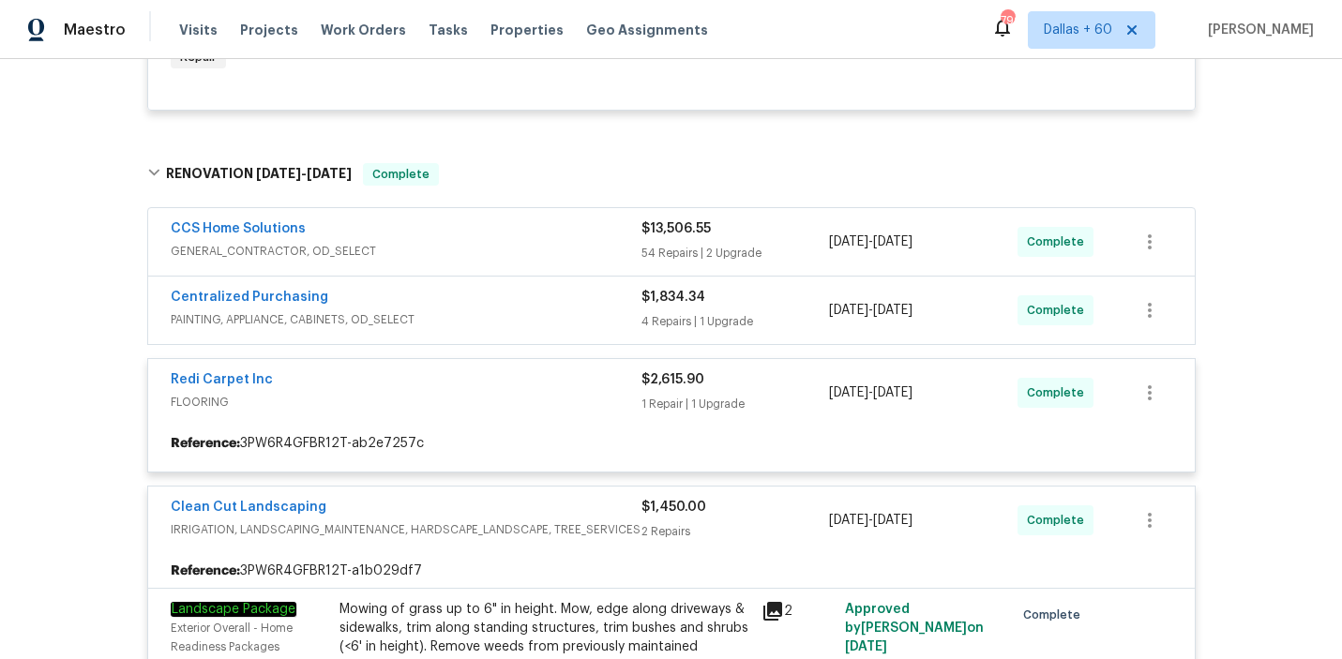
scroll to position [534, 0]
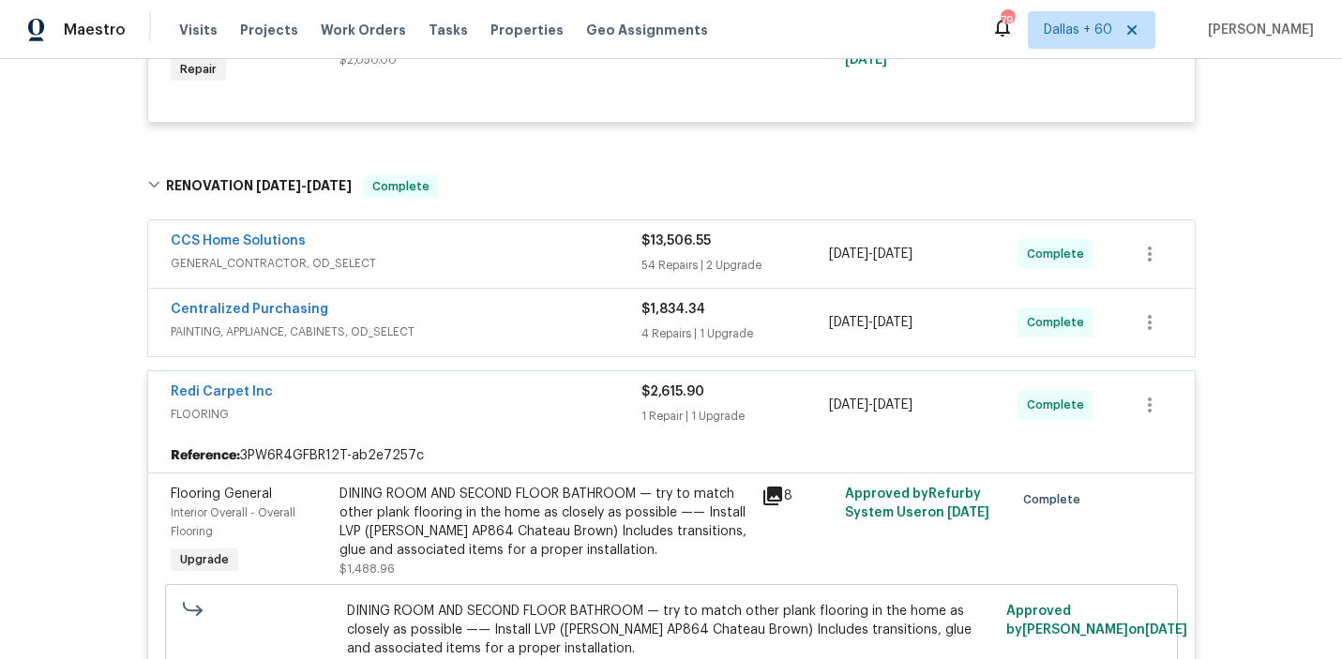
click at [496, 341] on span "PAINTING, APPLIANCE, CABINETS, OD_SELECT" at bounding box center [406, 332] width 471 height 19
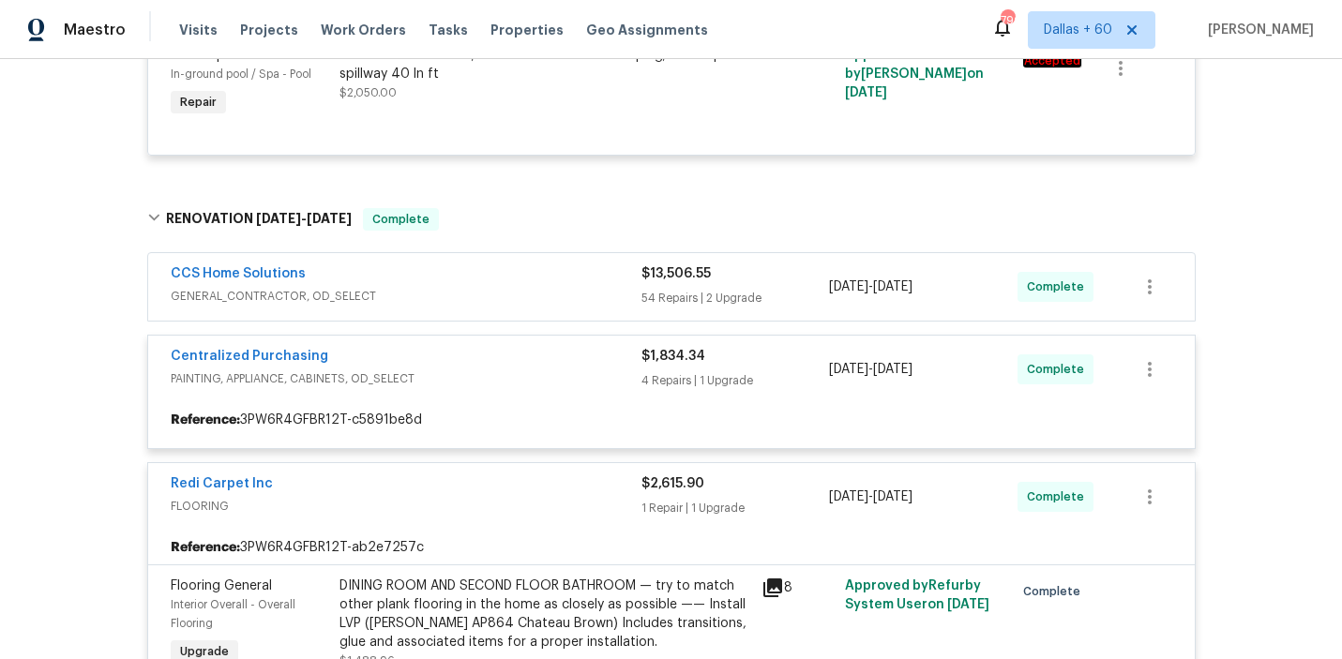
scroll to position [481, 0]
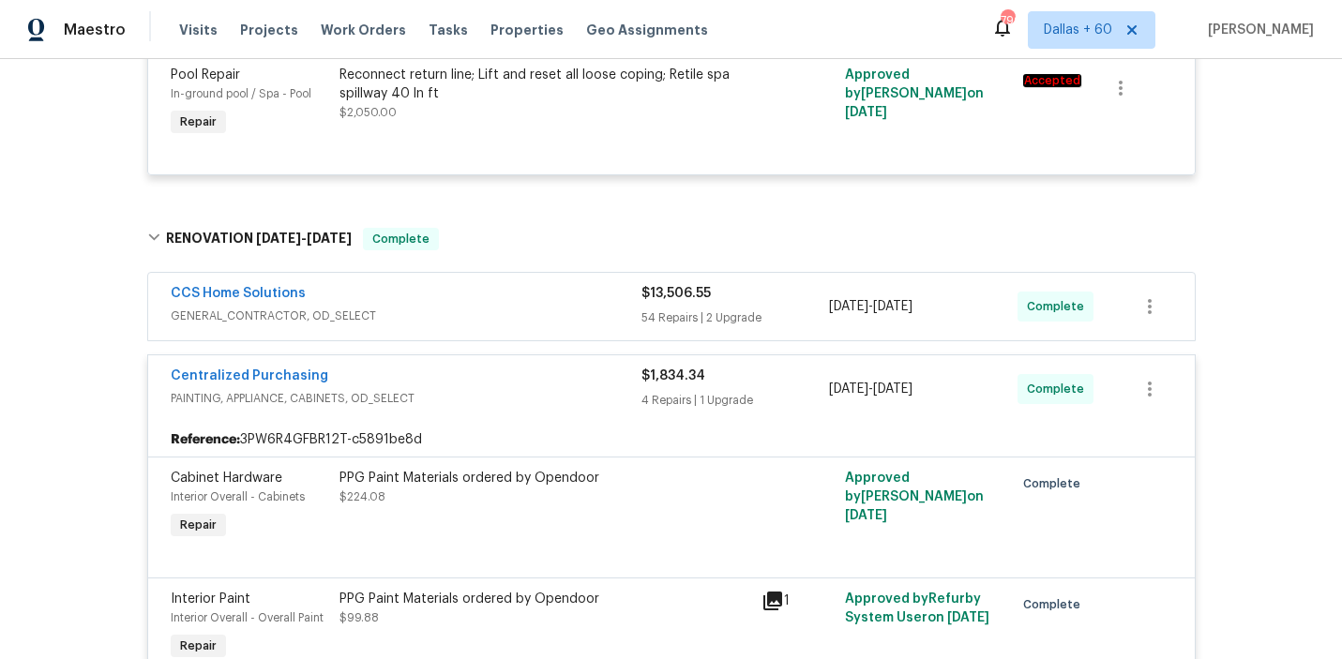
click at [477, 303] on div "CCS Home Solutions" at bounding box center [406, 295] width 471 height 23
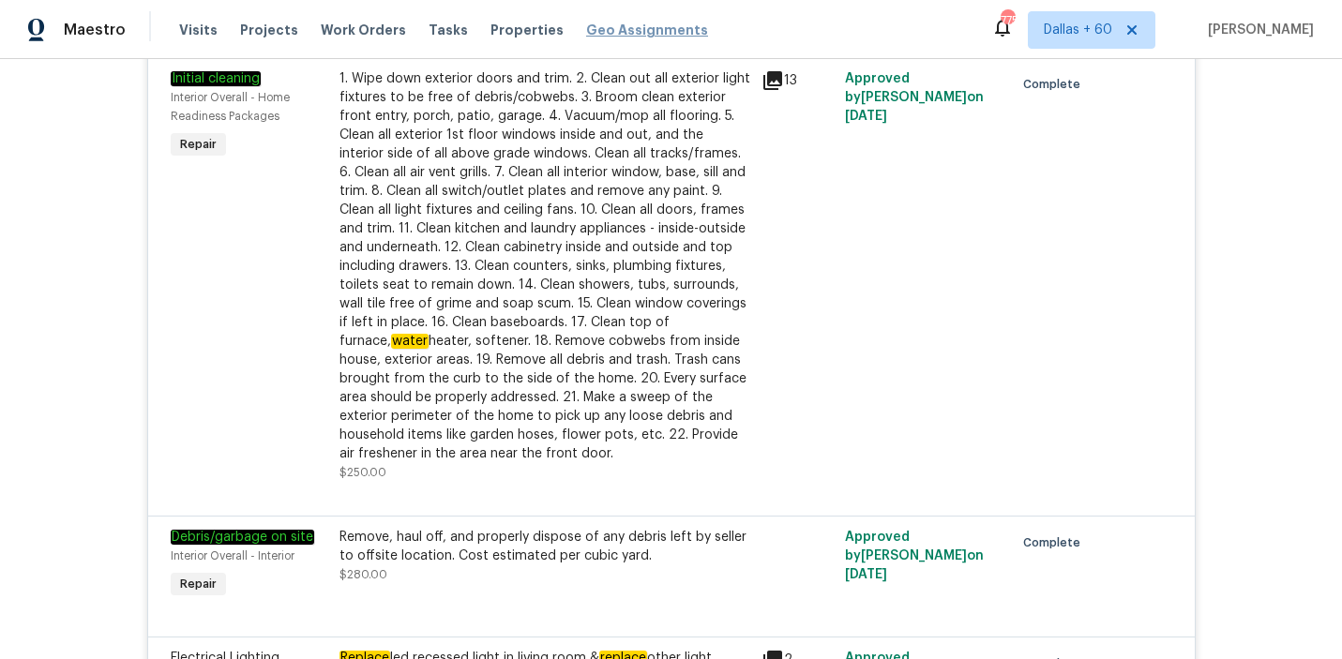
scroll to position [897, 0]
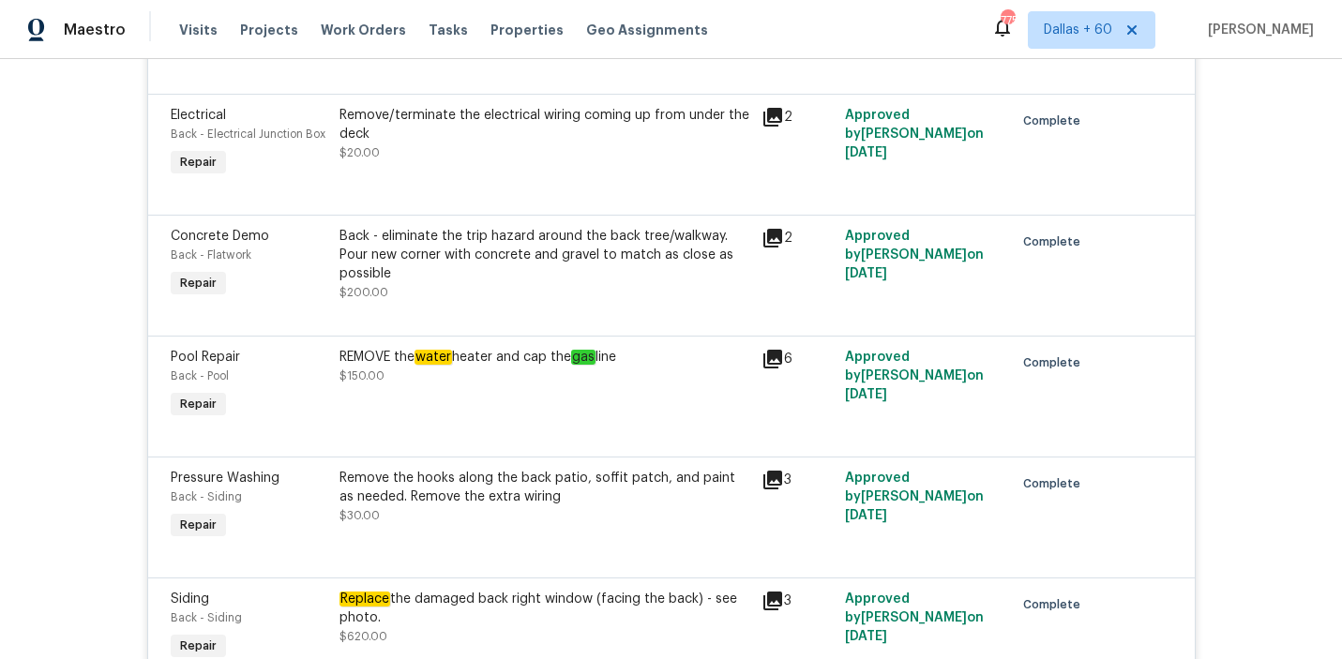
click at [695, 364] on div "REMOVE the water heater and cap the gas line" at bounding box center [545, 357] width 411 height 19
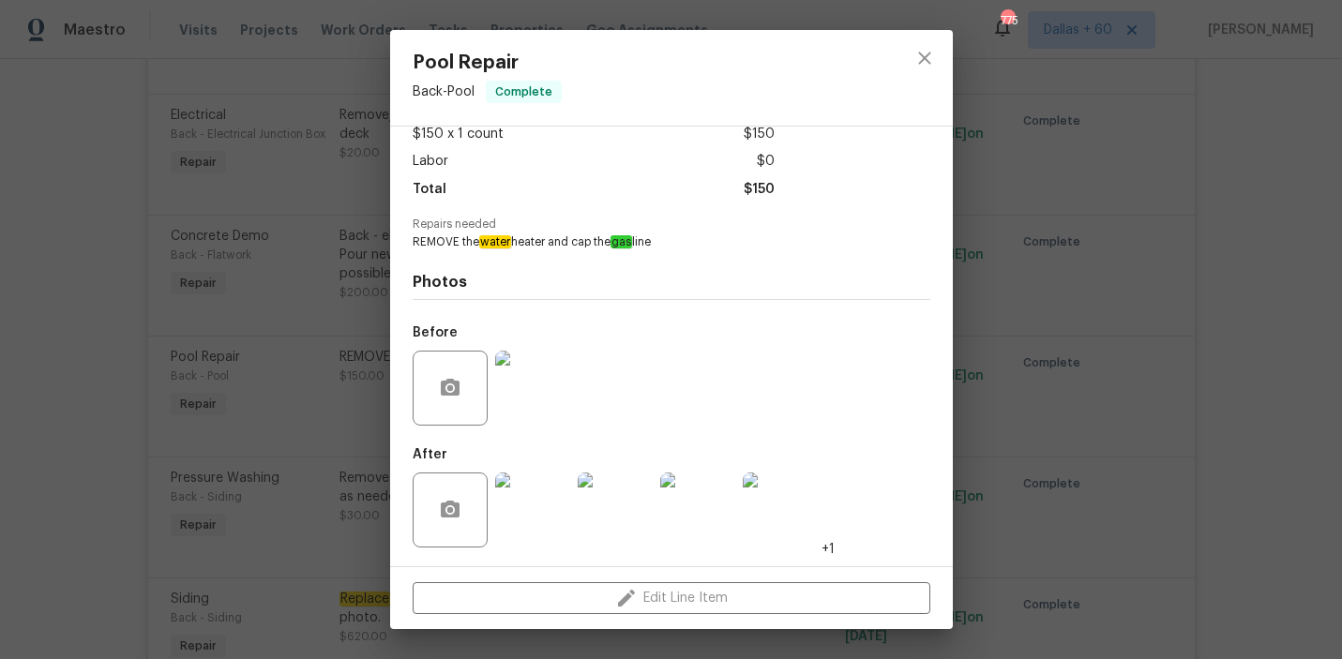
scroll to position [110, 0]
click at [541, 528] on img at bounding box center [532, 511] width 75 height 75
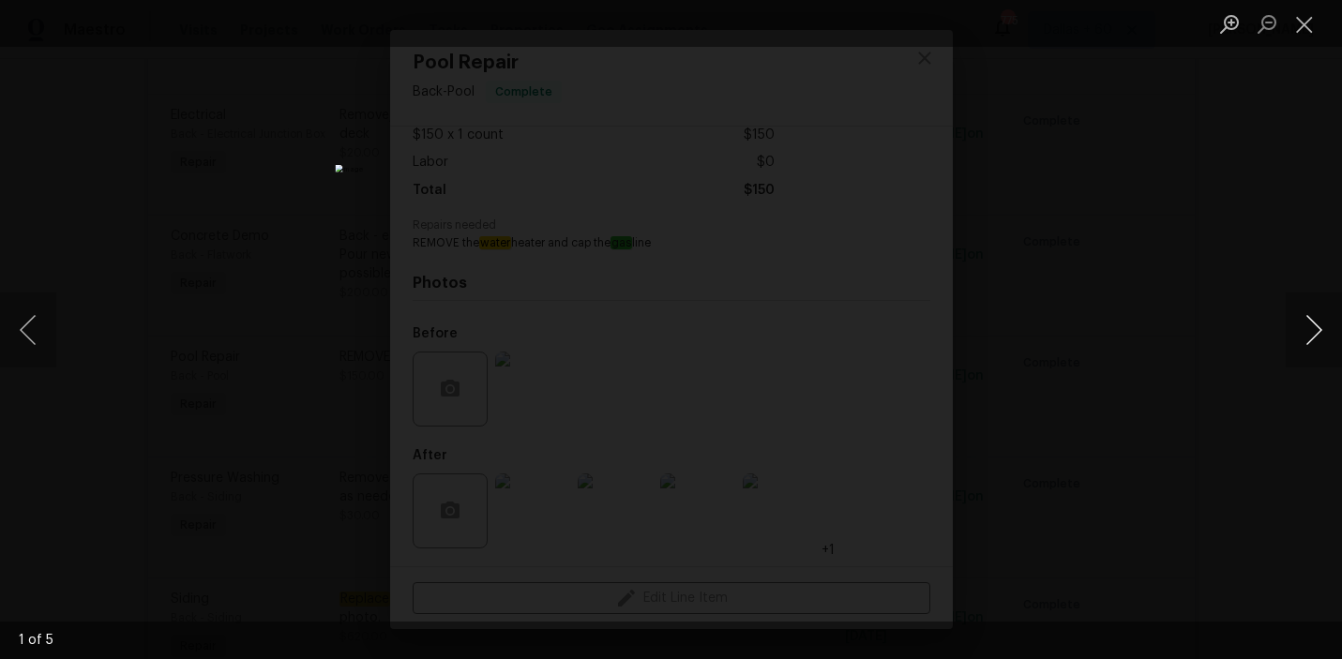
click at [1300, 327] on button "Next image" at bounding box center [1314, 330] width 56 height 75
click at [1302, 34] on button "Close lightbox" at bounding box center [1305, 24] width 38 height 33
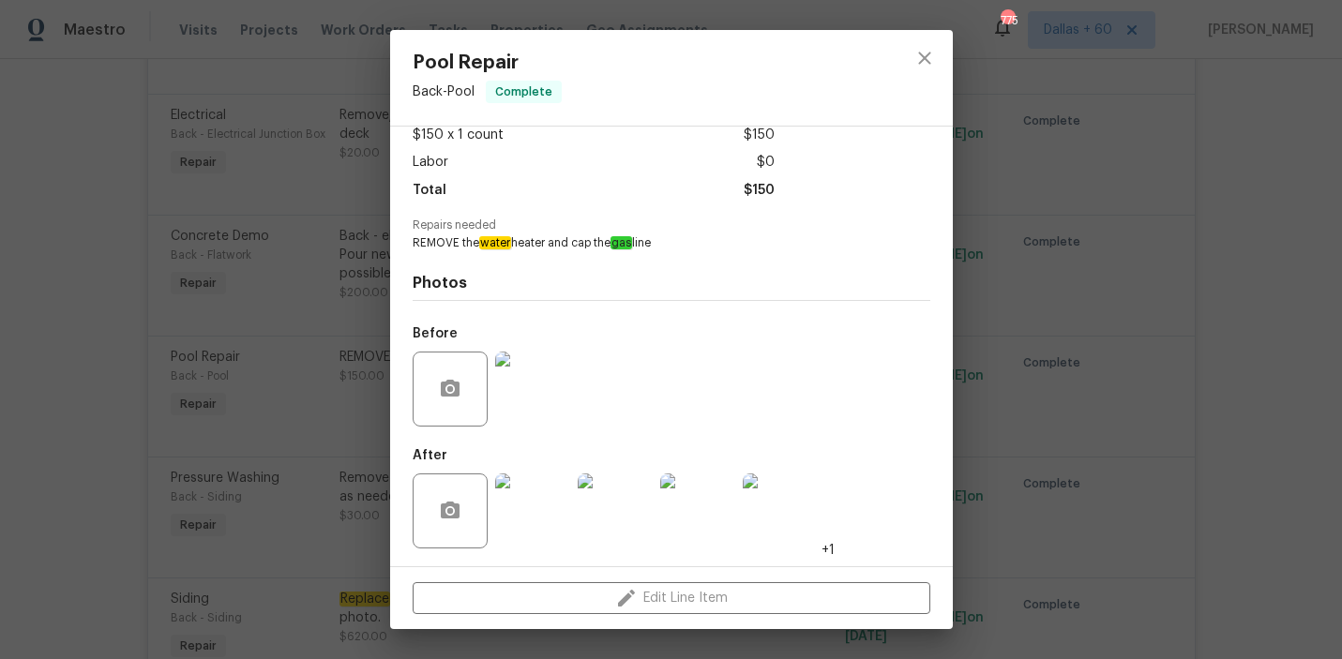
click at [184, 235] on div "Pool Repair Back - Pool Complete Vendor CCS Home Solutions Account Category Rep…" at bounding box center [671, 329] width 1342 height 659
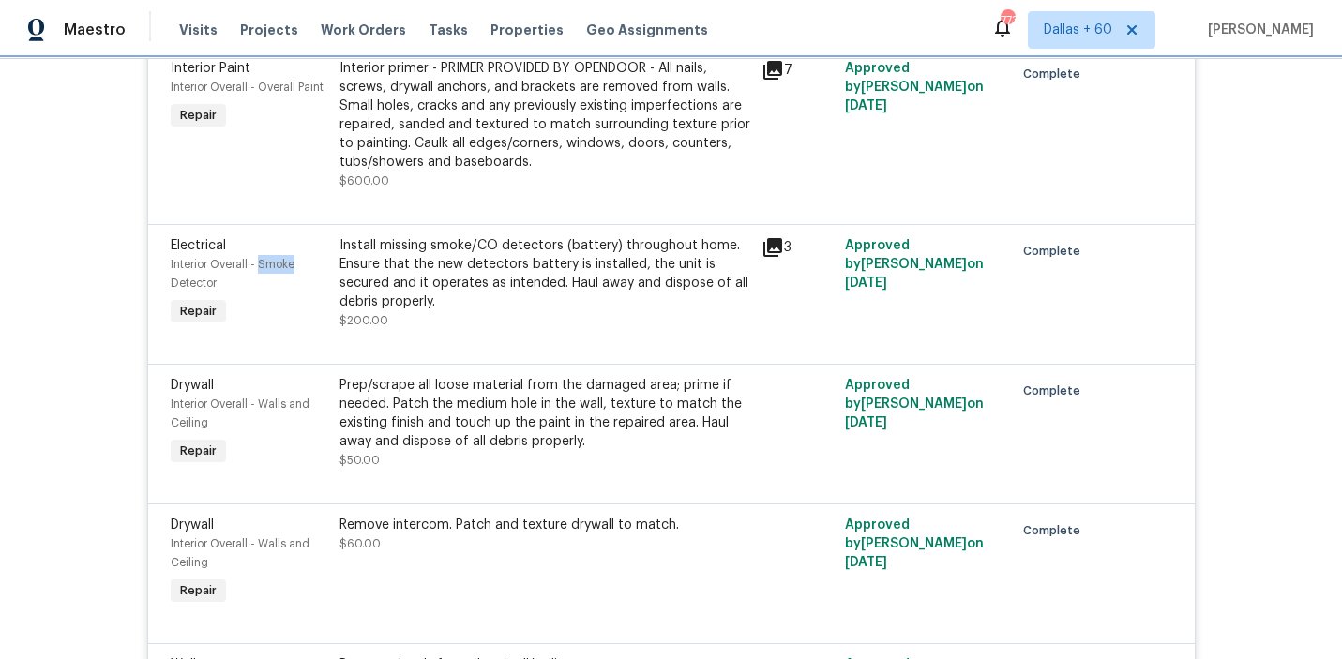
scroll to position [6513, 0]
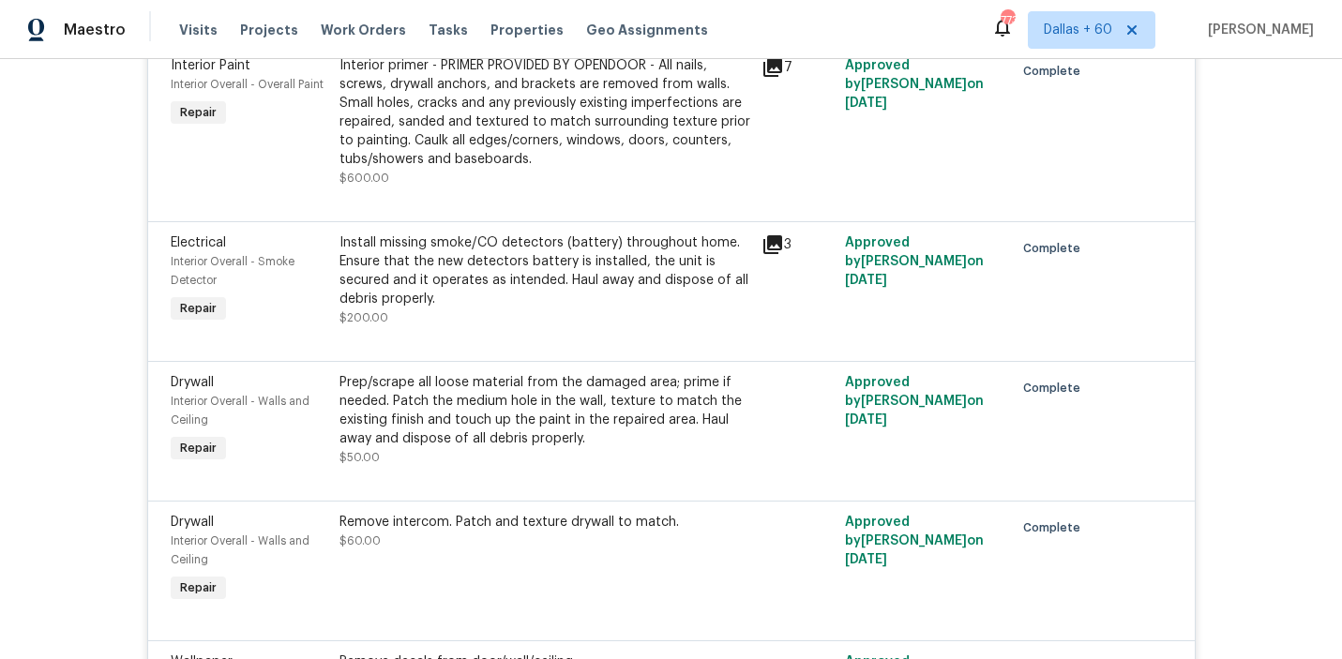
click at [486, 327] on div "Install missing smoke/CO detectors (battery) throughout home. Ensure that the n…" at bounding box center [545, 281] width 411 height 94
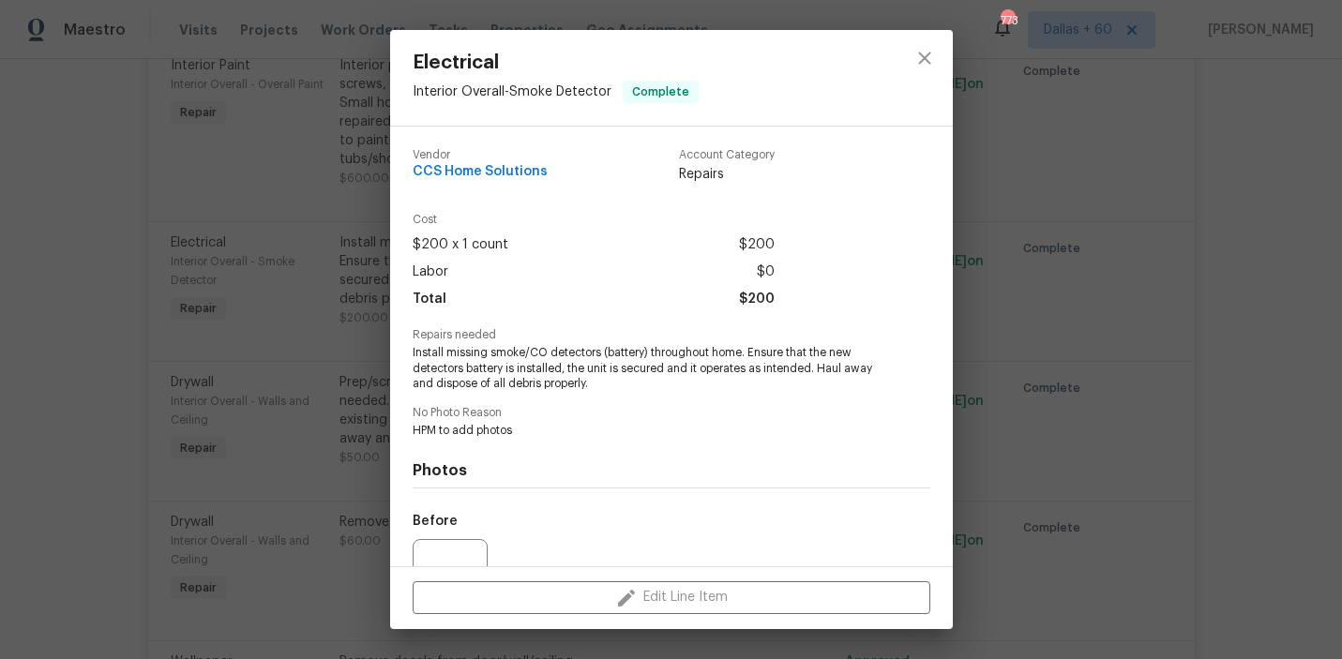
click at [174, 359] on div "Electrical Interior Overall - Smoke Detector Complete Vendor CCS Home Solutions…" at bounding box center [671, 329] width 1342 height 659
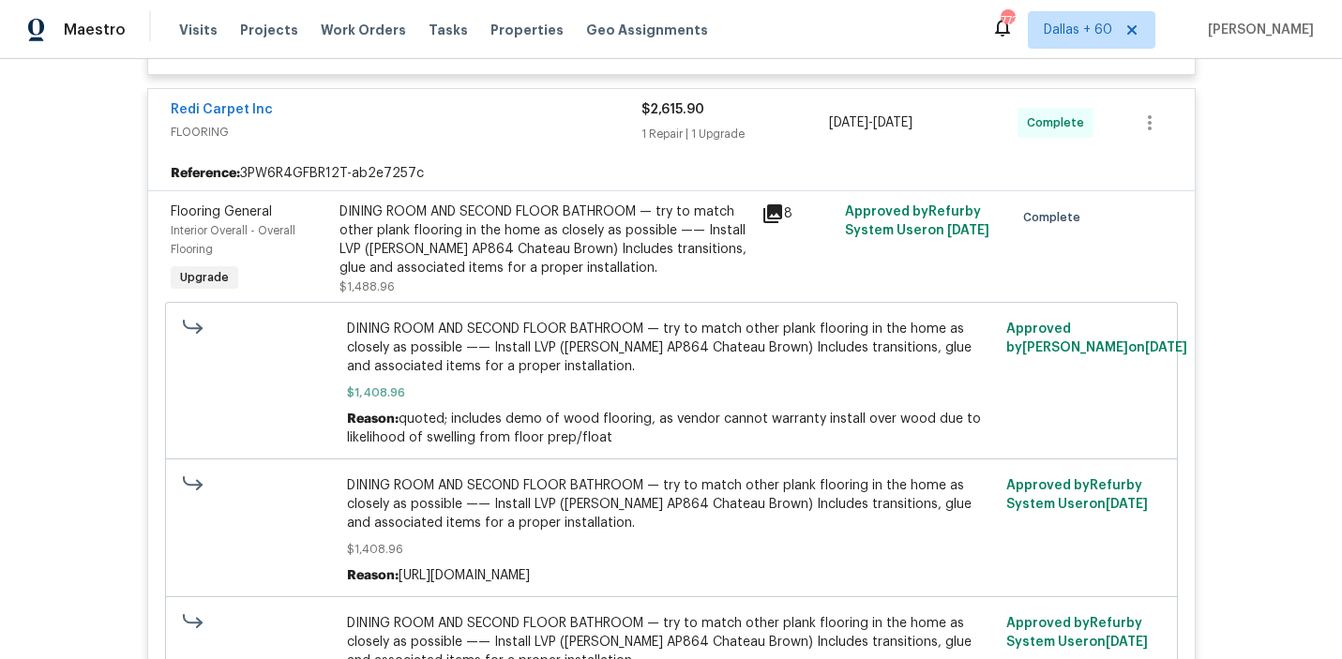
scroll to position [10043, 0]
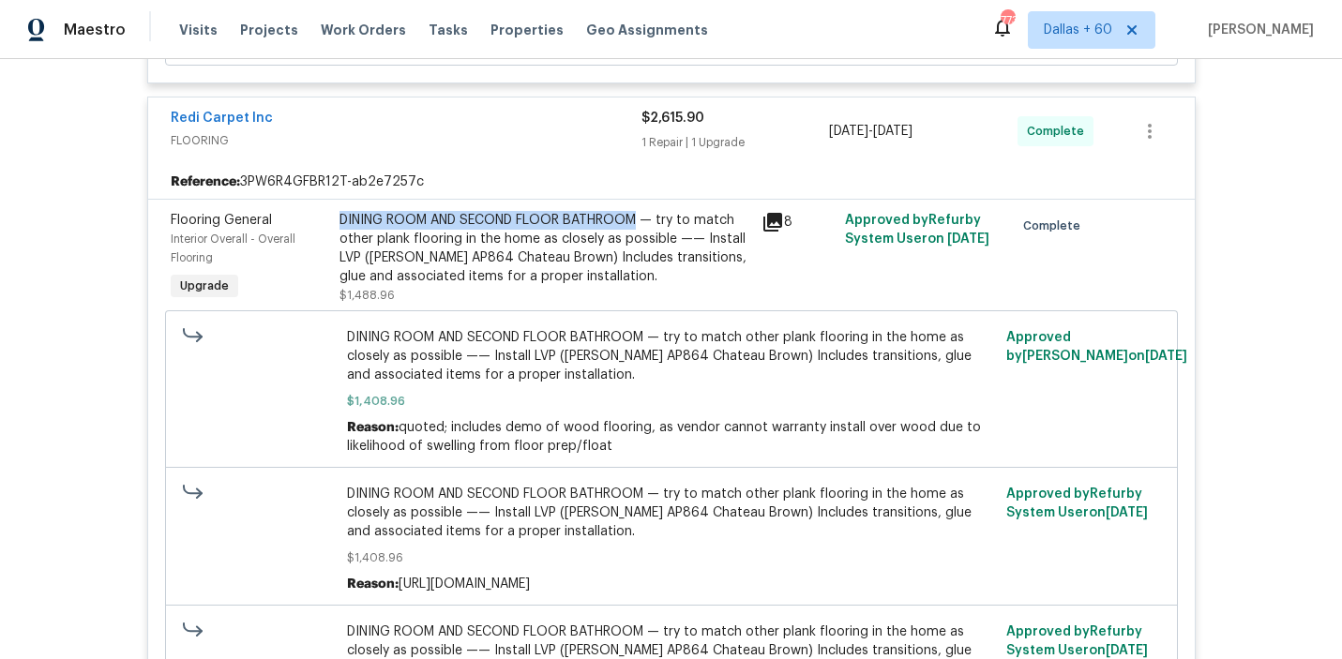
drag, startPoint x: 340, startPoint y: 287, endPoint x: 640, endPoint y: 288, distance: 300.2
click at [640, 286] on div "DINING ROOM AND SECOND FLOOR BATHROOM — try to match other plank flooring in th…" at bounding box center [545, 248] width 411 height 75
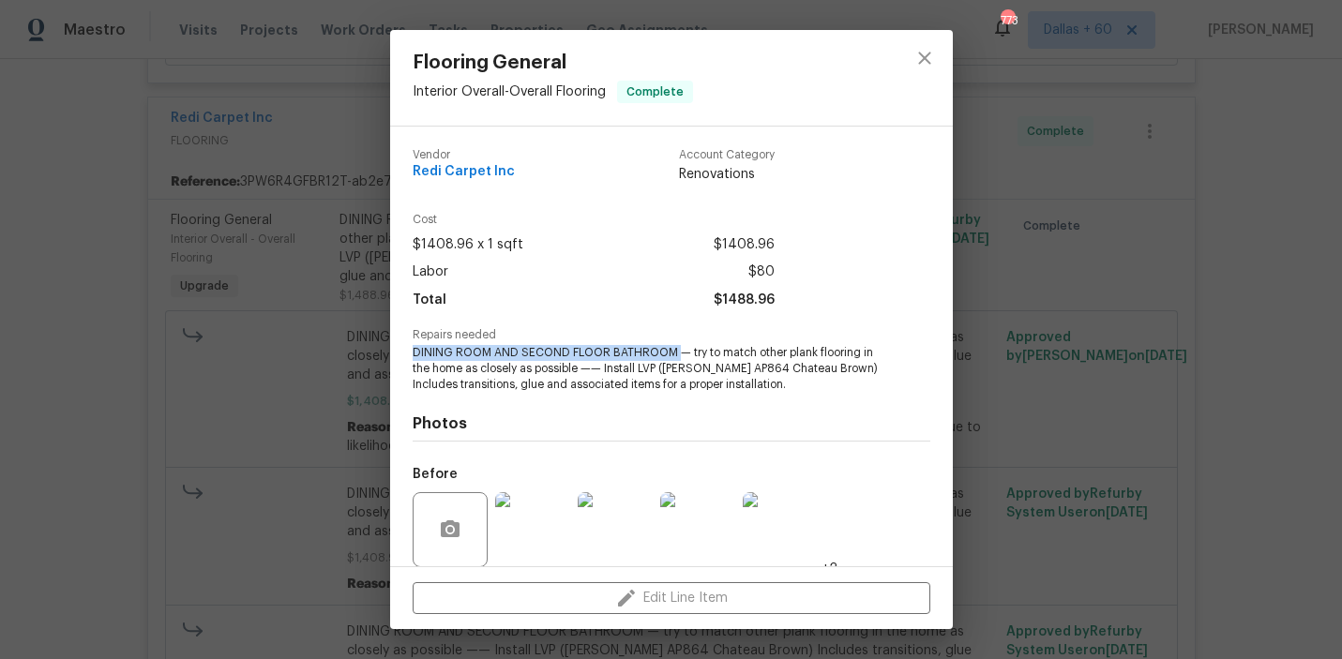
drag, startPoint x: 406, startPoint y: 349, endPoint x: 674, endPoint y: 354, distance: 268.3
click at [674, 354] on div "Vendor Redi Carpet Inc Account Category Renovations Cost $1408.96 x 1 sqft $140…" at bounding box center [671, 347] width 563 height 440
copy span "DINING ROOM AND SECOND FLOOR BATHROOM"
click at [98, 367] on div "Flooring General Interior Overall - Overall Flooring Complete Vendor Redi Carpe…" at bounding box center [671, 329] width 1342 height 659
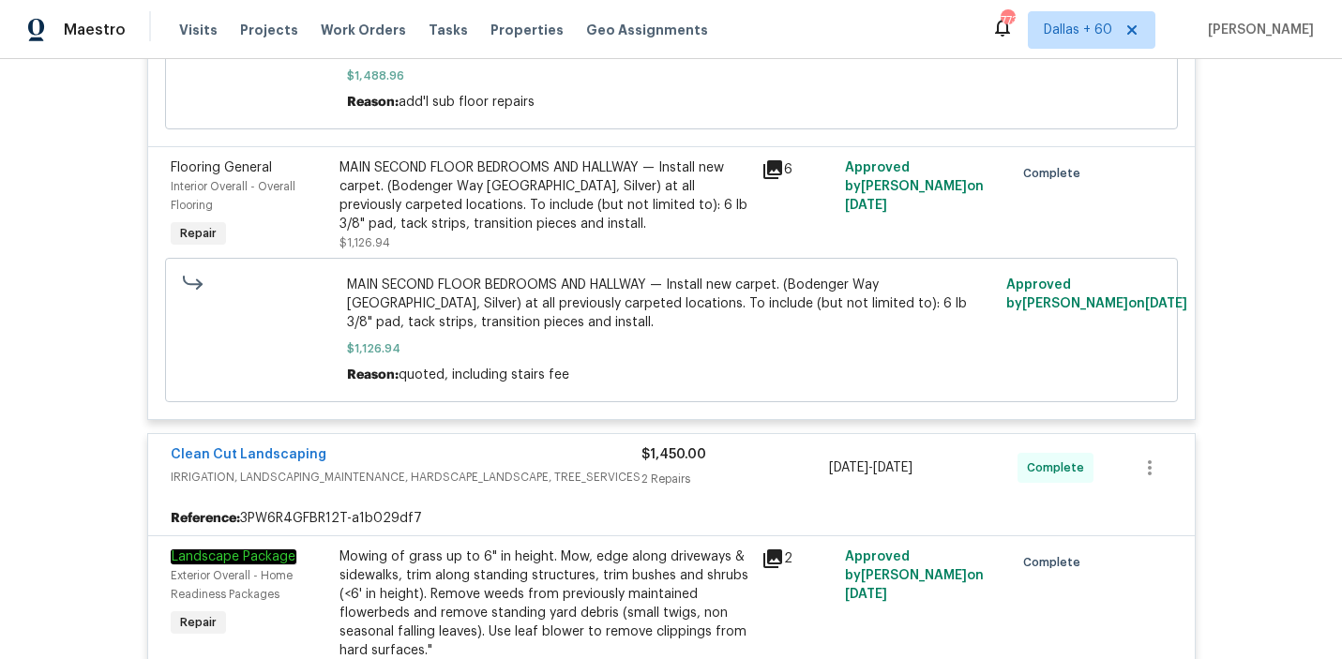
scroll to position [10666, 0]
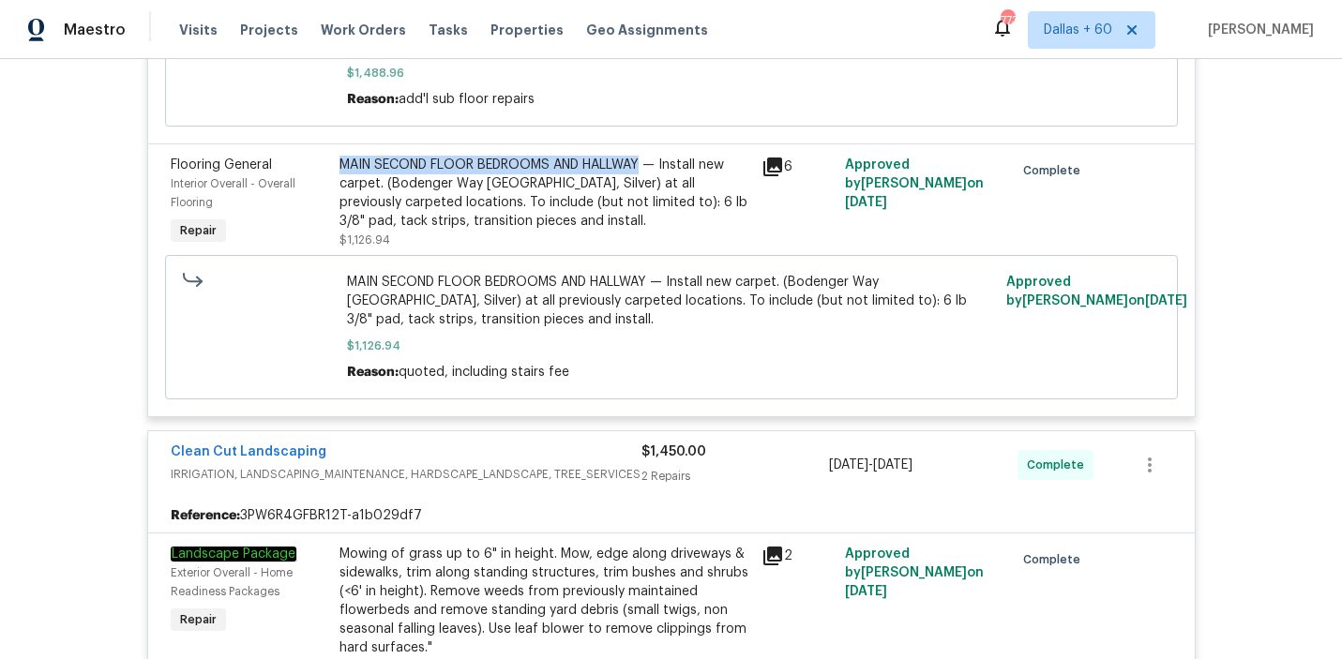
drag, startPoint x: 338, startPoint y: 257, endPoint x: 649, endPoint y: 257, distance: 311.4
click at [649, 255] on div "MAIN SECOND FLOOR BEDROOMS AND HALLWAY — Install new carpet. (Bodenger Way 945 …" at bounding box center [545, 202] width 422 height 105
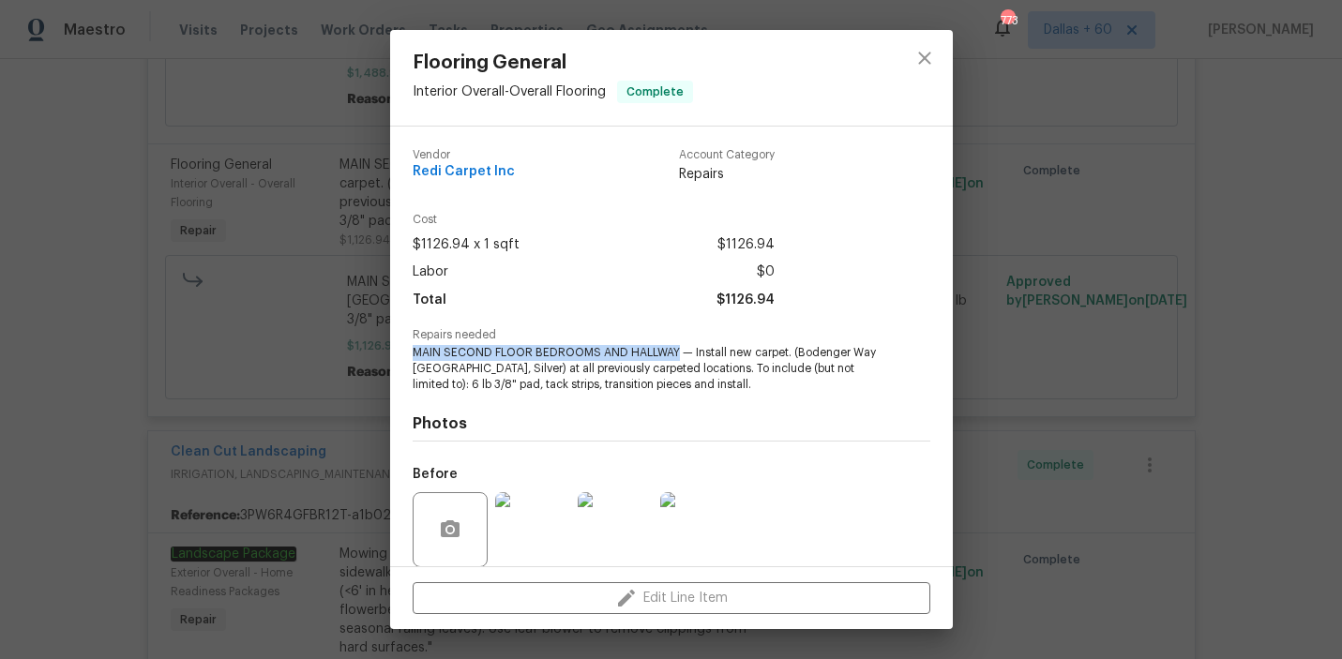
drag, startPoint x: 411, startPoint y: 356, endPoint x: 675, endPoint y: 356, distance: 264.5
click at [675, 356] on div "Vendor Redi Carpet Inc Account Category Repairs Cost $1126.94 x 1 sqft $1126.94…" at bounding box center [671, 347] width 563 height 440
copy span "MAIN SECOND FLOOR BEDROOMS AND HALLWAY"
click at [118, 341] on div "Flooring General Interior Overall - Overall Flooring Complete Vendor Redi Carpe…" at bounding box center [671, 329] width 1342 height 659
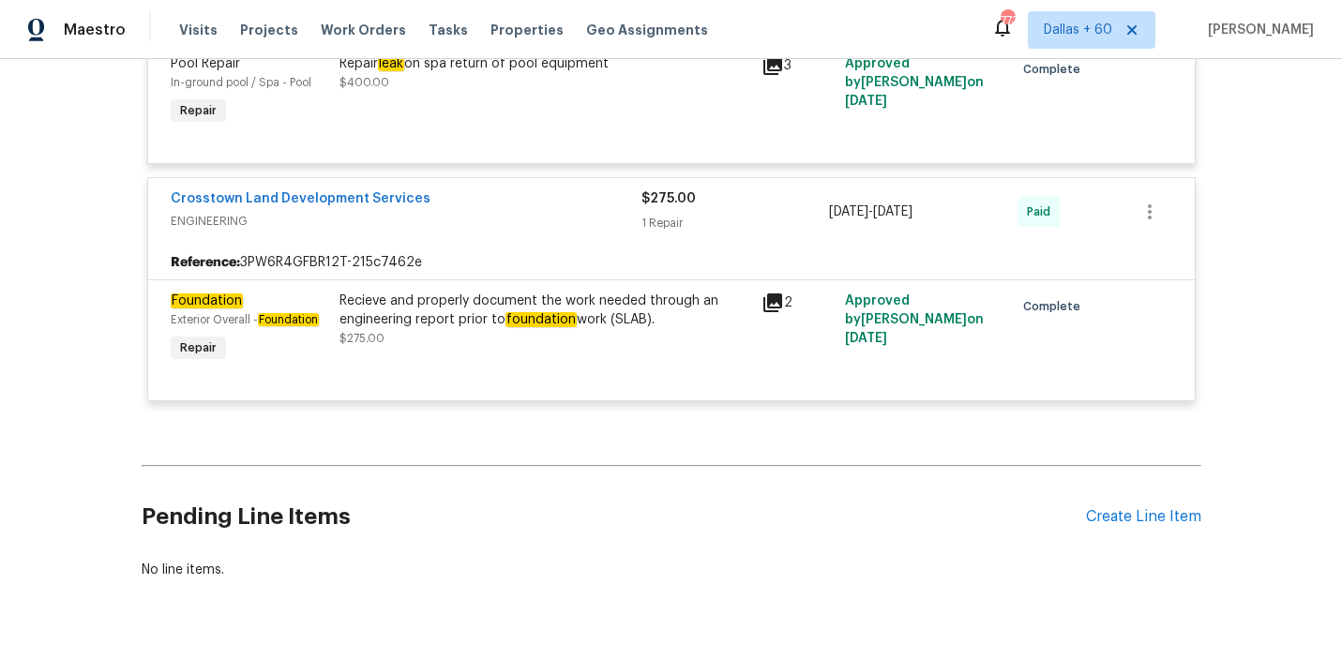
scroll to position [12336, 0]
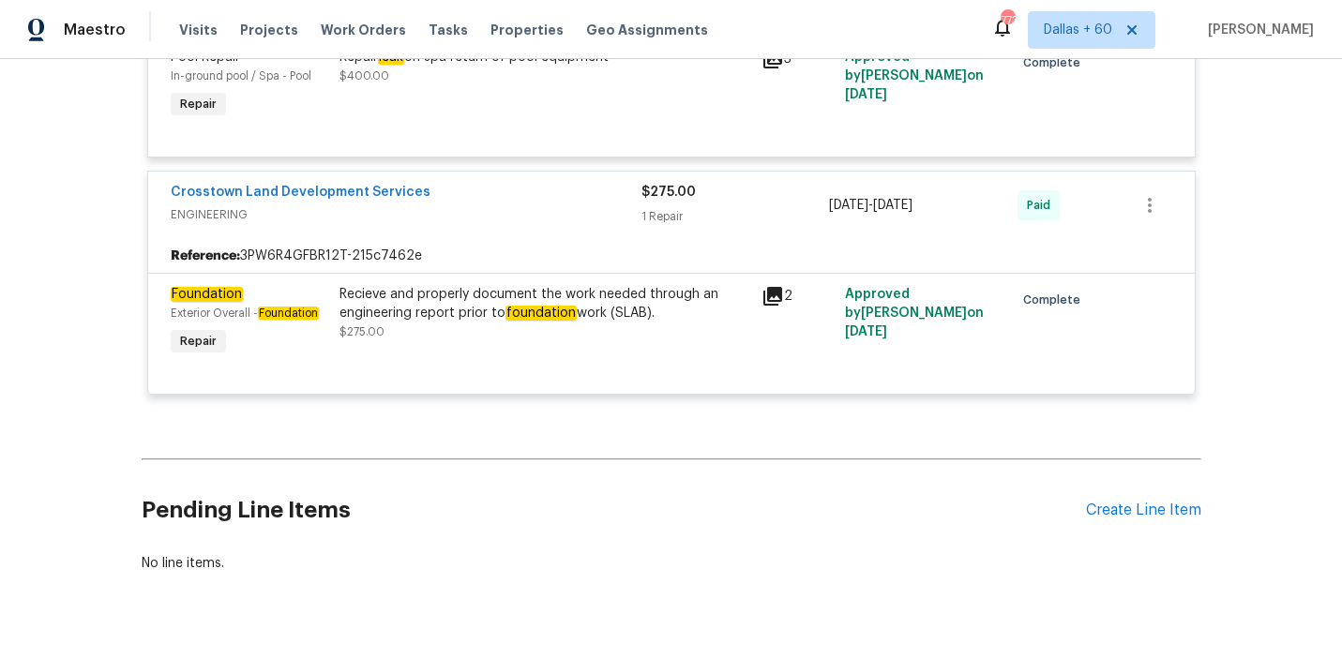
click at [448, 323] on div "Recieve and properly document the work needed through an engineering report pri…" at bounding box center [545, 304] width 411 height 38
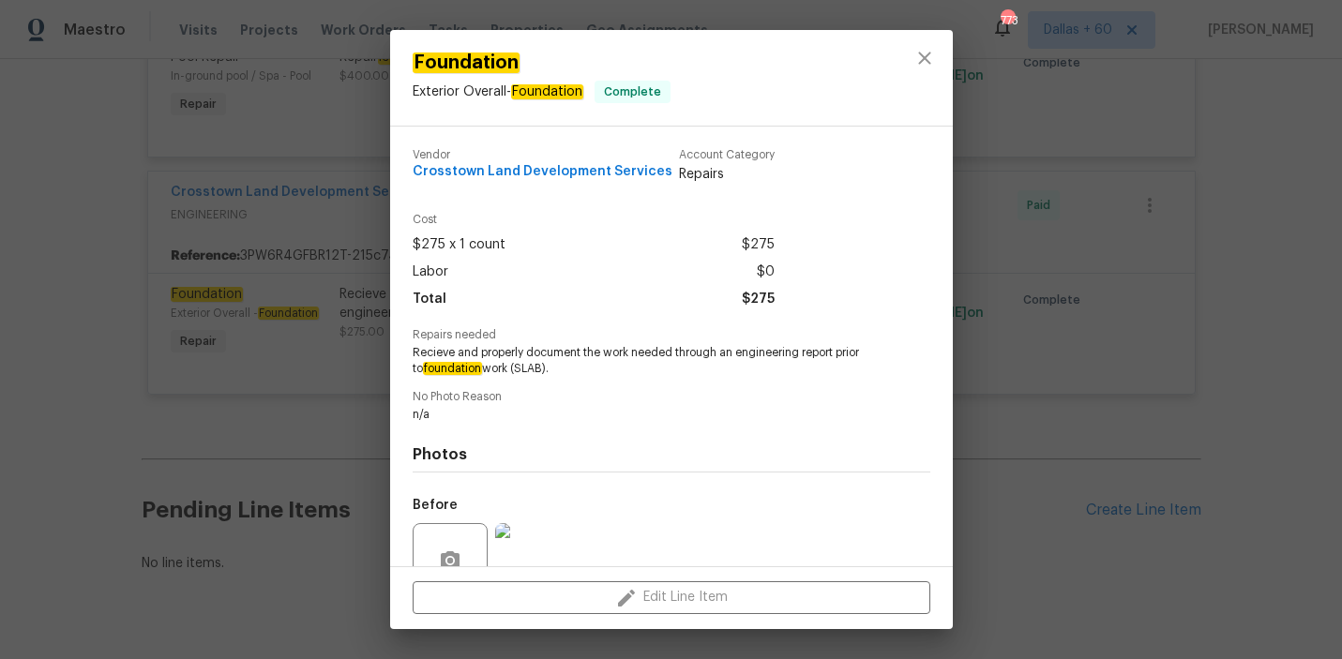
scroll to position [173, 0]
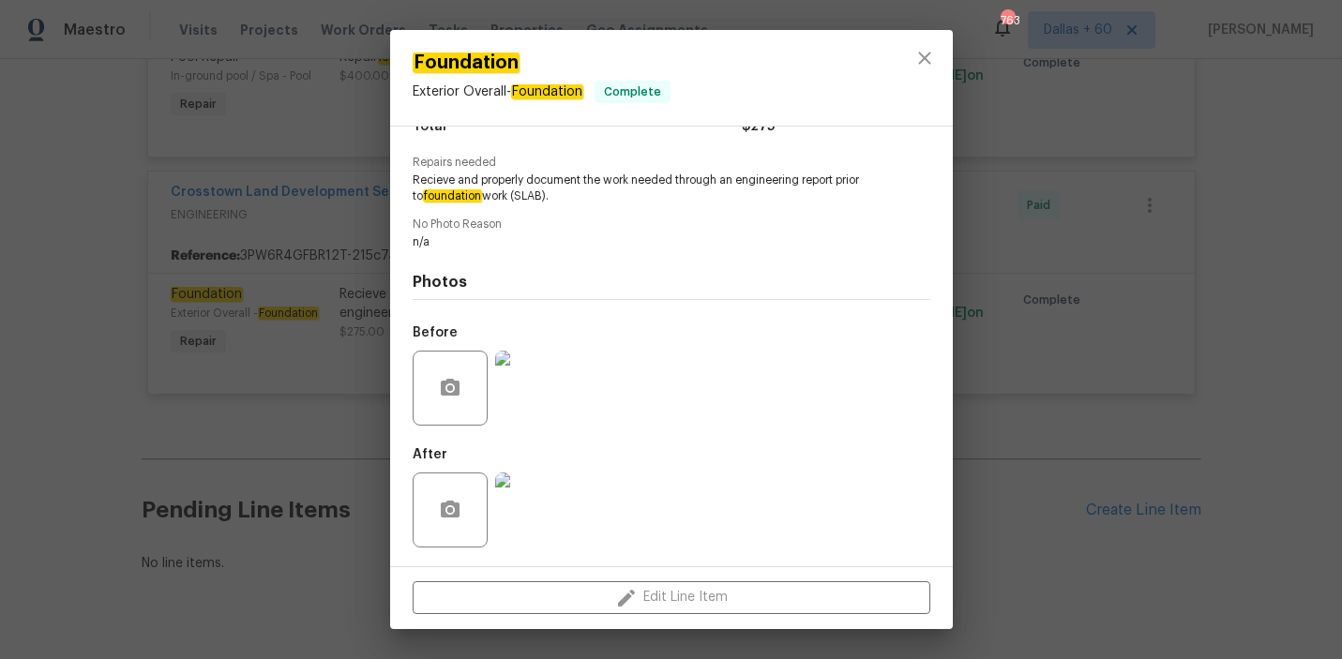
click at [149, 141] on div "Foundation Exterior Overall - Foundation Complete Vendor Crosstown Land Develop…" at bounding box center [671, 329] width 1342 height 659
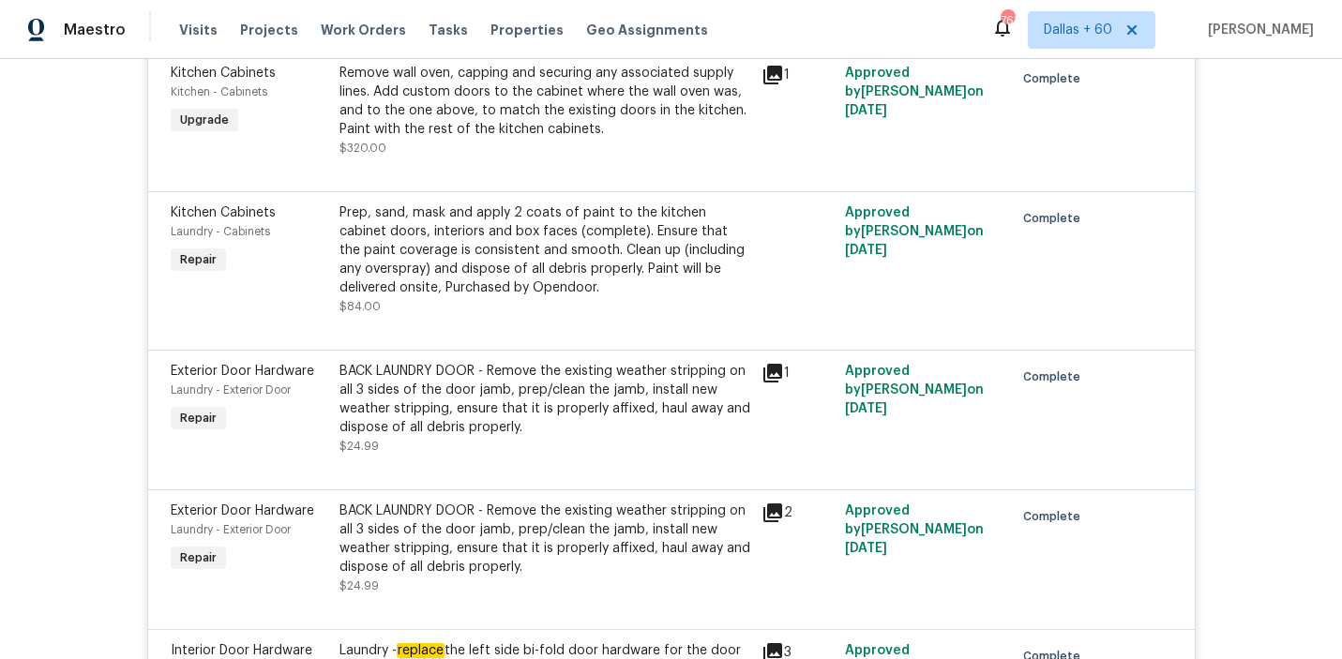
scroll to position [6879, 0]
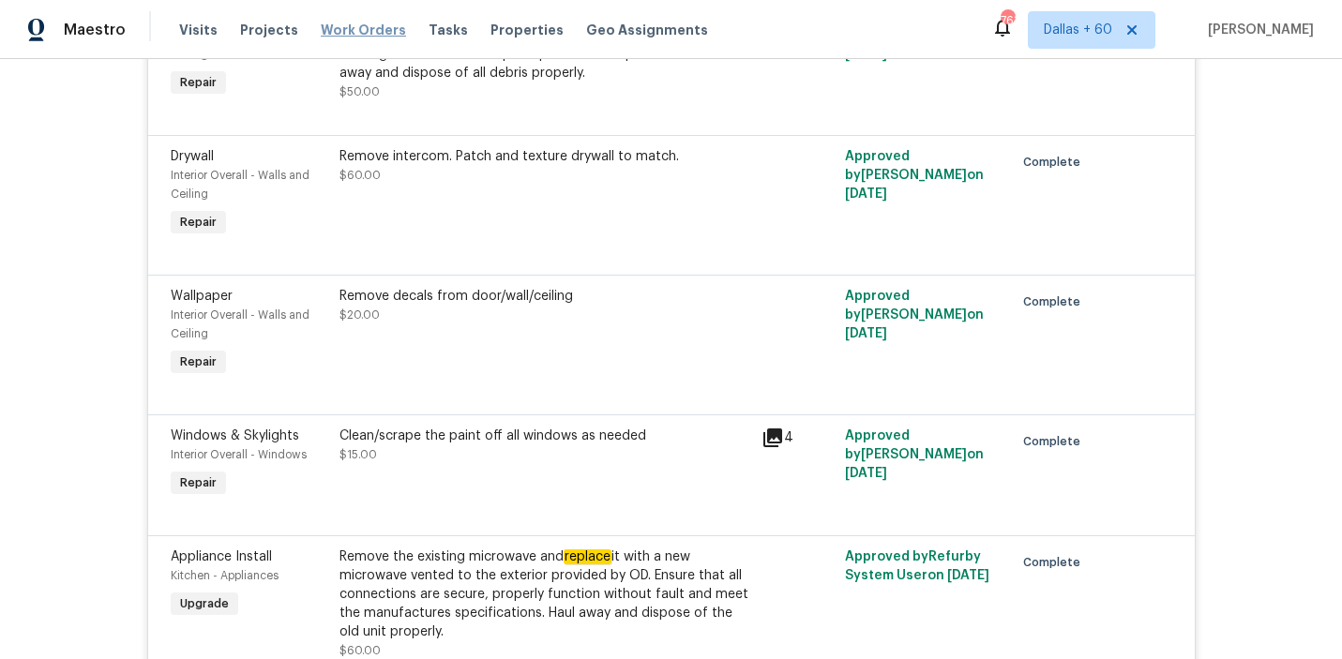
click at [357, 28] on span "Work Orders" at bounding box center [363, 30] width 85 height 19
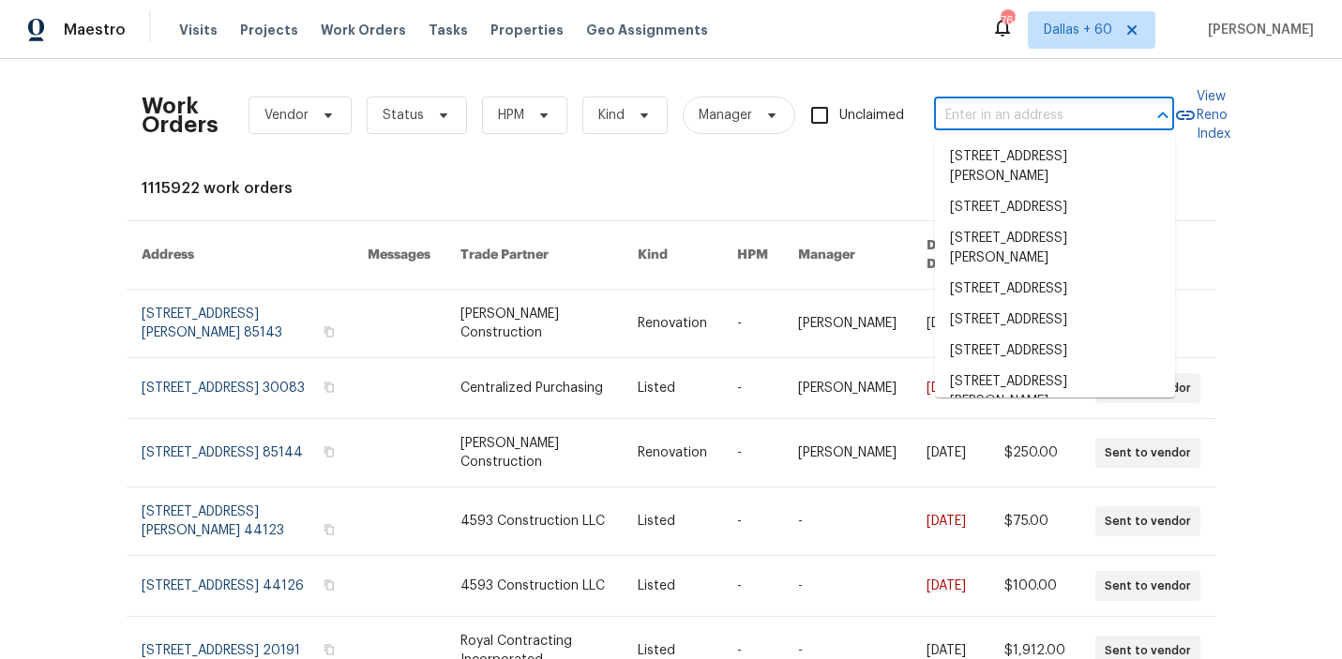
click at [967, 106] on input "text" at bounding box center [1028, 115] width 188 height 29
paste input "23559 Branston Ln, Parker, CO 80138"
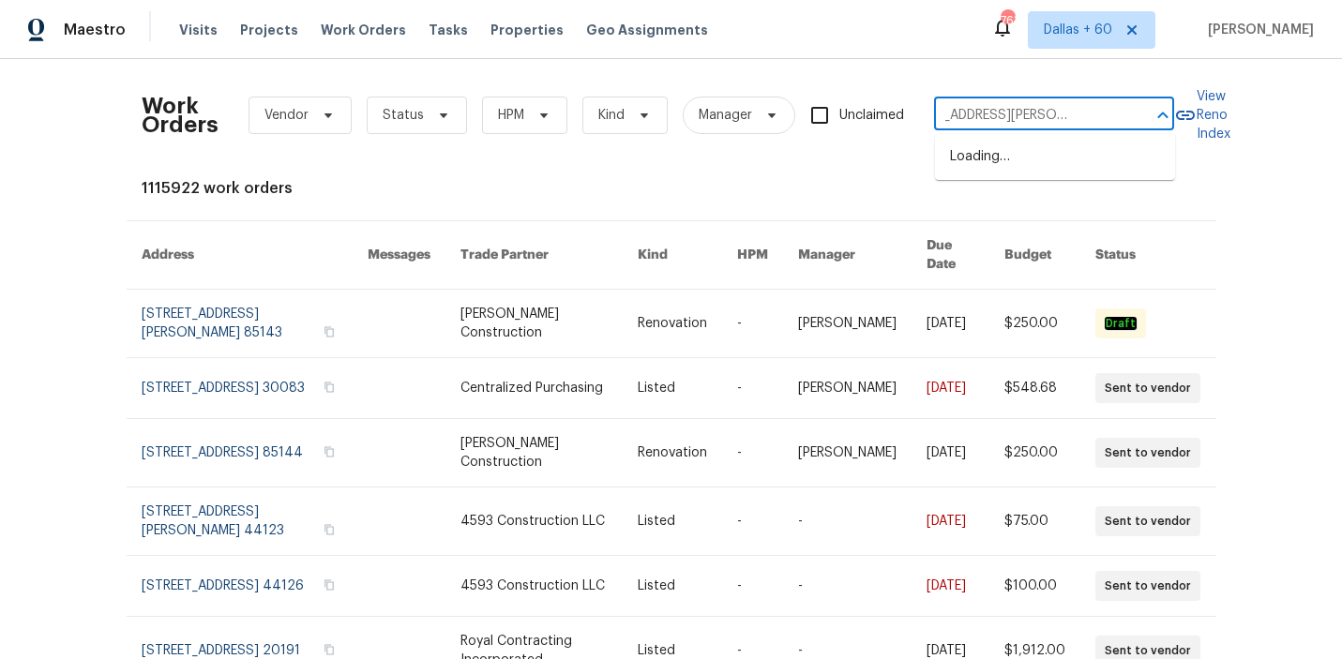
type input "23559 Branston Ln, Parker, CO 80138"
click at [971, 159] on li "23559 Branston Ln, Parker, CO 80138" at bounding box center [1055, 167] width 240 height 51
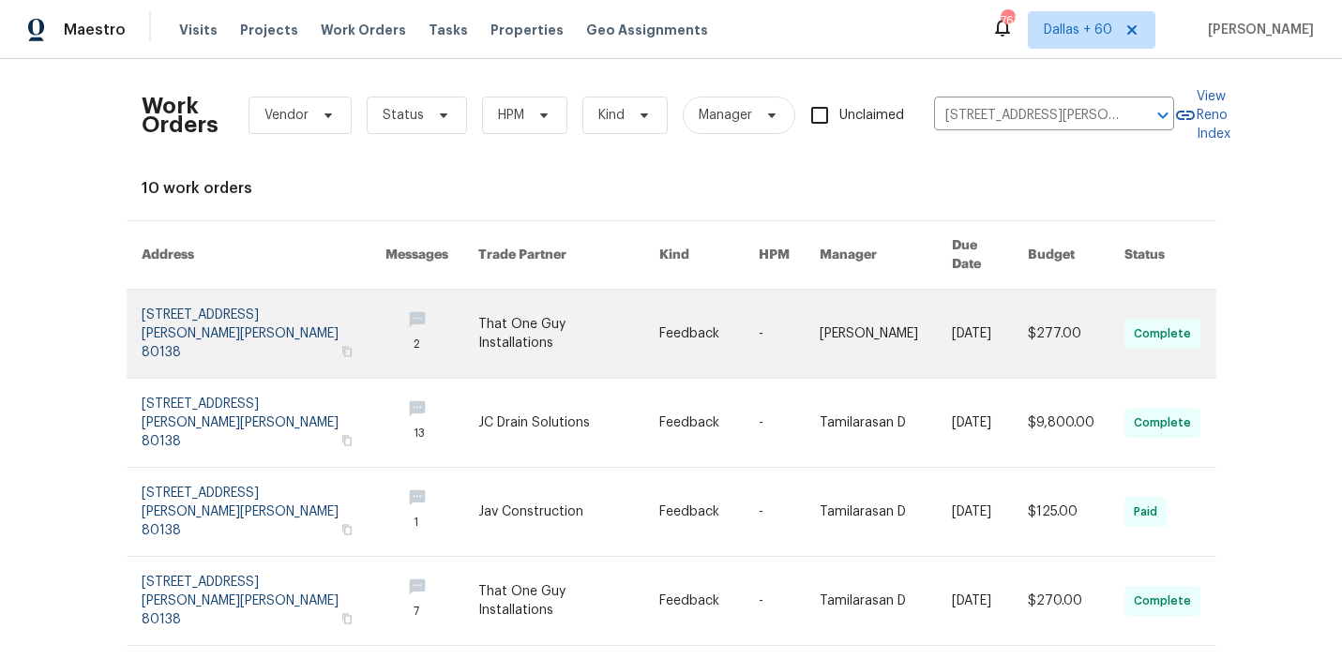
click at [478, 325] on link at bounding box center [569, 334] width 182 height 88
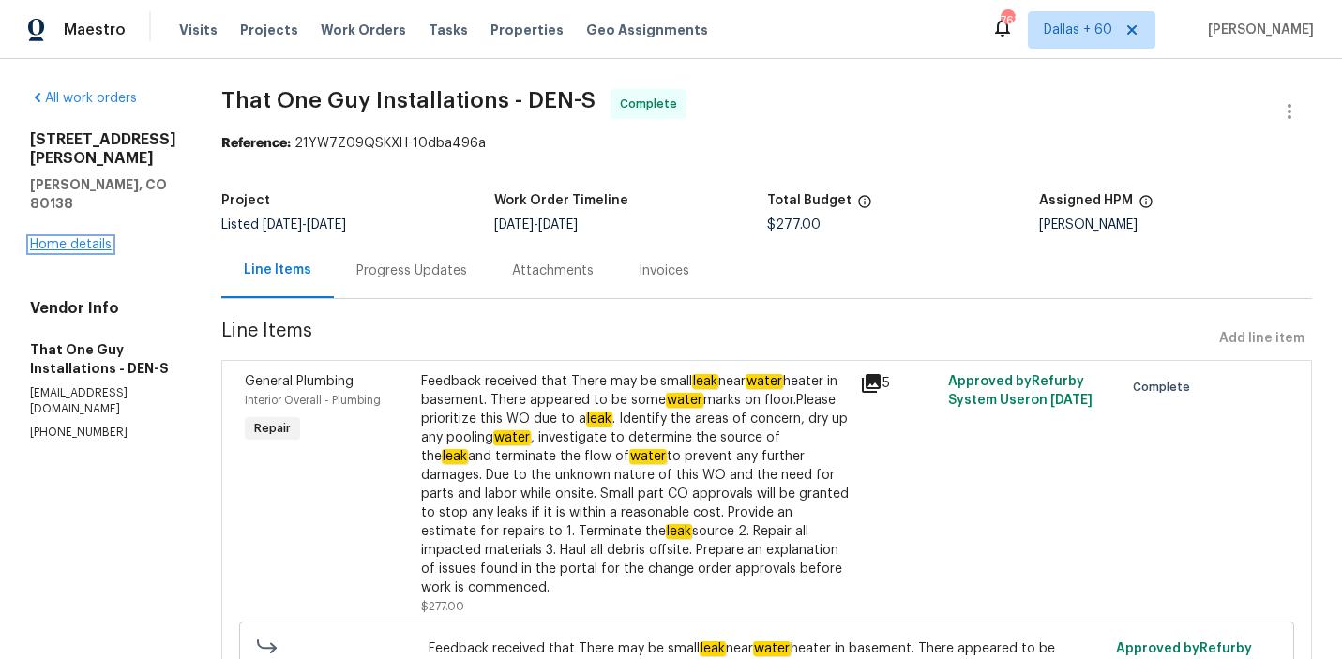
click at [73, 247] on link "Home details" at bounding box center [71, 244] width 82 height 13
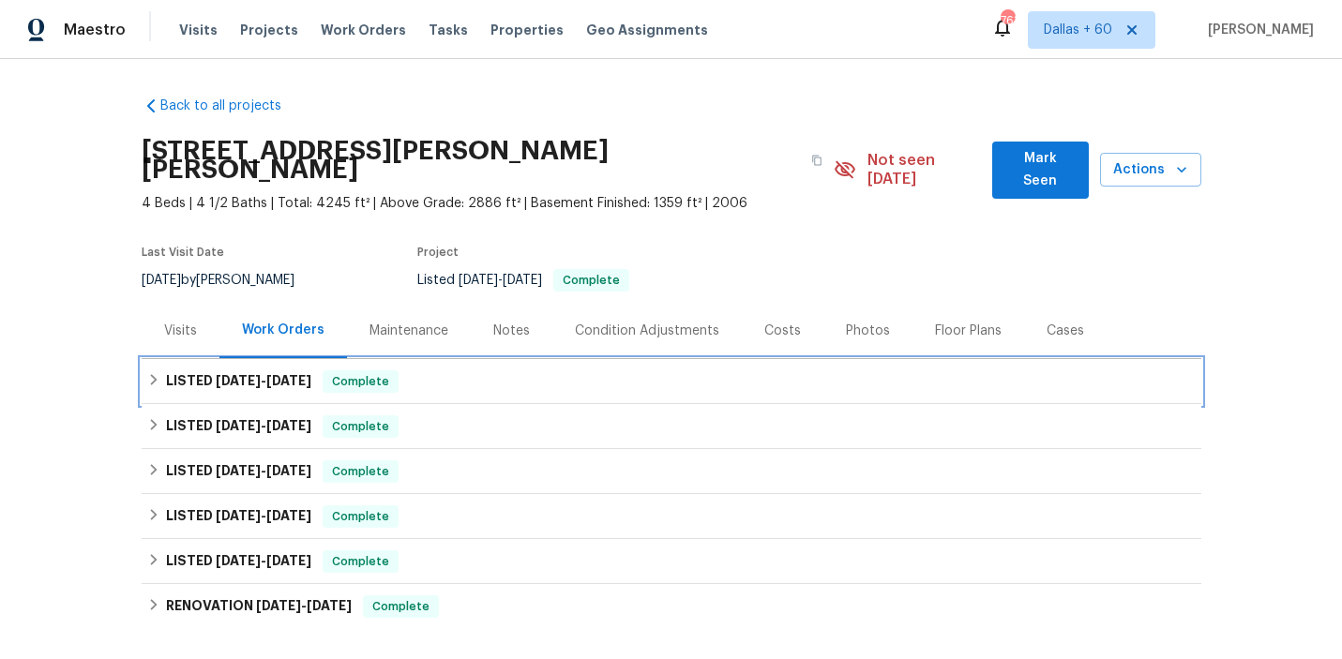
click at [511, 371] on div "LISTED 8/26/25 - 8/28/25 Complete" at bounding box center [671, 382] width 1049 height 23
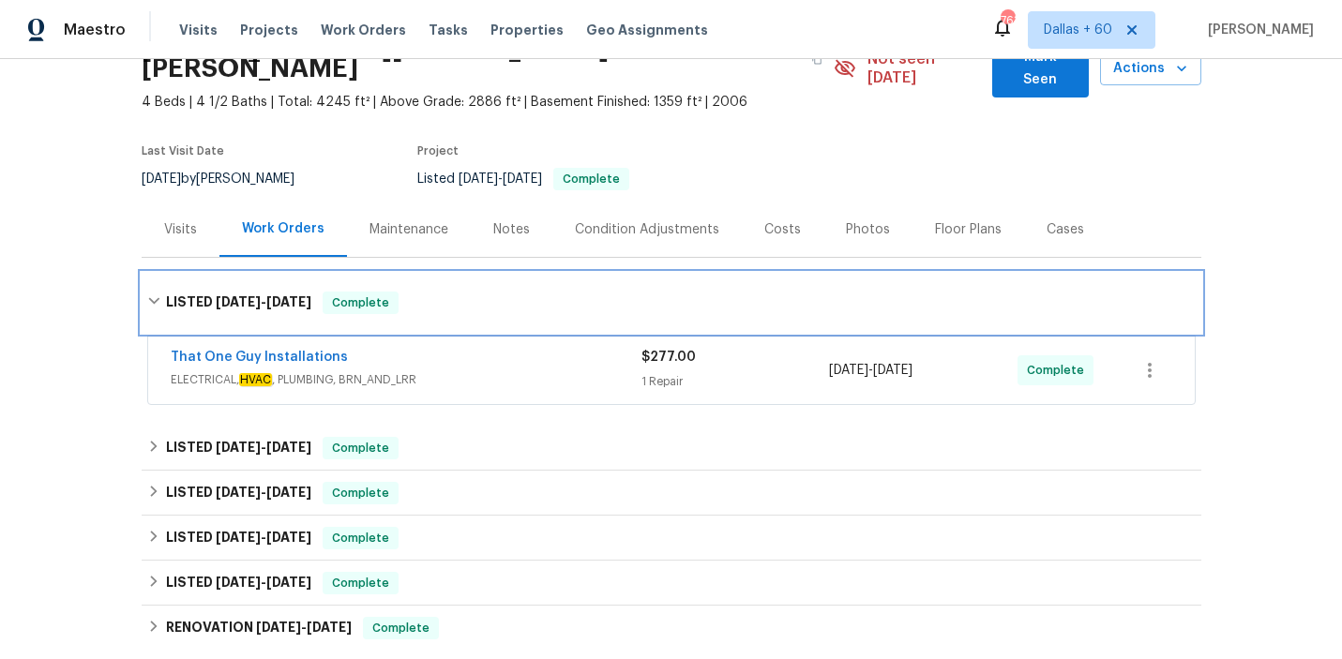
scroll to position [125, 0]
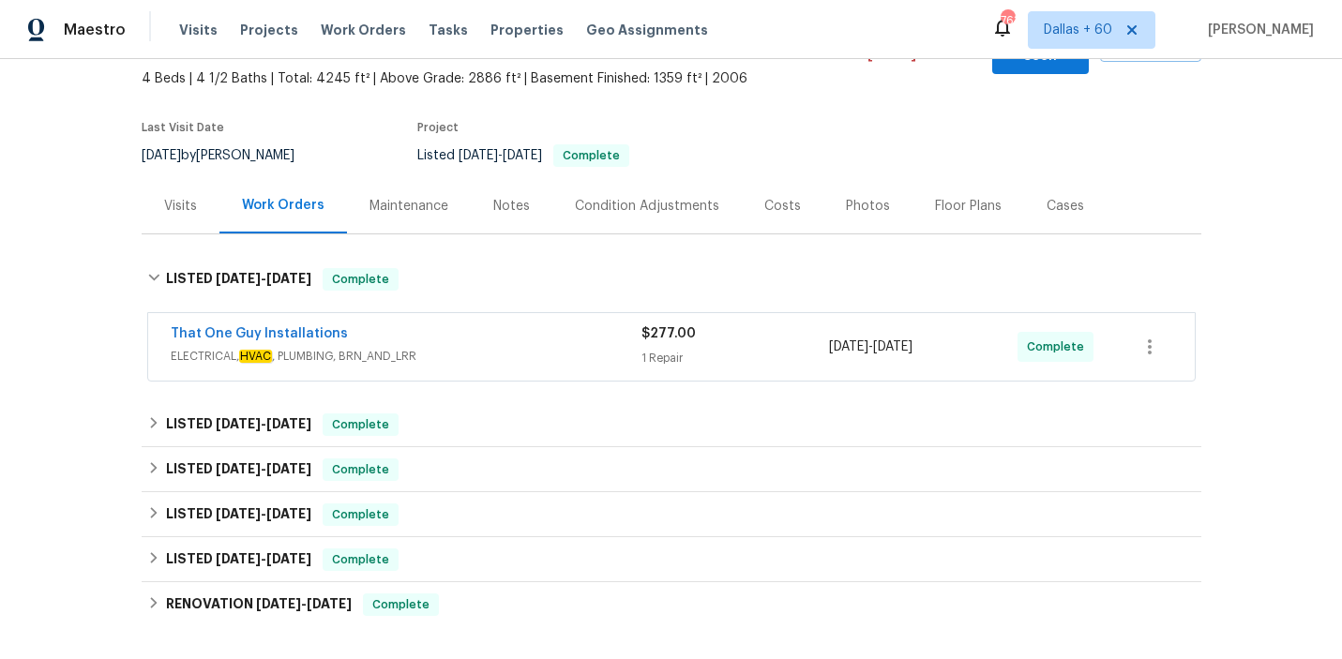
click at [556, 325] on div "That One Guy Installations" at bounding box center [406, 336] width 471 height 23
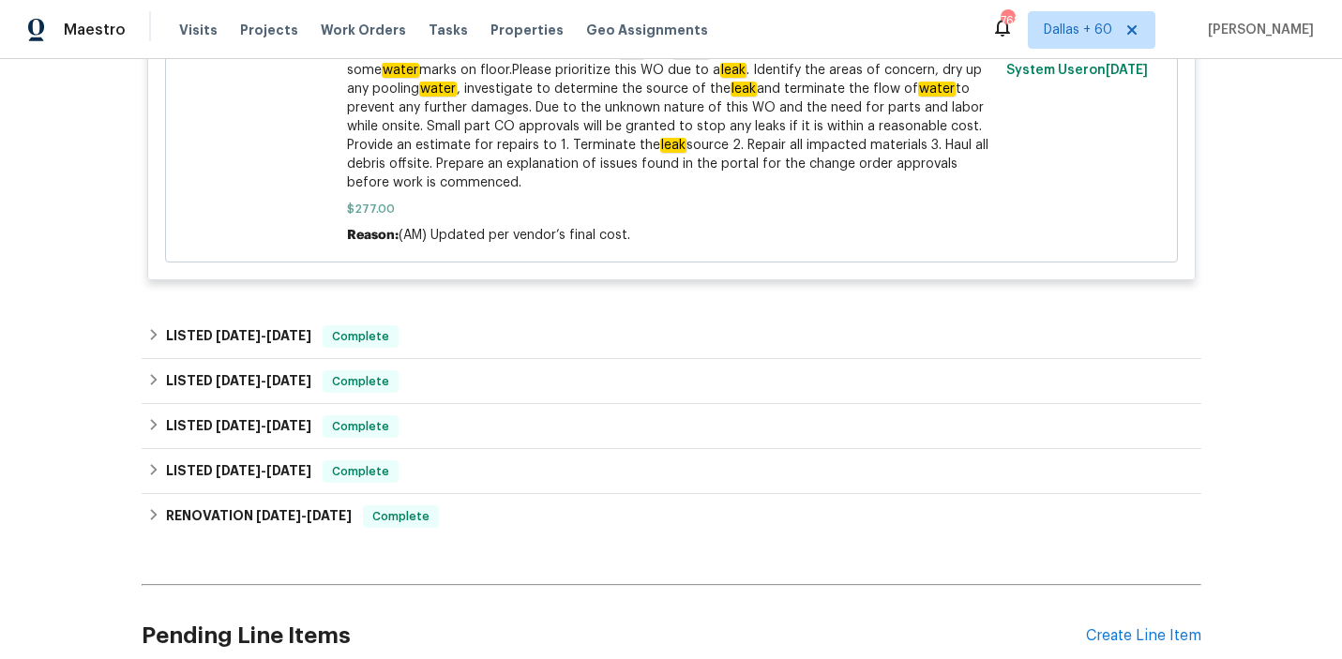
scroll to position [790, 0]
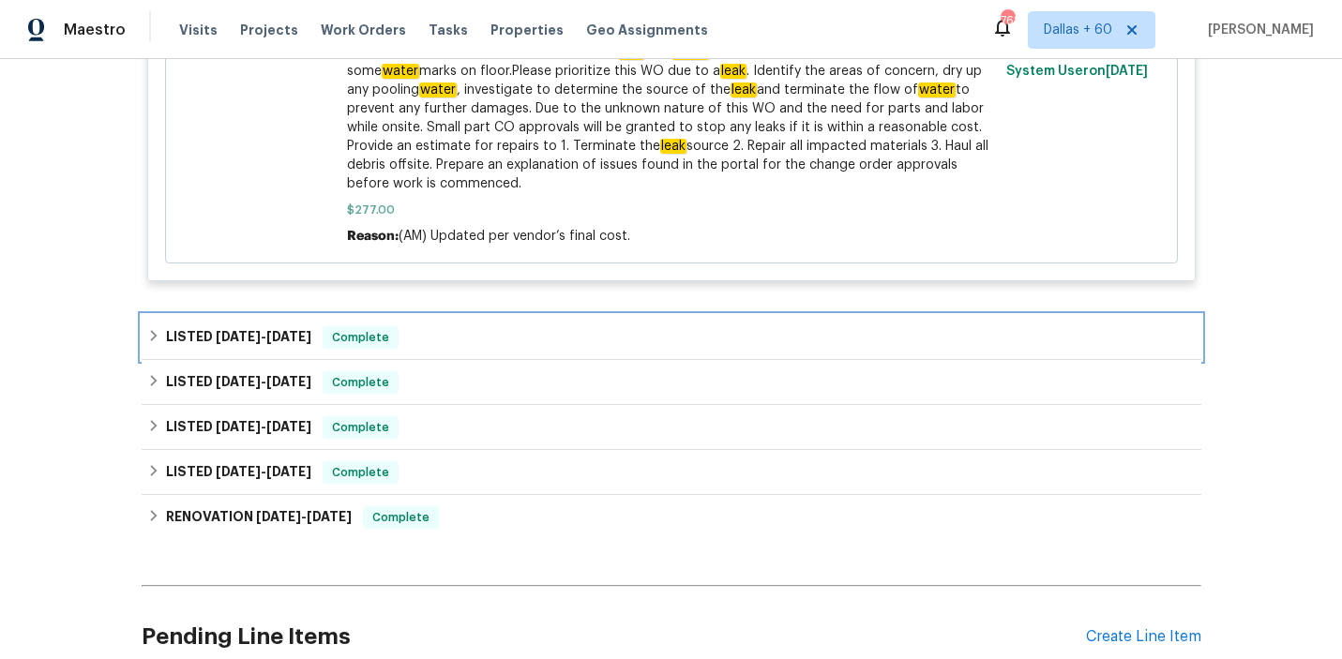
click at [531, 326] on div "LISTED 7/22/25 - 8/18/25 Complete" at bounding box center [671, 337] width 1049 height 23
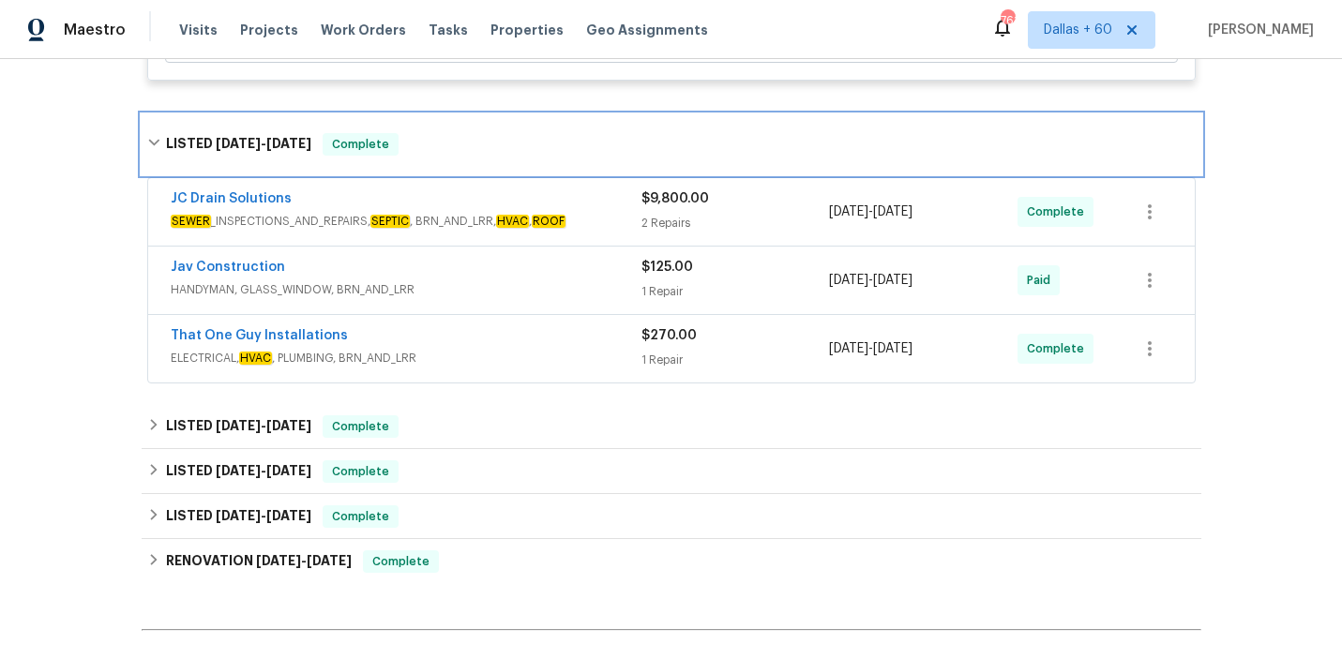
scroll to position [990, 0]
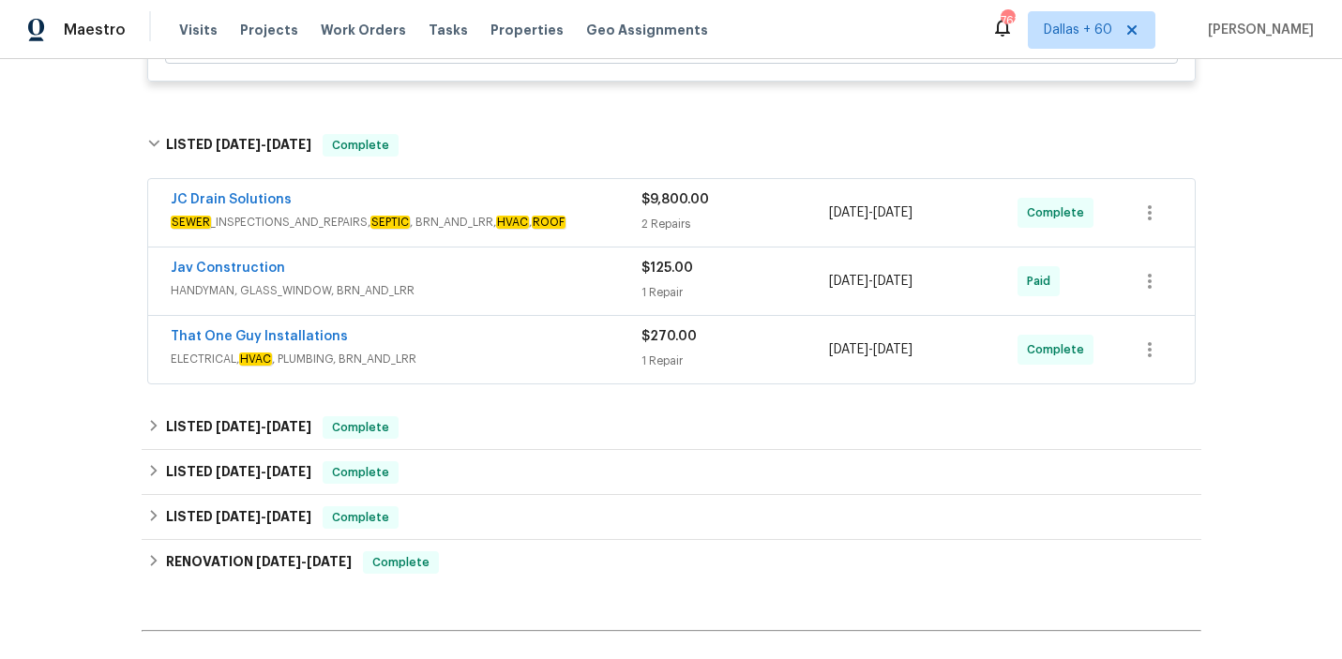
click at [601, 213] on span "SEWER _INSPECTIONS_AND_REPAIRS, SEPTIC , BRN_AND_LRR, HVAC , ROOF" at bounding box center [406, 222] width 471 height 19
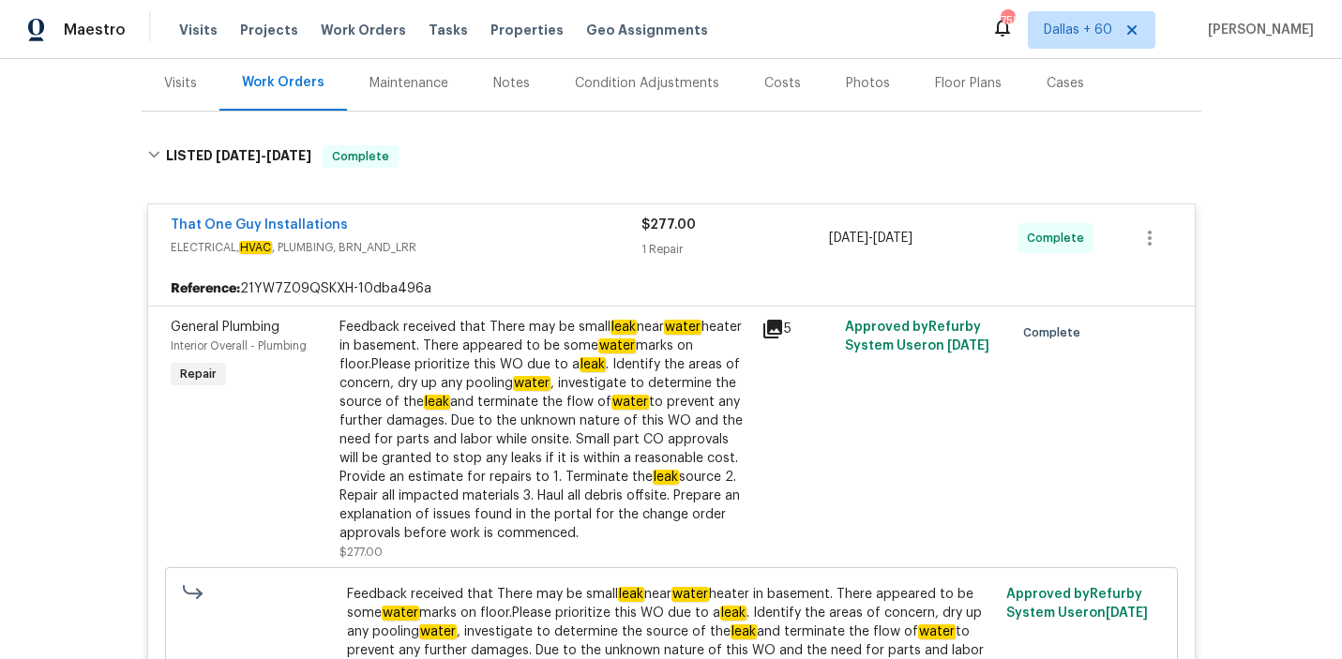
scroll to position [247, 0]
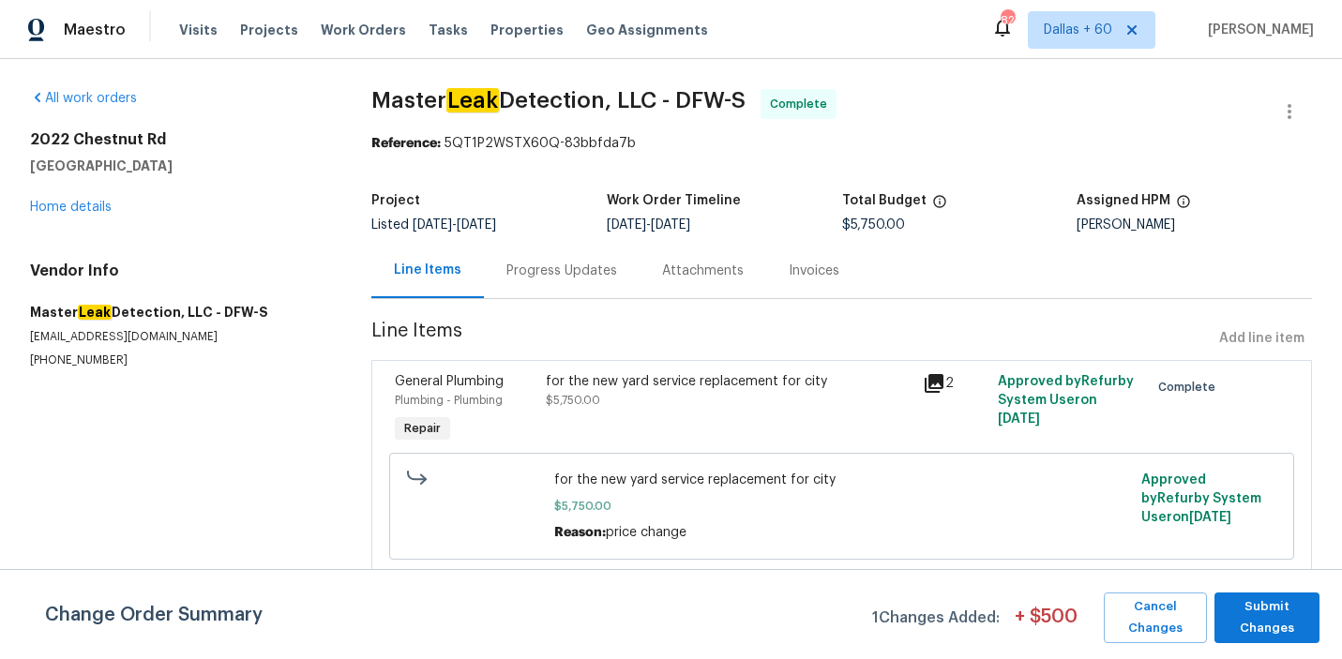
click at [539, 274] on div "Progress Updates" at bounding box center [562, 271] width 111 height 19
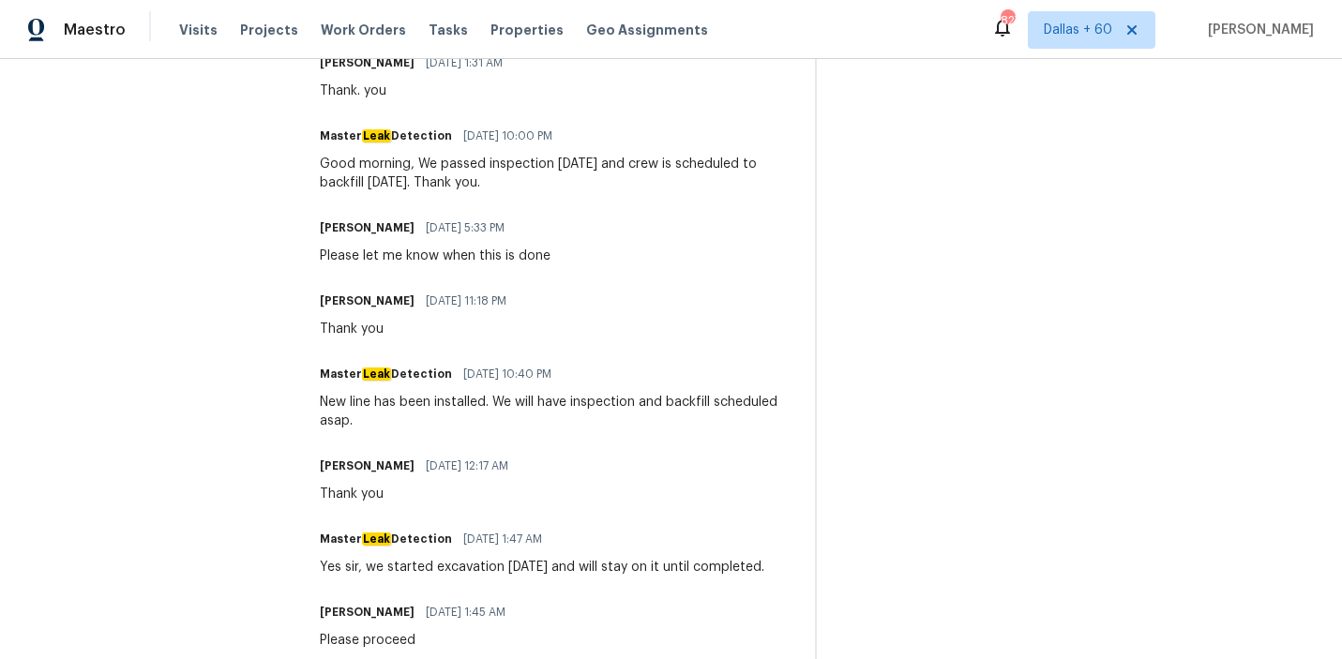
scroll to position [621, 0]
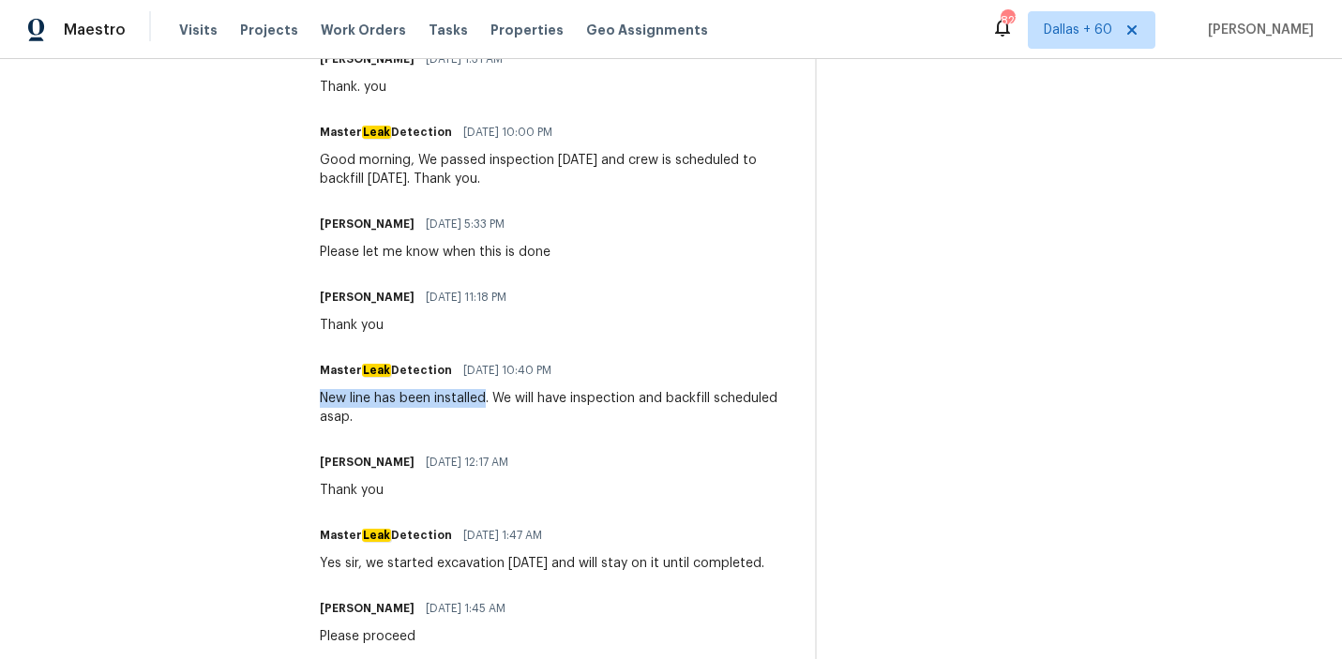
drag, startPoint x: 315, startPoint y: 401, endPoint x: 489, endPoint y: 402, distance: 173.5
click at [489, 402] on div "All work orders 2022 Chestnut Rd Carrollton, TX 75007 Home details Vendor Info …" at bounding box center [671, 123] width 1342 height 1371
copy div "New line has been installed"
click at [508, 463] on span "08/13/2025 12:17 AM" at bounding box center [467, 462] width 83 height 19
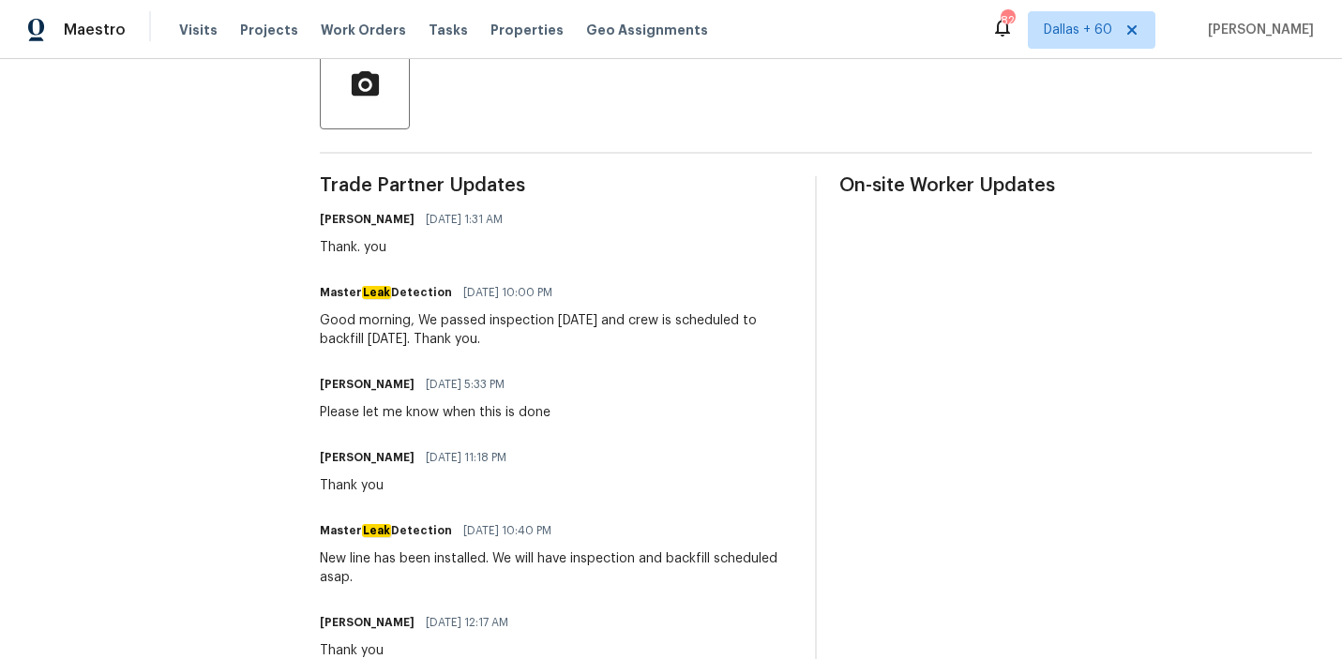
scroll to position [771, 0]
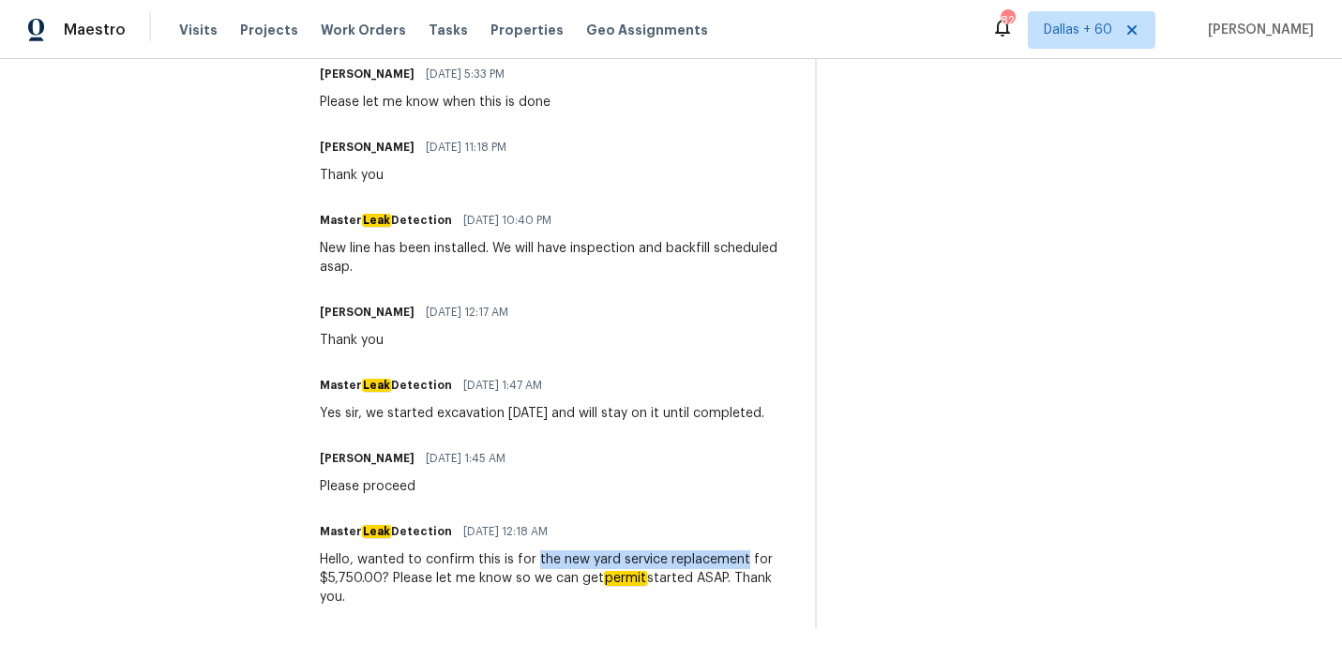
drag, startPoint x: 537, startPoint y: 558, endPoint x: 742, endPoint y: 562, distance: 205.5
click at [743, 562] on div "Hello, wanted to confirm this is for the new yard service replacement for $5,75…" at bounding box center [556, 579] width 473 height 56
click at [698, 502] on div "Trade Partner Updates RonDerrick Jackson 08/21/2025 1:31 AM Thank. you Master L…" at bounding box center [556, 248] width 473 height 764
drag, startPoint x: 560, startPoint y: 560, endPoint x: 745, endPoint y: 559, distance: 184.8
click at [745, 559] on div "Hello, wanted to confirm this is for the new yard service replacement for $5,75…" at bounding box center [556, 579] width 473 height 56
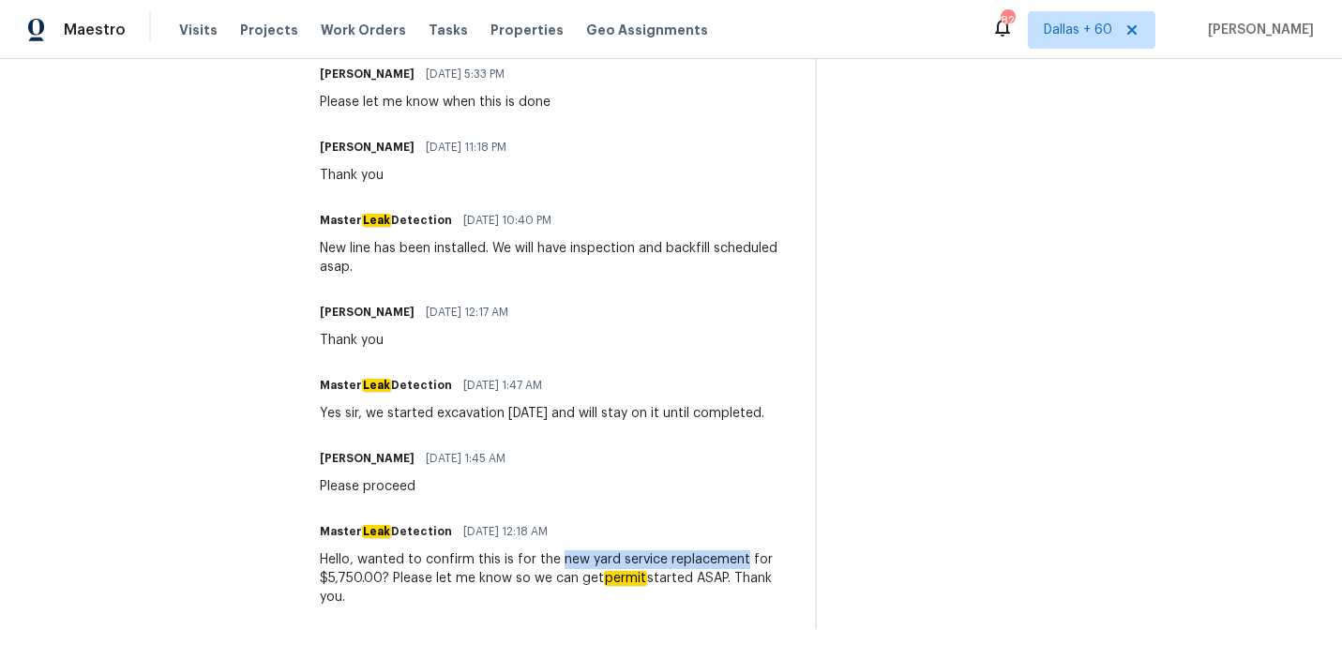
copy div "new yard service replacement"
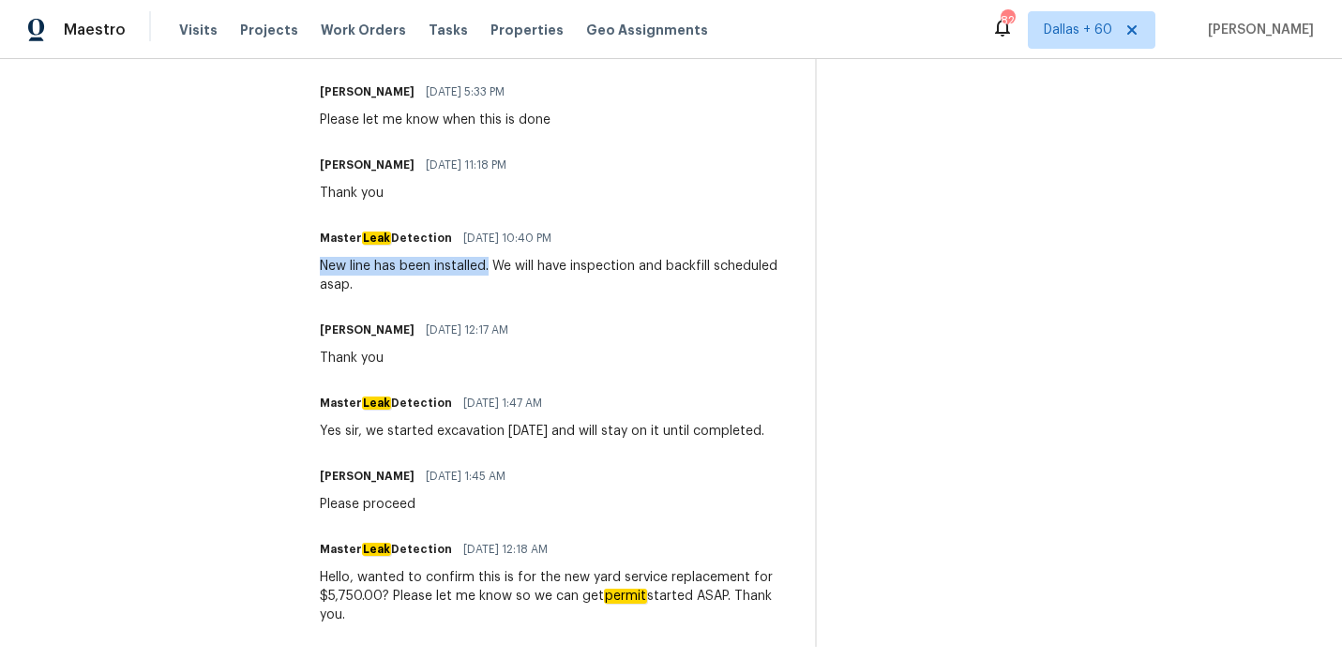
drag, startPoint x: 323, startPoint y: 266, endPoint x: 492, endPoint y: 268, distance: 169.8
click at [492, 268] on div "New line has been installed. We will have inspection and backfill scheduled asa…" at bounding box center [556, 276] width 473 height 38
copy div "New line has been installed."
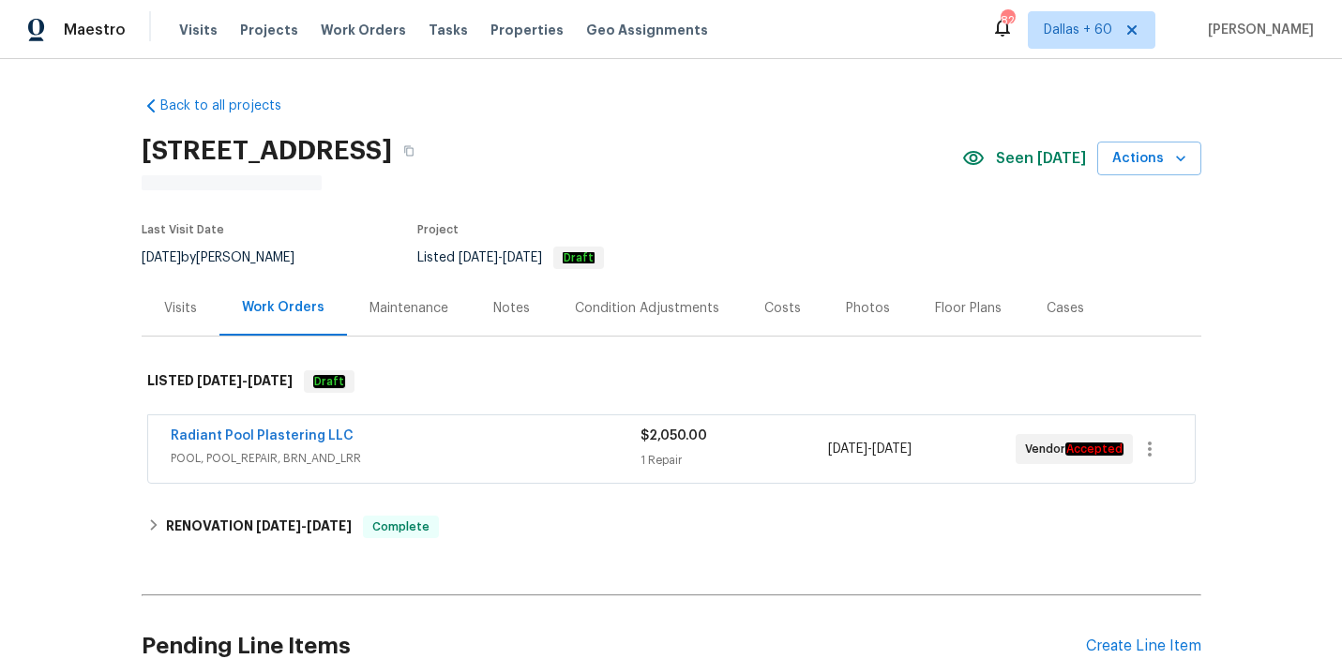
click at [184, 301] on div "Visits" at bounding box center [180, 308] width 33 height 19
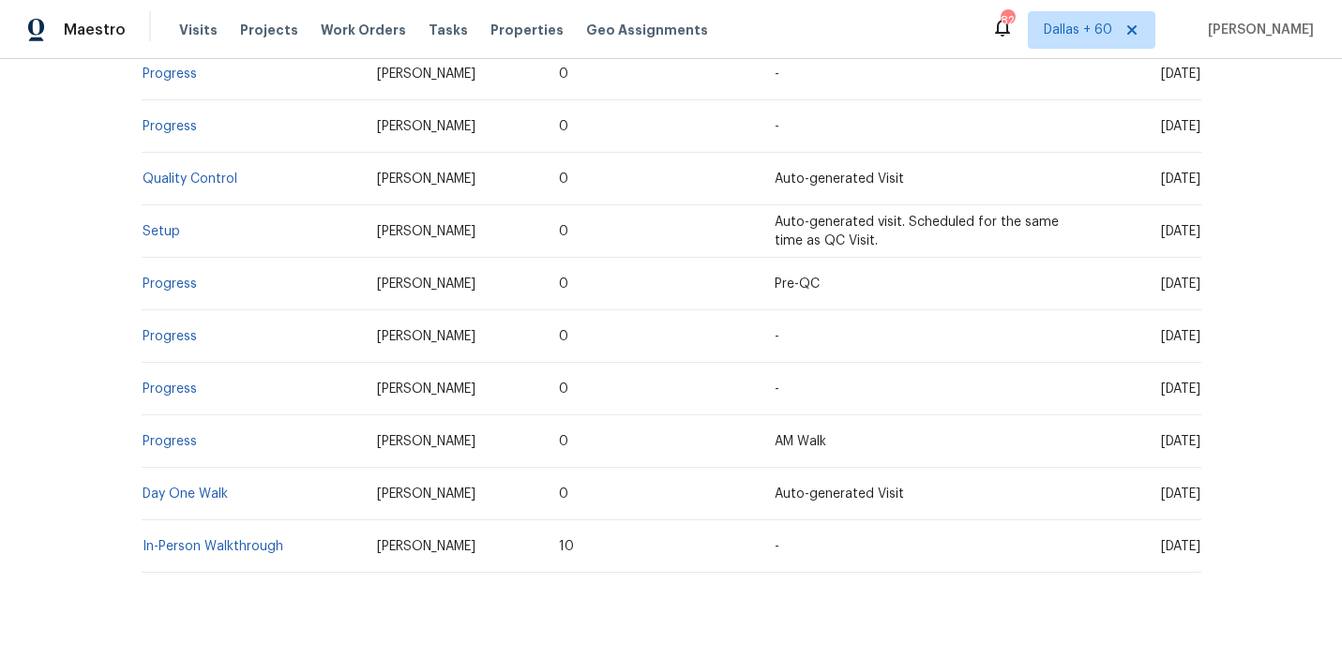
scroll to position [485, 0]
click at [162, 496] on link "Day One Walk" at bounding box center [185, 494] width 85 height 13
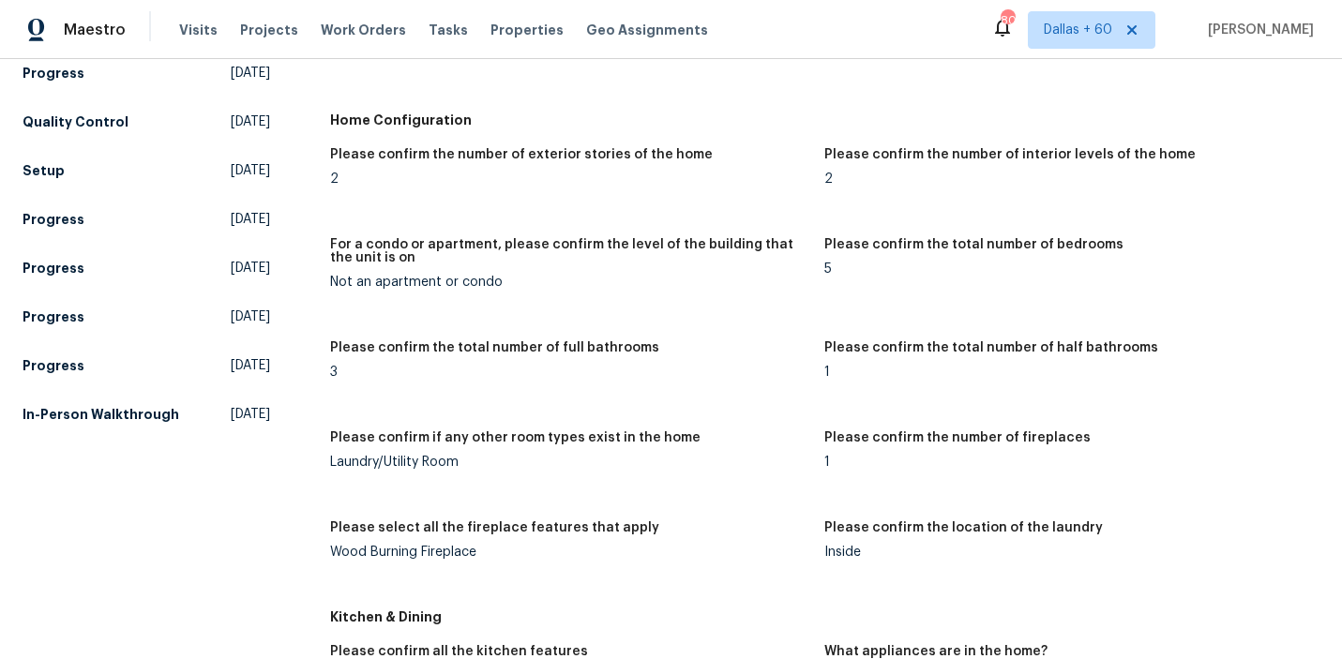
scroll to position [524, 0]
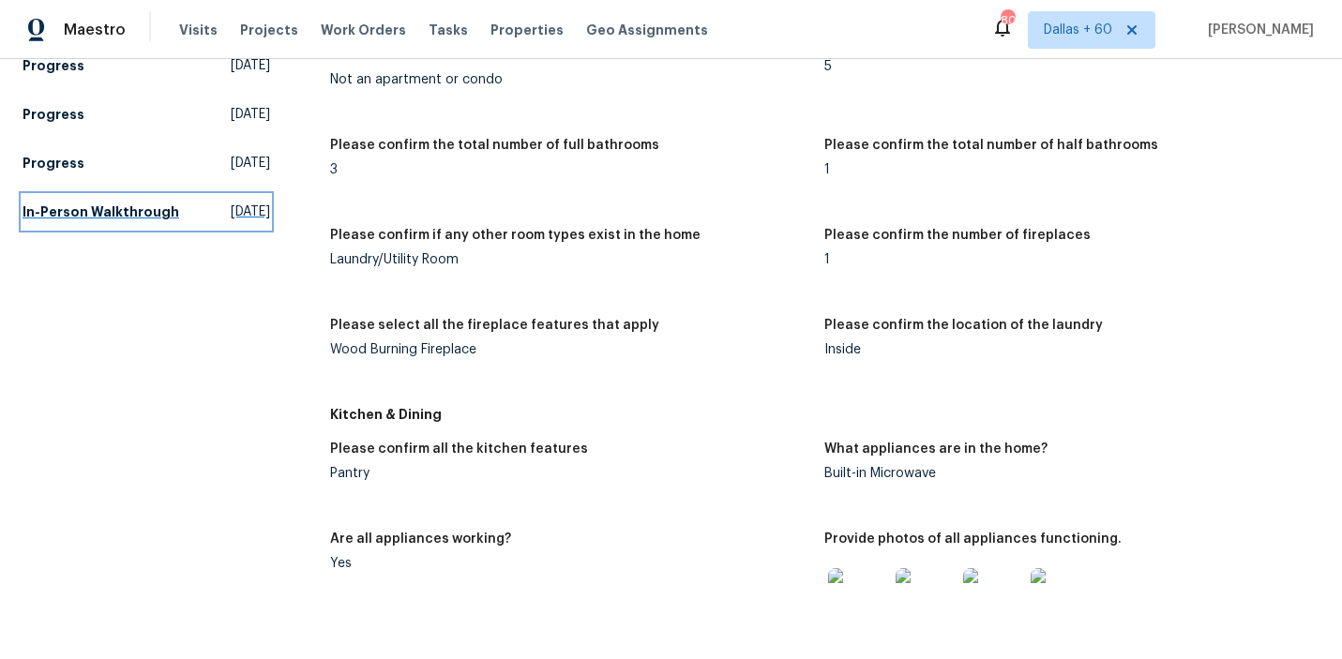
click at [231, 221] on span "[DATE]" at bounding box center [250, 212] width 39 height 19
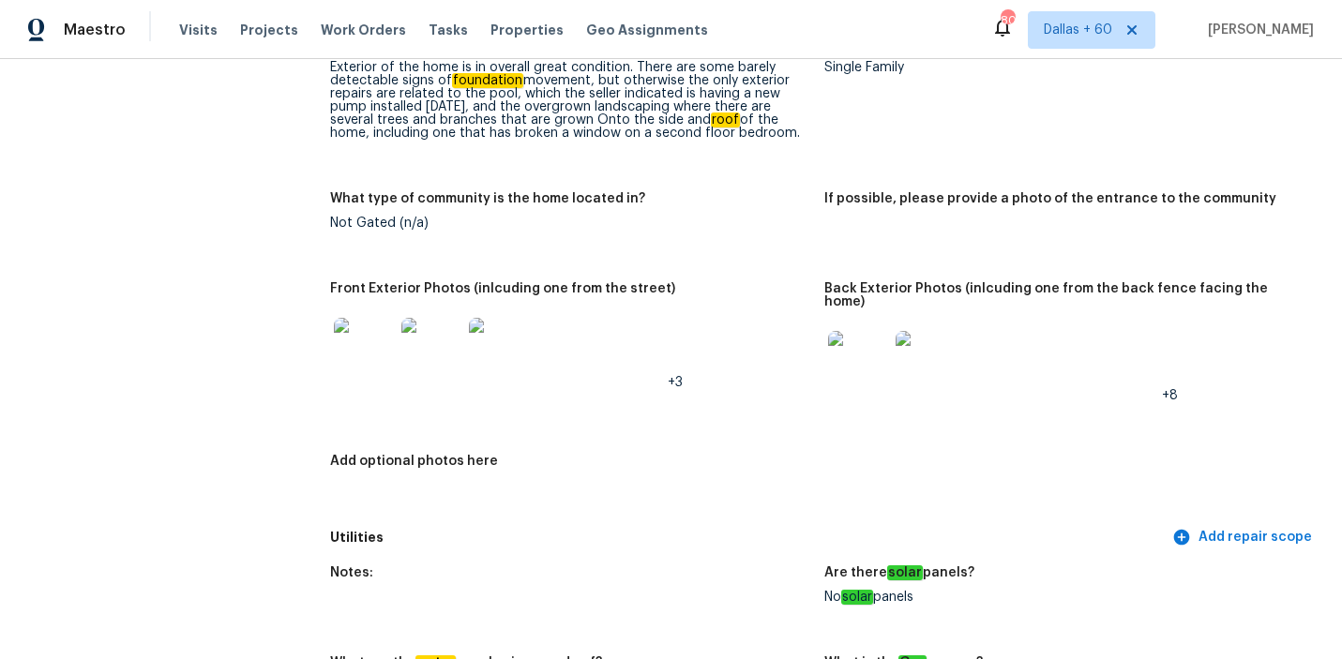
scroll to position [775, 0]
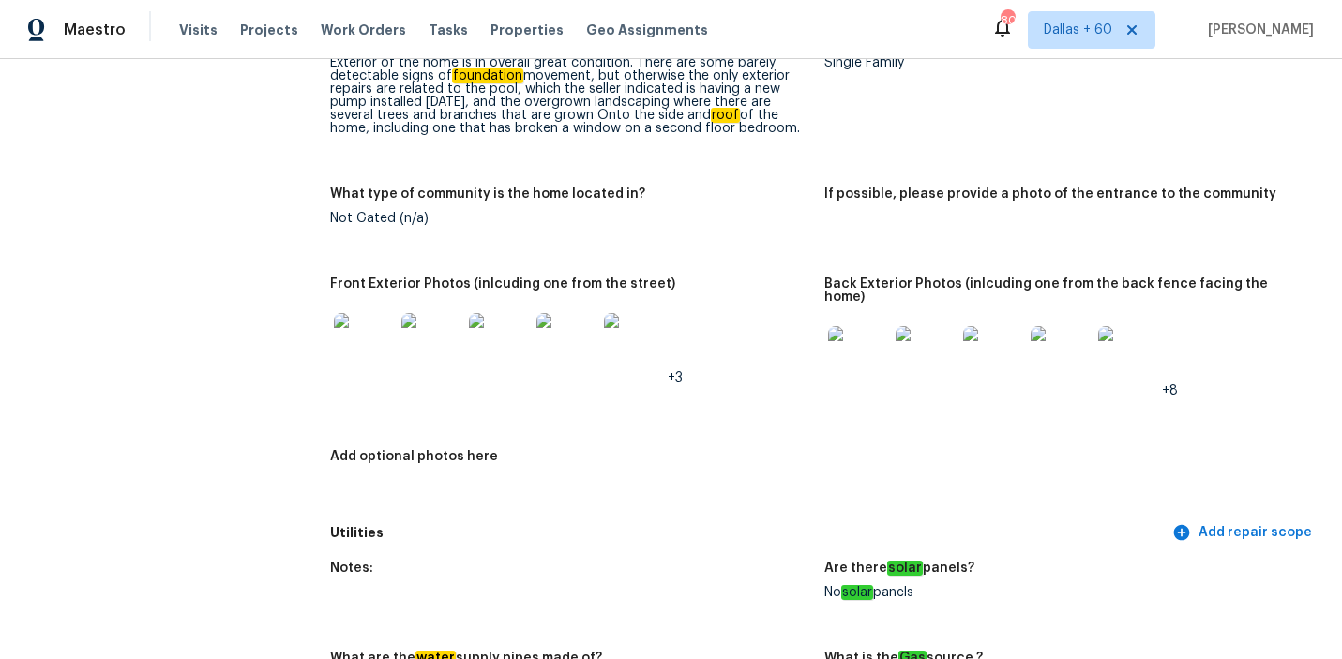
click at [867, 326] on img at bounding box center [858, 356] width 60 height 60
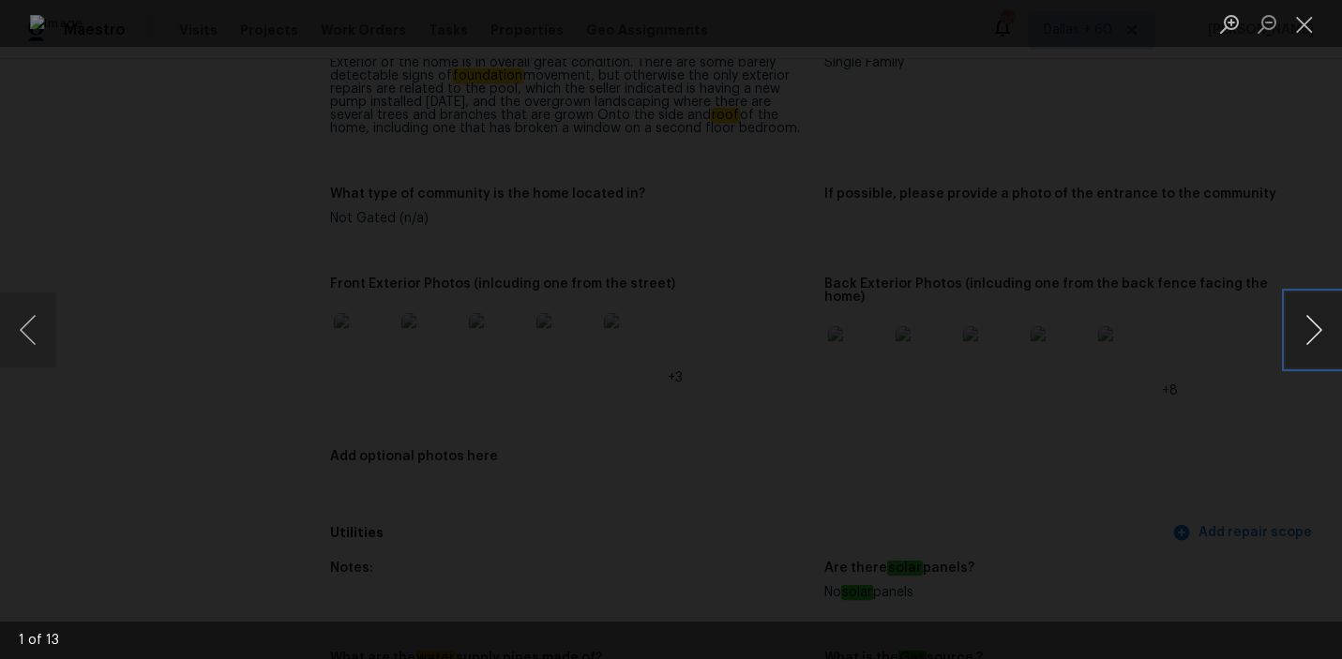
click at [1318, 336] on button "Next image" at bounding box center [1314, 330] width 56 height 75
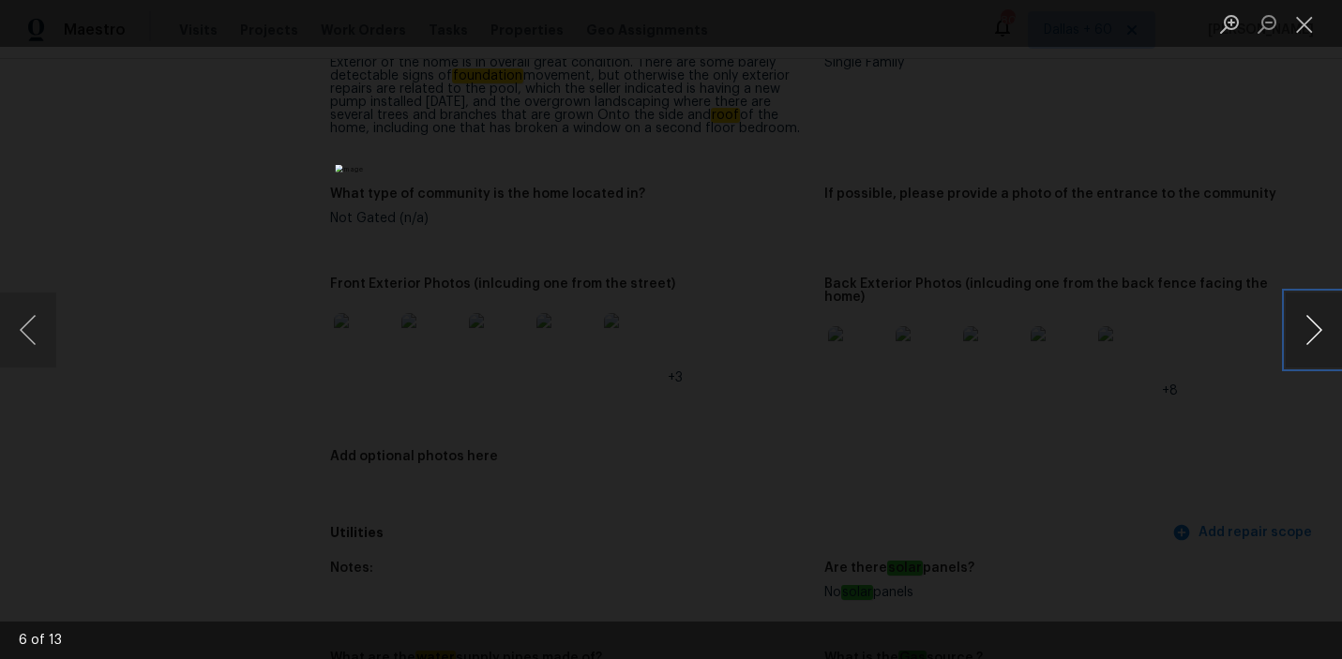
click at [1318, 336] on button "Next image" at bounding box center [1314, 330] width 56 height 75
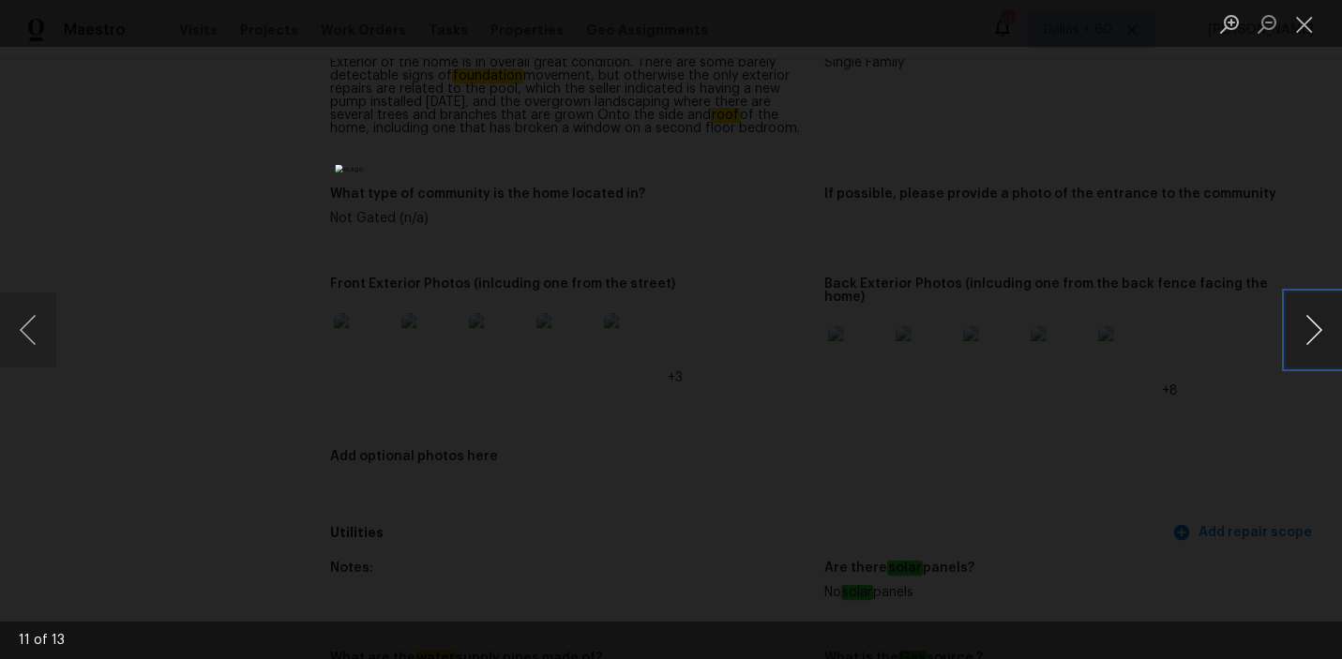
click at [1318, 336] on button "Next image" at bounding box center [1314, 330] width 56 height 75
click at [1296, 23] on button "Close lightbox" at bounding box center [1305, 24] width 38 height 33
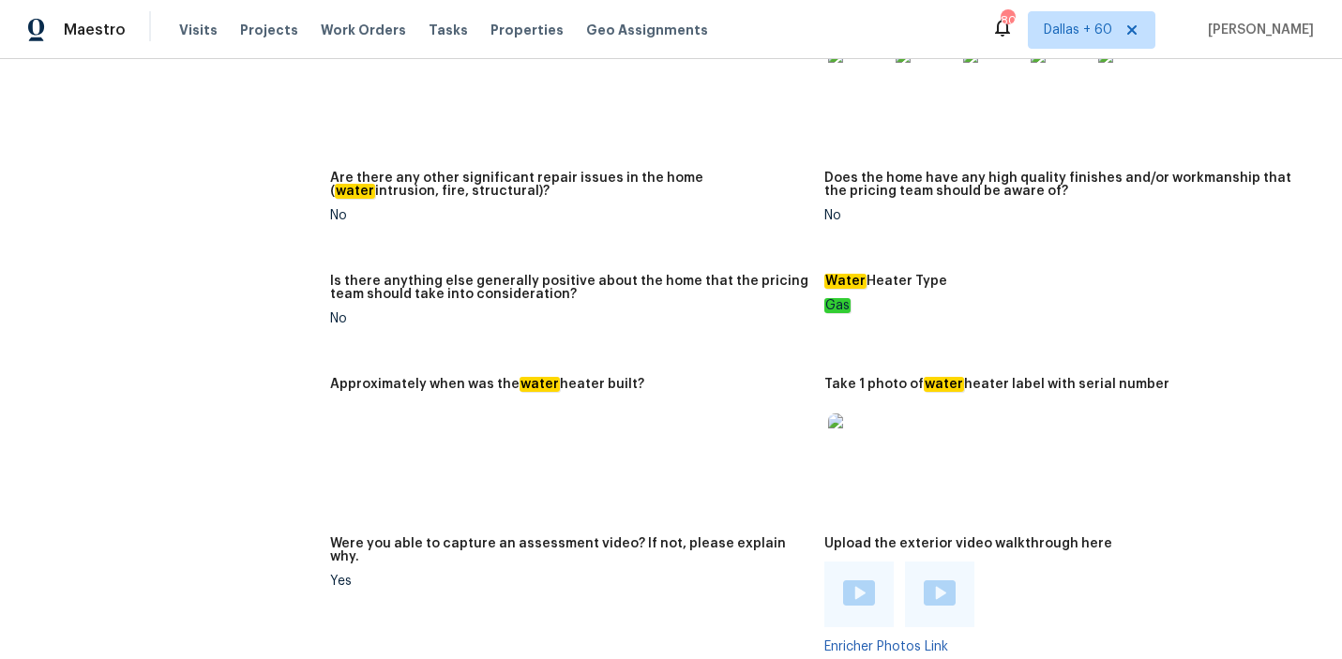
scroll to position [3752, 0]
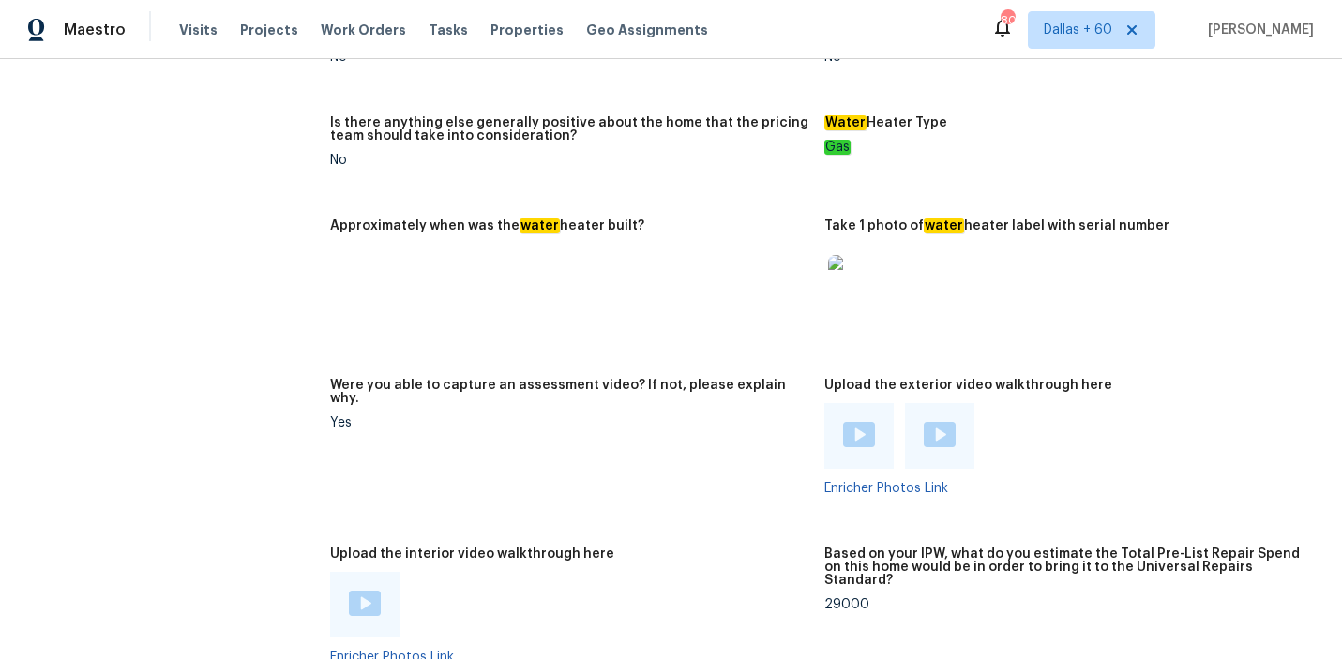
click at [854, 422] on img at bounding box center [859, 434] width 32 height 25
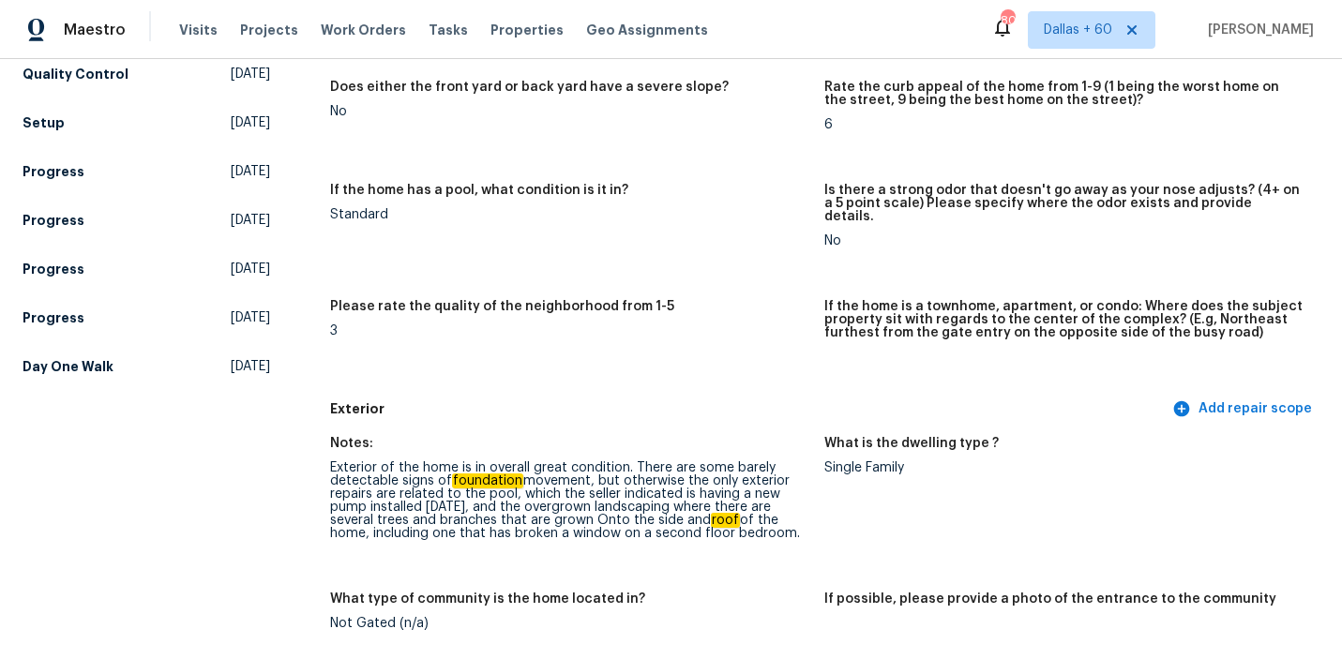
scroll to position [405, 0]
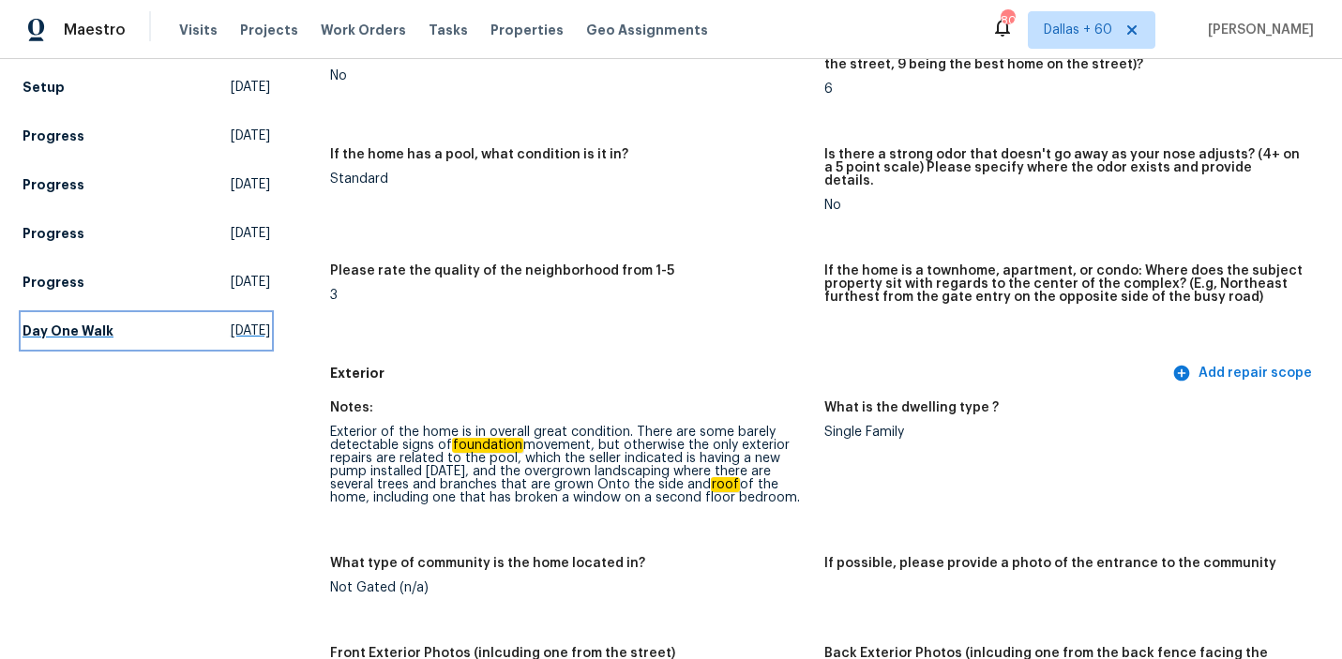
click at [49, 326] on h5 "Day One Walk" at bounding box center [68, 331] width 91 height 19
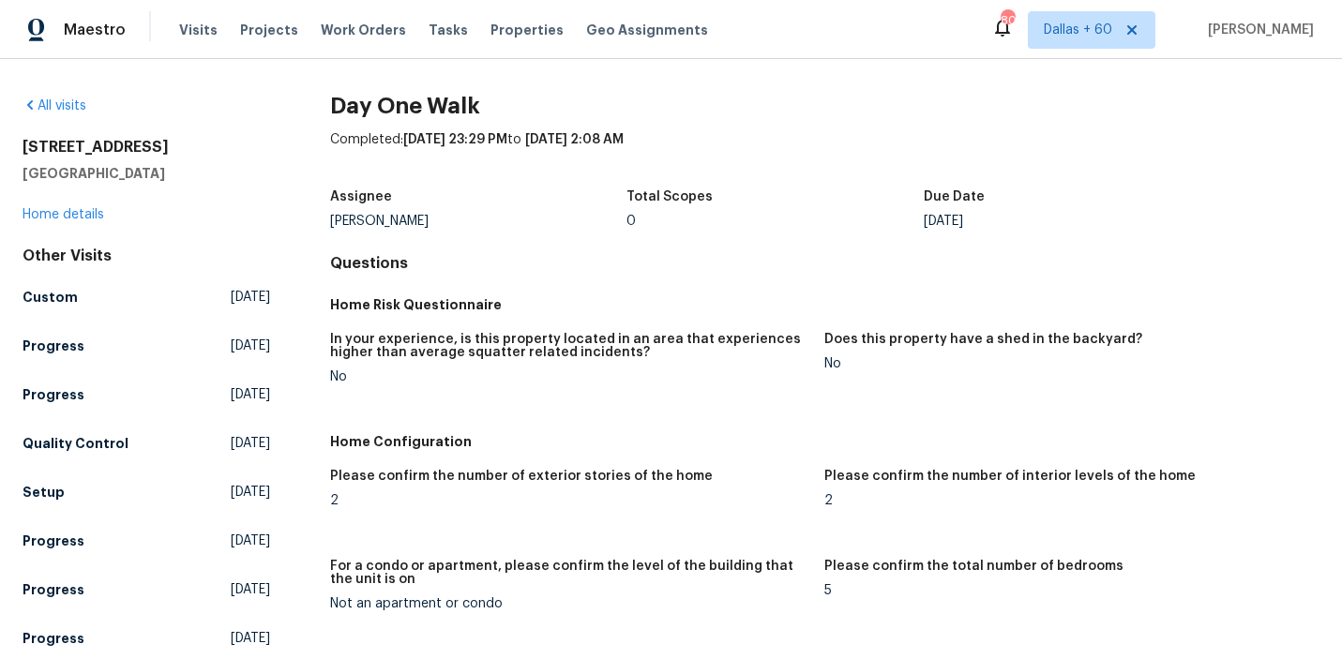
scroll to position [401, 0]
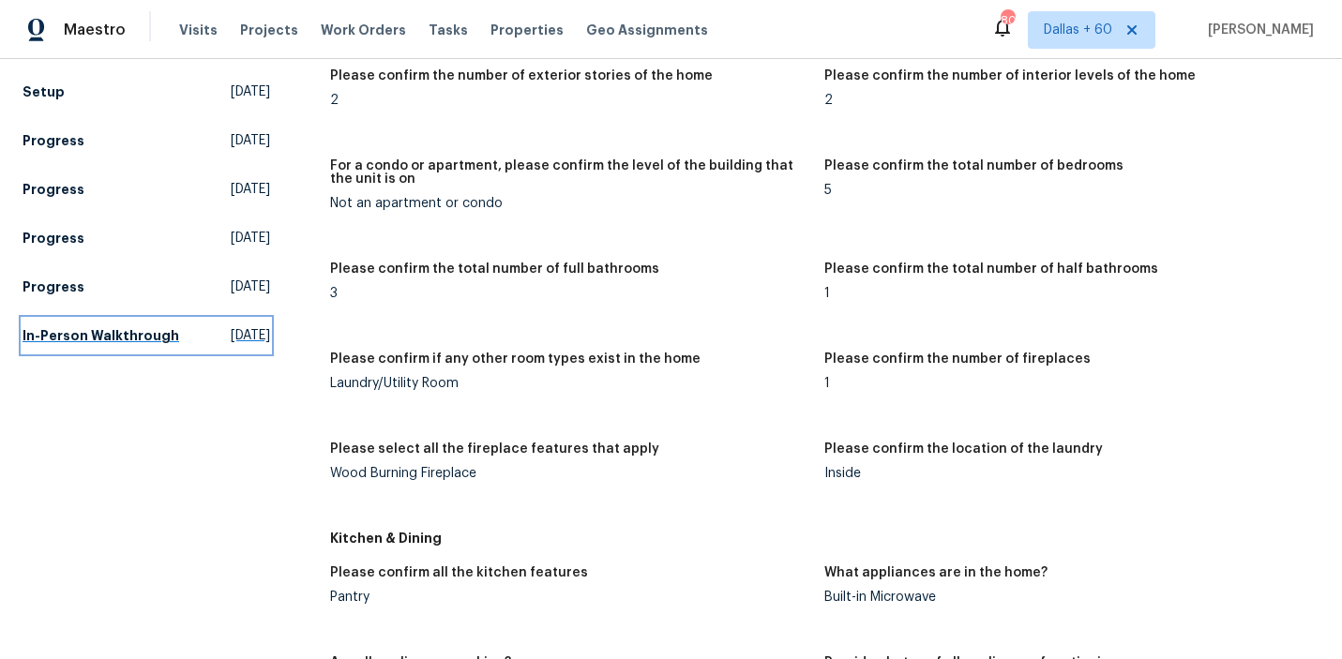
click at [77, 339] on h5 "In-Person Walkthrough" at bounding box center [101, 335] width 157 height 19
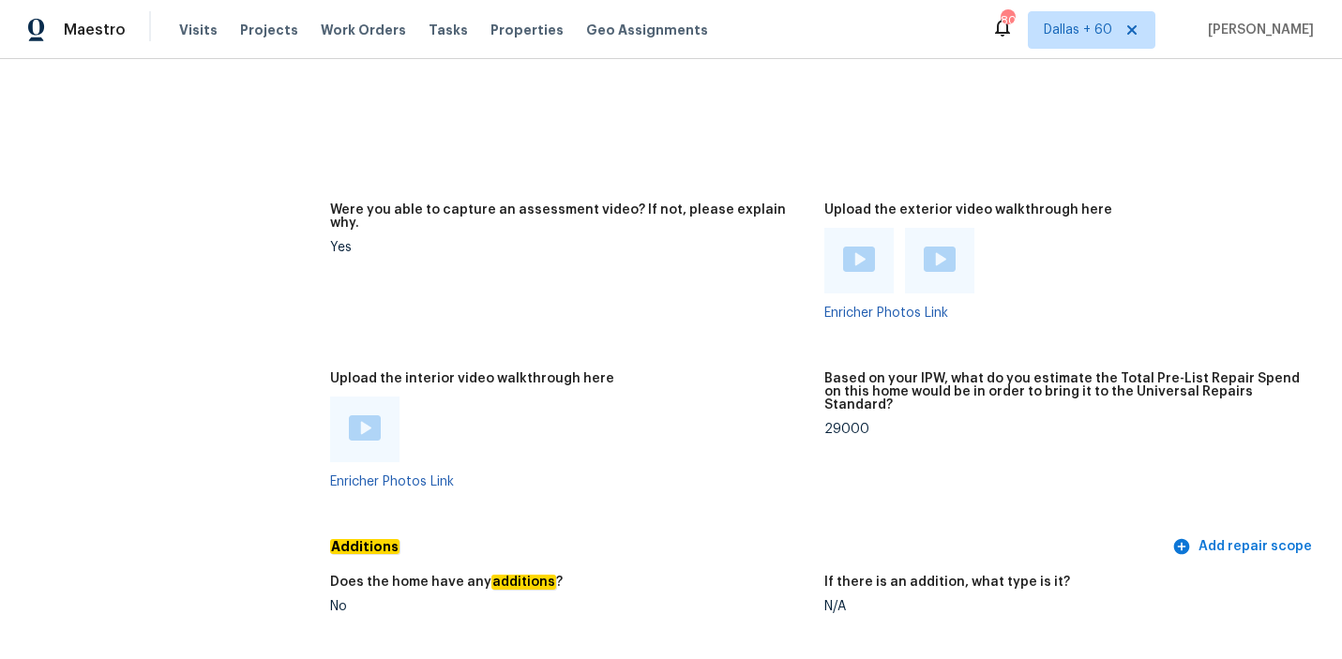
scroll to position [3929, 0]
click at [977, 246] on div at bounding box center [905, 260] width 161 height 66
click at [943, 246] on img at bounding box center [940, 258] width 32 height 25
click at [940, 246] on img at bounding box center [940, 258] width 32 height 25
